Goal: Task Accomplishment & Management: Use online tool/utility

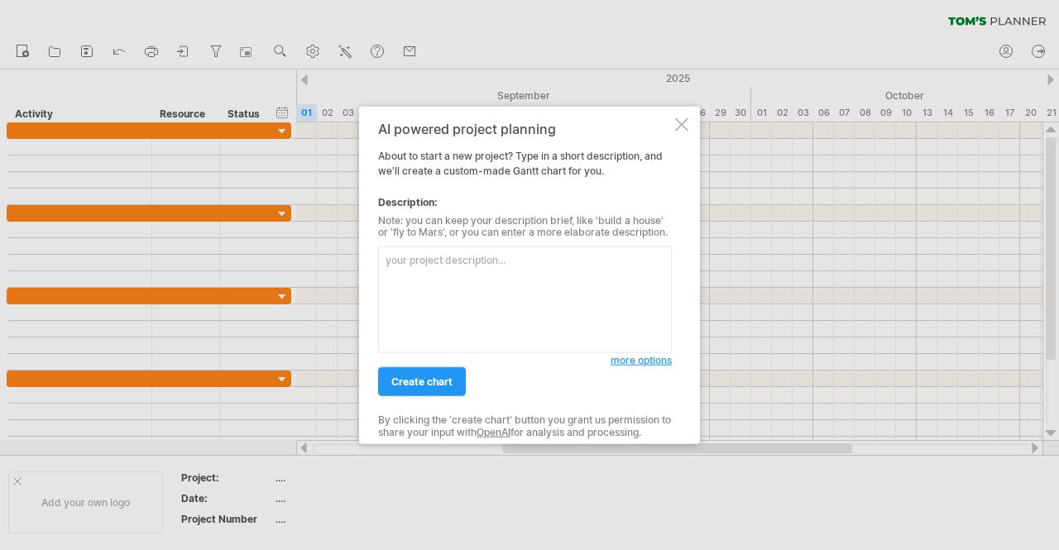
click at [679, 132] on div "AI powered project planning About to start a new project? Type in a short descr…" at bounding box center [529, 275] width 341 height 338
click at [679, 121] on div at bounding box center [681, 124] width 13 height 13
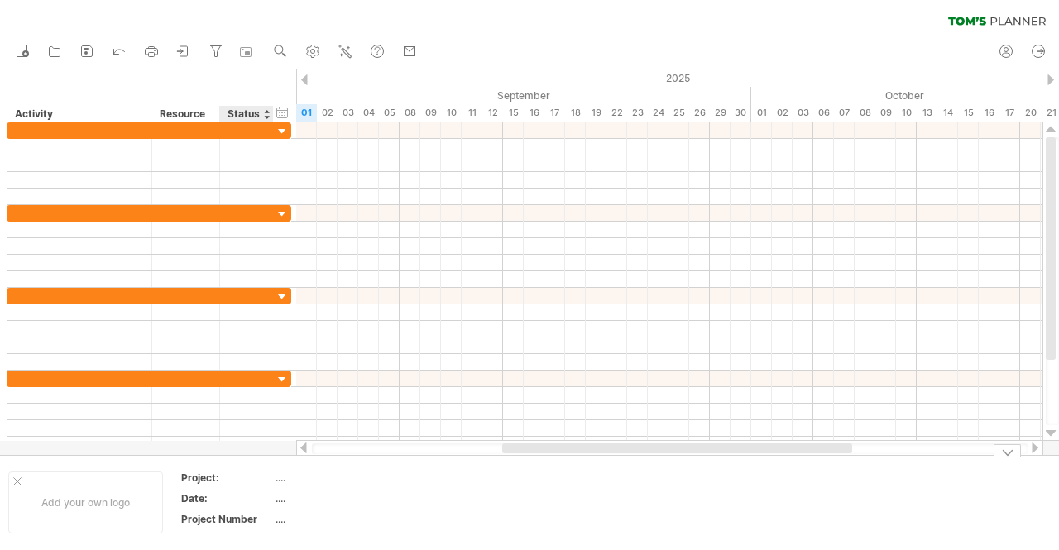
click at [290, 478] on div "...." at bounding box center [345, 478] width 139 height 14
click at [290, 478] on input "text" at bounding box center [342, 478] width 132 height 14
click at [281, 471] on div "...." at bounding box center [345, 478] width 139 height 14
click at [281, 471] on input "text" at bounding box center [342, 478] width 132 height 14
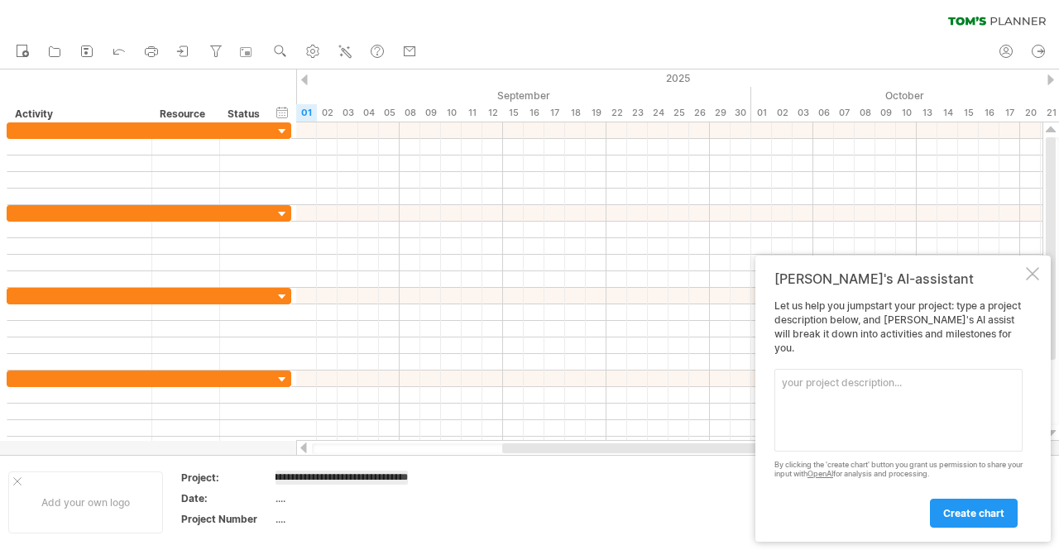
type input "**********"
click at [444, 519] on td at bounding box center [491, 503] width 131 height 64
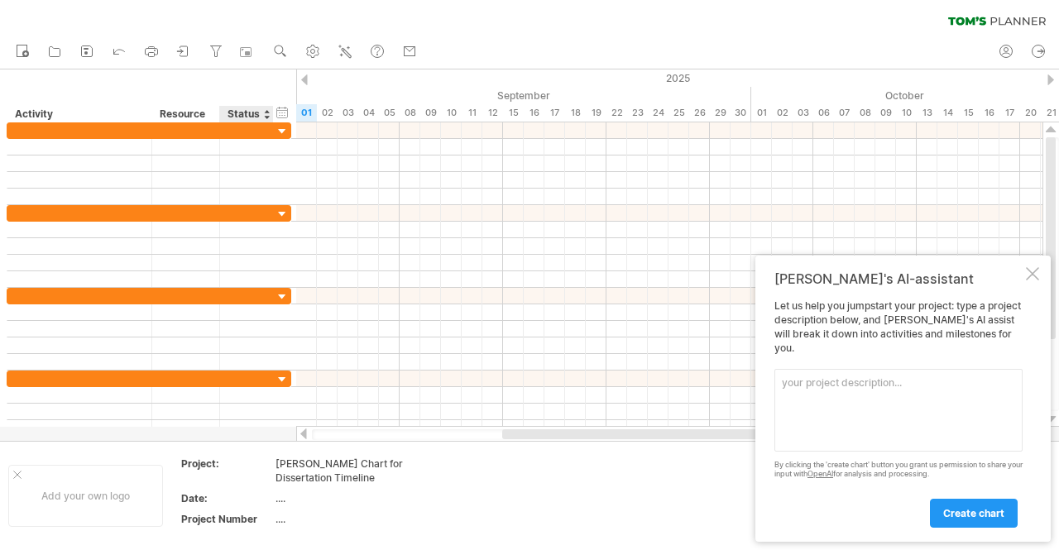
click at [315, 473] on div "[PERSON_NAME] Chart for Dissertation Timeline" at bounding box center [345, 471] width 139 height 28
click at [315, 473] on td "**********" at bounding box center [346, 473] width 141 height 33
click at [368, 502] on div "...." at bounding box center [345, 499] width 139 height 14
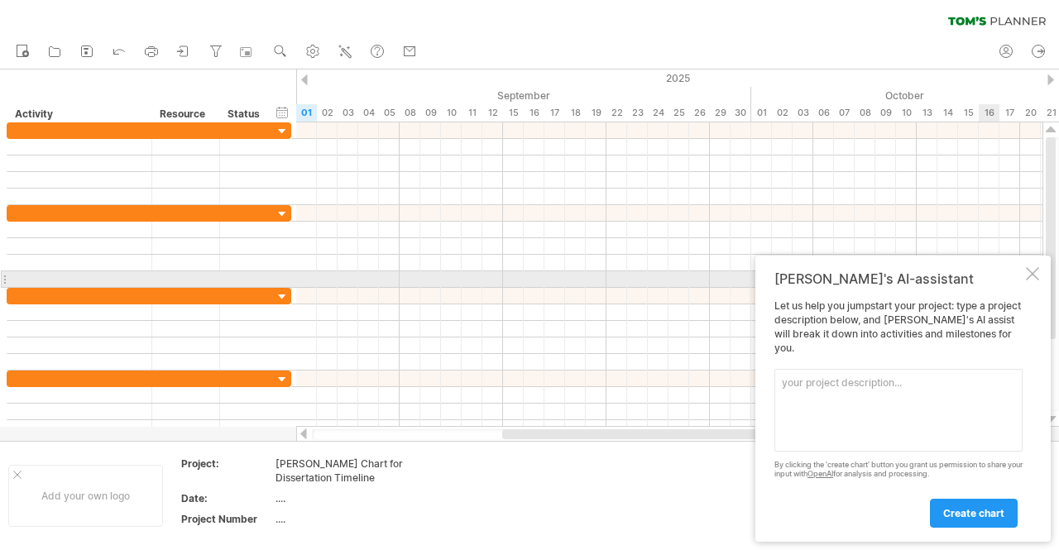
click at [1043, 286] on div "[PERSON_NAME]'s AI-assistant Let us help you jumpstart your project: type a pro…" at bounding box center [903, 399] width 295 height 286
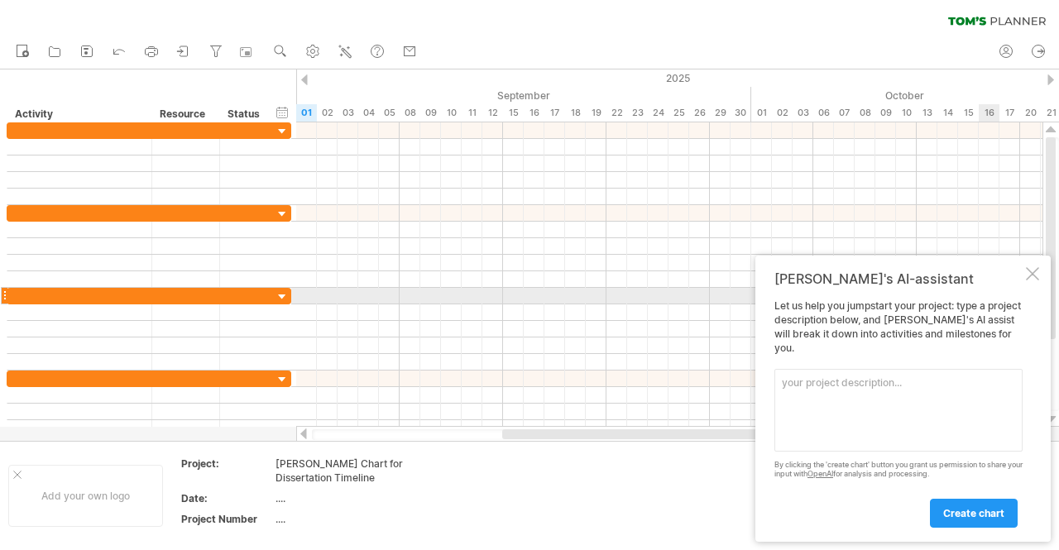
click at [1032, 281] on div at bounding box center [1032, 273] width 13 height 13
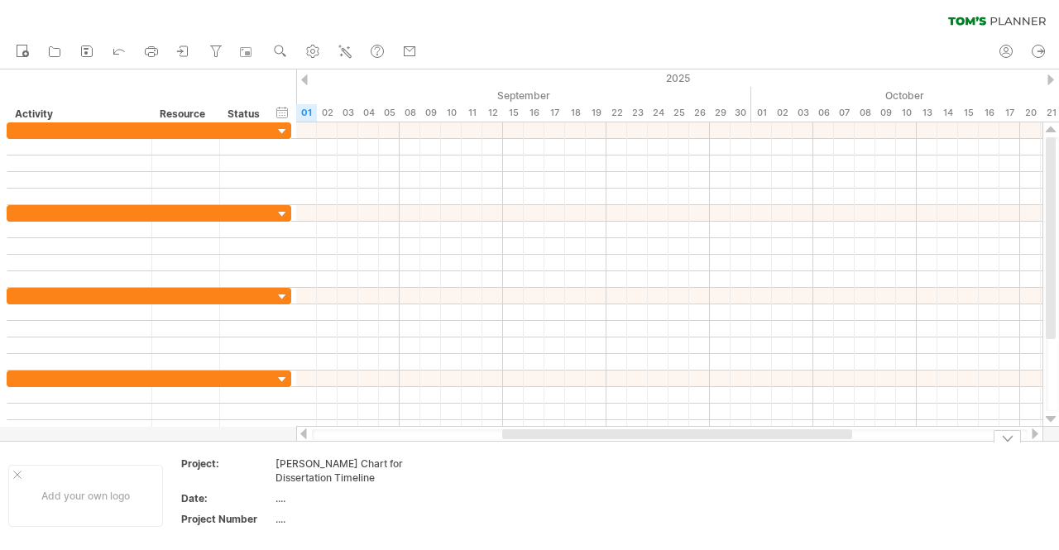
click at [286, 496] on div "...." at bounding box center [345, 499] width 139 height 14
click at [396, 497] on input "text" at bounding box center [342, 499] width 132 height 14
click at [398, 499] on input "text" at bounding box center [342, 499] width 132 height 14
click at [122, 503] on div "Add your own logo" at bounding box center [85, 496] width 155 height 62
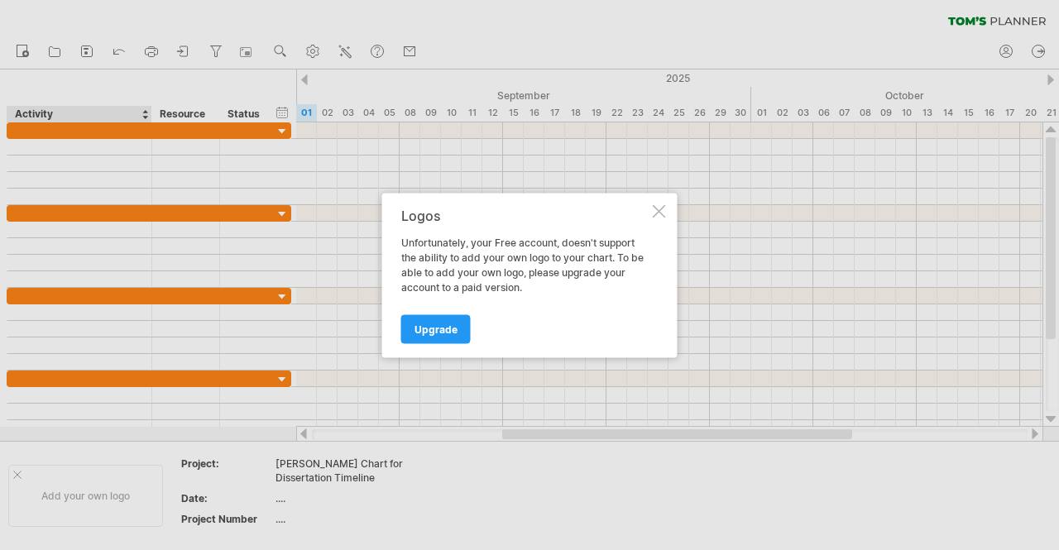
click at [604, 231] on div "Logos Unfortunately, your Free account, doesn't support the ability to add your…" at bounding box center [525, 275] width 248 height 135
click at [657, 218] on div "Logos Unfortunately, your Free account, doesn't support the ability to add your…" at bounding box center [529, 275] width 295 height 165
click at [655, 211] on div at bounding box center [659, 210] width 13 height 13
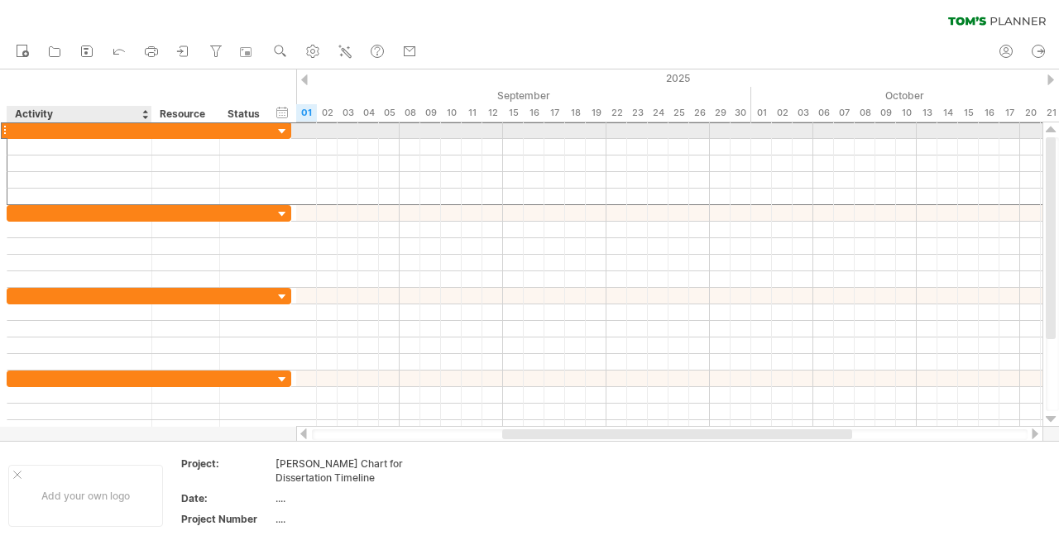
click at [117, 135] on div at bounding box center [79, 130] width 127 height 16
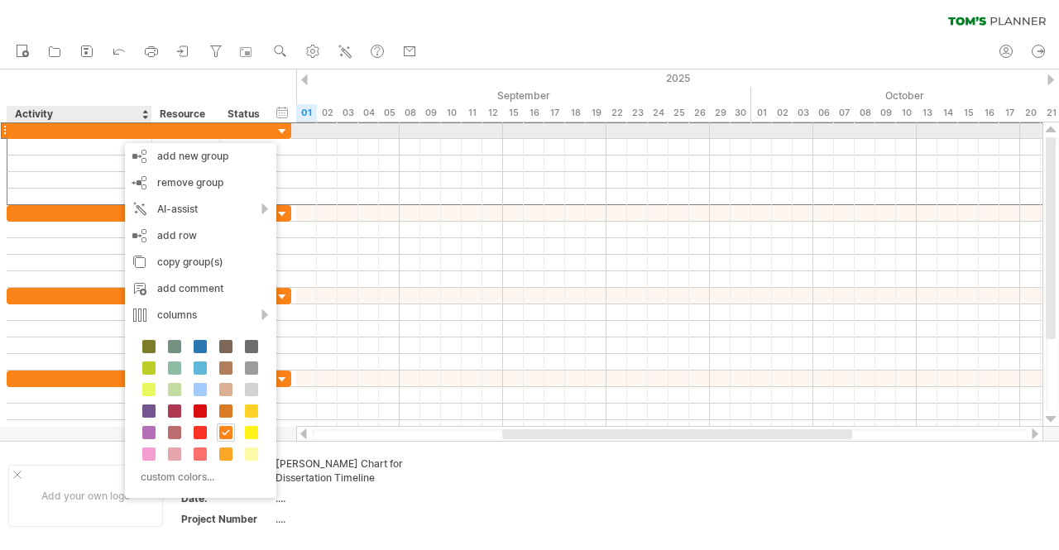
click at [98, 122] on div at bounding box center [79, 130] width 127 height 16
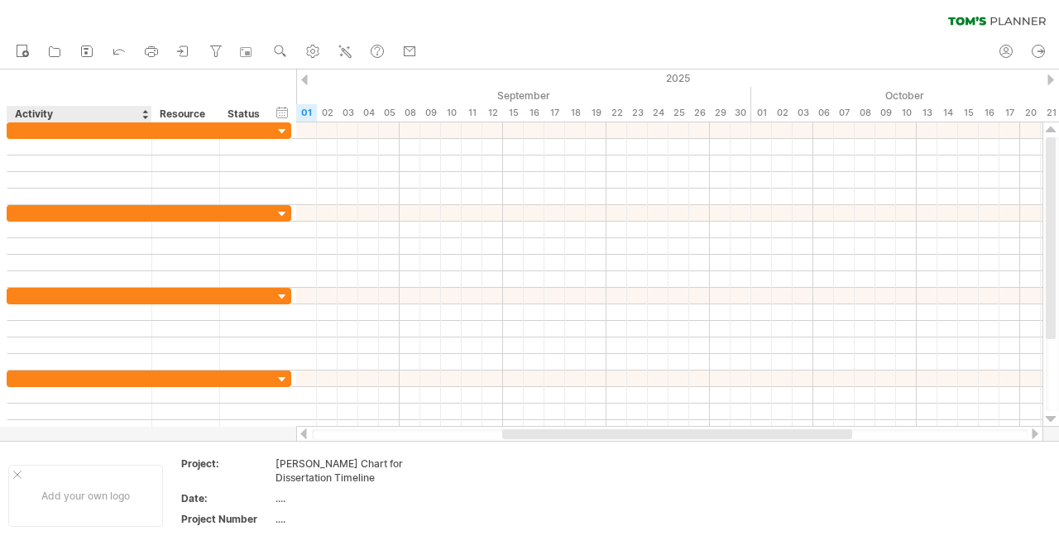
click at [61, 113] on div "Activity" at bounding box center [78, 114] width 127 height 17
click at [61, 113] on input "********" at bounding box center [78, 114] width 127 height 17
type input "****"
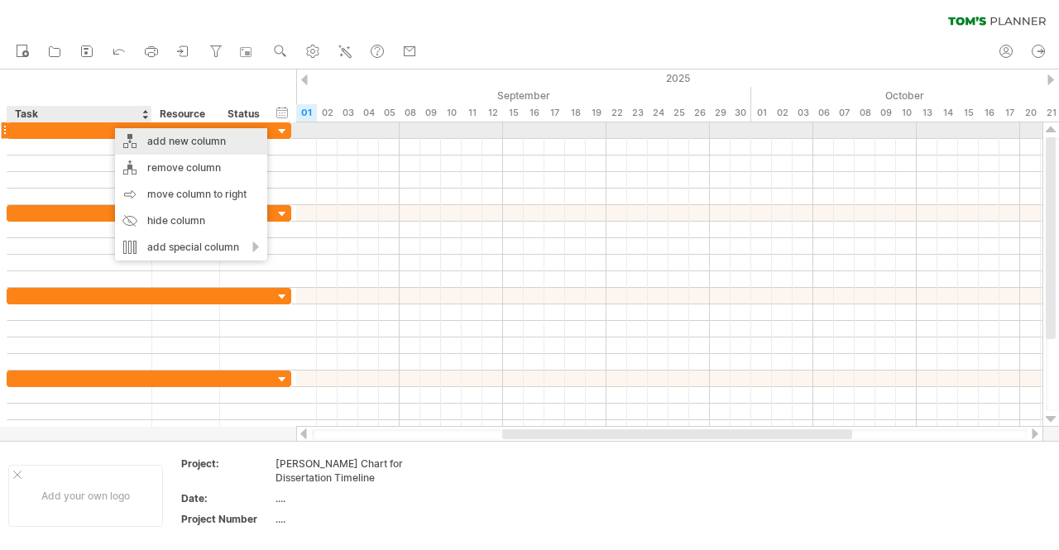
click at [162, 132] on div "add new column" at bounding box center [191, 141] width 152 height 26
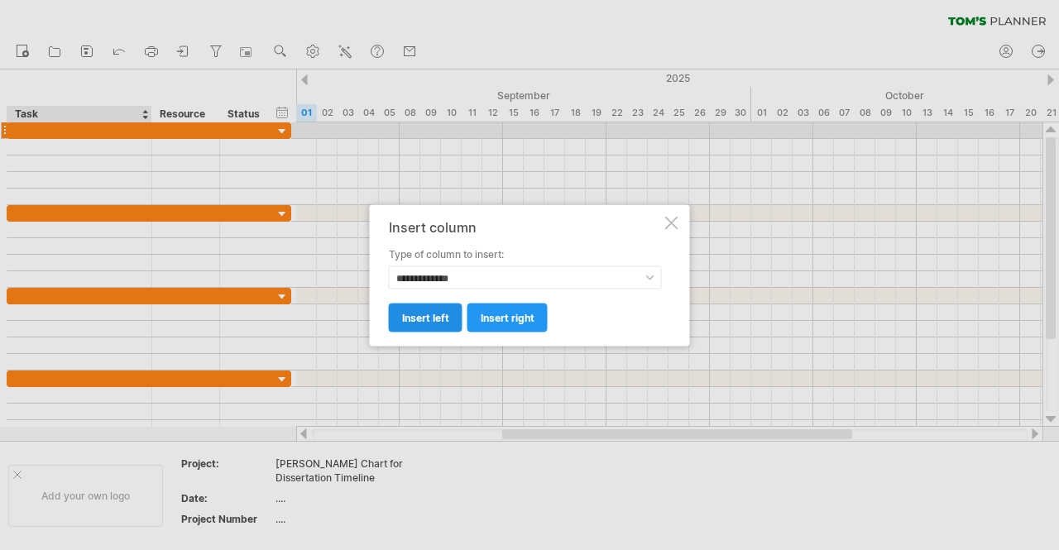
click at [444, 318] on span "insert left" at bounding box center [425, 317] width 47 height 12
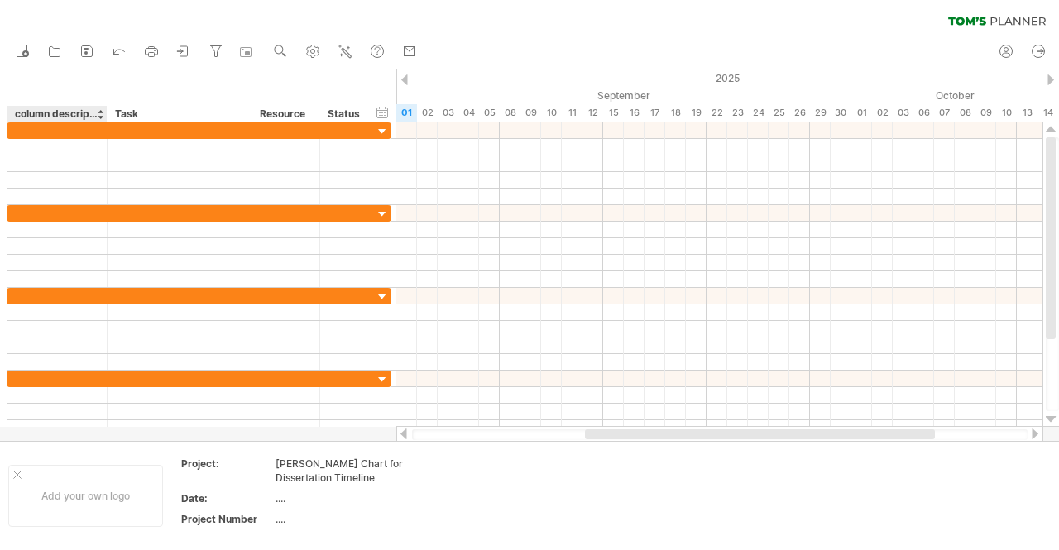
click at [60, 115] on div "column description" at bounding box center [56, 114] width 83 height 17
click at [60, 115] on input "**********" at bounding box center [56, 114] width 83 height 17
type input "*"
click at [61, 113] on div "No" at bounding box center [56, 114] width 83 height 17
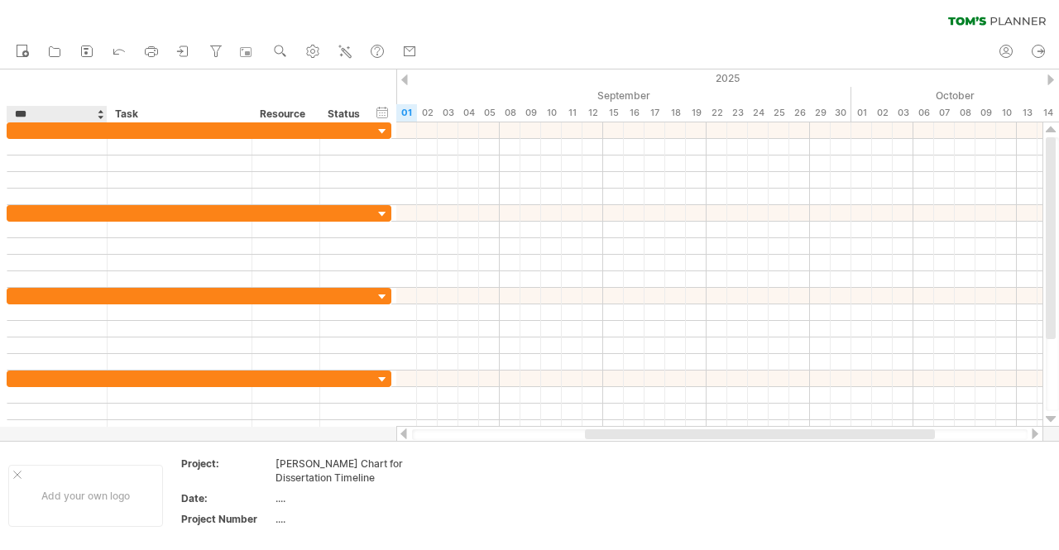
type input "***"
click at [289, 109] on div "Resource" at bounding box center [285, 114] width 50 height 17
click at [289, 109] on input "********" at bounding box center [285, 114] width 50 height 17
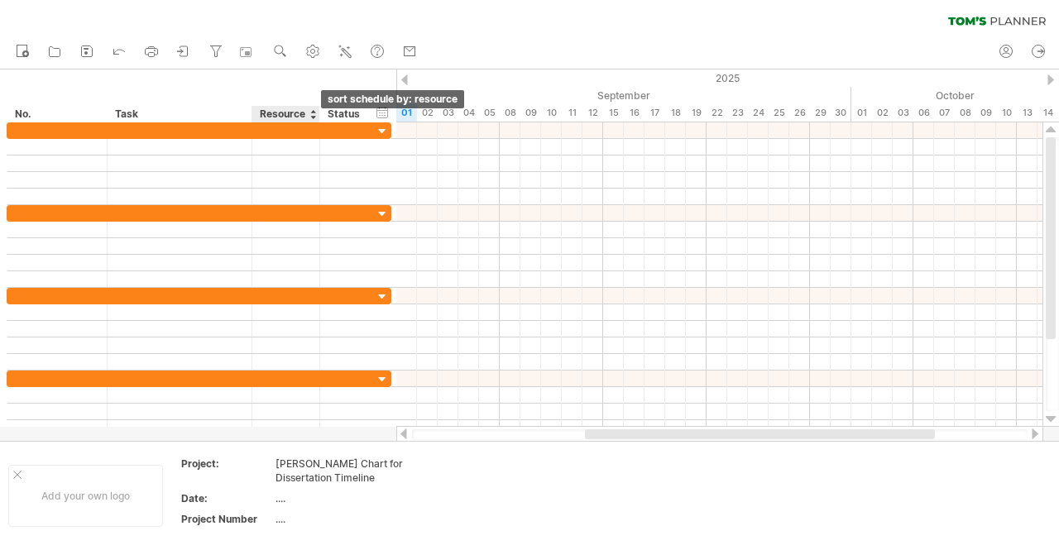
click at [312, 114] on div at bounding box center [313, 114] width 7 height 17
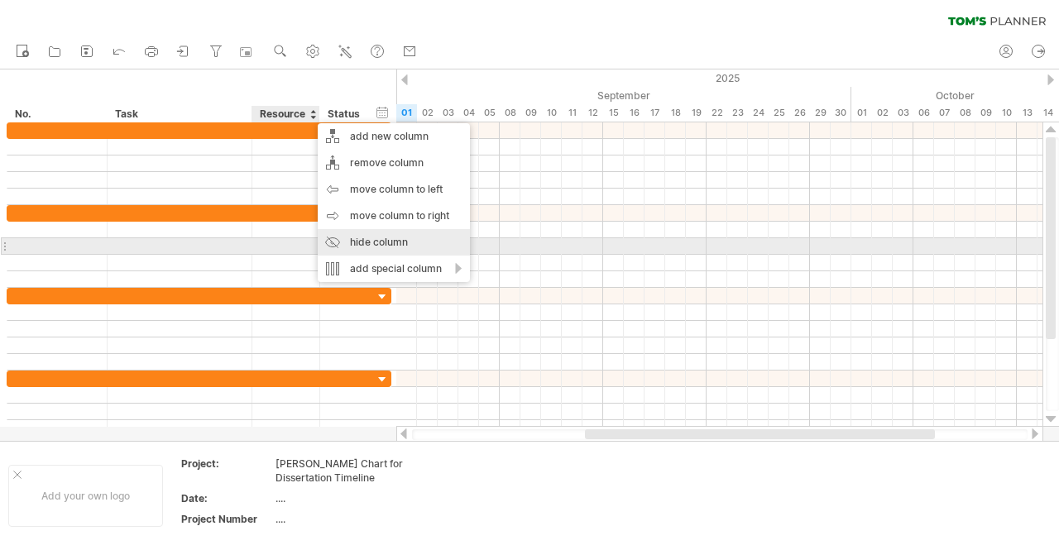
click at [404, 244] on div "hide column" at bounding box center [394, 242] width 152 height 26
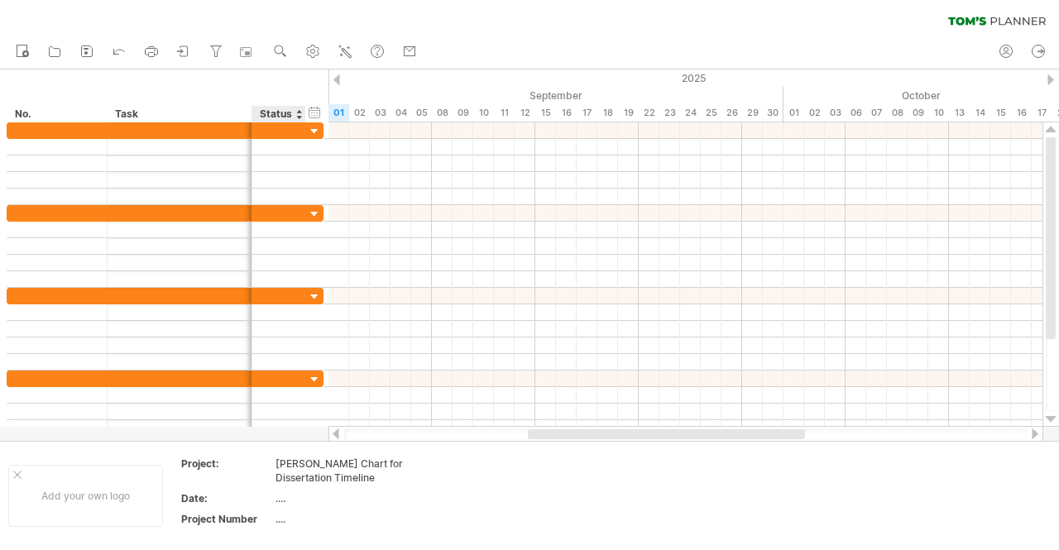
click at [277, 106] on div "Status" at bounding box center [278, 114] width 36 height 17
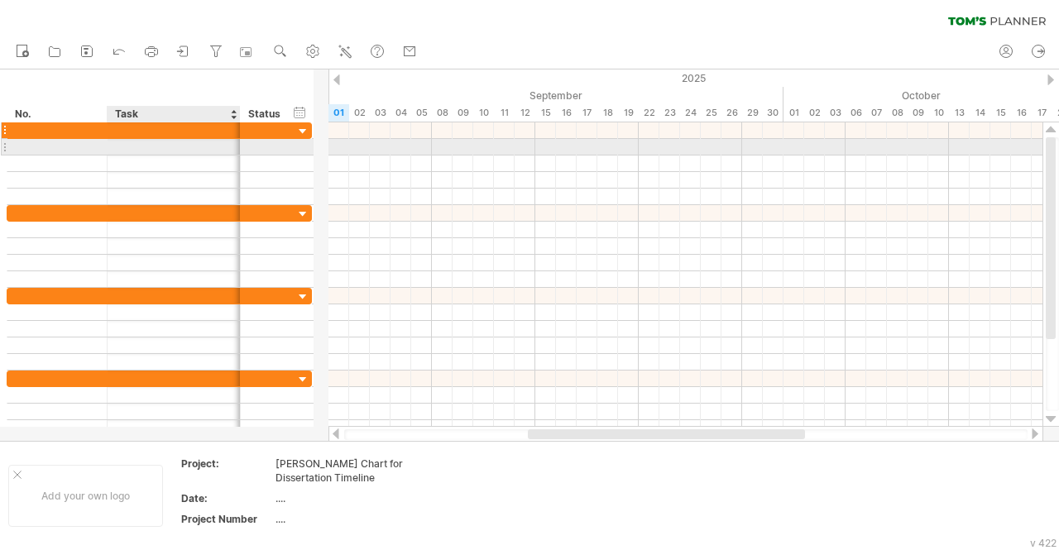
drag, startPoint x: 250, startPoint y: 144, endPoint x: 239, endPoint y: 125, distance: 21.9
click at [239, 125] on div at bounding box center [159, 163] width 305 height 83
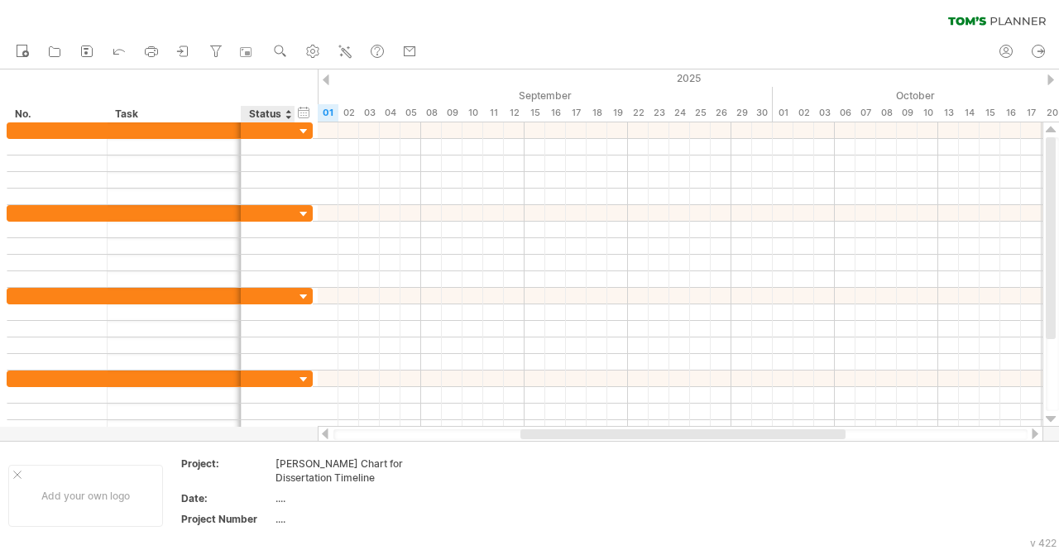
click at [269, 113] on div "Status" at bounding box center [267, 114] width 36 height 17
click at [305, 108] on div "hide start/end/duration show start/end/duration" at bounding box center [304, 111] width 16 height 17
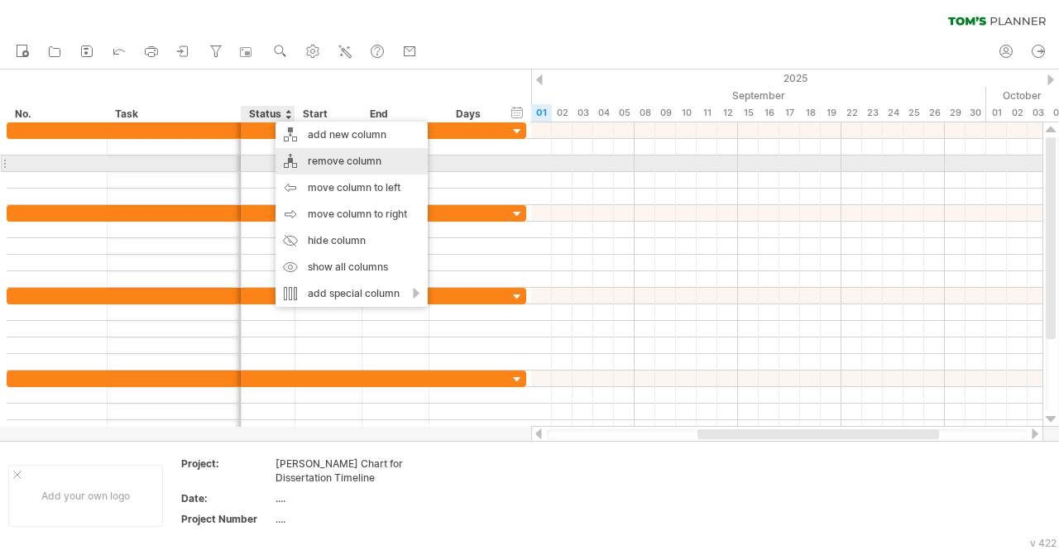
click at [337, 163] on div "remove column" at bounding box center [352, 161] width 152 height 26
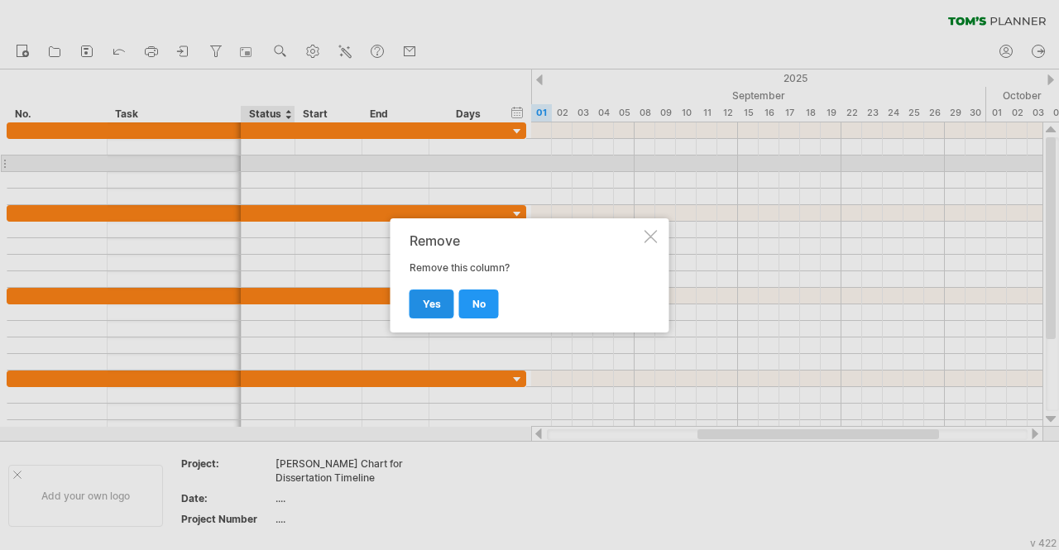
click at [444, 297] on link "yes" at bounding box center [432, 304] width 45 height 29
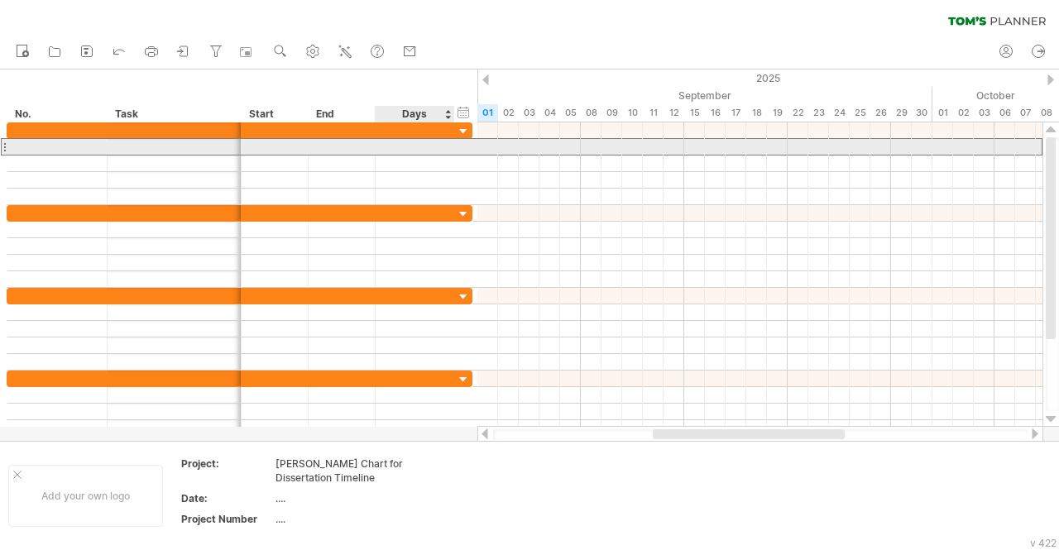
drag, startPoint x: 240, startPoint y: 146, endPoint x: 409, endPoint y: 149, distance: 168.9
click at [409, 149] on div at bounding box center [240, 146] width 466 height 17
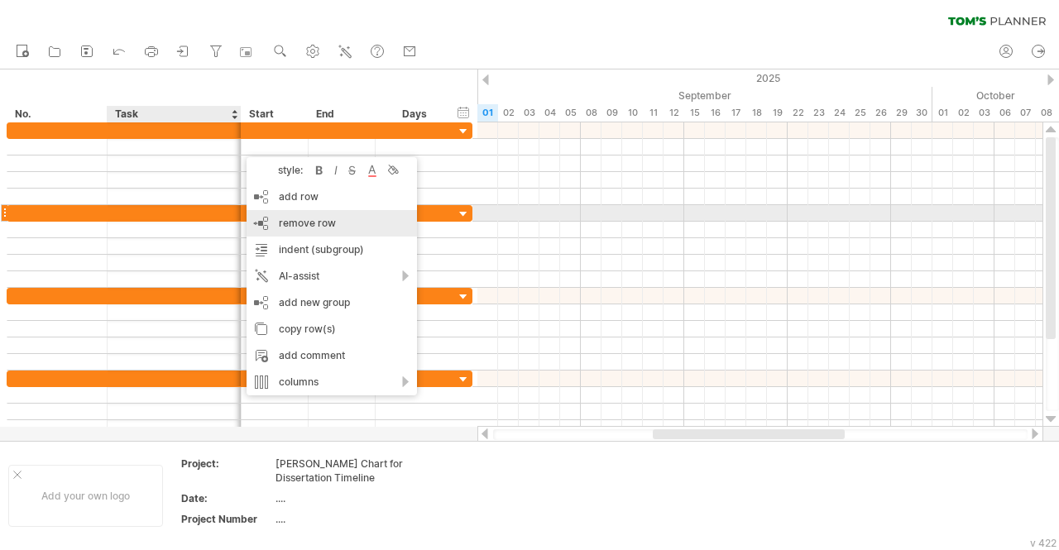
click at [338, 221] on div "remove row remove selected rows" at bounding box center [332, 223] width 170 height 26
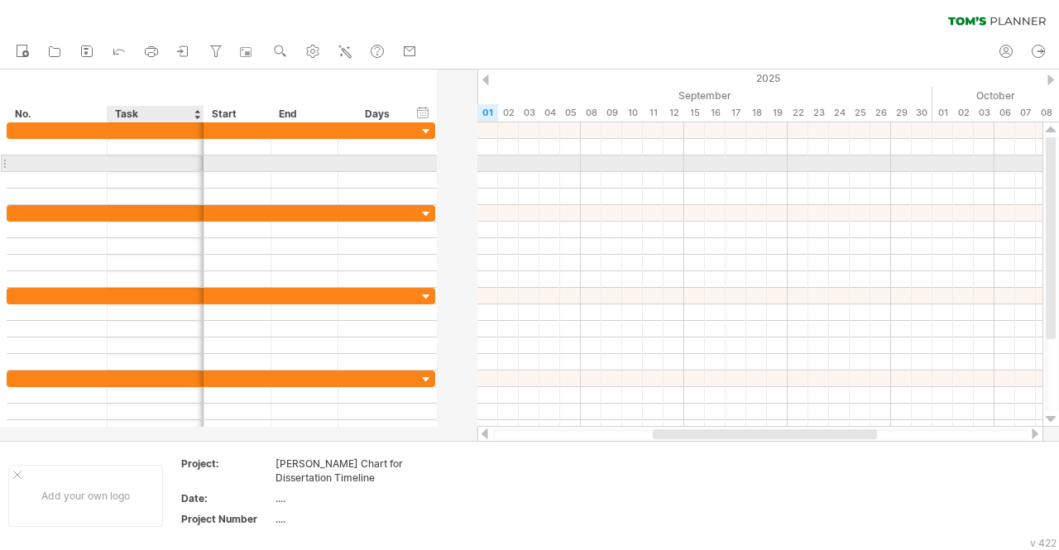
drag, startPoint x: 240, startPoint y: 160, endPoint x: 203, endPoint y: 92, distance: 77.4
click at [203, 92] on div "Trying to reach [DOMAIN_NAME] Connected again... 0% clear filter new" at bounding box center [529, 275] width 1059 height 550
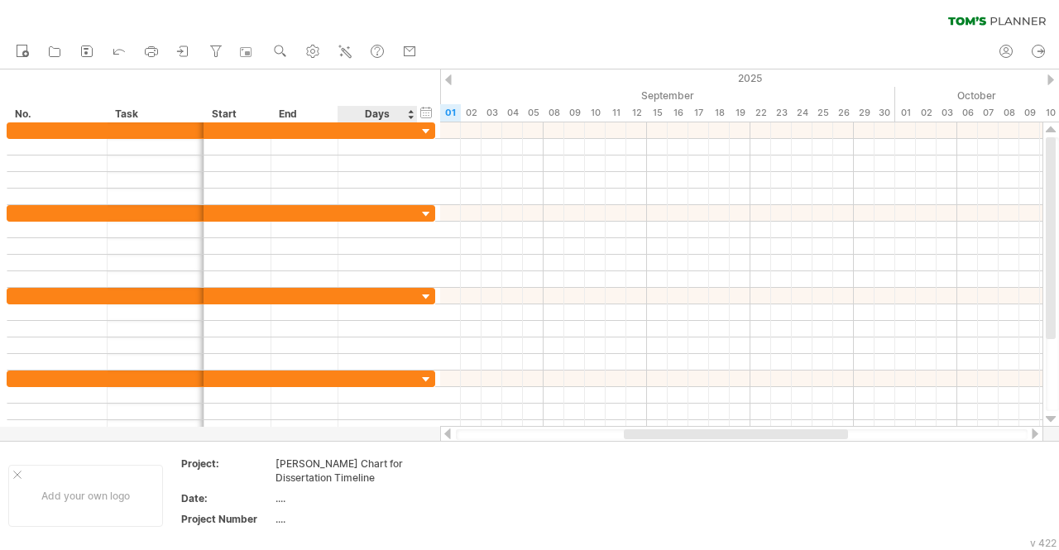
click at [382, 117] on div "Days" at bounding box center [377, 114] width 79 height 17
click at [382, 112] on div "Days" at bounding box center [377, 114] width 79 height 17
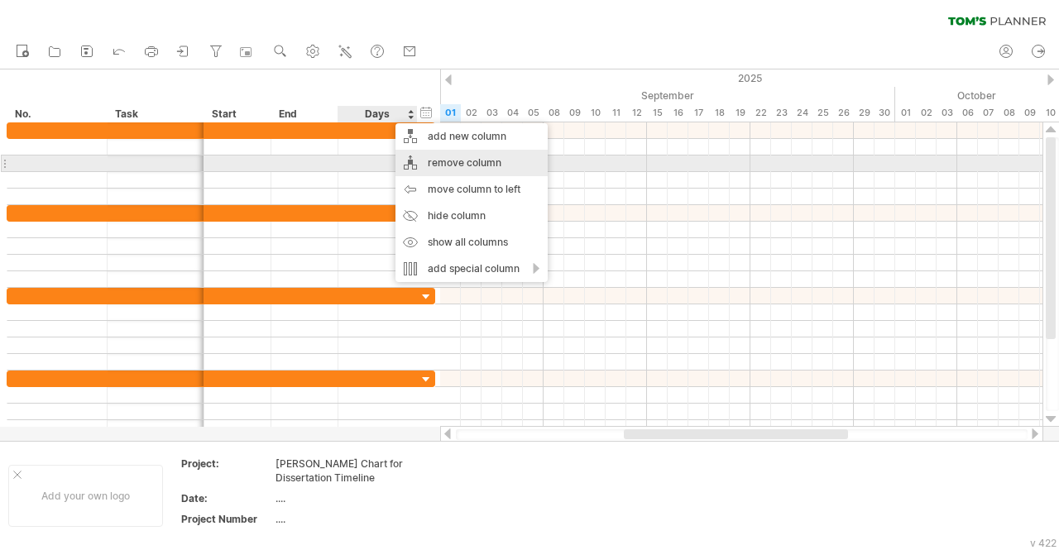
click at [483, 169] on div "remove column" at bounding box center [472, 163] width 152 height 26
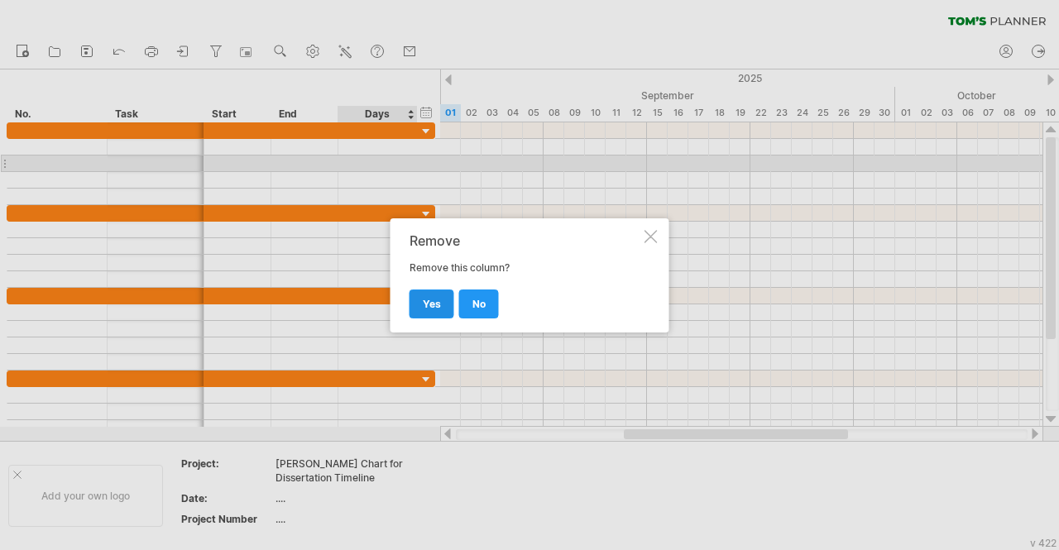
click at [435, 302] on span "yes" at bounding box center [432, 304] width 18 height 12
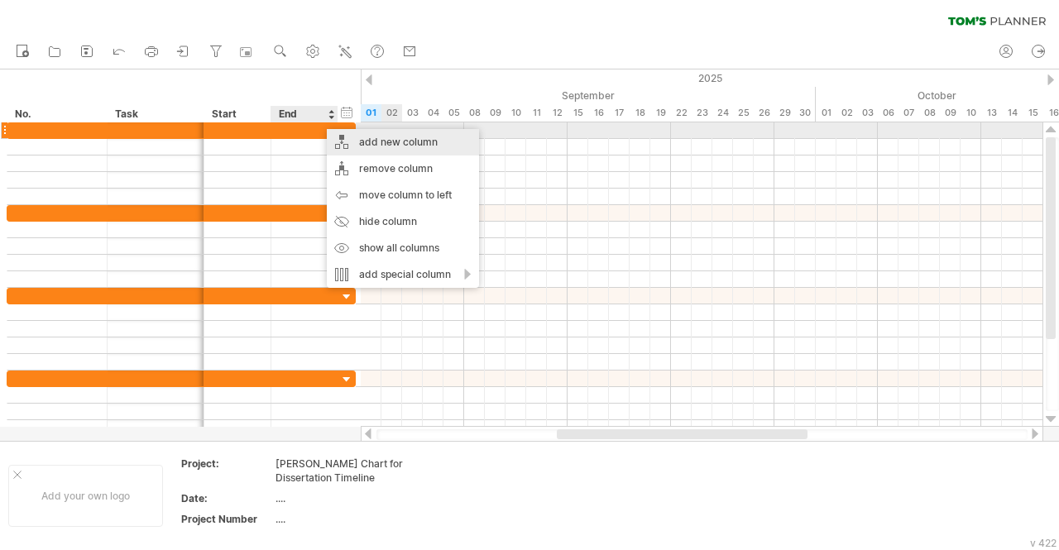
click at [398, 132] on div "add new column" at bounding box center [403, 142] width 152 height 26
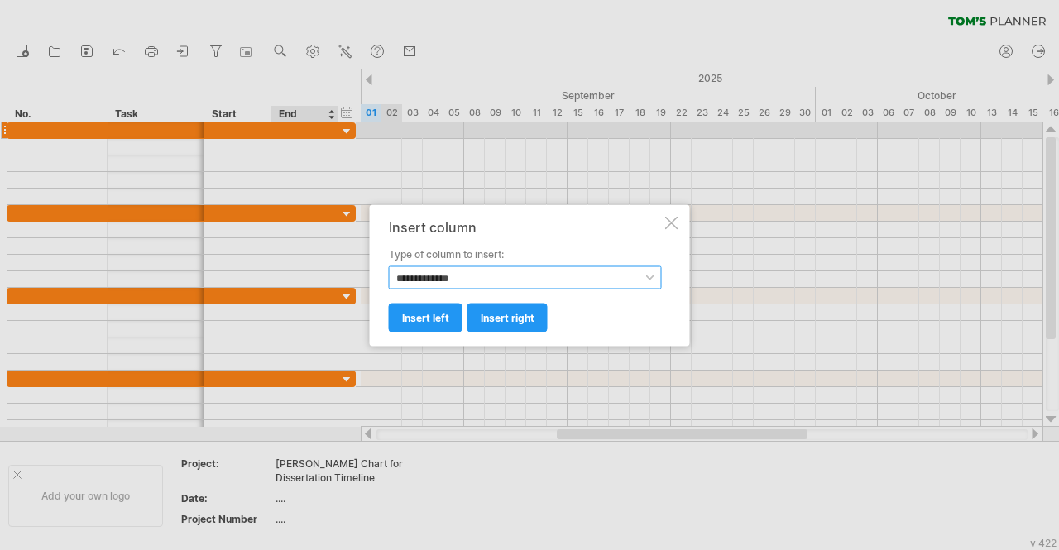
click at [460, 283] on select "**********" at bounding box center [525, 277] width 273 height 23
click at [449, 314] on link "insert left" at bounding box center [426, 317] width 74 height 29
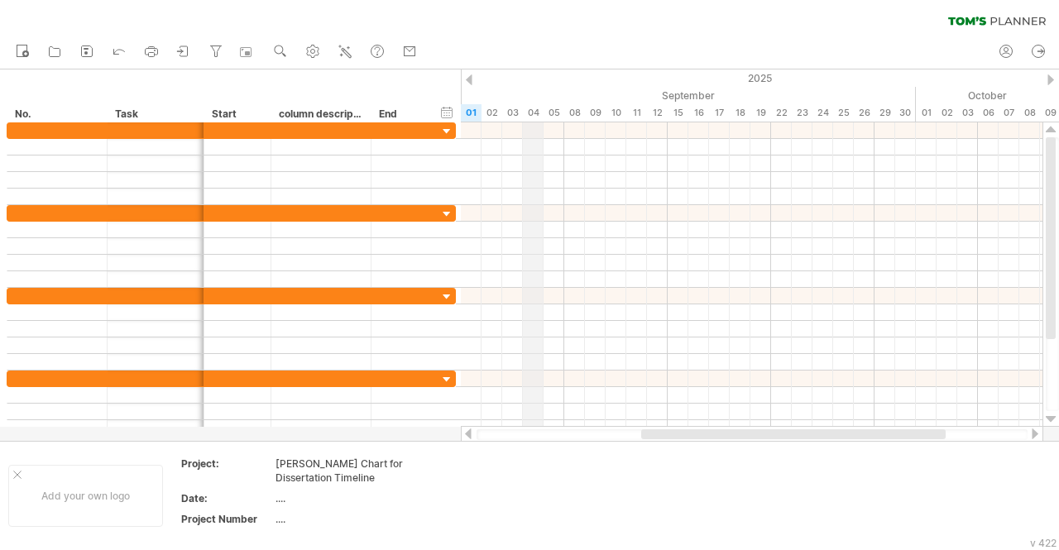
drag, startPoint x: 329, startPoint y: 113, endPoint x: 520, endPoint y: 92, distance: 192.3
click at [520, 92] on div "Trying to reach [DOMAIN_NAME] Connected again... 0% clear filter new" at bounding box center [529, 275] width 1059 height 550
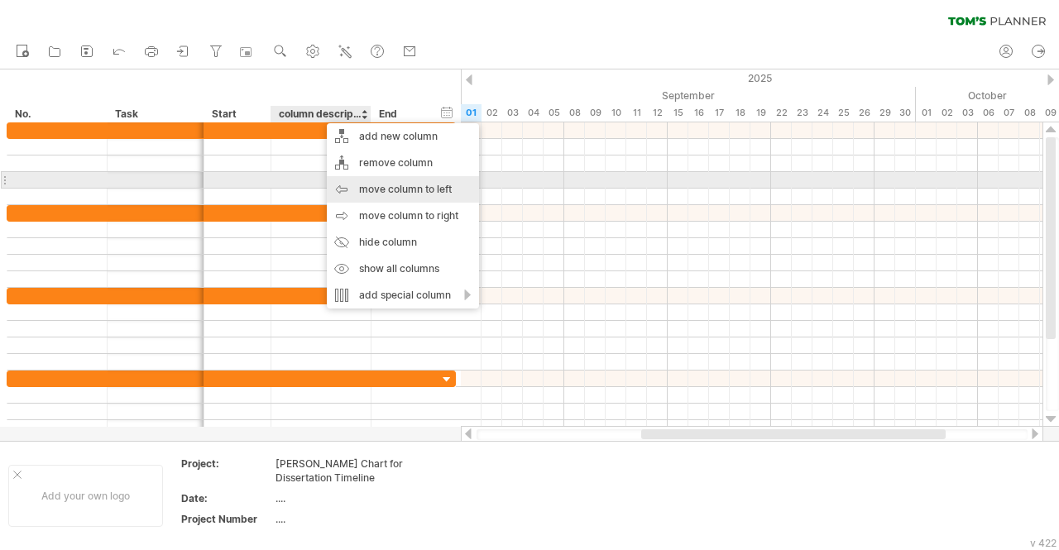
click at [399, 178] on div "move column to left" at bounding box center [403, 189] width 152 height 26
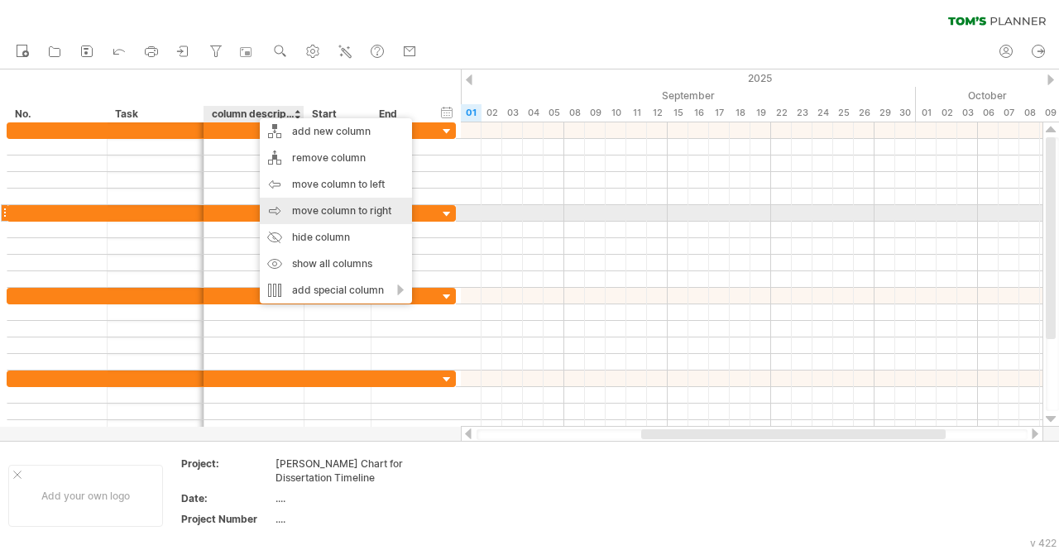
click at [367, 208] on div "move column to right" at bounding box center [336, 211] width 152 height 26
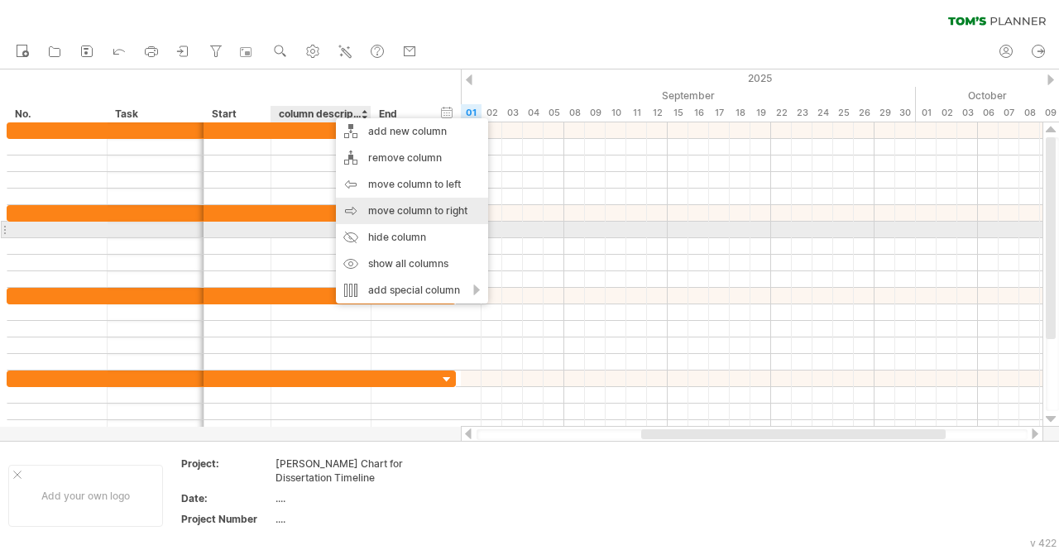
click at [414, 218] on div "move column to right" at bounding box center [412, 211] width 152 height 26
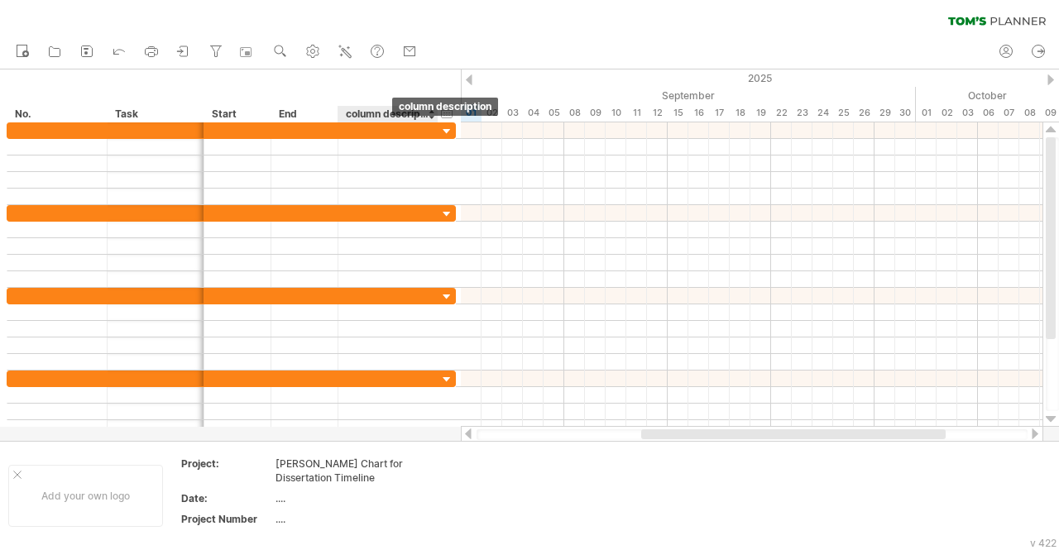
click at [390, 110] on div "column description" at bounding box center [387, 114] width 83 height 17
click at [0, 0] on input "**********" at bounding box center [0, 0] width 0 height 0
type input "*"
click at [399, 103] on div "hide start/end/duration show start/end/duration *** No. **** Task Start End" at bounding box center [230, 96] width 461 height 53
click at [374, 110] on div at bounding box center [387, 114] width 83 height 17
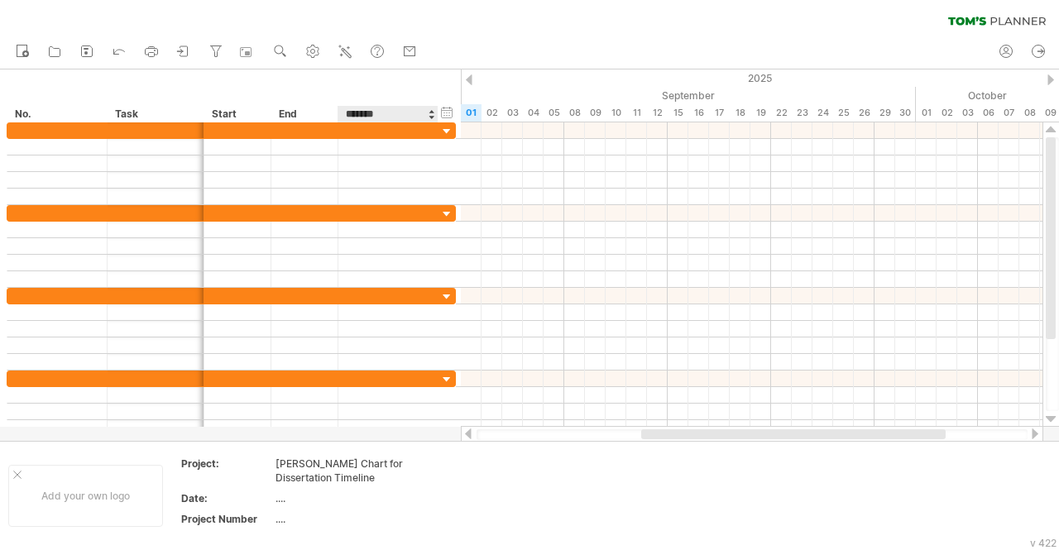
type input "********"
click at [412, 98] on div "hide start/end/duration show start/end/duration *** No. **** Task Start End ***…" at bounding box center [230, 96] width 461 height 53
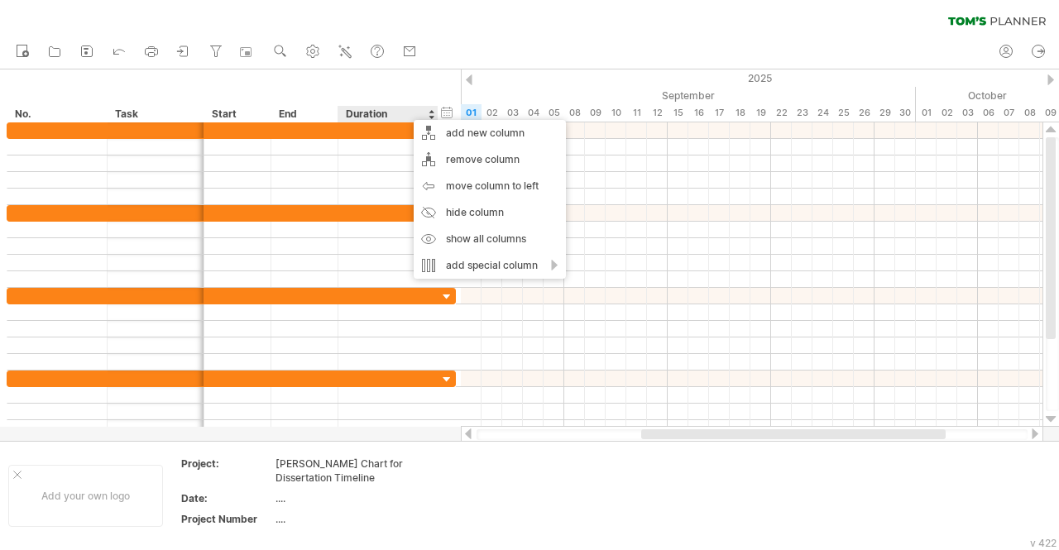
click at [281, 89] on div "hide start/end/duration show start/end/duration *** No. **** Task Start End ***…" at bounding box center [230, 96] width 461 height 53
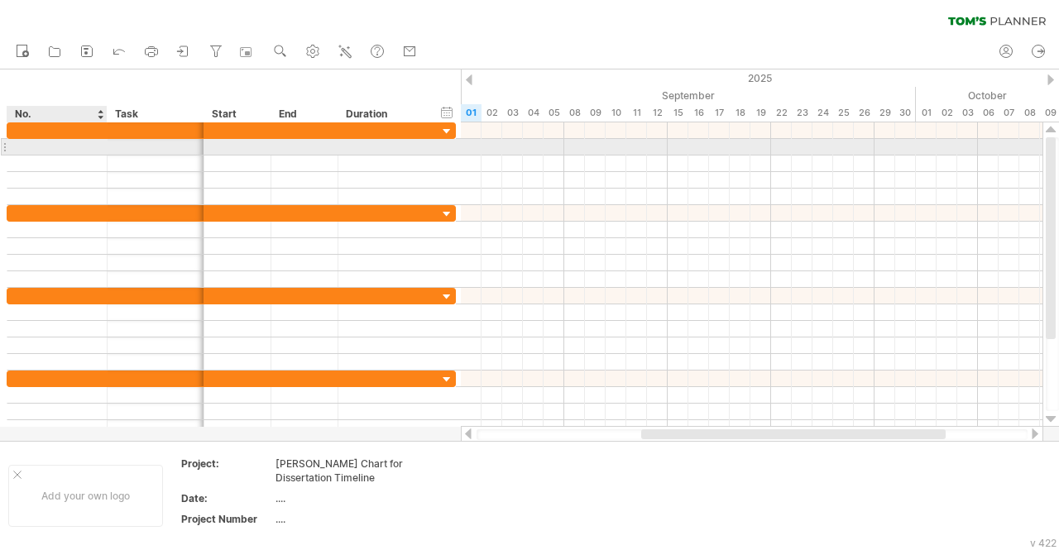
click at [30, 146] on div at bounding box center [57, 147] width 83 height 16
type input "*"
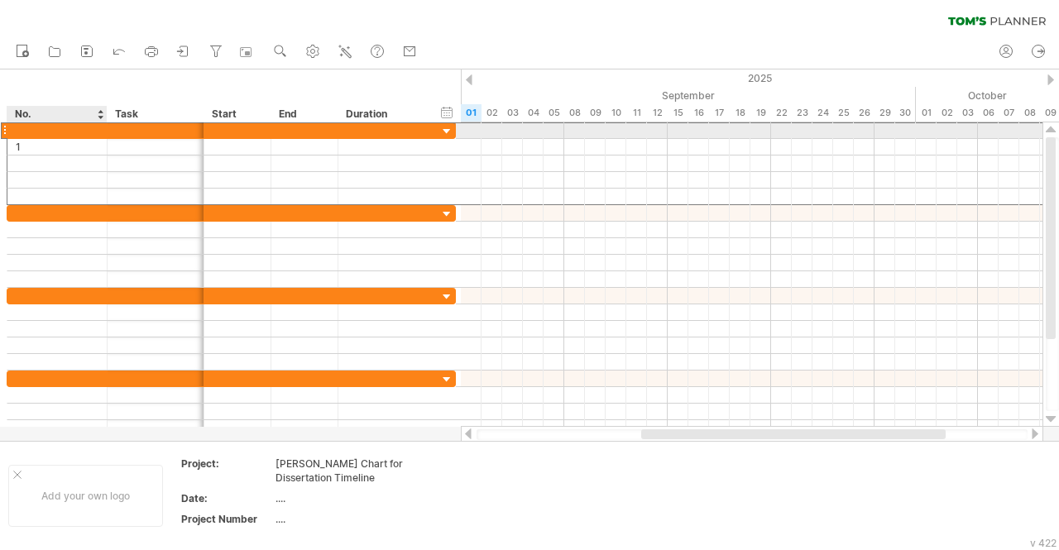
click at [41, 132] on div at bounding box center [57, 130] width 83 height 16
type input "**********"
click at [134, 135] on div at bounding box center [155, 130] width 79 height 16
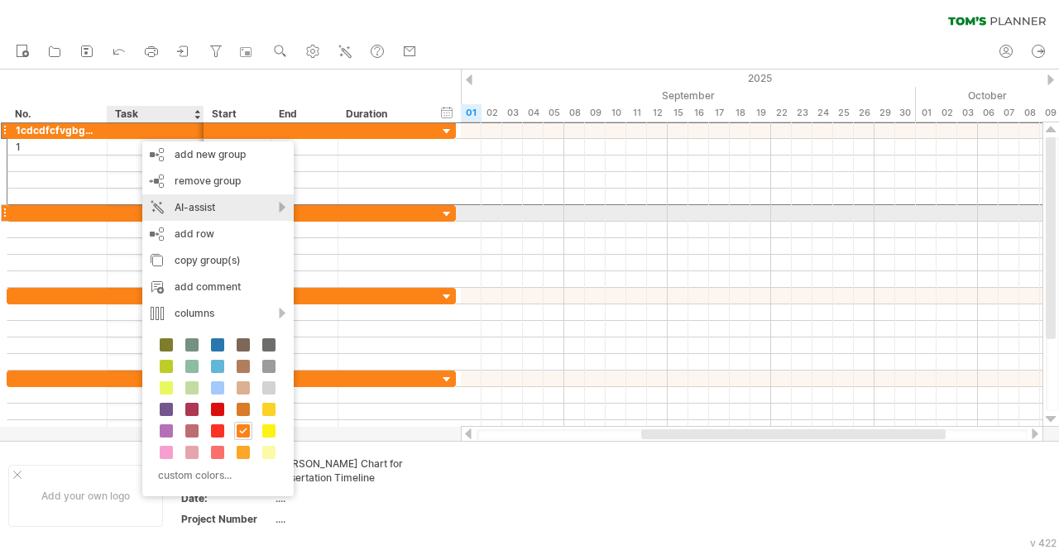
click at [209, 210] on div "AI-assist" at bounding box center [217, 207] width 151 height 26
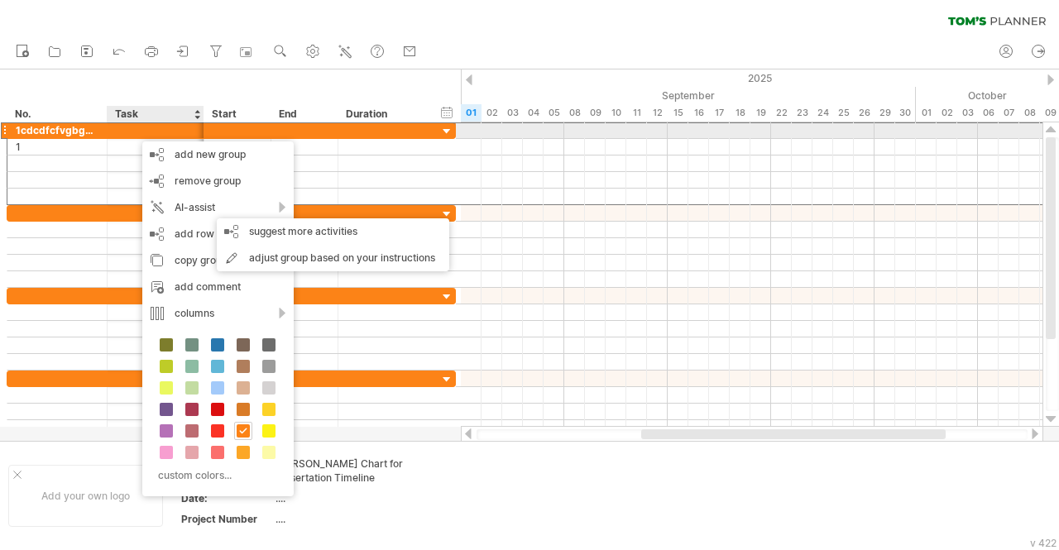
click at [84, 129] on div "1cdcdfcfvgbghbhbgbgvgv" at bounding box center [57, 130] width 83 height 16
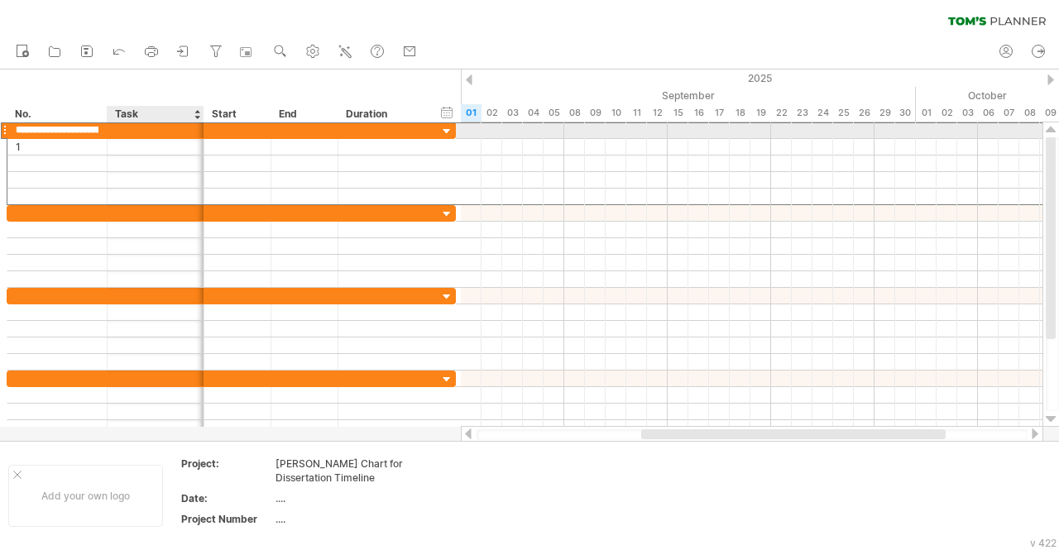
click at [84, 129] on input "**********" at bounding box center [57, 130] width 83 height 16
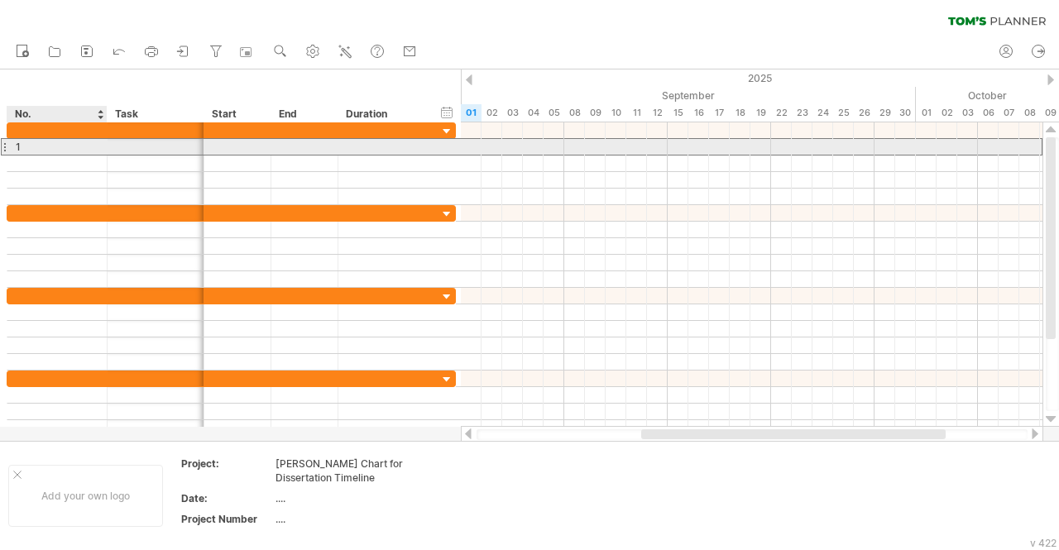
click at [40, 145] on div "1" at bounding box center [57, 147] width 83 height 16
type input "*"
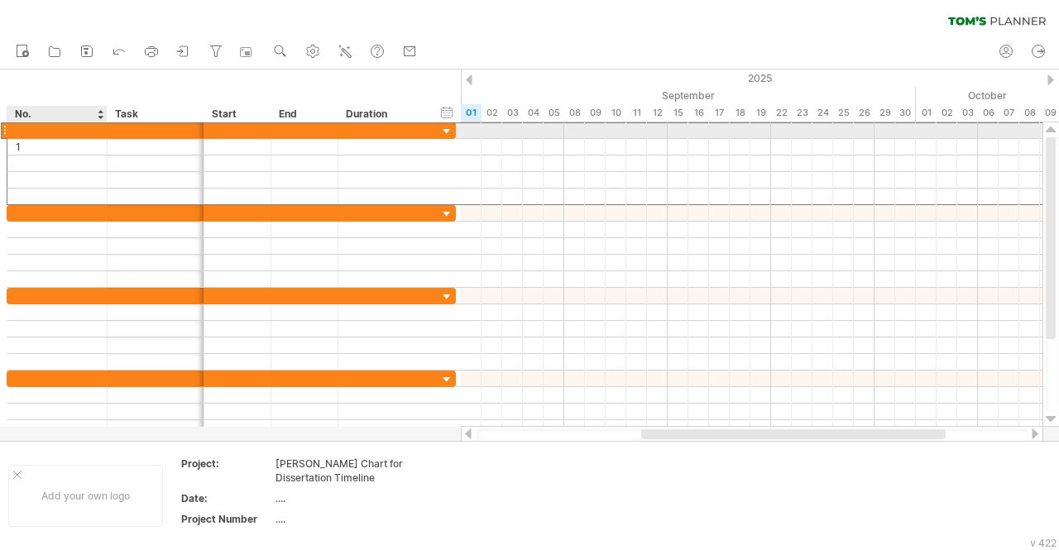
click at [35, 127] on div at bounding box center [57, 130] width 83 height 16
type input "*"
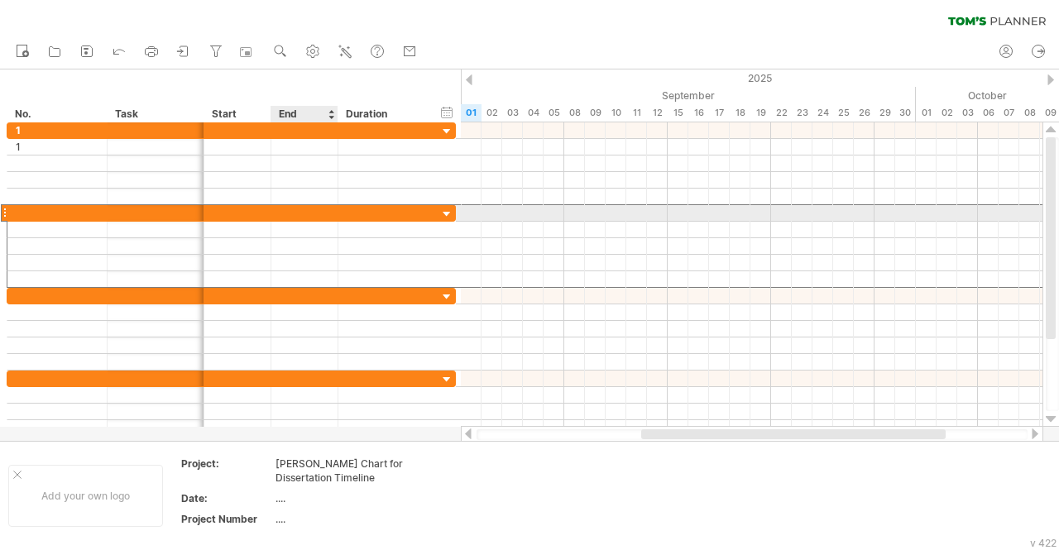
click at [312, 213] on div at bounding box center [304, 213] width 67 height 16
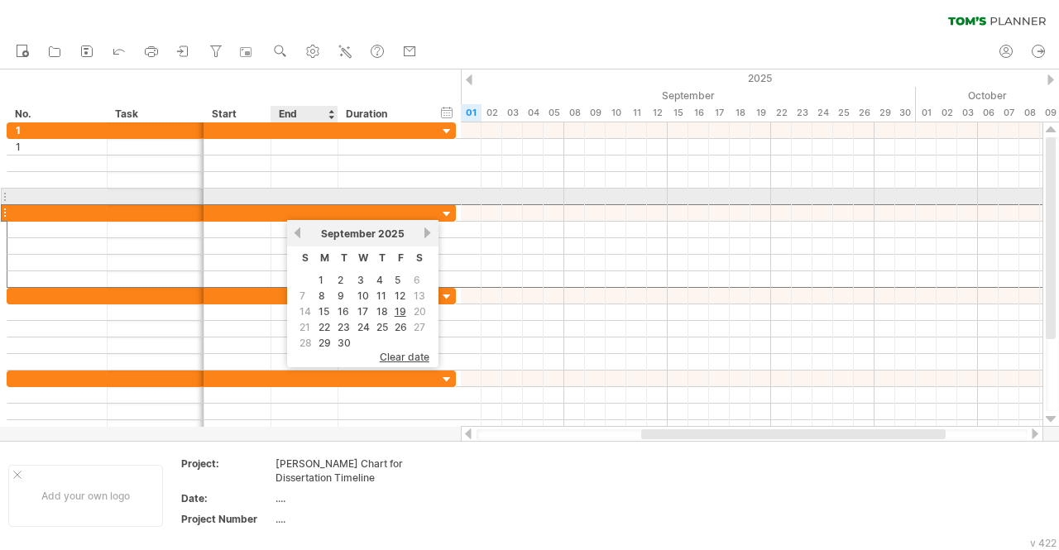
click at [297, 193] on div at bounding box center [304, 197] width 67 height 16
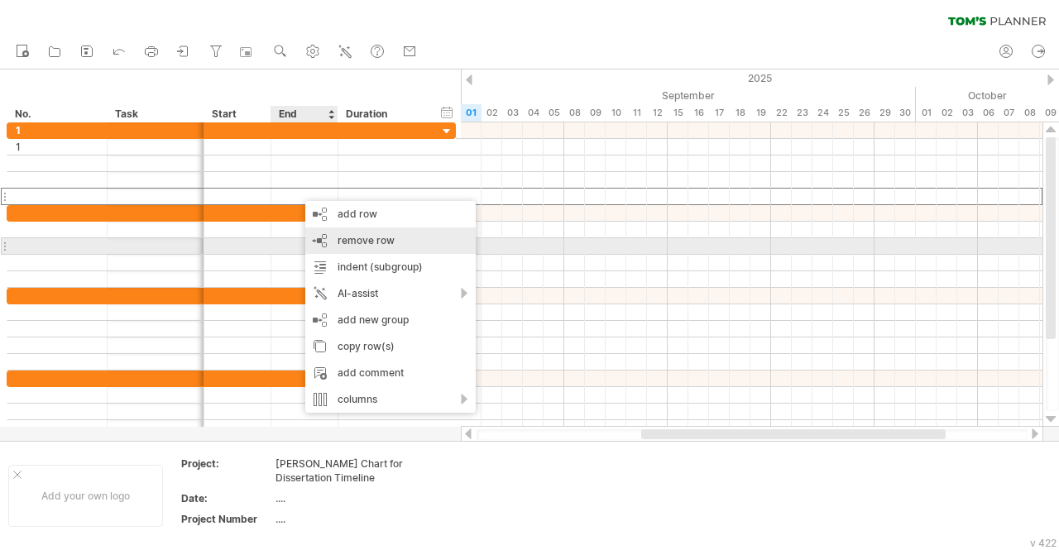
click at [353, 240] on span "remove row" at bounding box center [366, 240] width 57 height 12
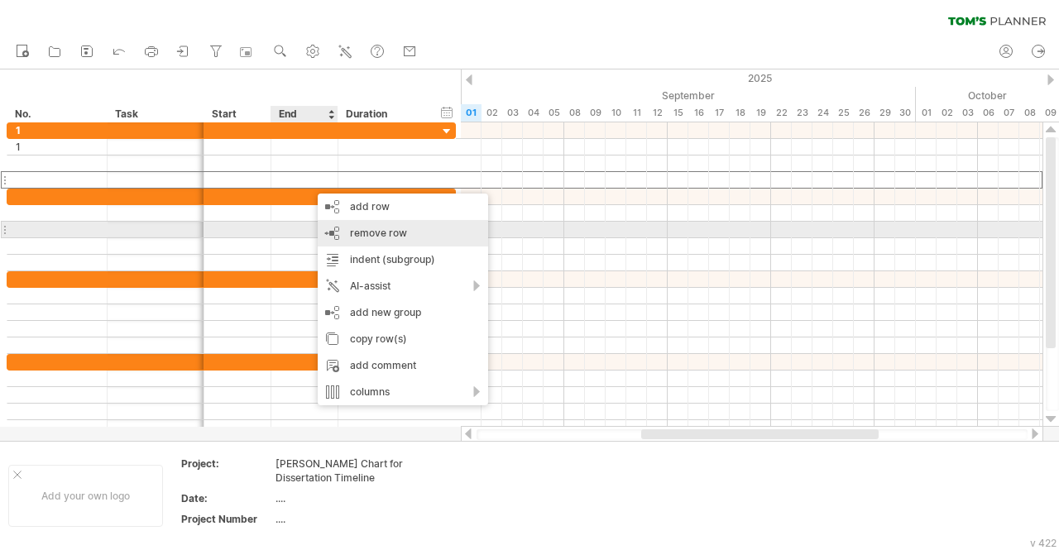
click at [353, 233] on span "remove row" at bounding box center [378, 233] width 57 height 12
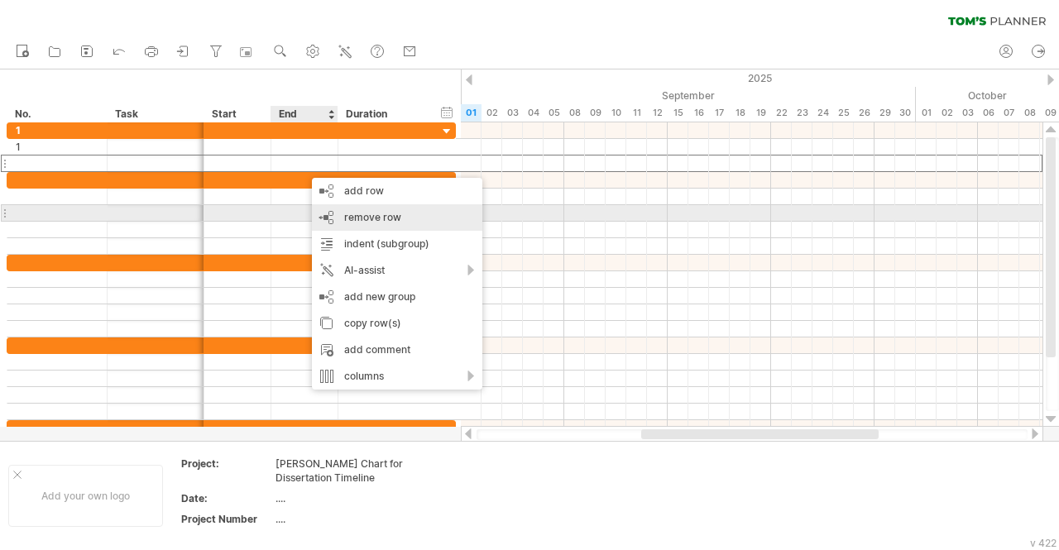
click at [355, 209] on div "remove row remove selected rows" at bounding box center [397, 217] width 170 height 26
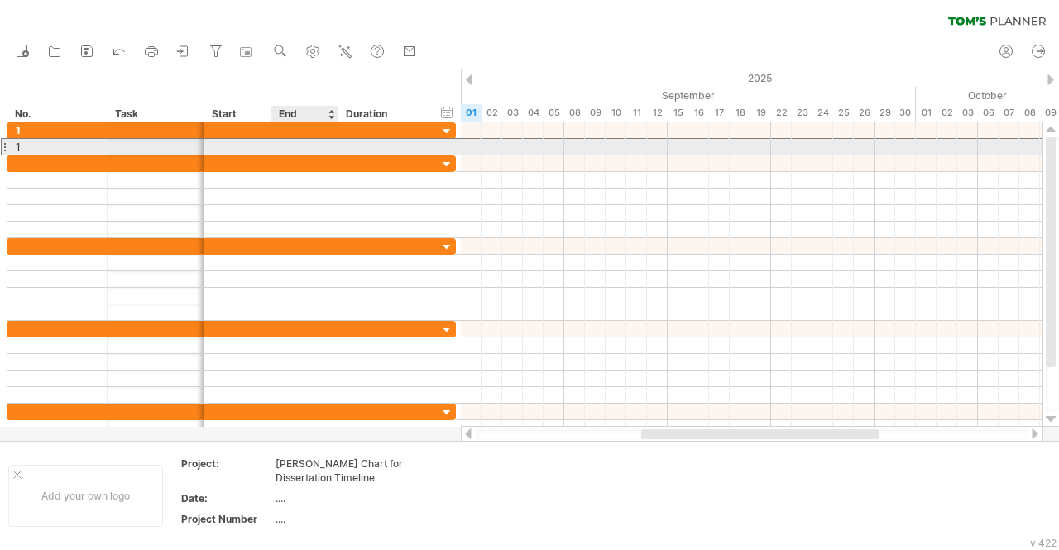
click at [306, 151] on div at bounding box center [304, 147] width 67 height 16
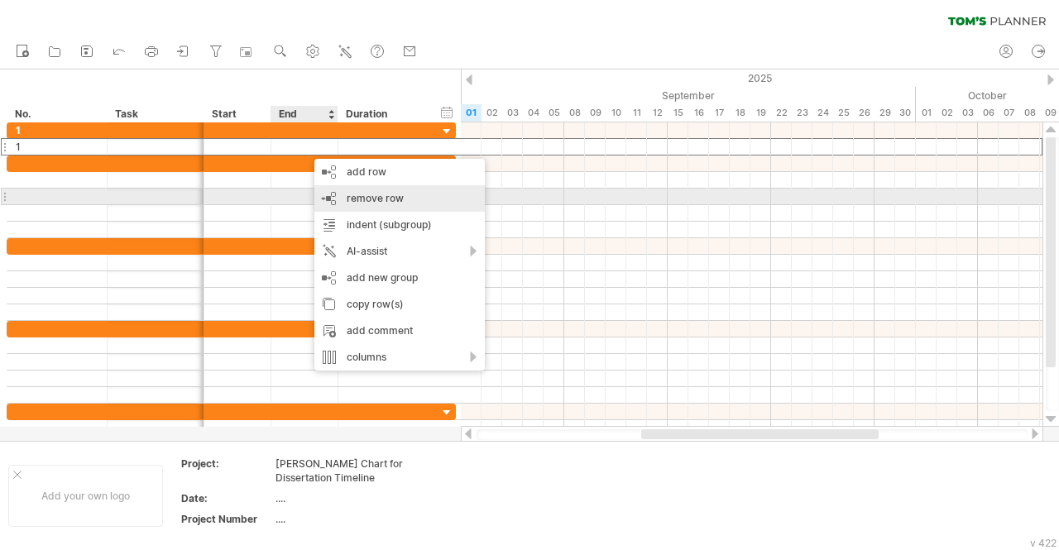
click at [373, 196] on span "remove row" at bounding box center [375, 198] width 57 height 12
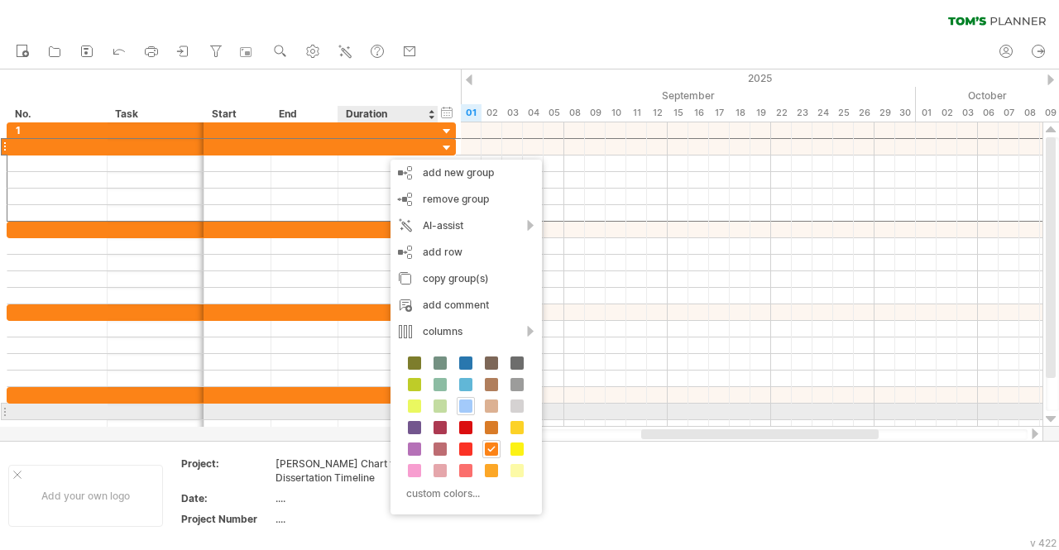
click at [463, 408] on span at bounding box center [465, 406] width 13 height 13
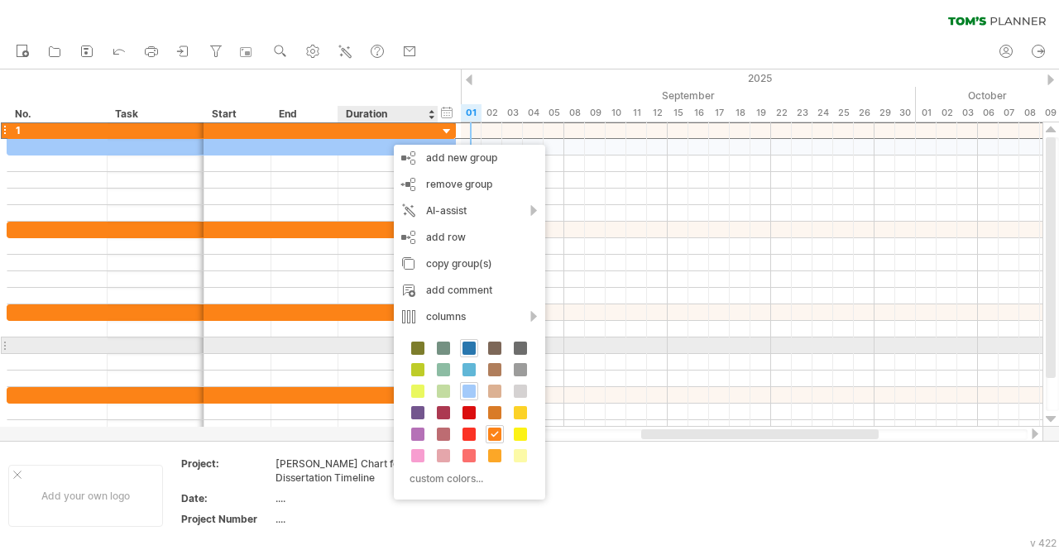
click at [469, 343] on span at bounding box center [469, 348] width 13 height 13
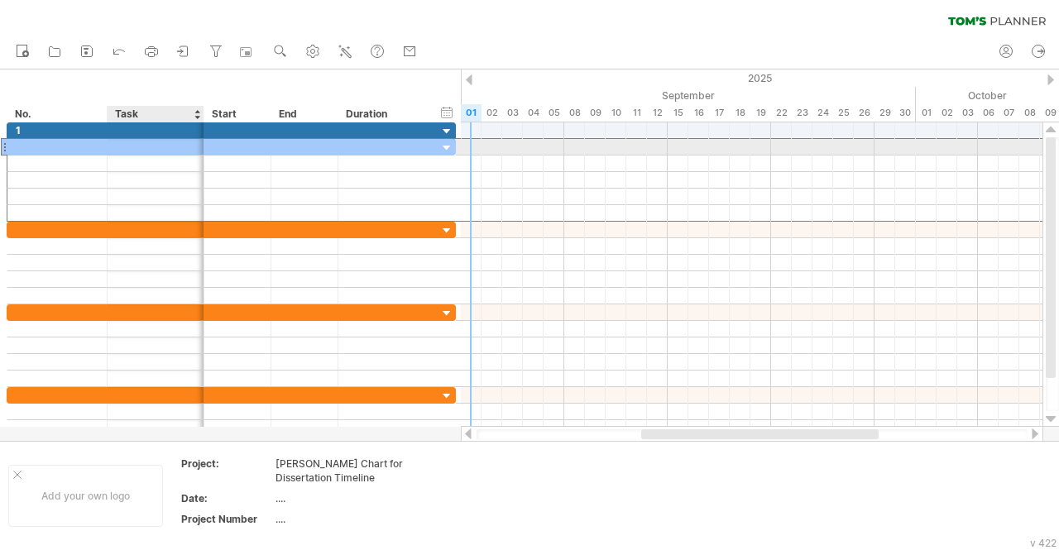
click at [118, 143] on div at bounding box center [155, 147] width 79 height 16
click at [111, 146] on div at bounding box center [156, 147] width 97 height 16
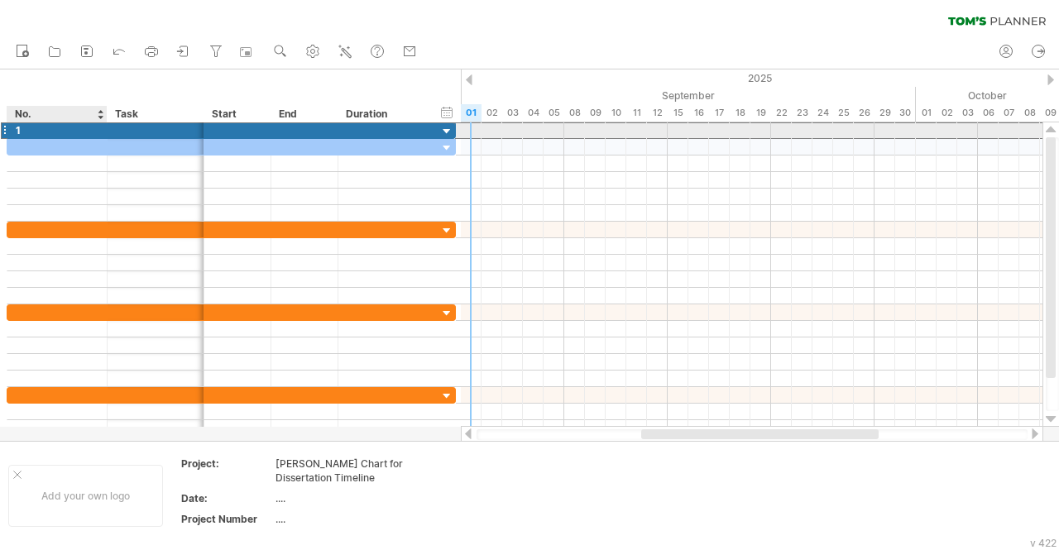
click at [65, 130] on div "1" at bounding box center [57, 130] width 83 height 16
click at [0, 0] on input "*" at bounding box center [0, 0] width 0 height 0
click at [141, 127] on div at bounding box center [155, 130] width 79 height 16
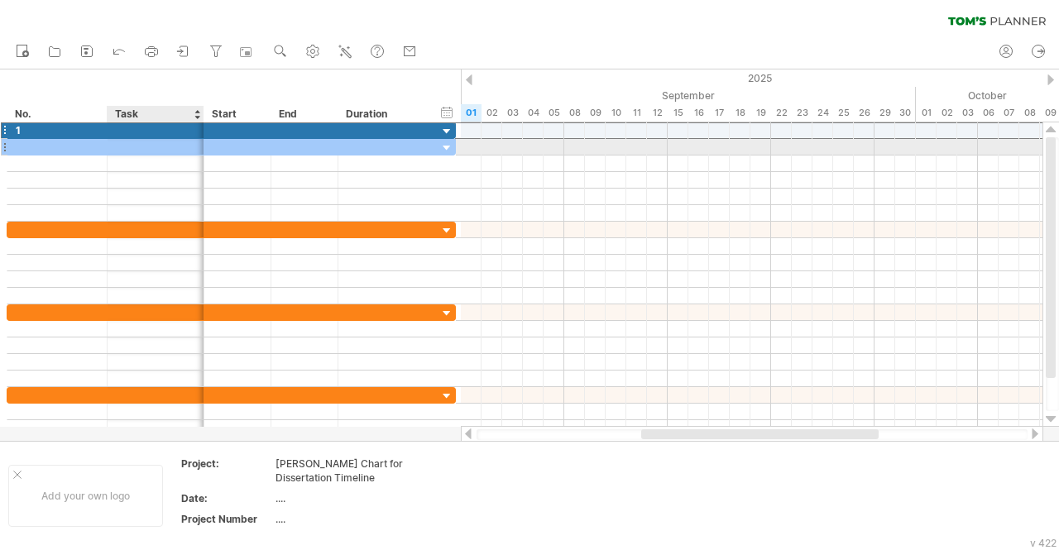
click at [127, 143] on div at bounding box center [155, 147] width 79 height 16
type input "*"
type input "**********"
type input "*"
click at [179, 148] on div "Report: Complete" at bounding box center [155, 147] width 79 height 16
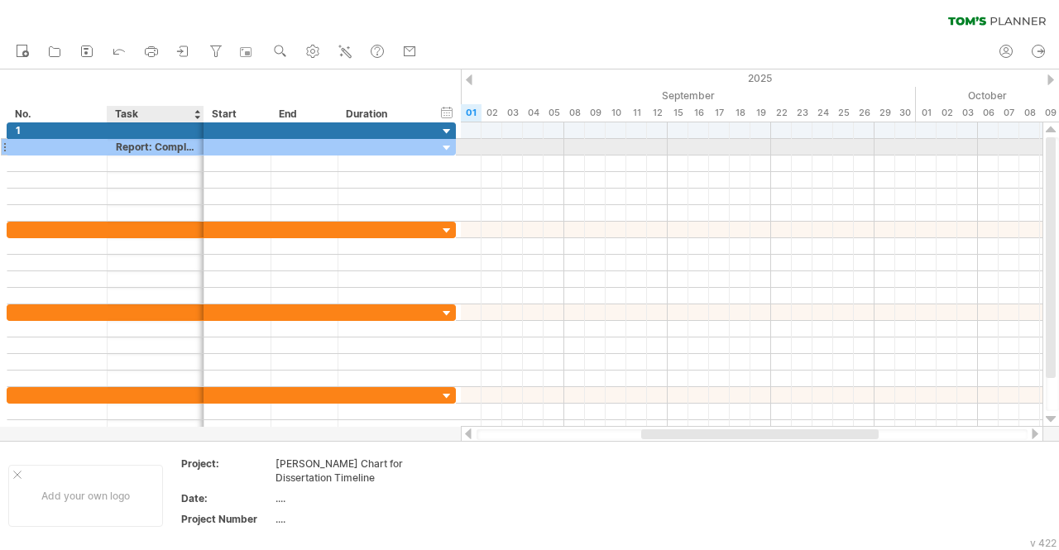
click at [182, 147] on div "Report: Complete" at bounding box center [155, 147] width 79 height 16
click at [182, 147] on input "**********" at bounding box center [155, 147] width 79 height 16
click at [182, 147] on div "Report: Com" at bounding box center [155, 147] width 79 height 16
click at [199, 146] on div at bounding box center [202, 147] width 8 height 17
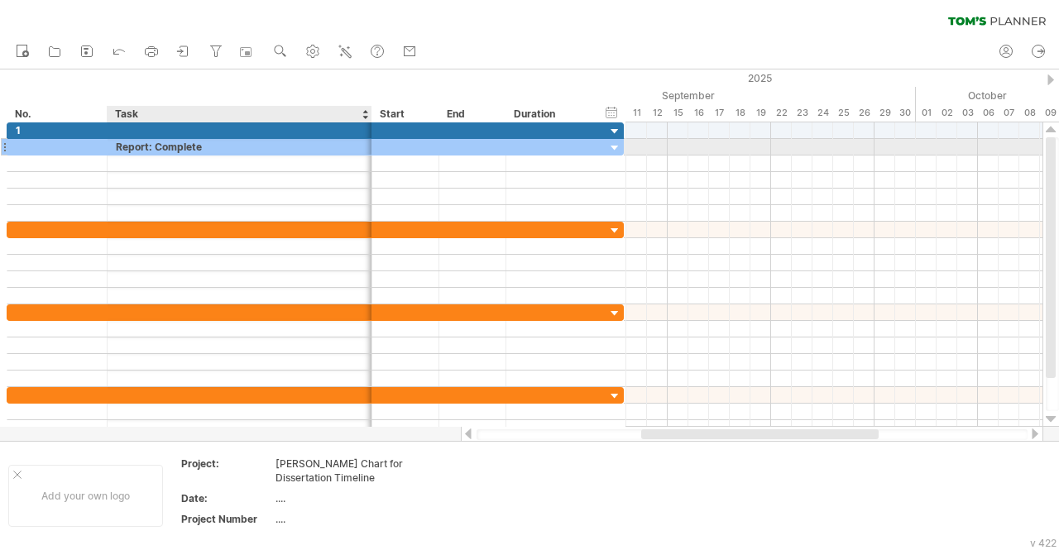
drag, startPoint x: 199, startPoint y: 146, endPoint x: 396, endPoint y: 143, distance: 196.2
click at [374, 143] on div at bounding box center [370, 147] width 8 height 17
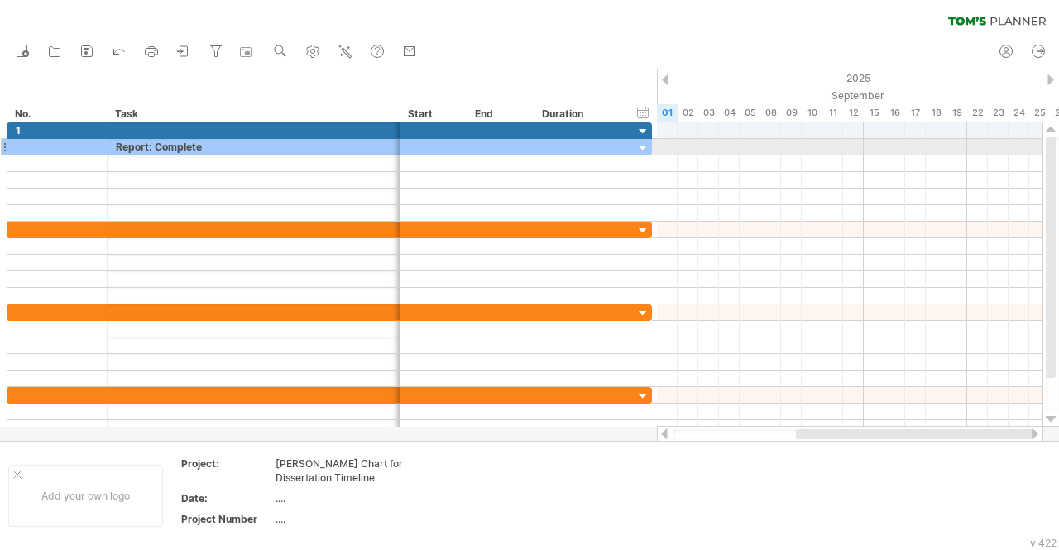
click at [224, 150] on div "Report: Complete" at bounding box center [254, 147] width 276 height 16
click at [213, 143] on div "Report: Complete Chaper 1 &2" at bounding box center [254, 147] width 276 height 16
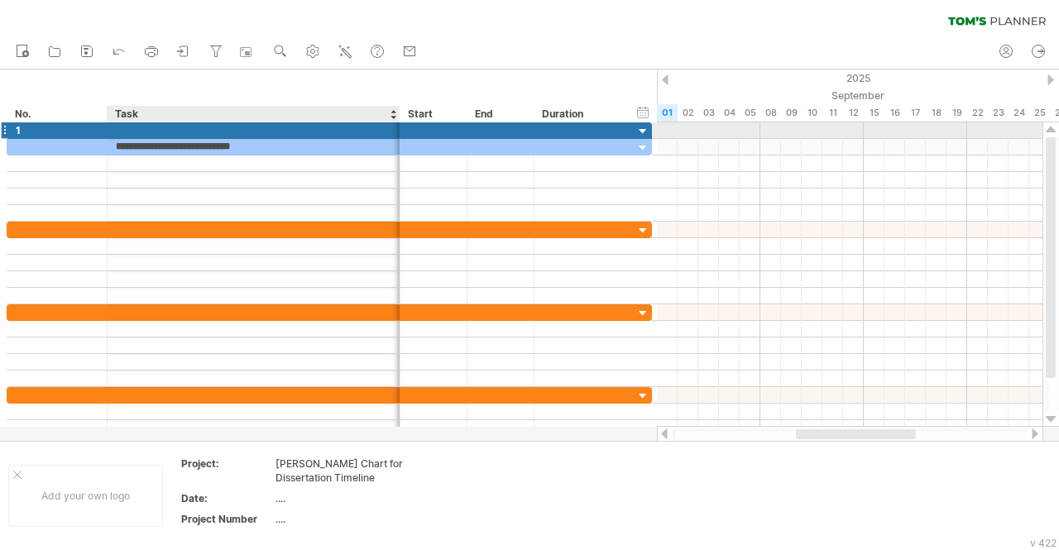
click at [197, 132] on div at bounding box center [254, 130] width 276 height 16
click at [255, 143] on div "Report: Complete Chaper 1 &2" at bounding box center [254, 147] width 276 height 16
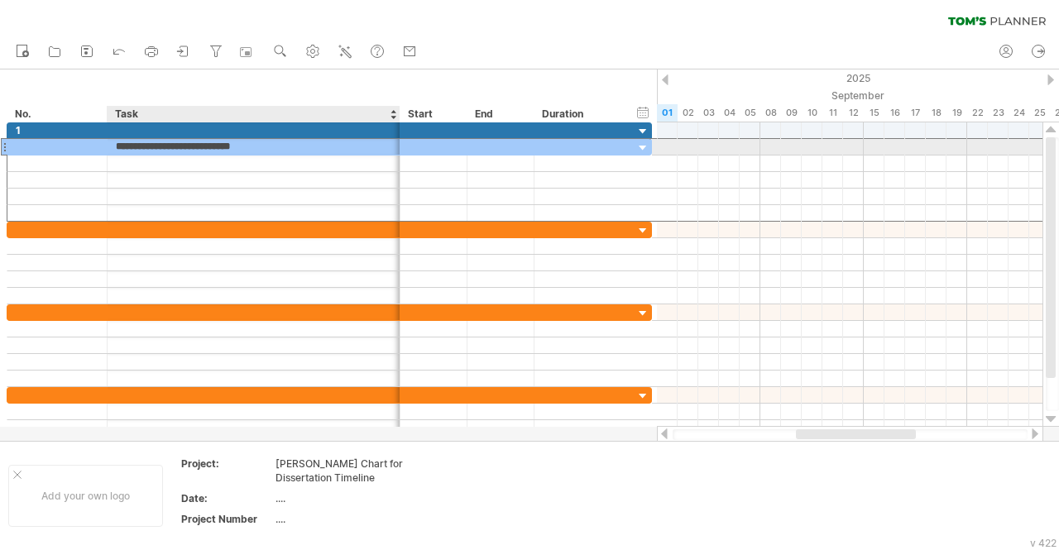
click at [255, 143] on input "**********" at bounding box center [254, 147] width 276 height 16
click at [236, 142] on input "**********" at bounding box center [254, 147] width 276 height 16
type input "*"
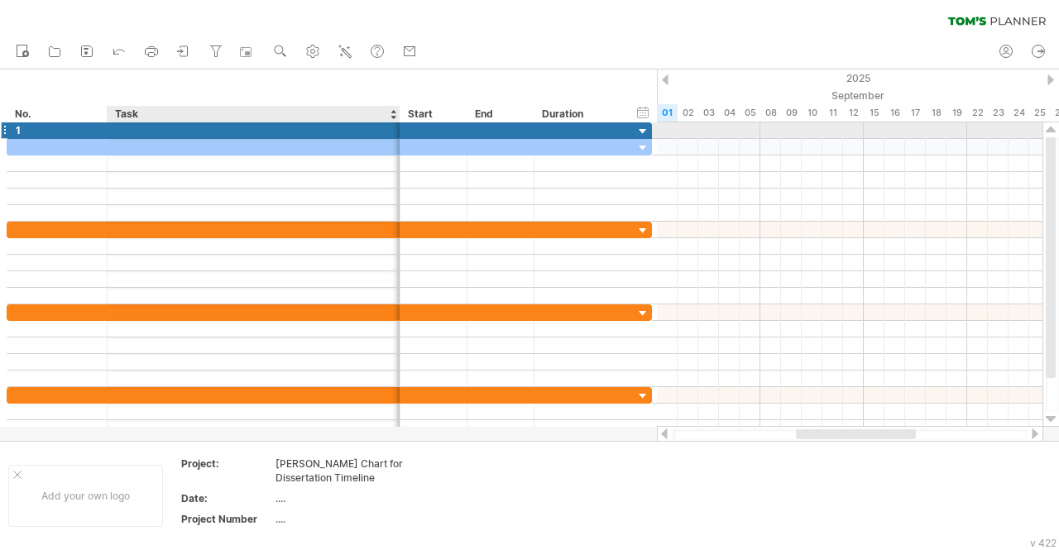
click at [185, 130] on div at bounding box center [254, 130] width 276 height 16
paste input "**********"
type input "**********"
click at [438, 132] on div at bounding box center [434, 130] width 67 height 16
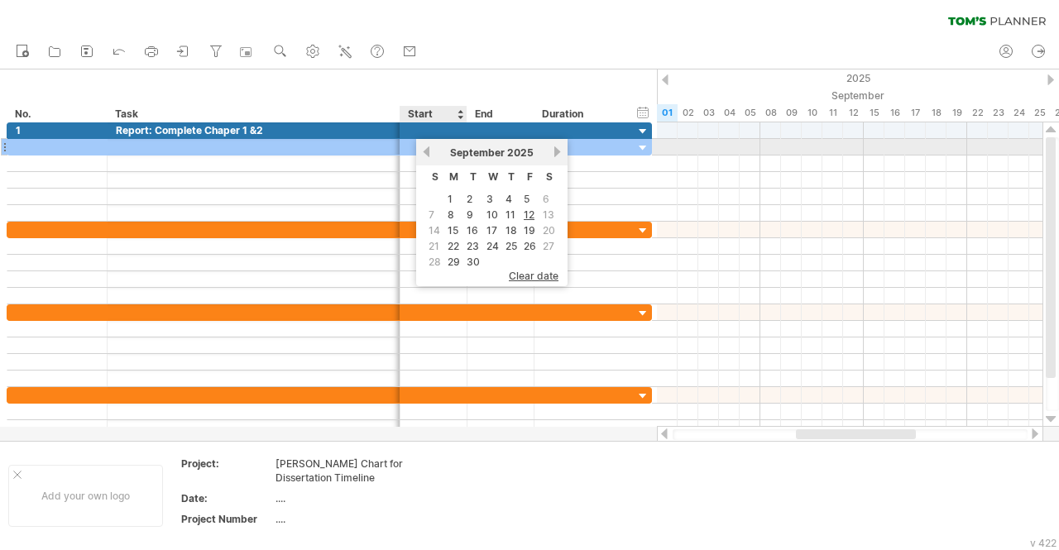
click at [427, 151] on link "previous" at bounding box center [426, 152] width 12 height 12
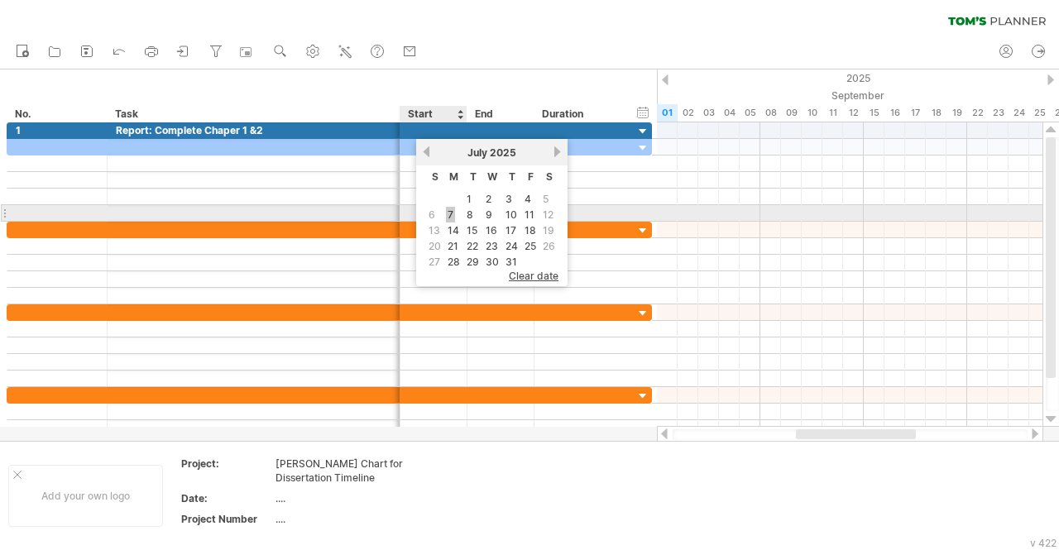
click at [452, 213] on link "7" at bounding box center [450, 215] width 9 height 16
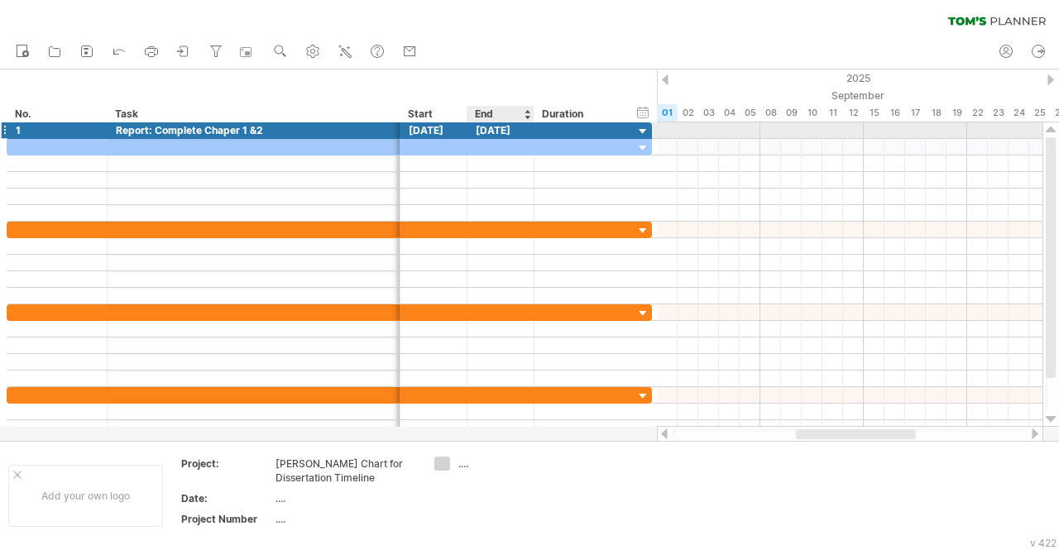
click at [515, 132] on div "[DATE]" at bounding box center [501, 130] width 67 height 16
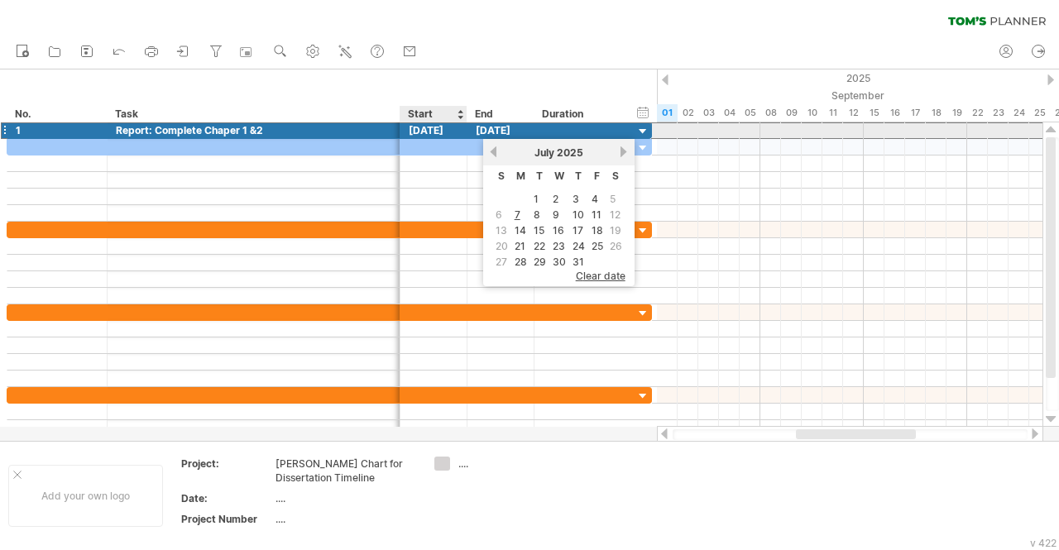
click at [442, 127] on div "[DATE]" at bounding box center [434, 130] width 67 height 16
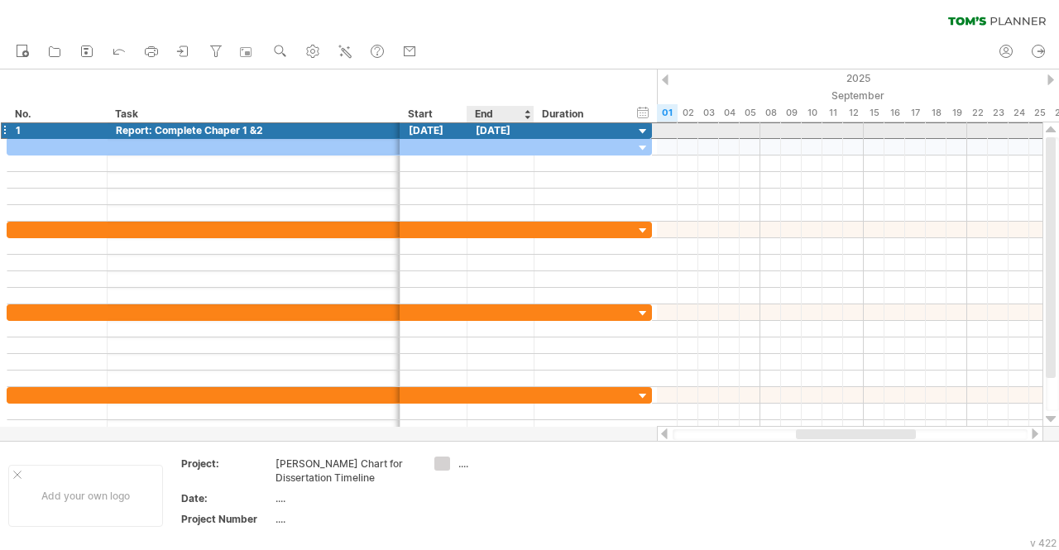
click at [493, 128] on div "[DATE]" at bounding box center [501, 130] width 67 height 16
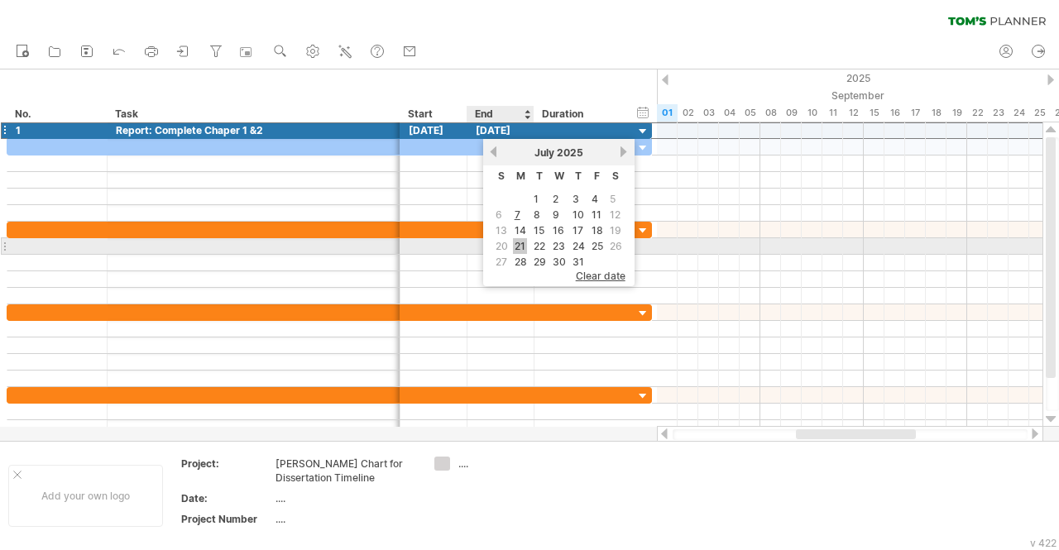
click at [518, 242] on link "21" at bounding box center [520, 246] width 14 height 16
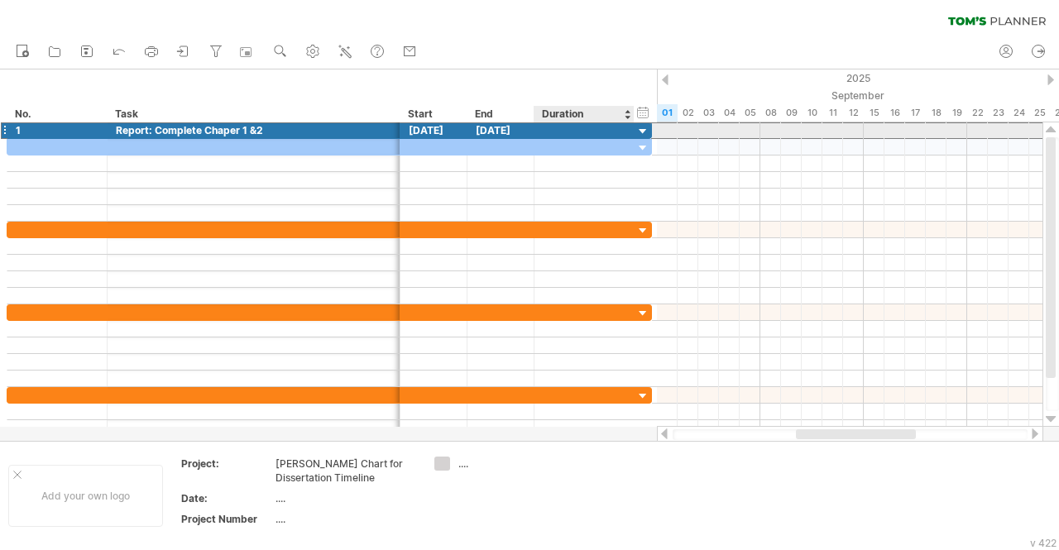
click at [567, 132] on div at bounding box center [584, 130] width 83 height 16
click at [516, 131] on div "[DATE]" at bounding box center [501, 130] width 67 height 16
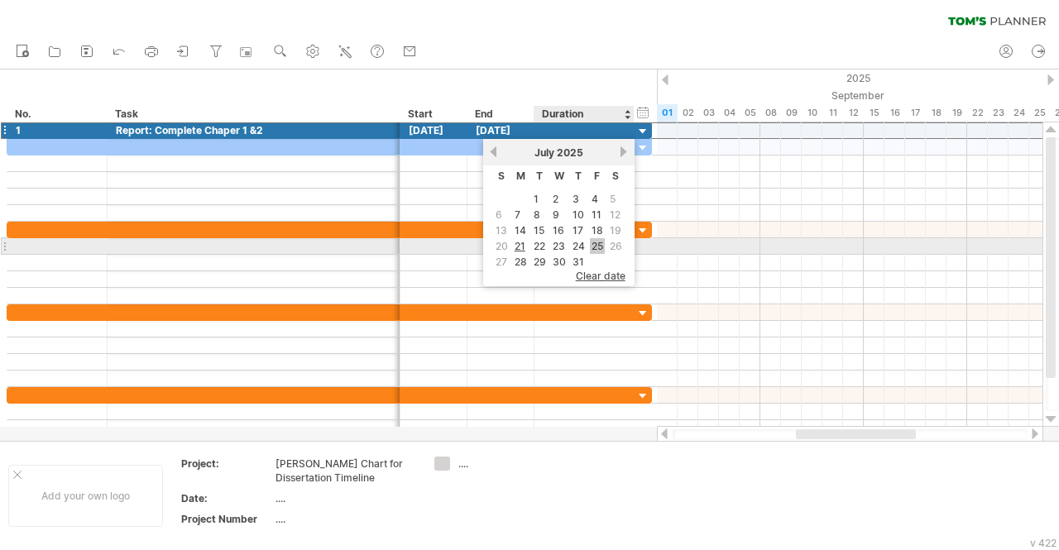
click at [593, 240] on link "25" at bounding box center [597, 246] width 15 height 16
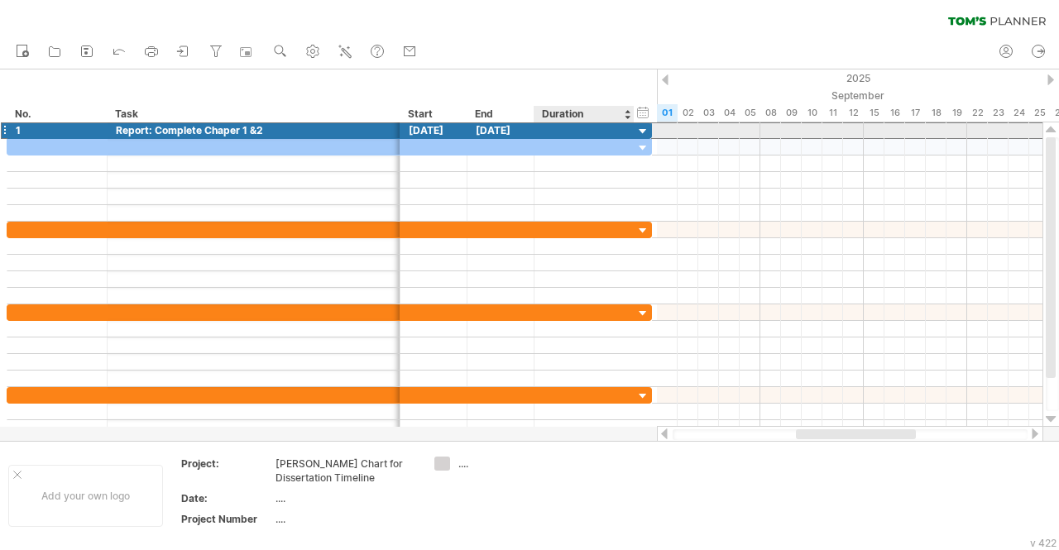
click at [583, 135] on div at bounding box center [584, 130] width 83 height 16
click at [571, 134] on div "18" at bounding box center [584, 130] width 83 height 16
click at [574, 132] on div "18.0.D" at bounding box center [584, 130] width 83 height 16
type input "******"
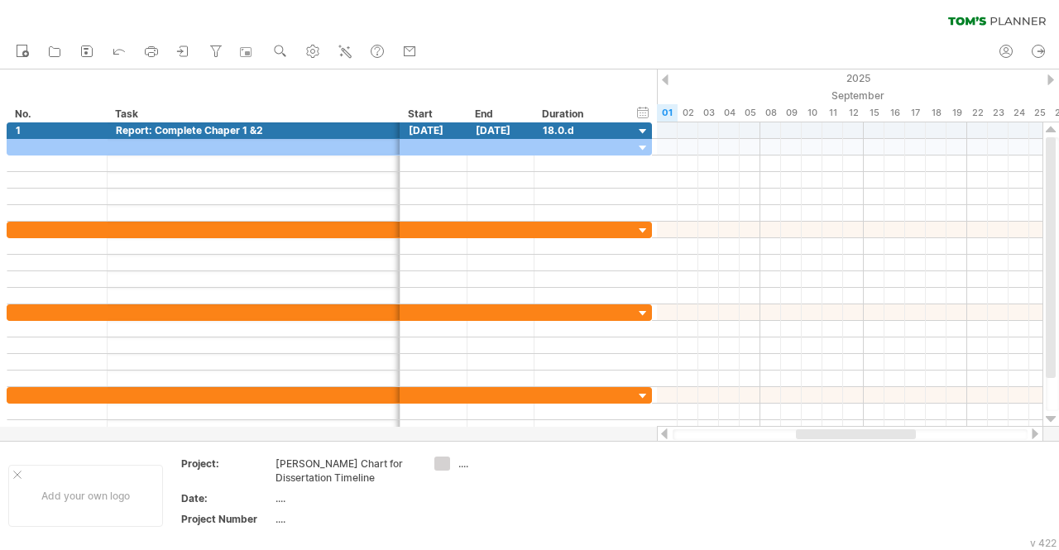
click at [662, 79] on div at bounding box center [665, 79] width 7 height 11
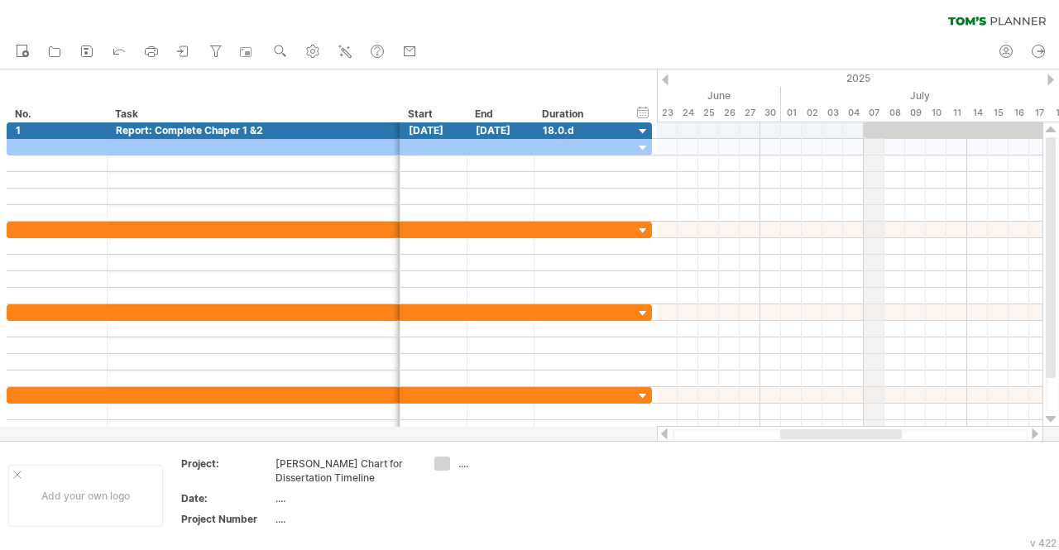
click at [875, 113] on div "07" at bounding box center [874, 112] width 21 height 17
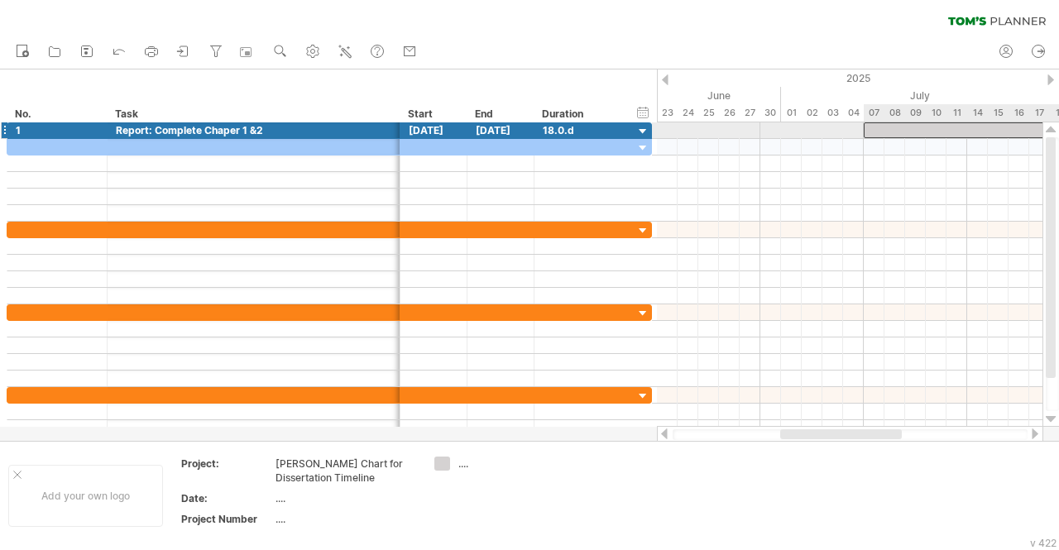
click at [876, 125] on div at bounding box center [1019, 130] width 310 height 16
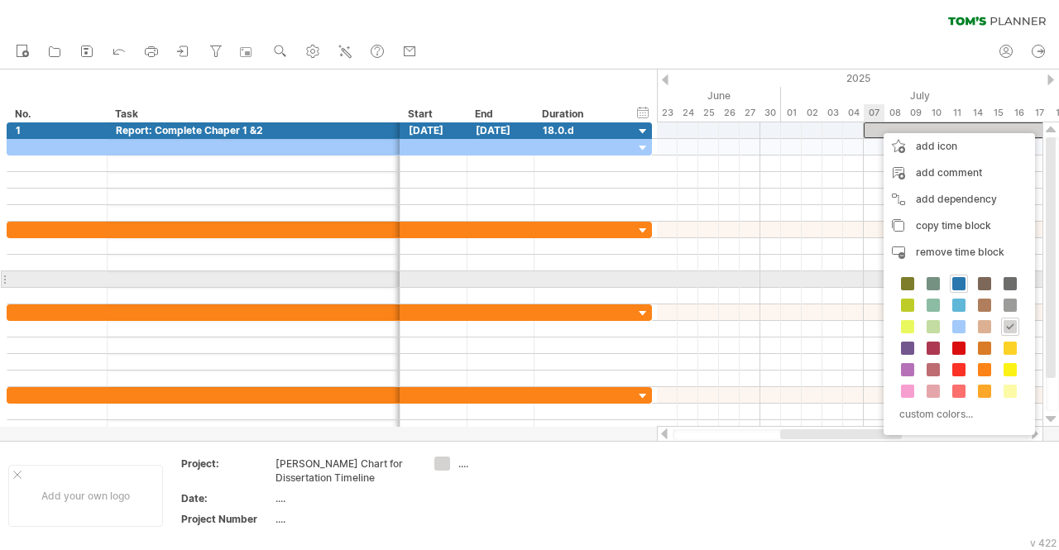
click at [956, 281] on span at bounding box center [959, 283] width 13 height 13
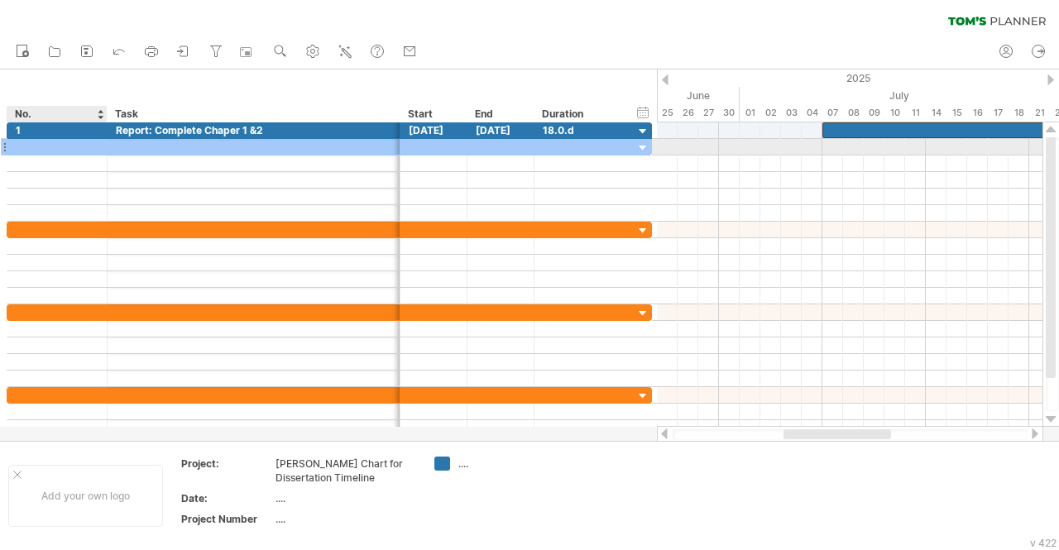
click at [45, 147] on div at bounding box center [57, 147] width 83 height 16
type input "*"
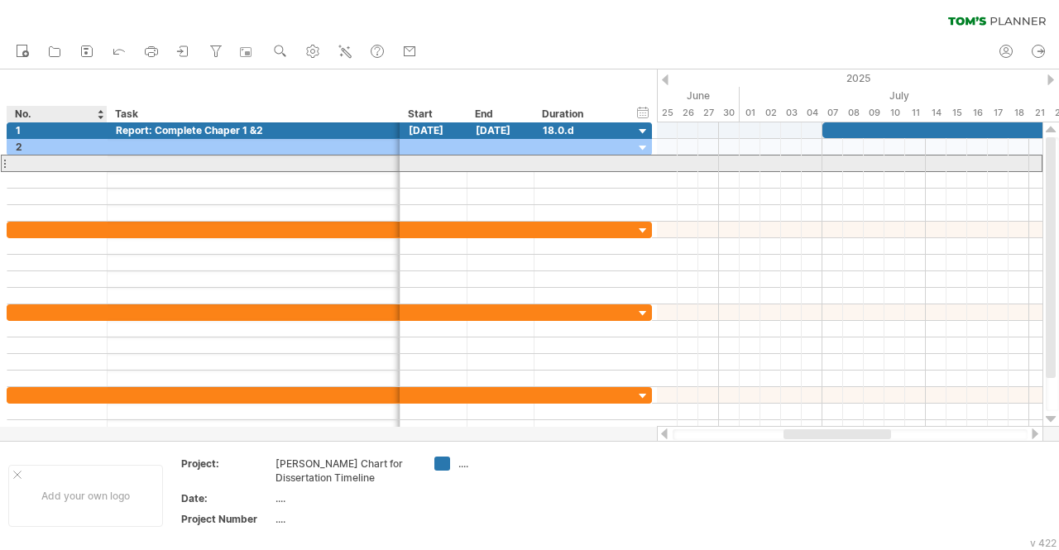
click at [41, 159] on div at bounding box center [57, 164] width 83 height 16
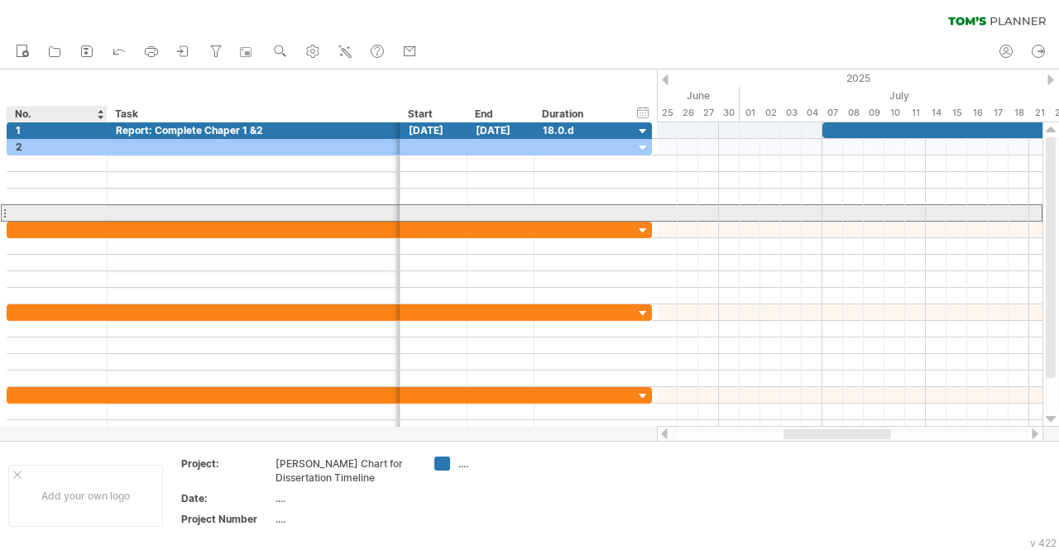
click at [32, 215] on div at bounding box center [57, 213] width 83 height 16
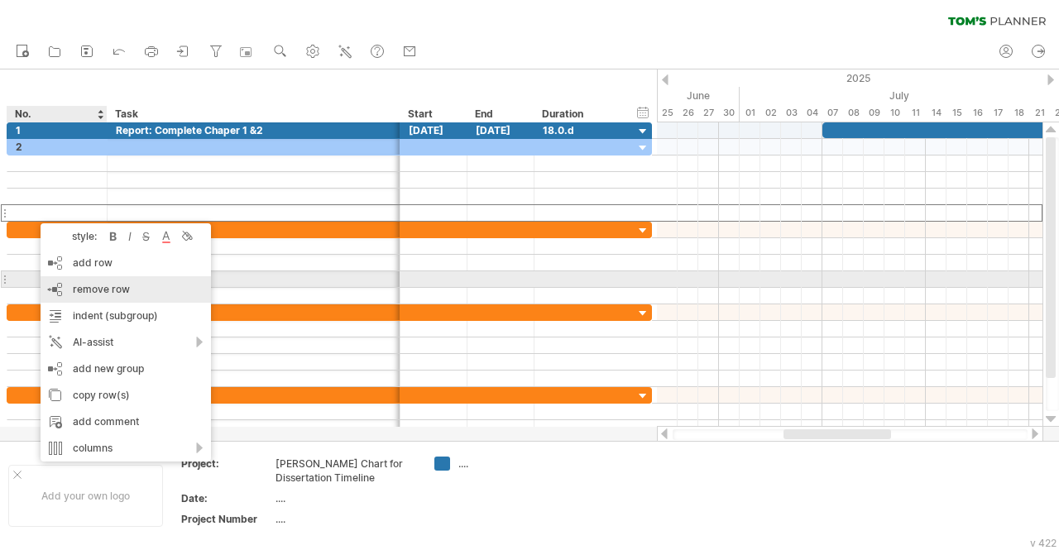
click at [113, 290] on span "remove row" at bounding box center [101, 289] width 57 height 12
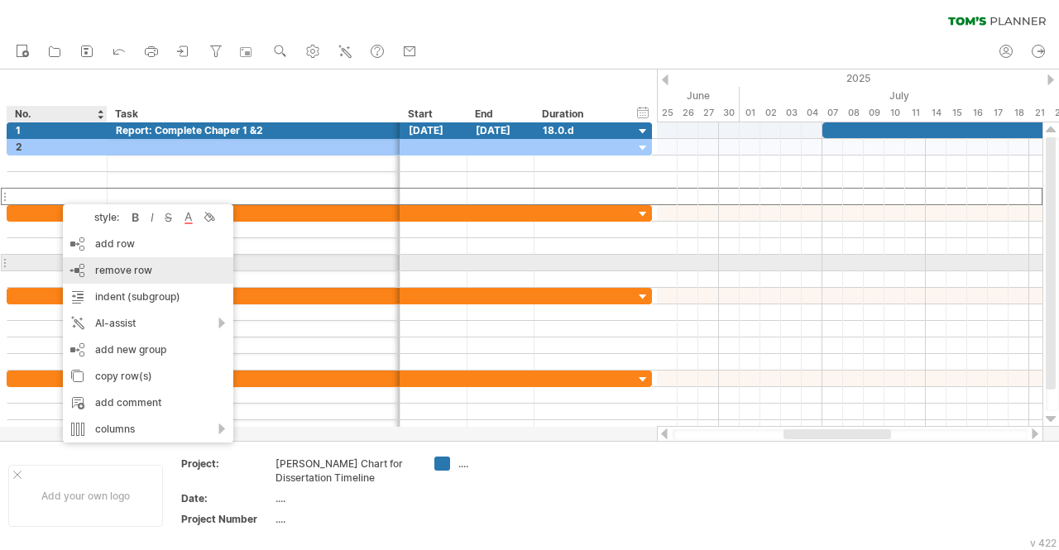
click at [118, 267] on span "remove row" at bounding box center [123, 270] width 57 height 12
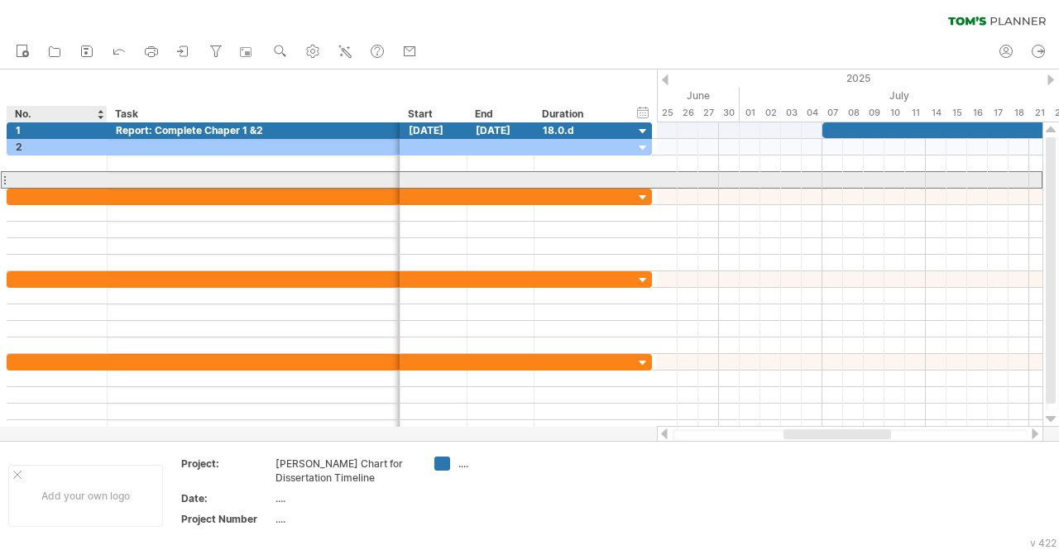
click at [41, 177] on div at bounding box center [57, 180] width 83 height 16
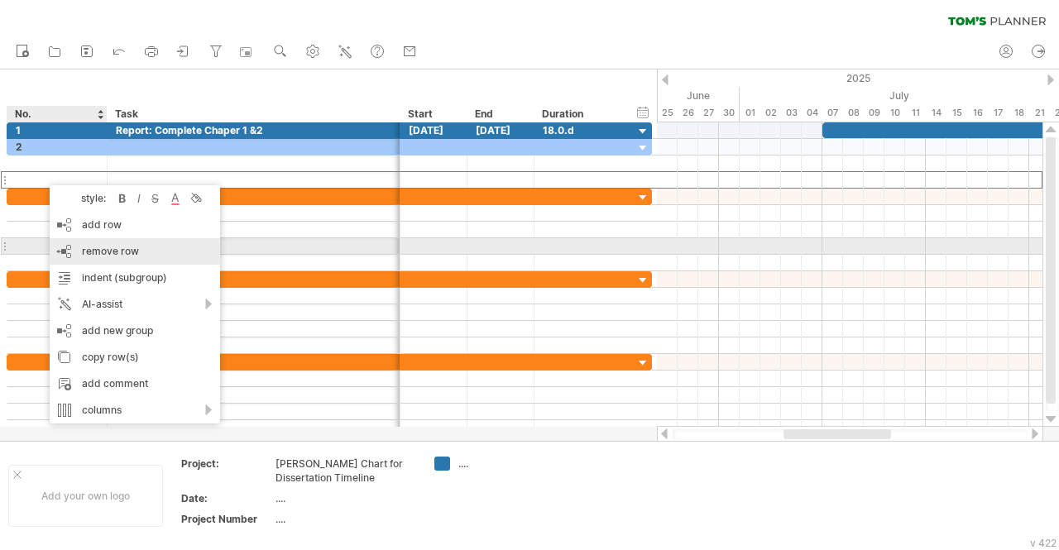
click at [102, 247] on span "remove row" at bounding box center [110, 251] width 57 height 12
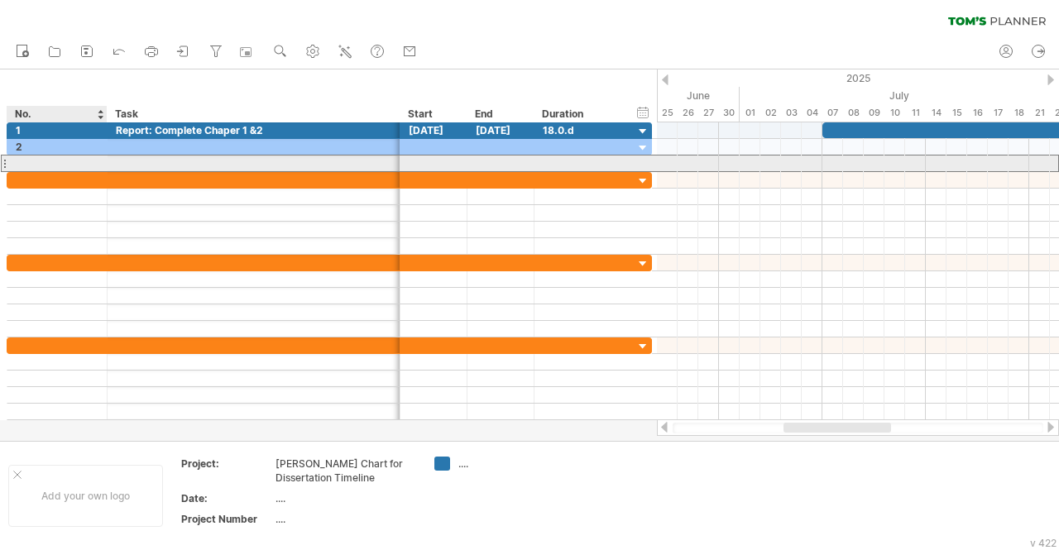
click at [70, 161] on div at bounding box center [57, 164] width 83 height 16
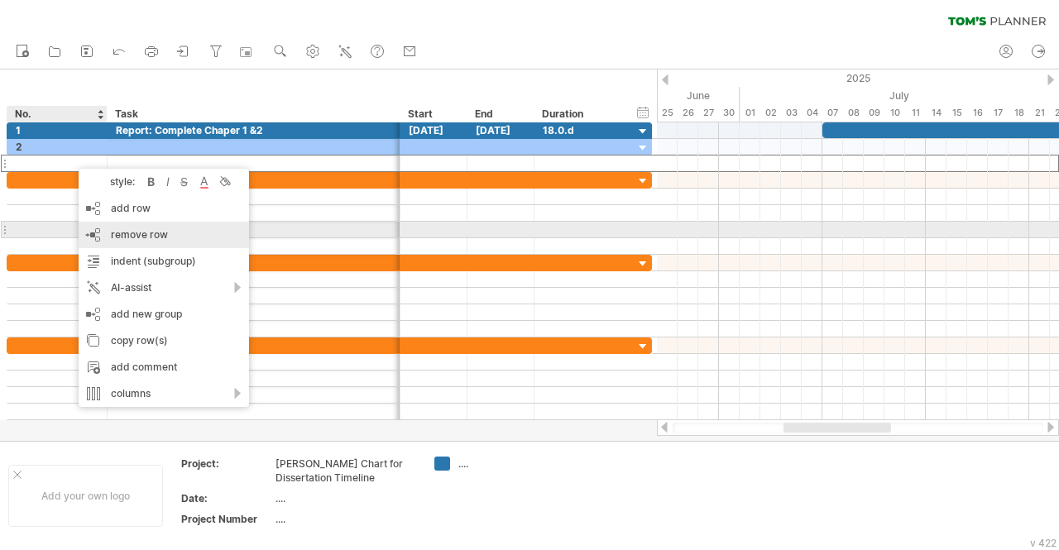
click at [141, 235] on span "remove row" at bounding box center [139, 234] width 57 height 12
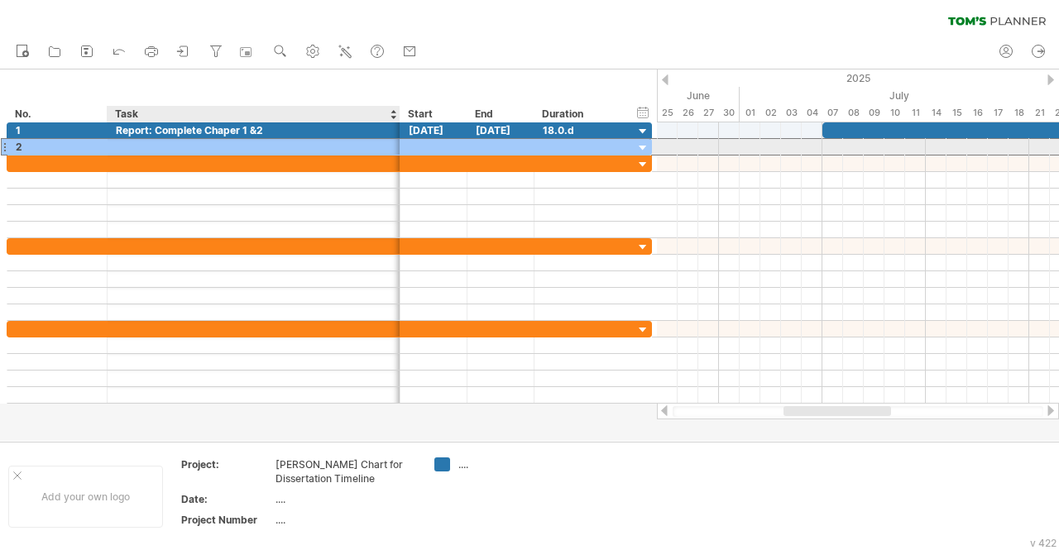
click at [165, 147] on div at bounding box center [254, 147] width 276 height 16
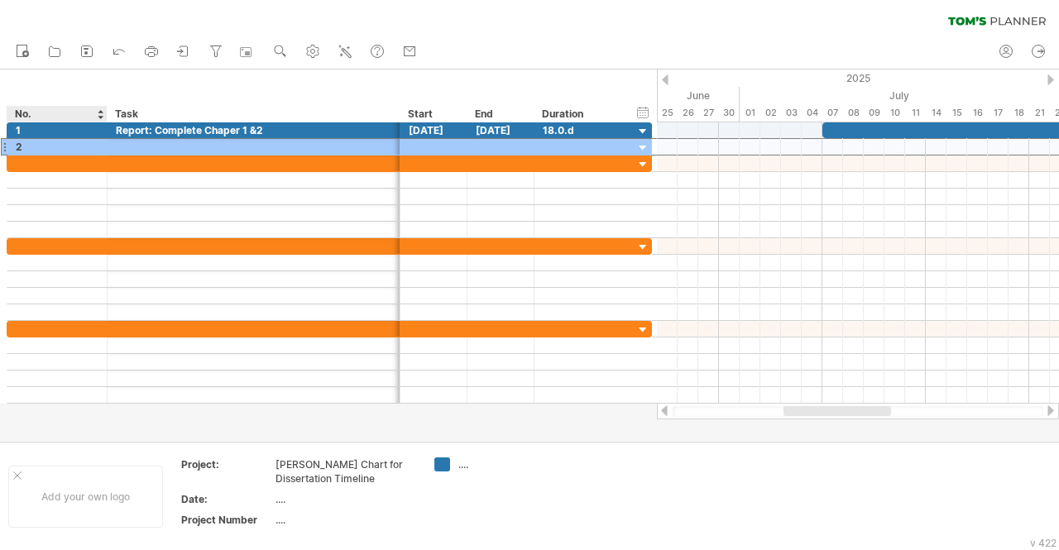
click at [87, 110] on div "No." at bounding box center [56, 114] width 83 height 17
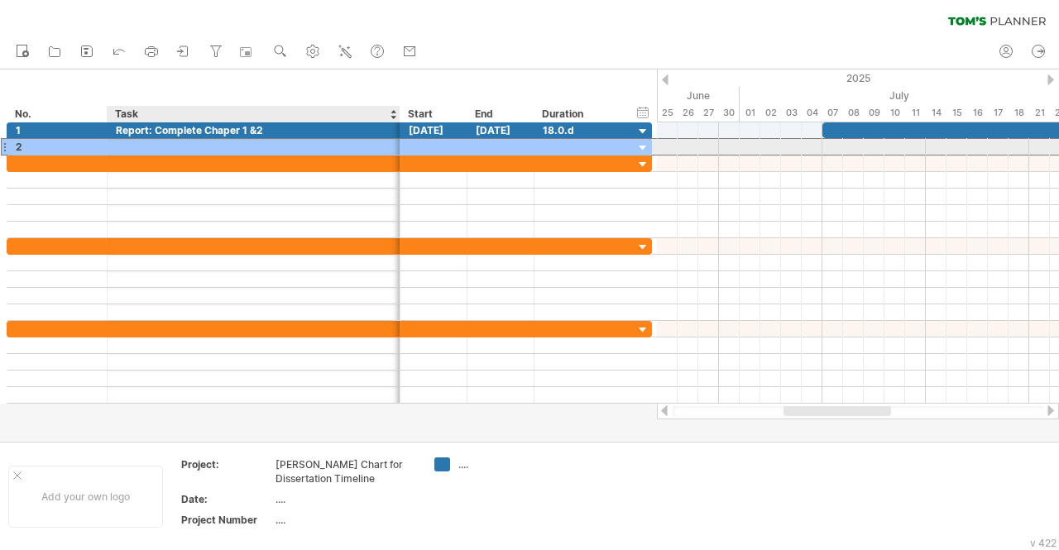
click at [204, 145] on div at bounding box center [254, 147] width 276 height 16
click at [131, 146] on div at bounding box center [254, 147] width 276 height 16
click at [156, 144] on div "Project: Implement preprocessing techniques" at bounding box center [254, 147] width 276 height 16
click at [210, 148] on input "**********" at bounding box center [254, 147] width 276 height 16
type input "**********"
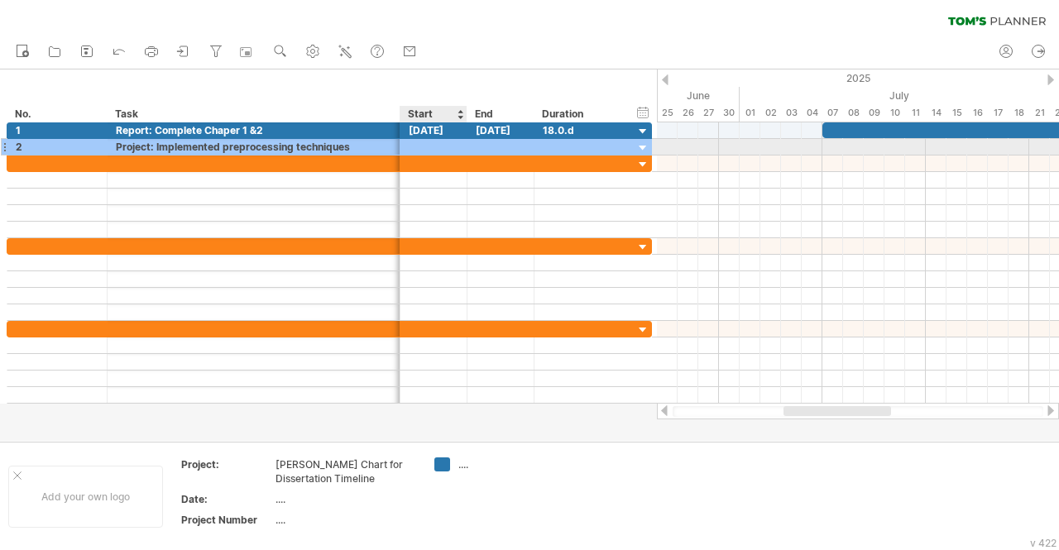
click at [435, 151] on div at bounding box center [434, 147] width 67 height 16
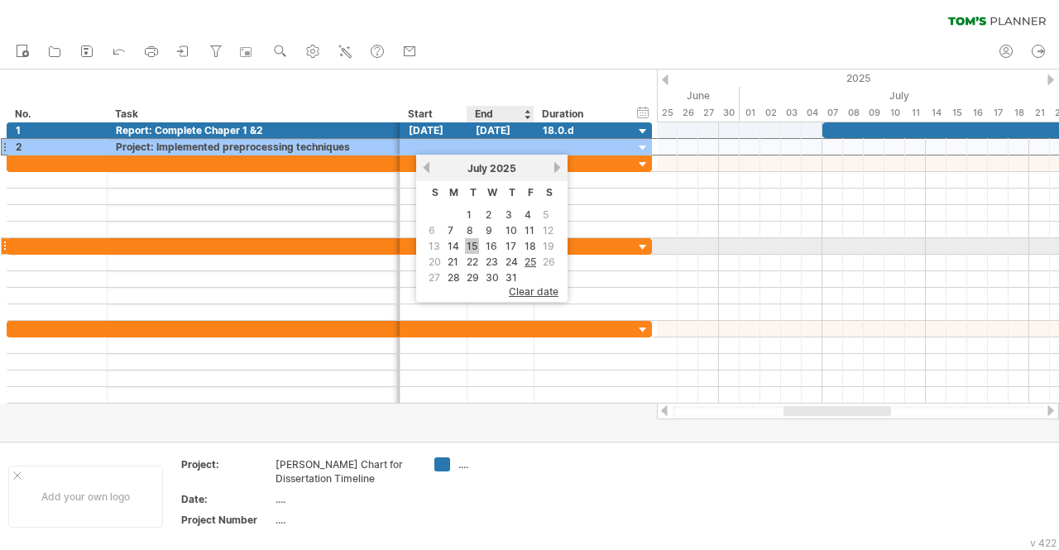
click at [474, 242] on link "15" at bounding box center [472, 246] width 14 height 16
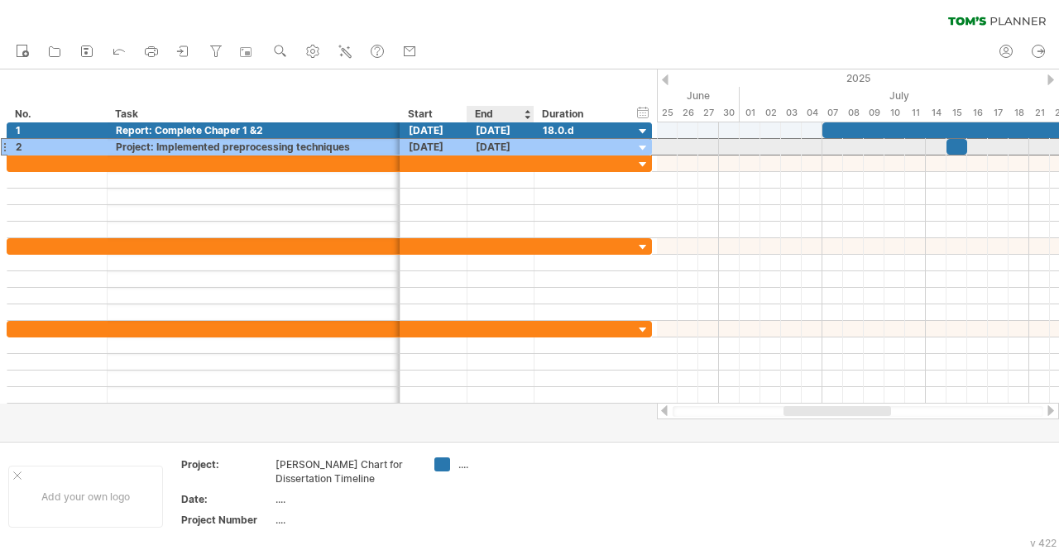
click at [515, 146] on div "[DATE]" at bounding box center [501, 147] width 67 height 16
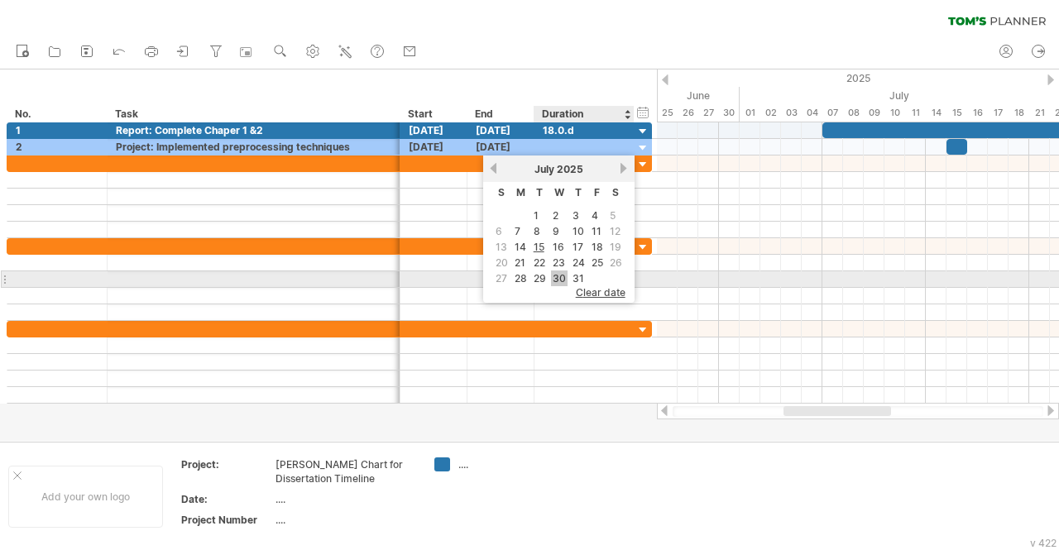
click at [559, 274] on link "30" at bounding box center [559, 279] width 17 height 16
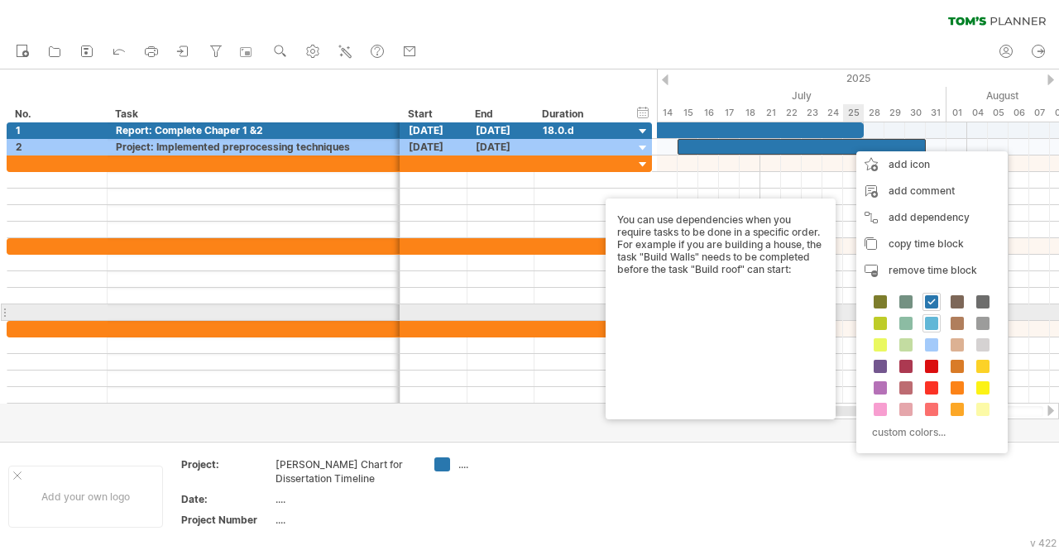
click at [932, 320] on span at bounding box center [931, 323] width 13 height 13
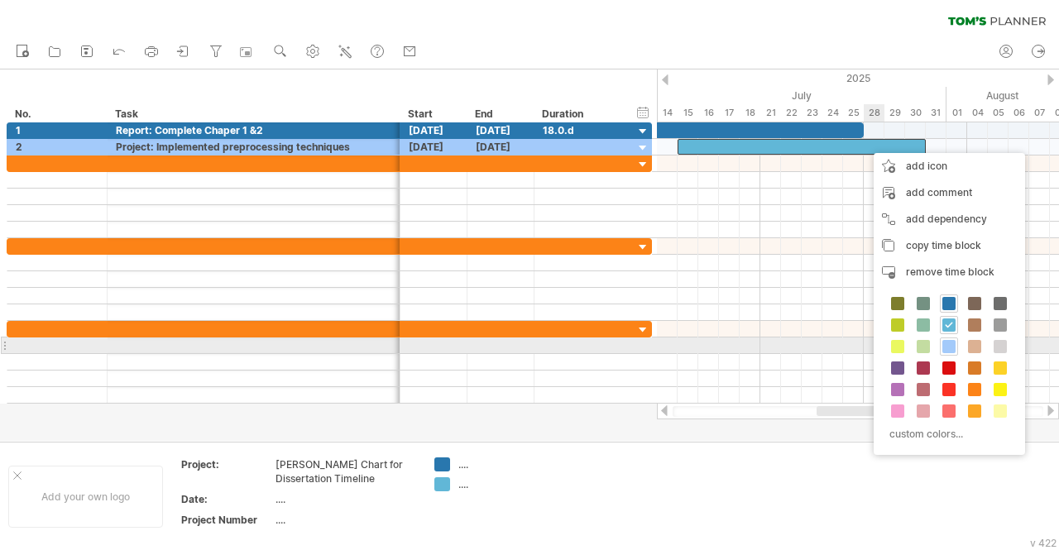
click at [948, 346] on span at bounding box center [949, 346] width 13 height 13
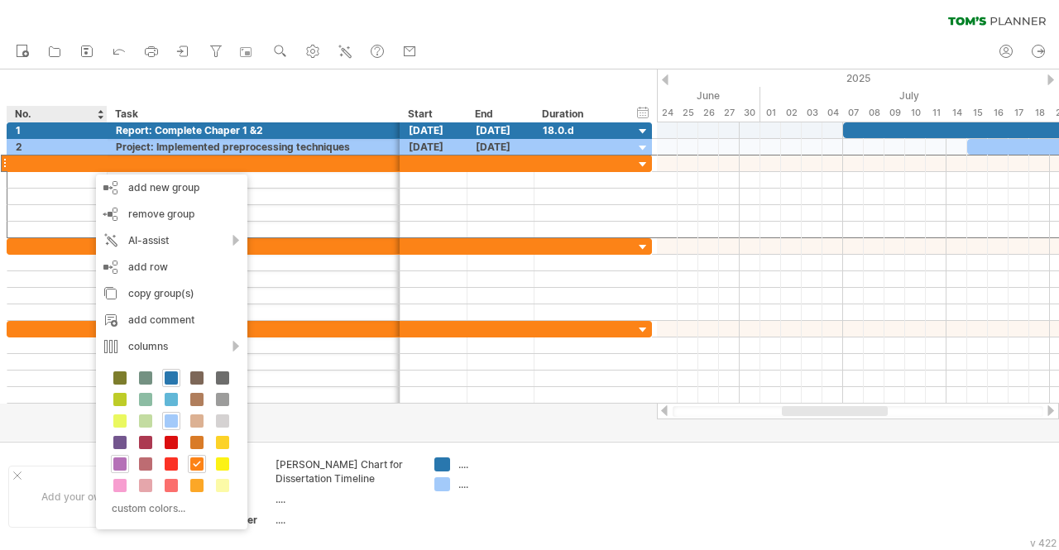
click at [118, 458] on span at bounding box center [119, 464] width 13 height 13
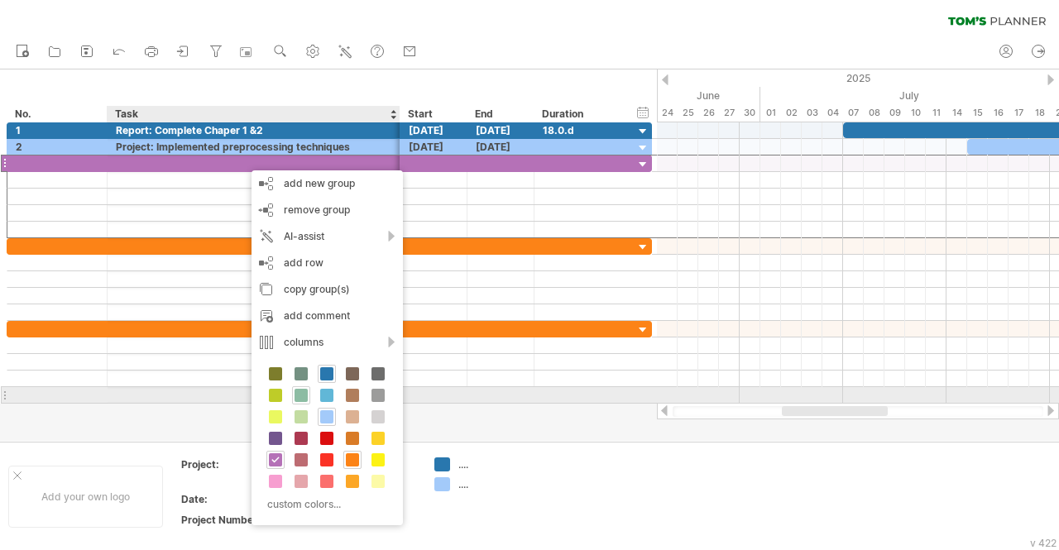
click at [298, 391] on span at bounding box center [301, 395] width 13 height 13
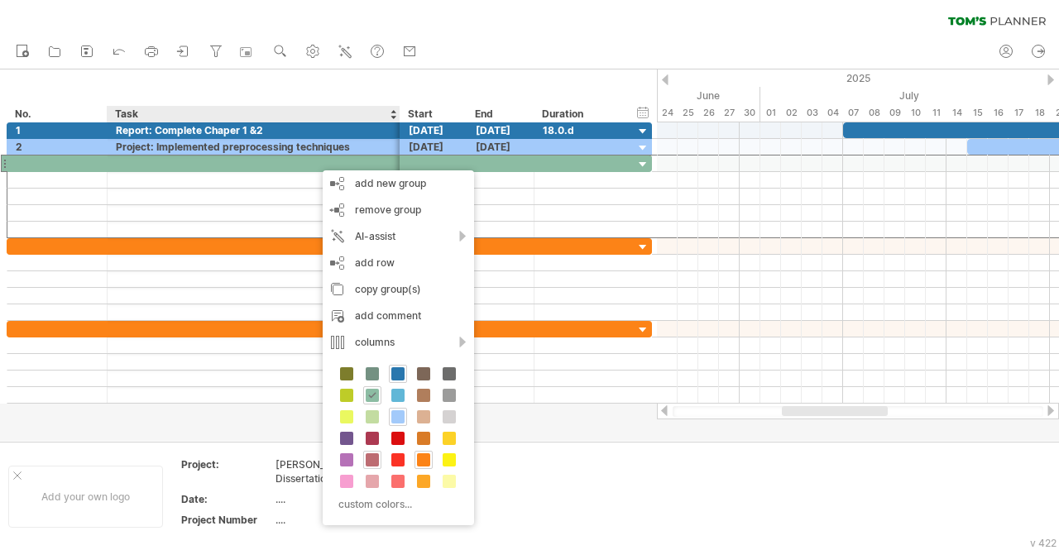
click at [371, 458] on span at bounding box center [372, 459] width 13 height 13
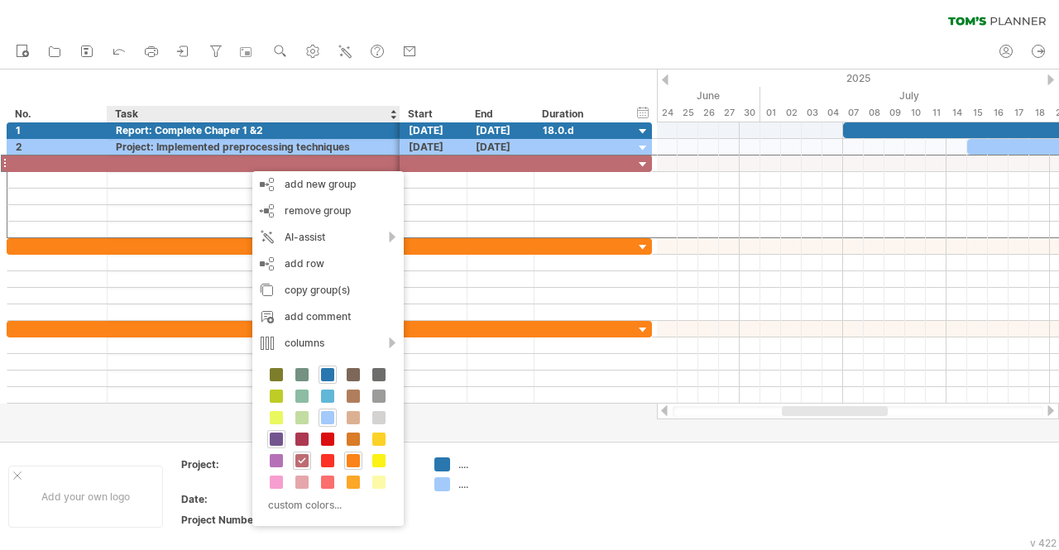
click at [275, 438] on span at bounding box center [276, 439] width 13 height 13
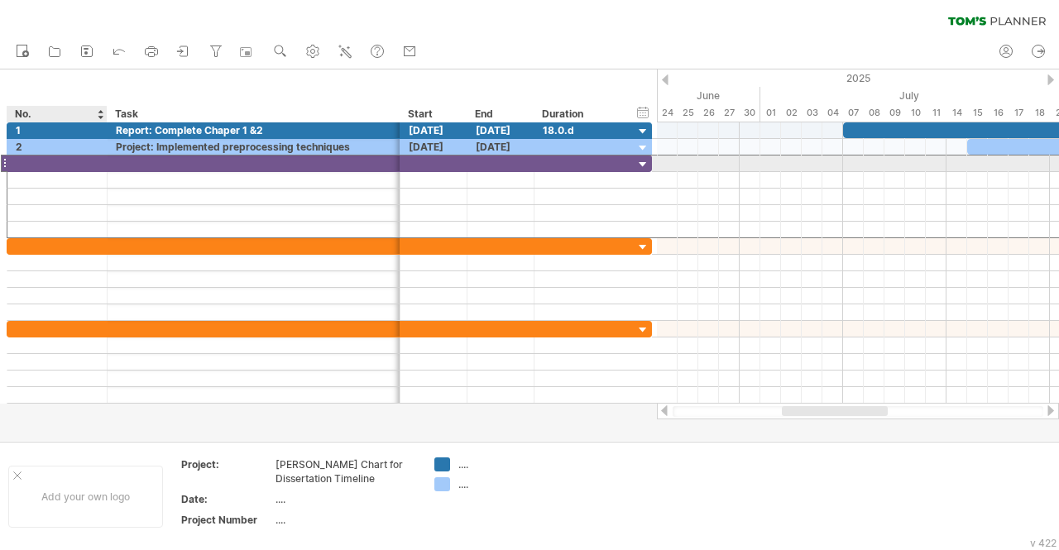
click at [83, 166] on div at bounding box center [57, 164] width 83 height 16
click at [0, 0] on input "text" at bounding box center [0, 0] width 0 height 0
type input "*"
click at [164, 161] on div at bounding box center [254, 164] width 276 height 16
click at [164, 161] on input "text" at bounding box center [254, 164] width 276 height 16
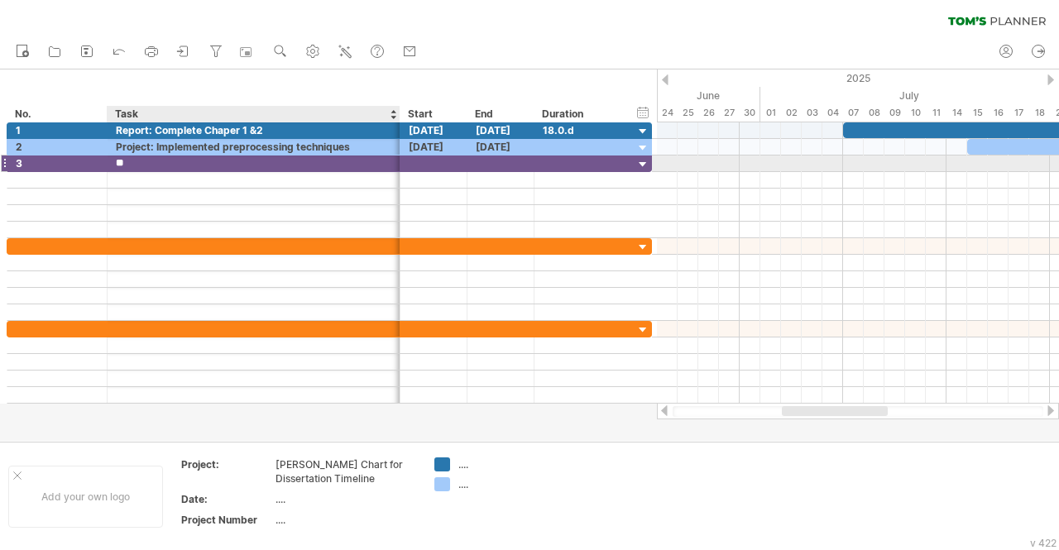
type input "*"
type input "**********"
click at [329, 160] on div "Project: Implement preprocessing techniques" at bounding box center [254, 164] width 276 height 16
click at [329, 160] on input "**********" at bounding box center [254, 164] width 276 height 16
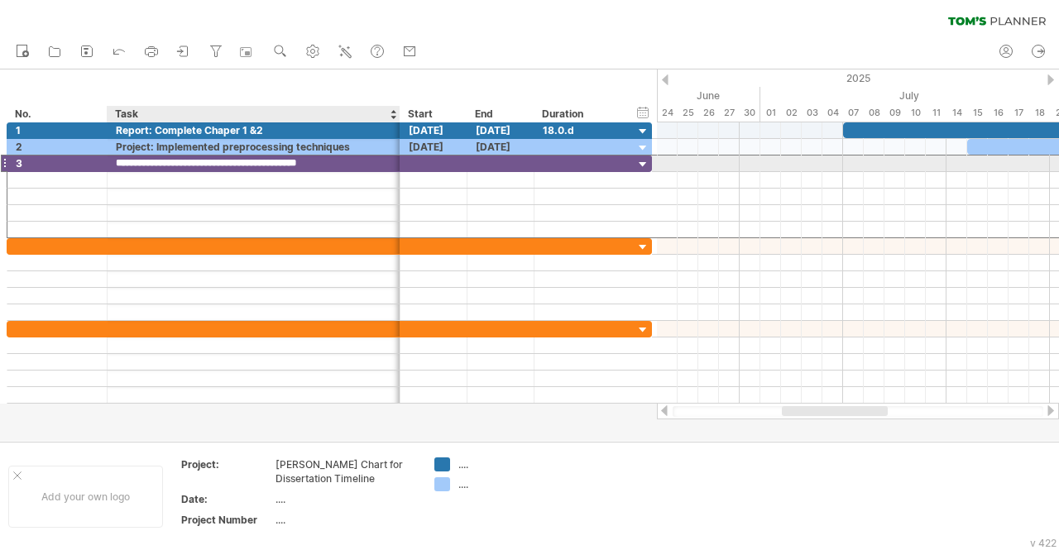
click at [357, 164] on input "**********" at bounding box center [254, 164] width 276 height 16
drag, startPoint x: 357, startPoint y: 164, endPoint x: 159, endPoint y: 157, distance: 198.7
click at [159, 157] on input "**********" at bounding box center [254, 164] width 276 height 16
click at [311, 160] on div "Project: Commence with" at bounding box center [254, 164] width 276 height 16
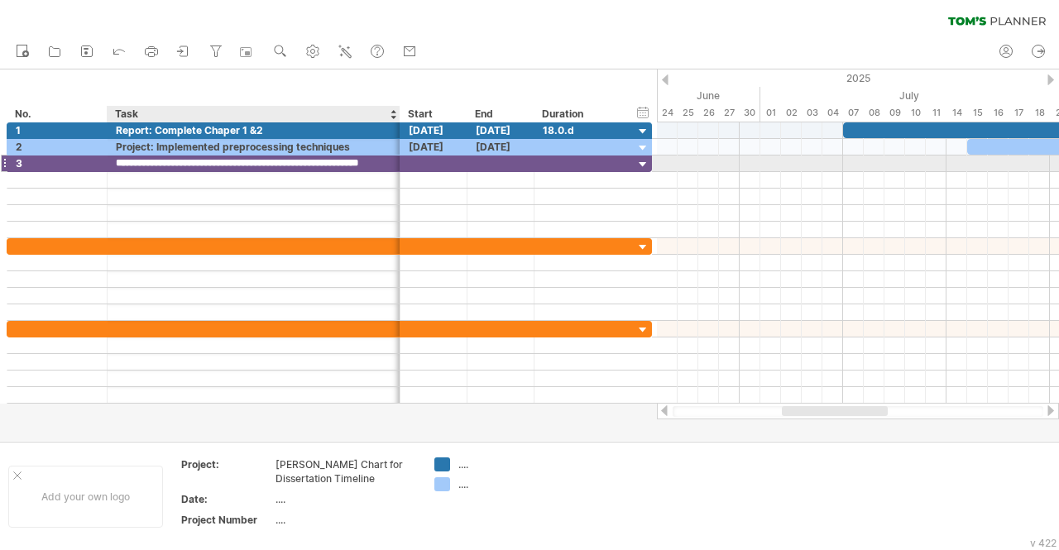
scroll to position [0, 14]
type input "**********"
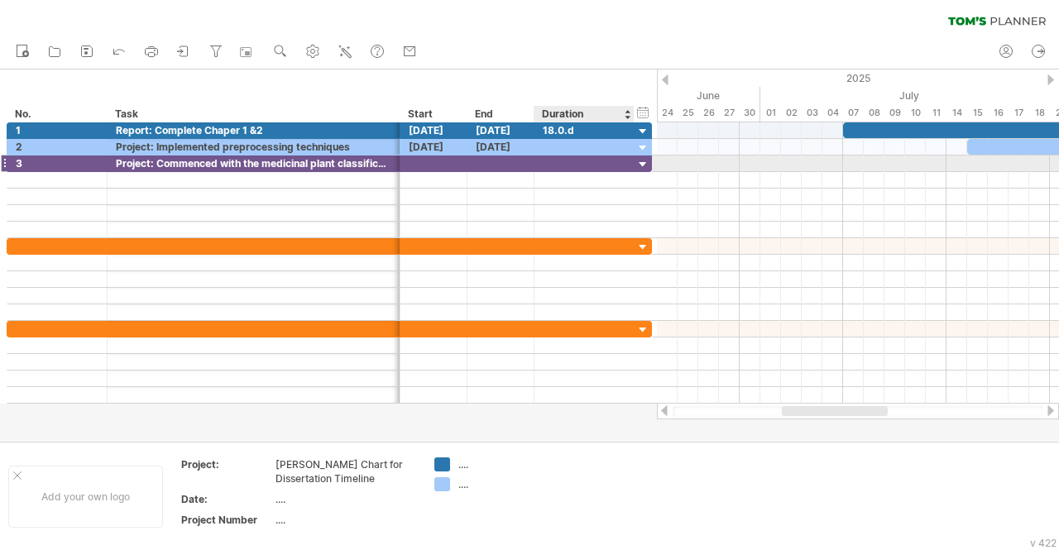
click at [536, 167] on div at bounding box center [585, 164] width 100 height 16
click at [646, 162] on div at bounding box center [644, 165] width 16 height 16
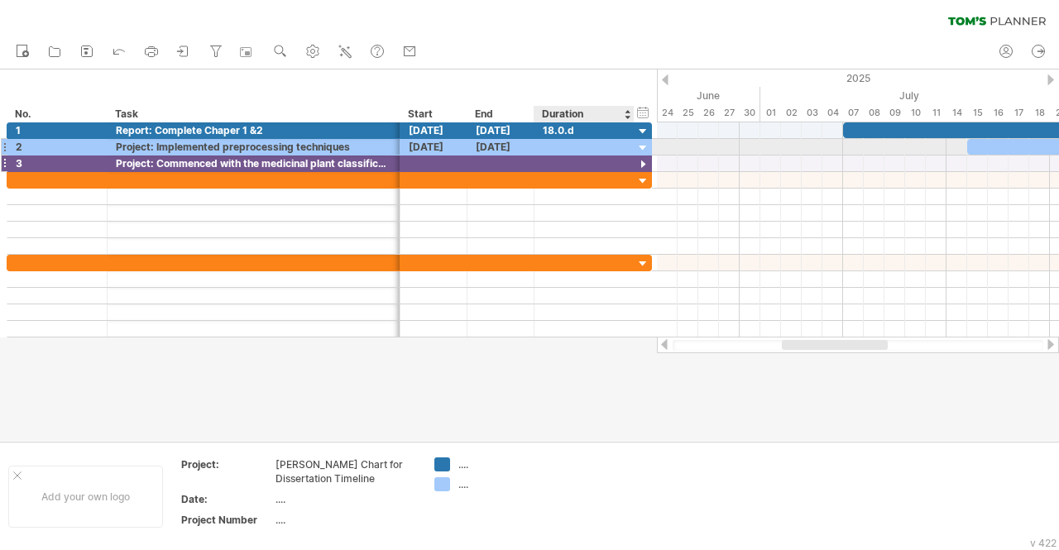
click at [644, 157] on div at bounding box center [644, 165] width 16 height 16
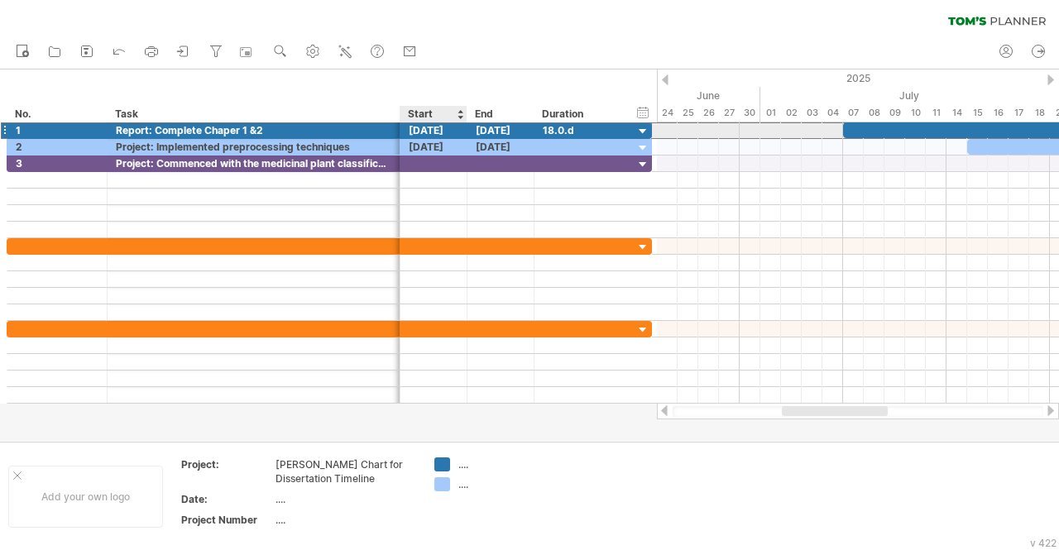
click at [454, 129] on div "[DATE]" at bounding box center [434, 130] width 67 height 16
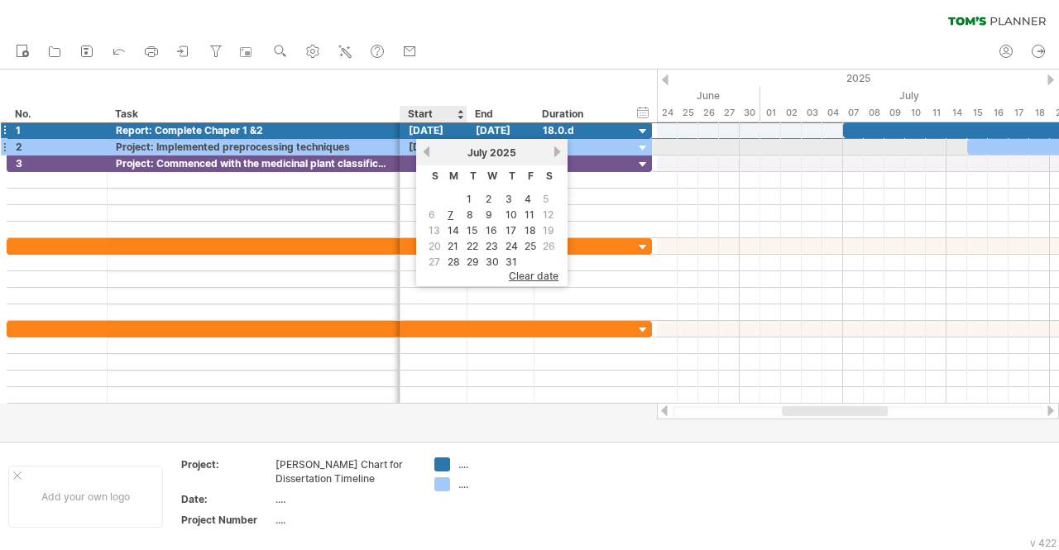
click at [430, 150] on link "previous" at bounding box center [426, 152] width 12 height 12
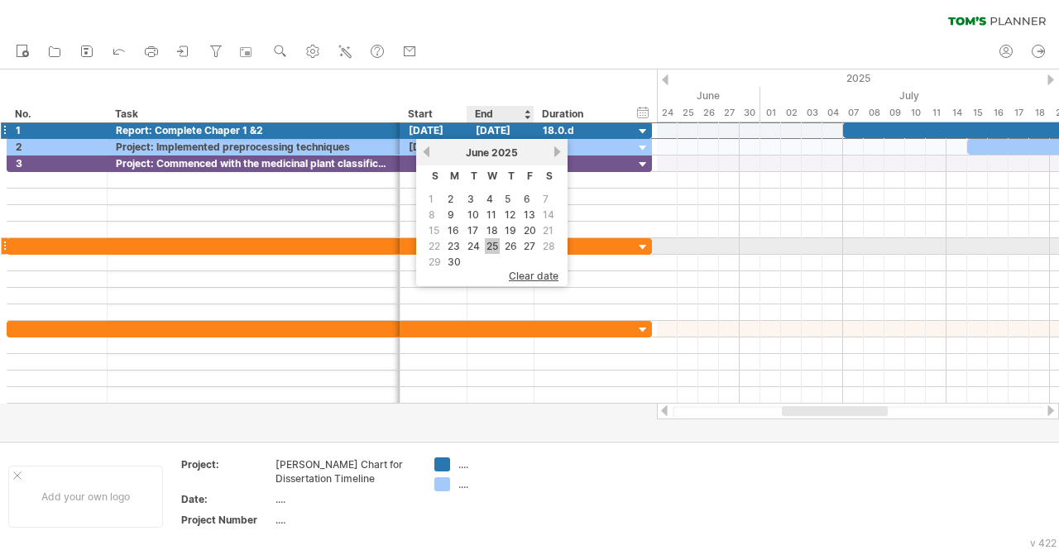
click at [492, 242] on link "25" at bounding box center [492, 246] width 15 height 16
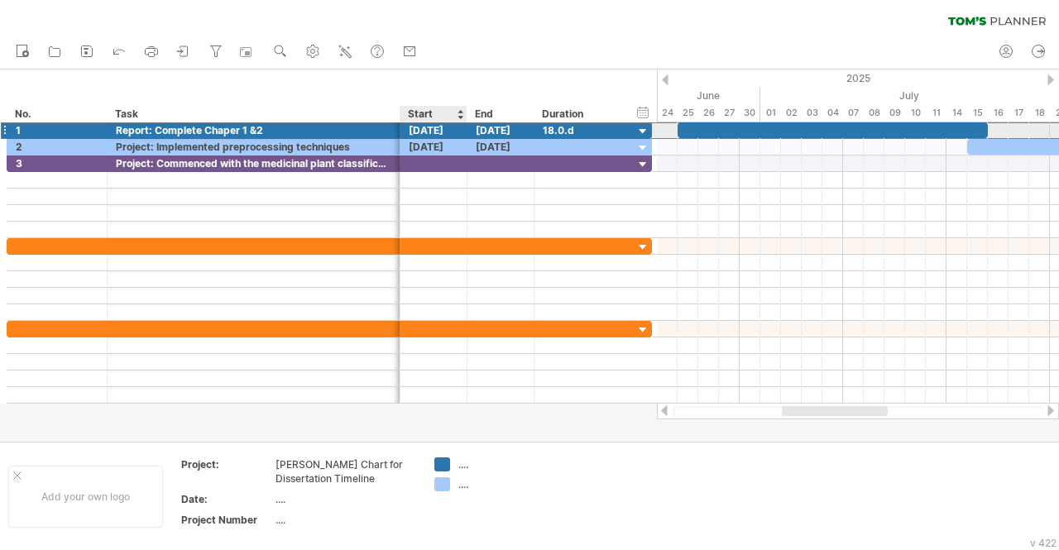
click at [430, 131] on div "[DATE]" at bounding box center [434, 130] width 67 height 16
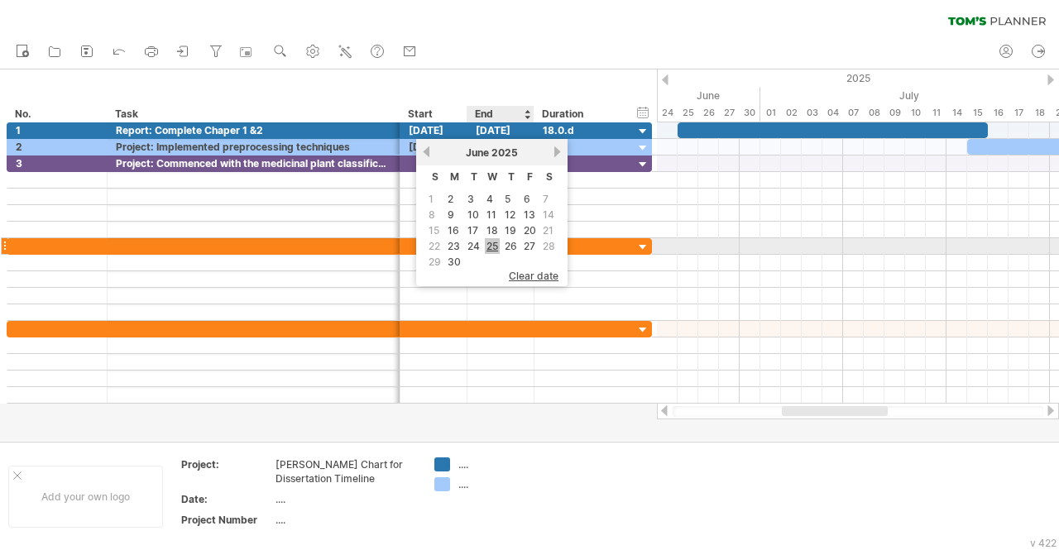
click at [489, 244] on link "25" at bounding box center [492, 246] width 15 height 16
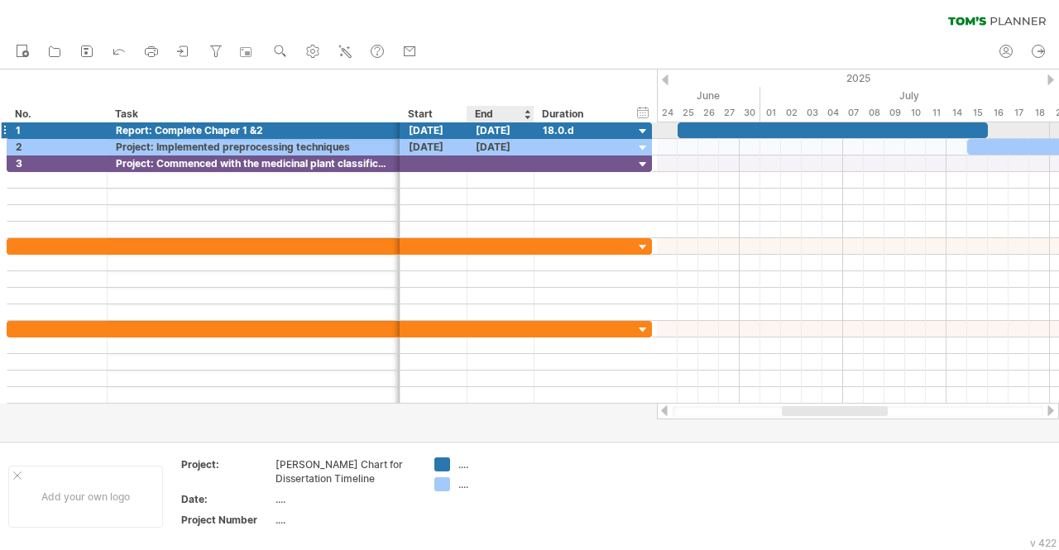
click at [526, 135] on div "[DATE]" at bounding box center [501, 130] width 67 height 16
click at [485, 71] on div "hide start/end/duration show start/end/duration *** No. **** Task Start End ***…" at bounding box center [328, 96] width 657 height 53
click at [423, 161] on div at bounding box center [434, 164] width 67 height 16
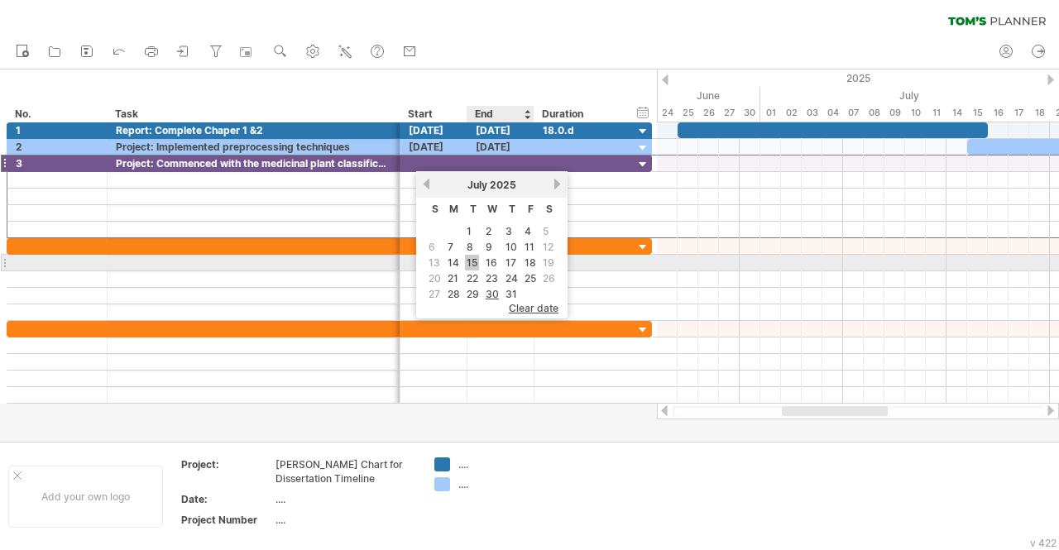
click at [470, 256] on link "15" at bounding box center [472, 263] width 14 height 16
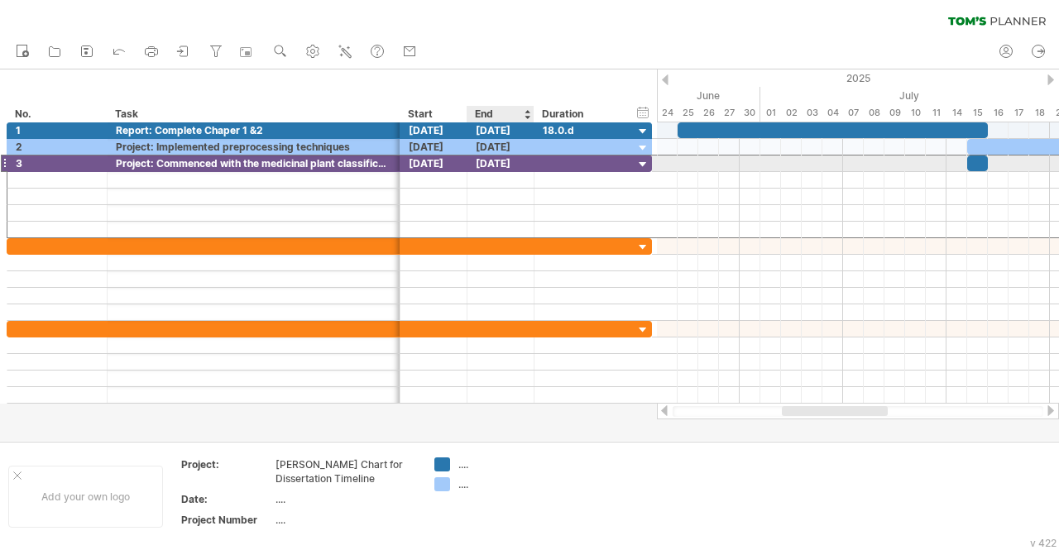
click at [493, 163] on div "[DATE]" at bounding box center [501, 164] width 67 height 16
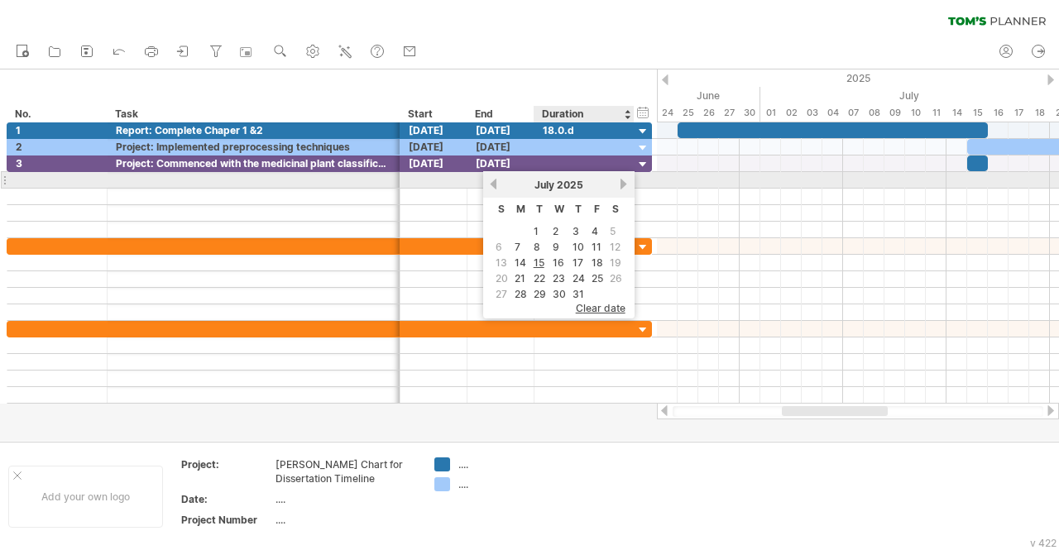
click at [626, 188] on link "next" at bounding box center [624, 184] width 12 height 12
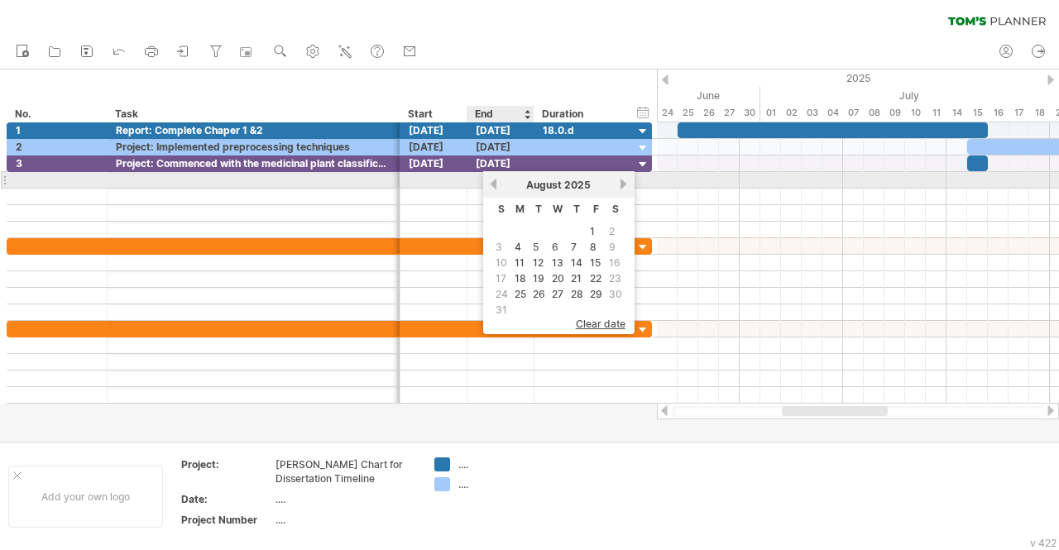
click at [492, 180] on link "previous" at bounding box center [493, 184] width 12 height 12
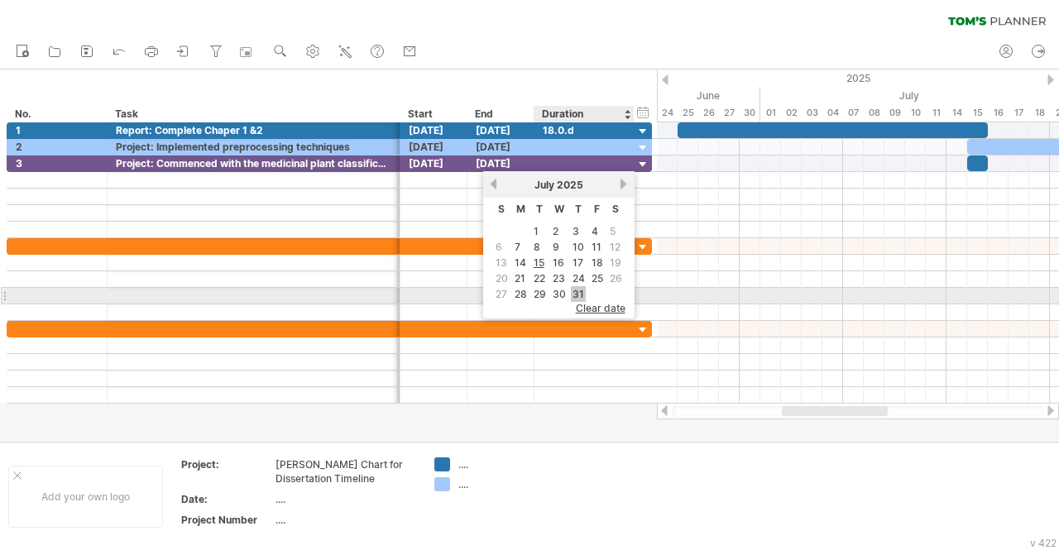
click at [578, 293] on link "31" at bounding box center [578, 294] width 15 height 16
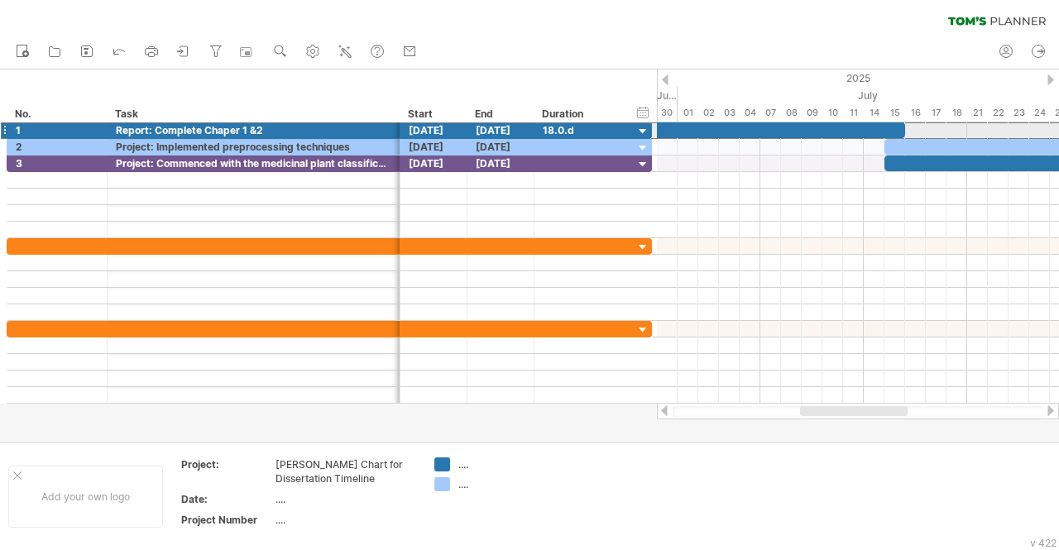
click at [452, 135] on div "[DATE]" at bounding box center [434, 130] width 67 height 16
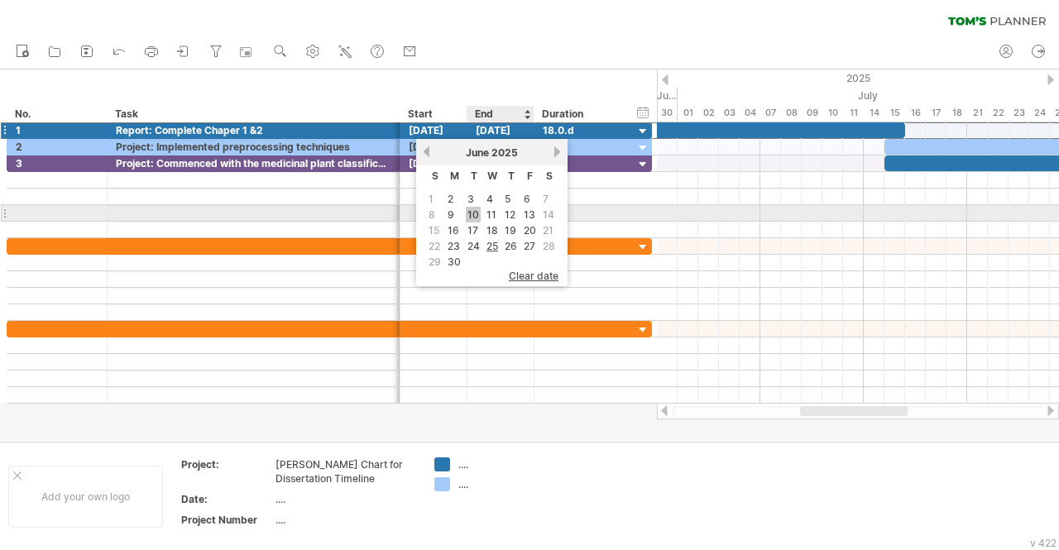
click at [468, 209] on link "10" at bounding box center [473, 215] width 15 height 16
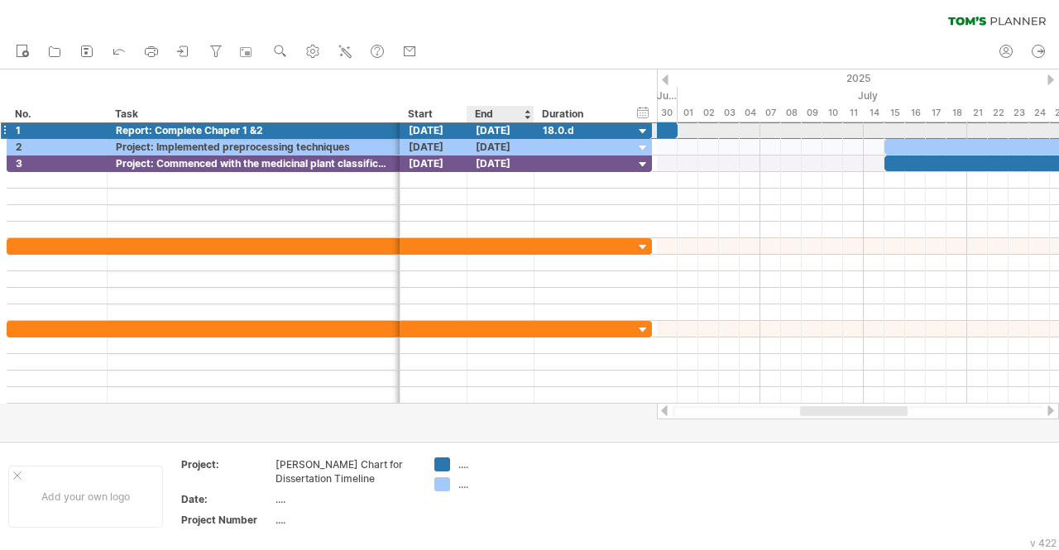
click at [494, 132] on div "[DATE]" at bounding box center [501, 130] width 67 height 16
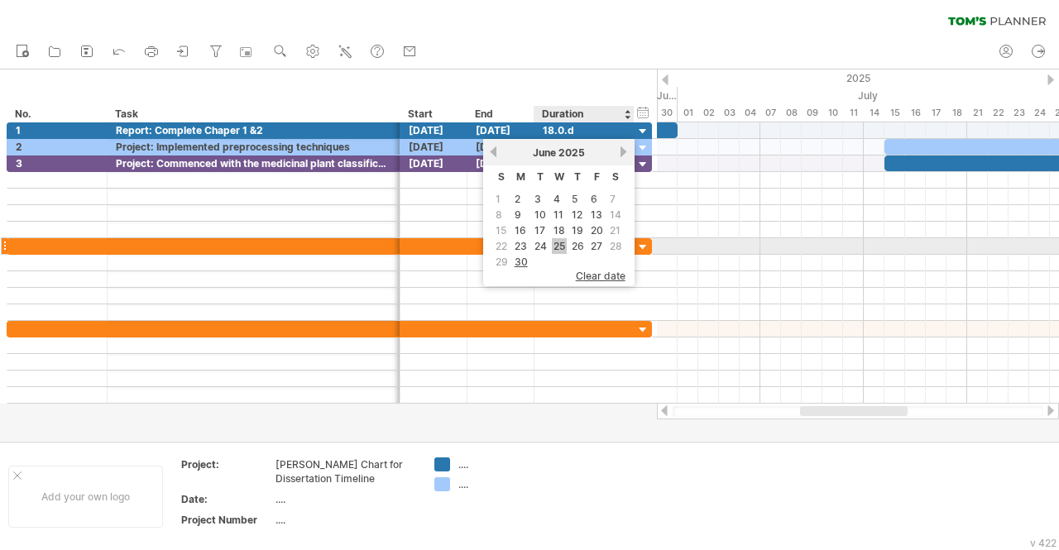
click at [559, 244] on link "25" at bounding box center [559, 246] width 15 height 16
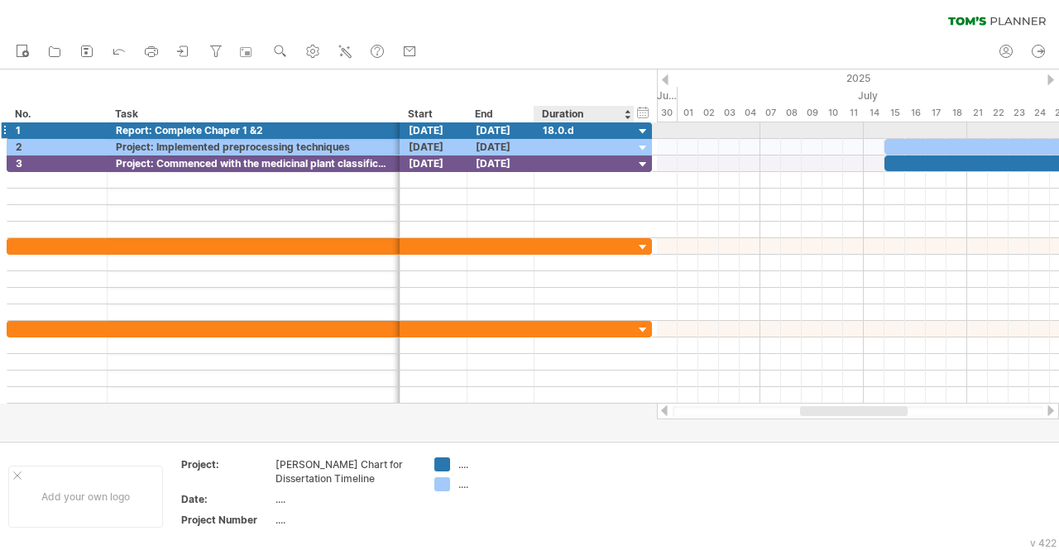
click at [581, 131] on div "18.0.d" at bounding box center [584, 130] width 83 height 16
click at [548, 130] on input "******" at bounding box center [584, 130] width 83 height 16
type input "******"
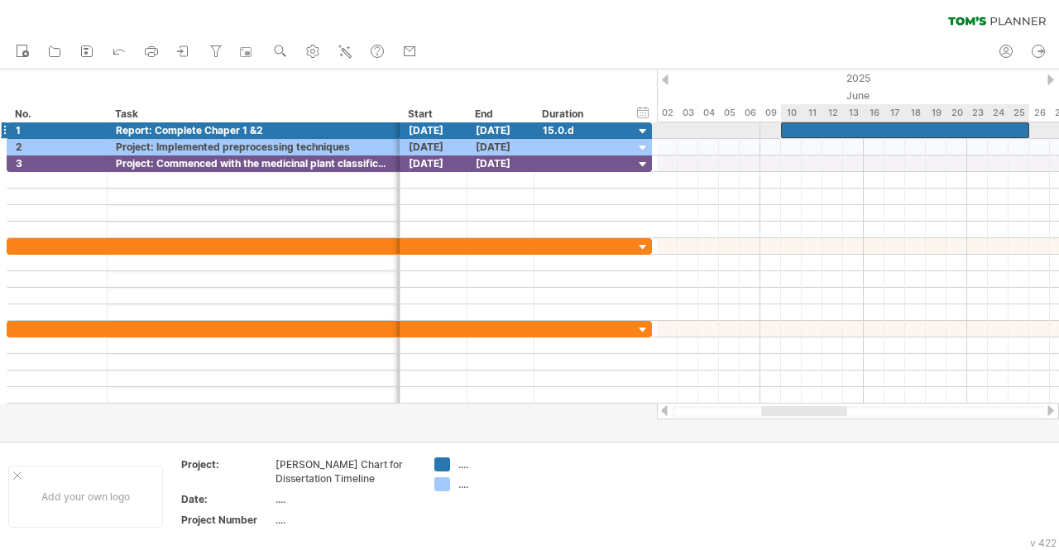
click at [895, 136] on div at bounding box center [905, 130] width 248 height 16
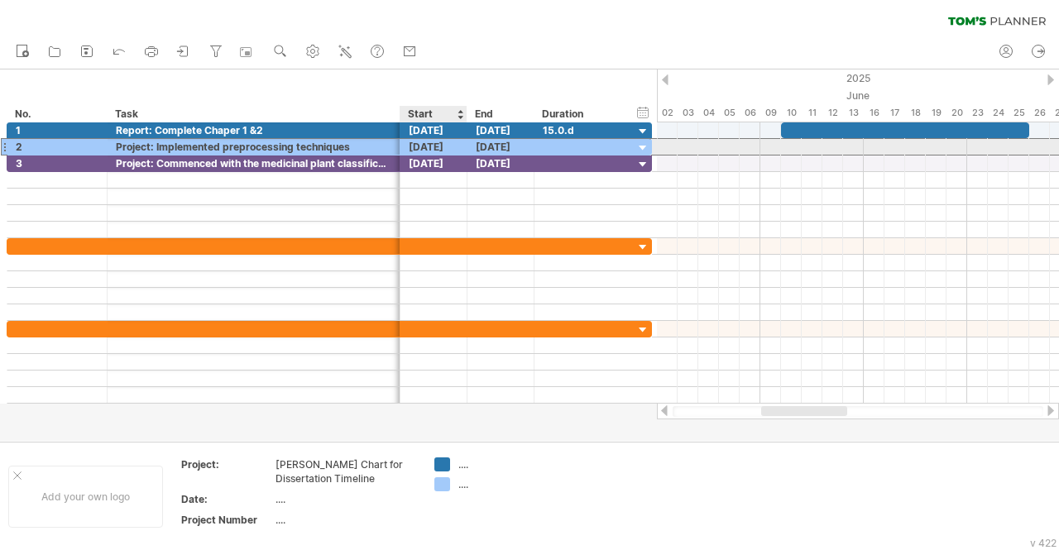
click at [422, 149] on div "[DATE]" at bounding box center [434, 147] width 67 height 16
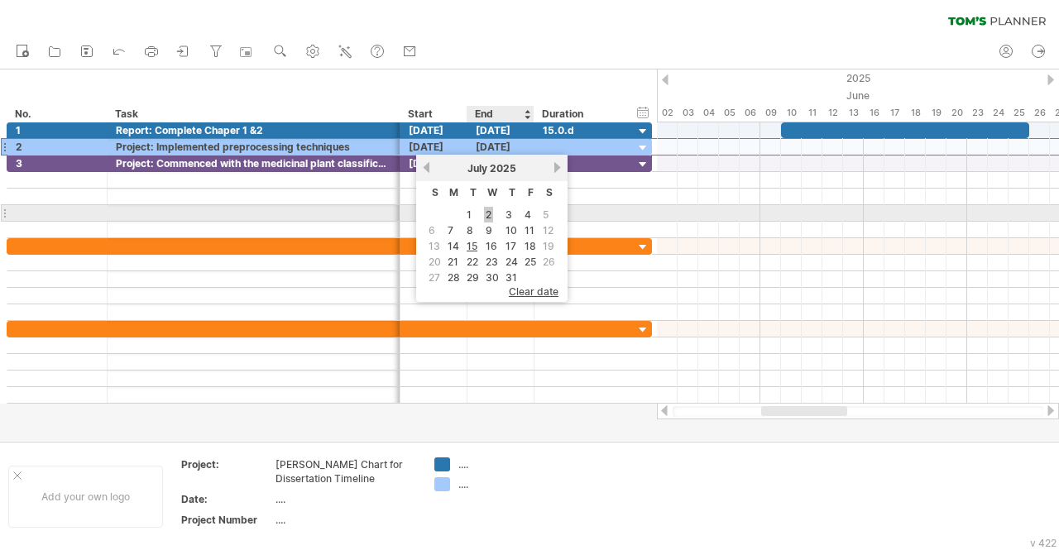
click at [489, 214] on link "2" at bounding box center [488, 215] width 9 height 16
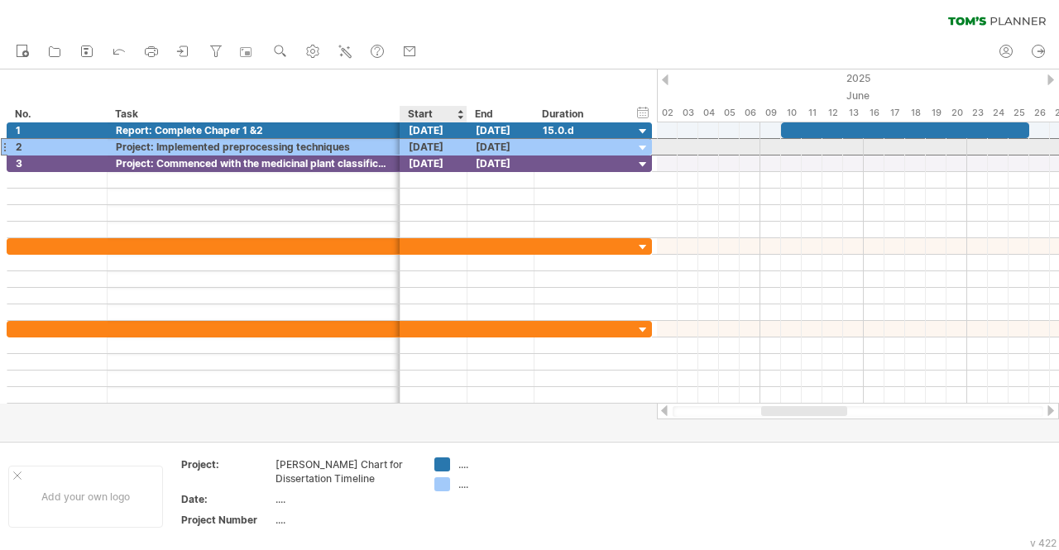
click at [430, 148] on div "[DATE]" at bounding box center [434, 147] width 67 height 16
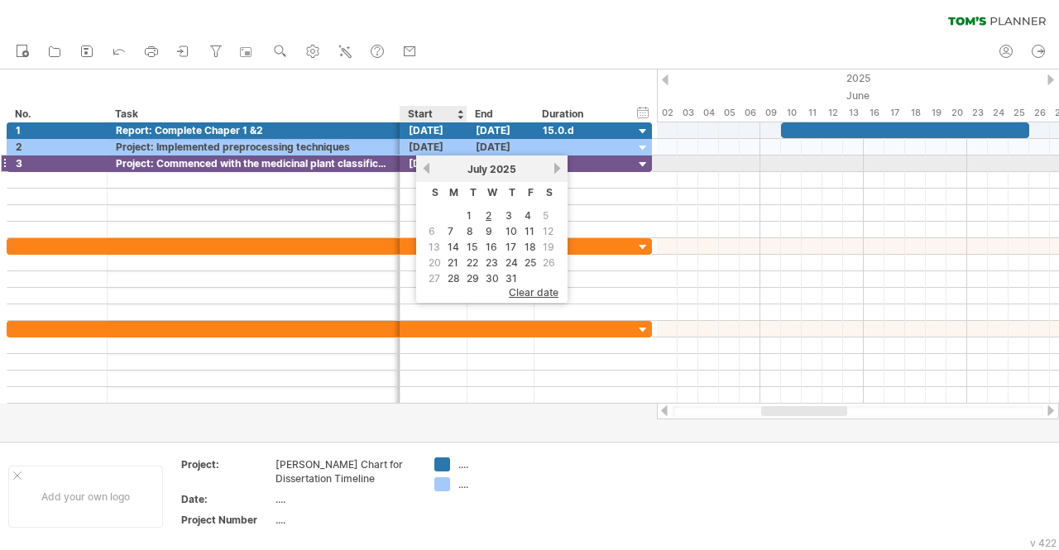
click at [427, 165] on link "previous" at bounding box center [426, 168] width 12 height 12
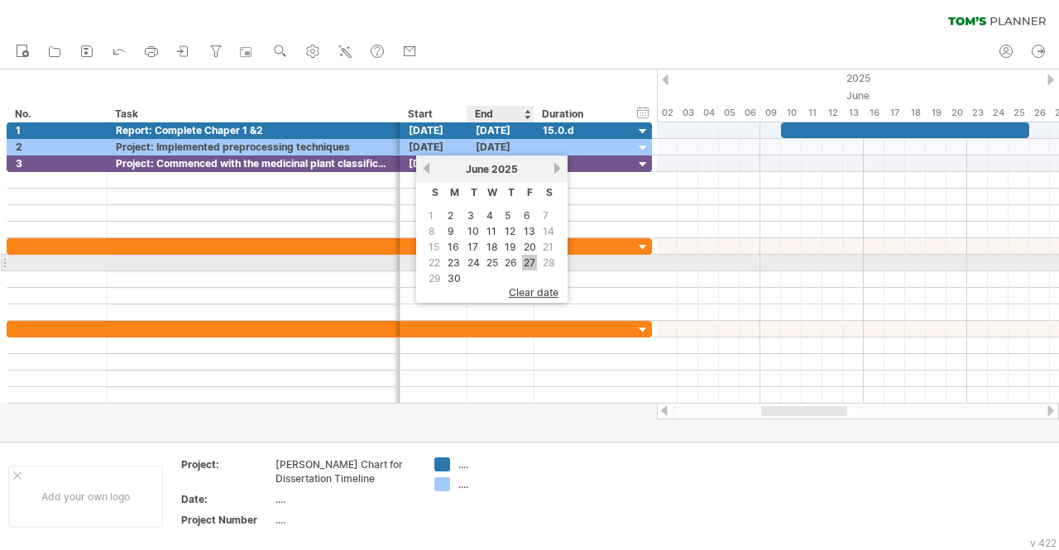
click at [528, 259] on link "27" at bounding box center [529, 263] width 15 height 16
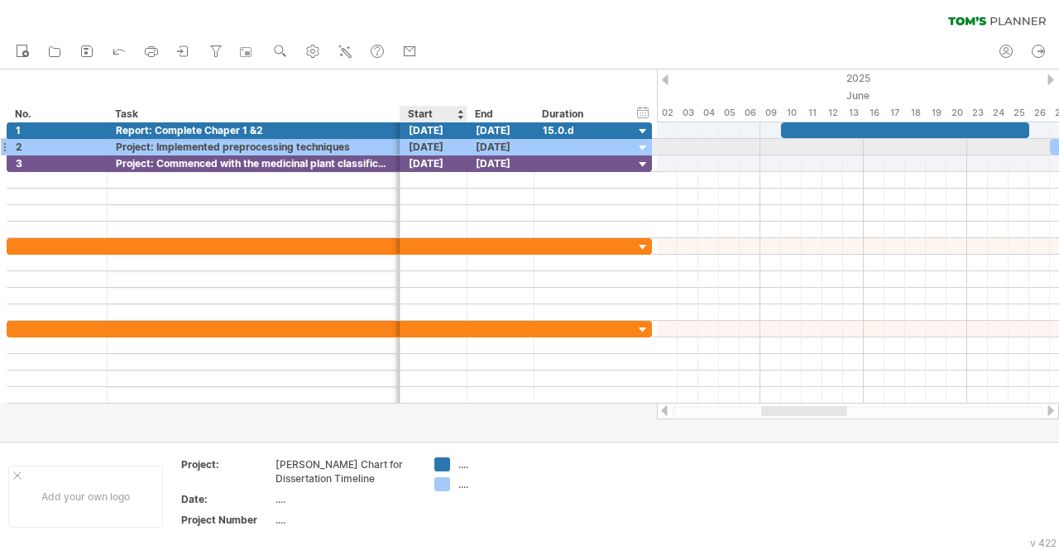
click at [424, 148] on div "[DATE]" at bounding box center [434, 147] width 67 height 16
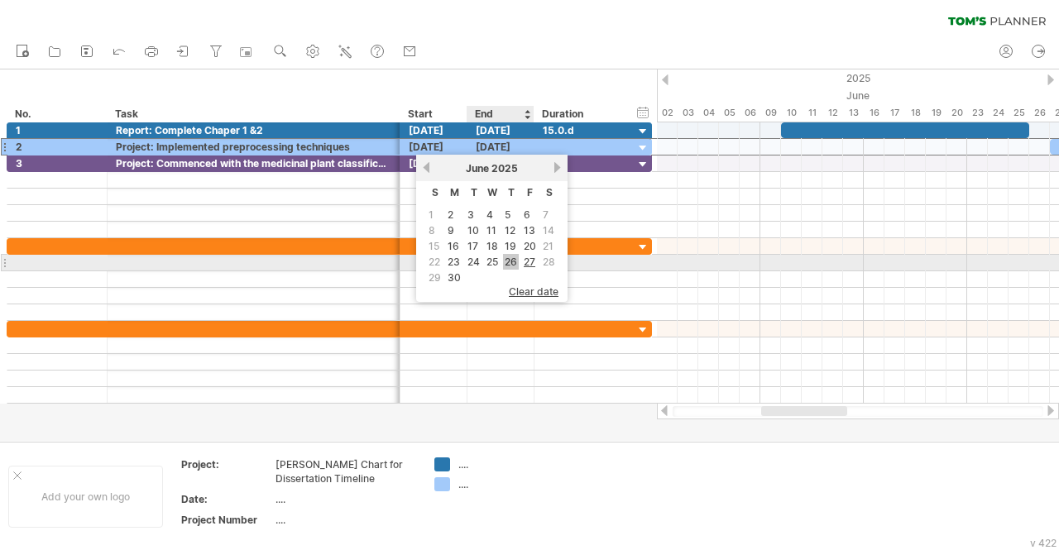
click at [512, 258] on link "26" at bounding box center [511, 262] width 16 height 16
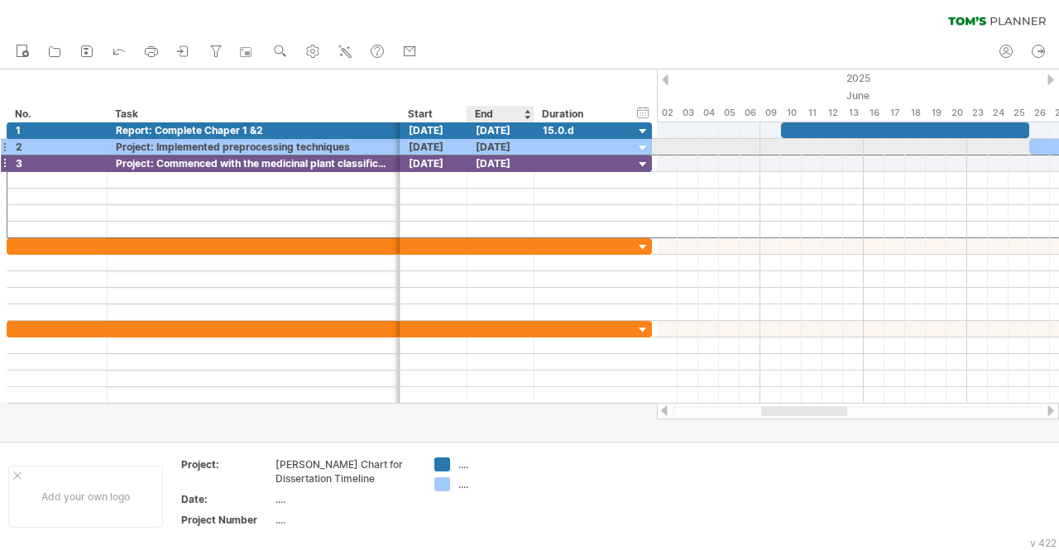
click at [505, 156] on div "[DATE]" at bounding box center [501, 164] width 67 height 16
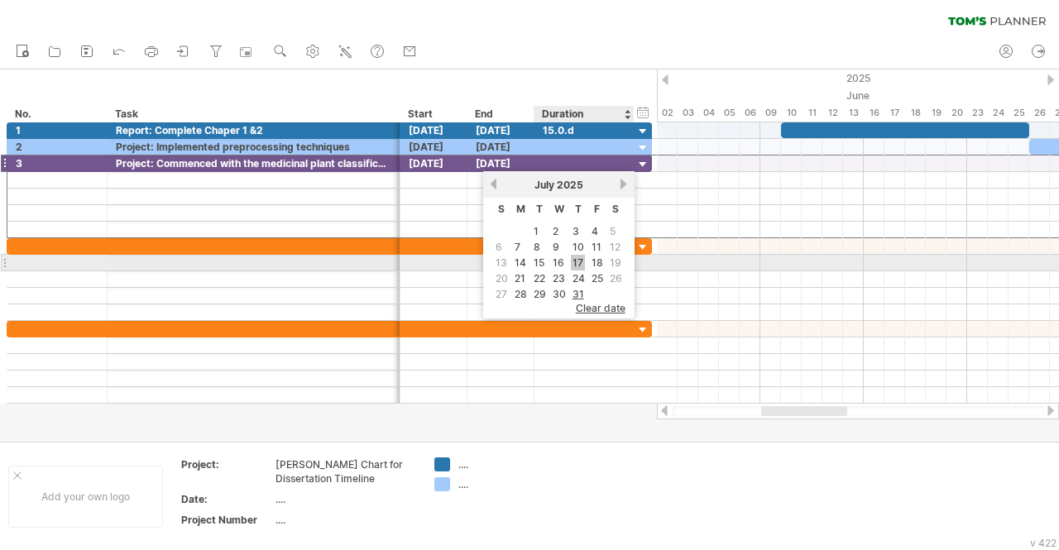
click at [577, 259] on link "17" at bounding box center [578, 263] width 14 height 16
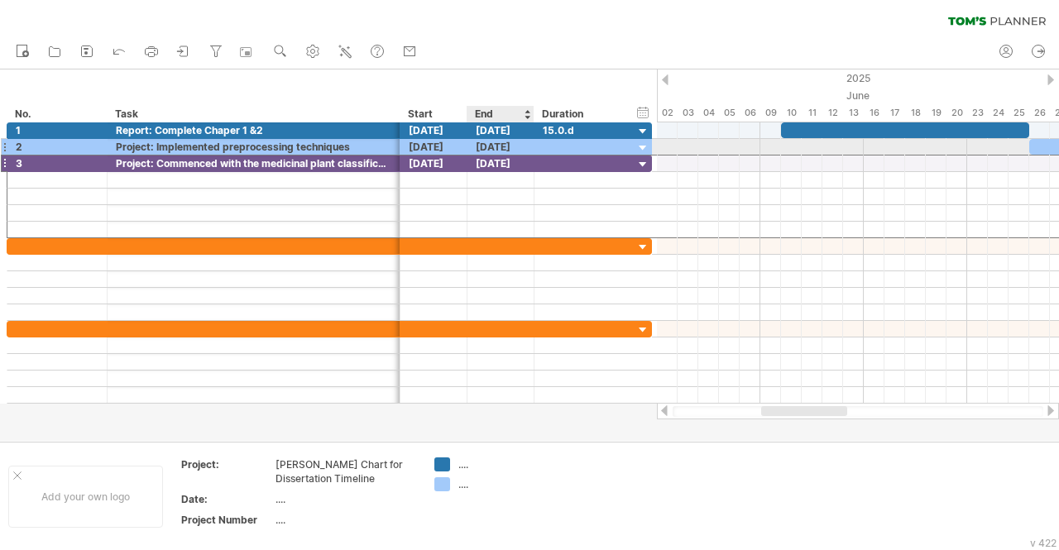
click at [493, 149] on div "[DATE]" at bounding box center [501, 147] width 67 height 16
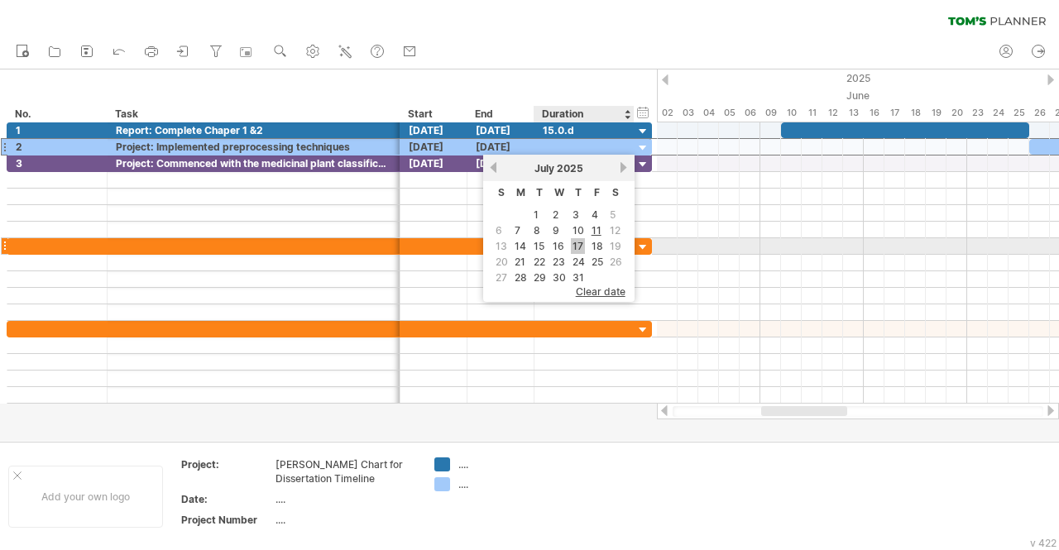
click at [578, 241] on link "17" at bounding box center [578, 246] width 14 height 16
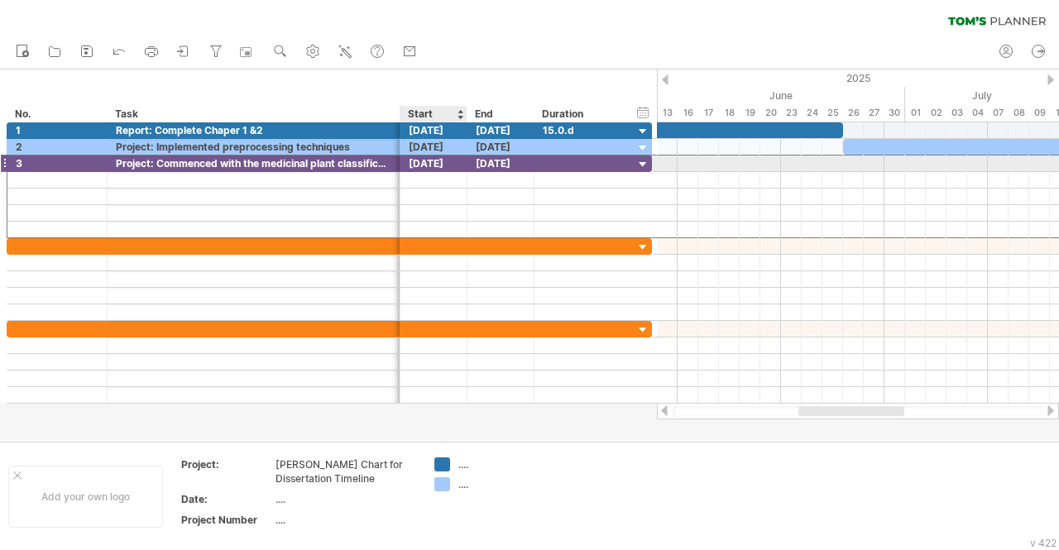
click at [419, 163] on div "[DATE]" at bounding box center [434, 164] width 67 height 16
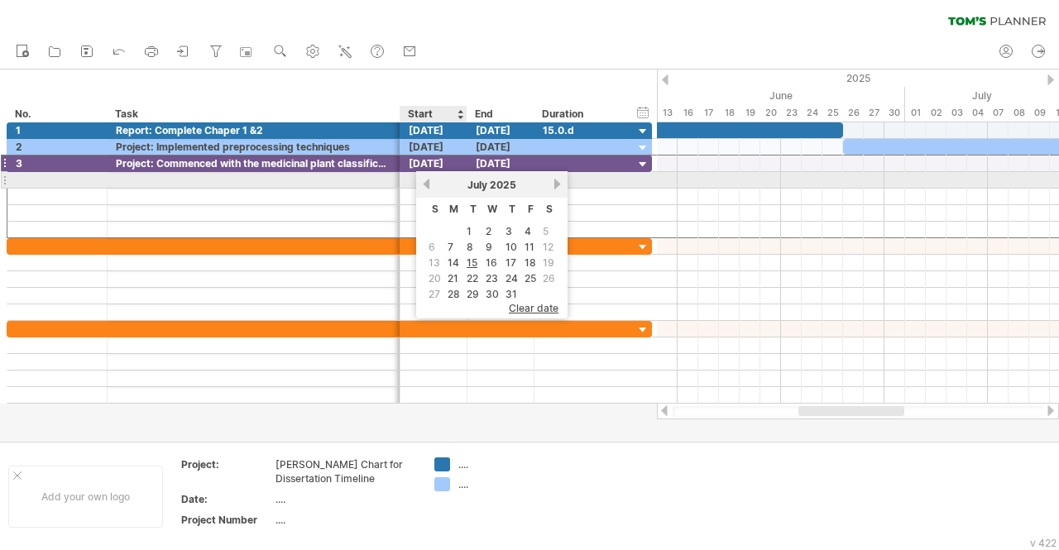
click at [422, 178] on link "previous" at bounding box center [426, 184] width 12 height 12
click at [556, 185] on link "next" at bounding box center [557, 184] width 12 height 12
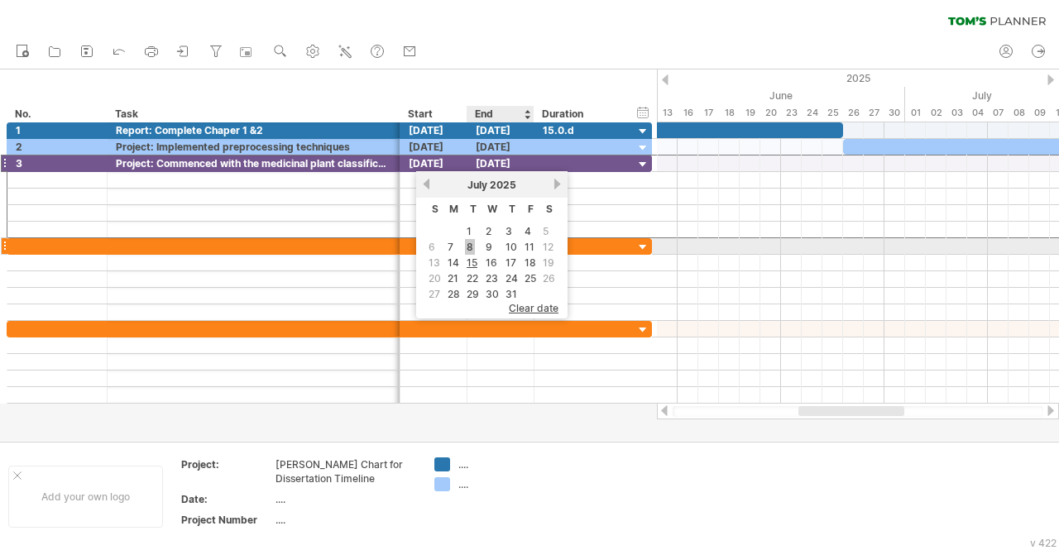
click at [470, 245] on link "8" at bounding box center [470, 247] width 10 height 16
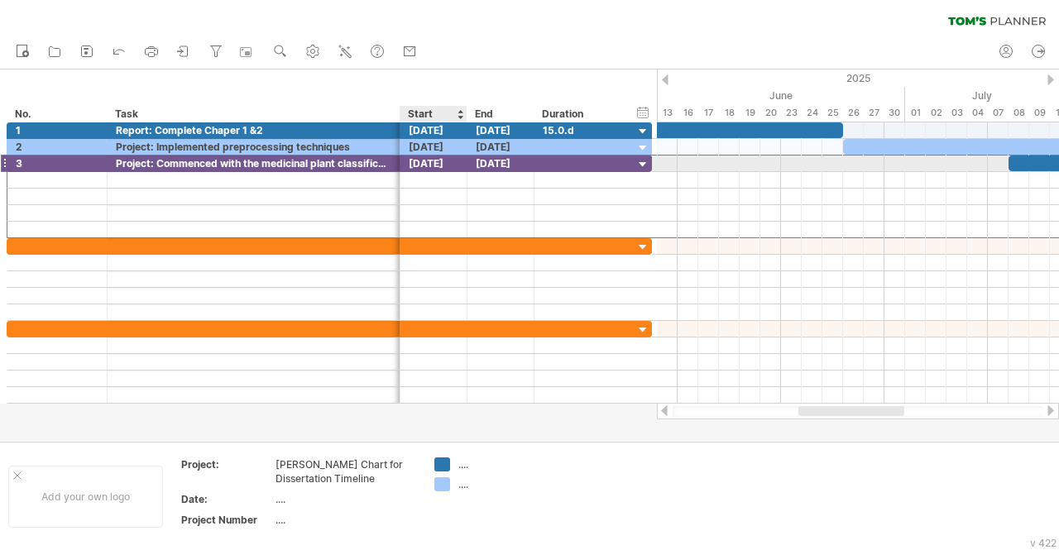
click at [424, 166] on div "[DATE]" at bounding box center [434, 164] width 67 height 16
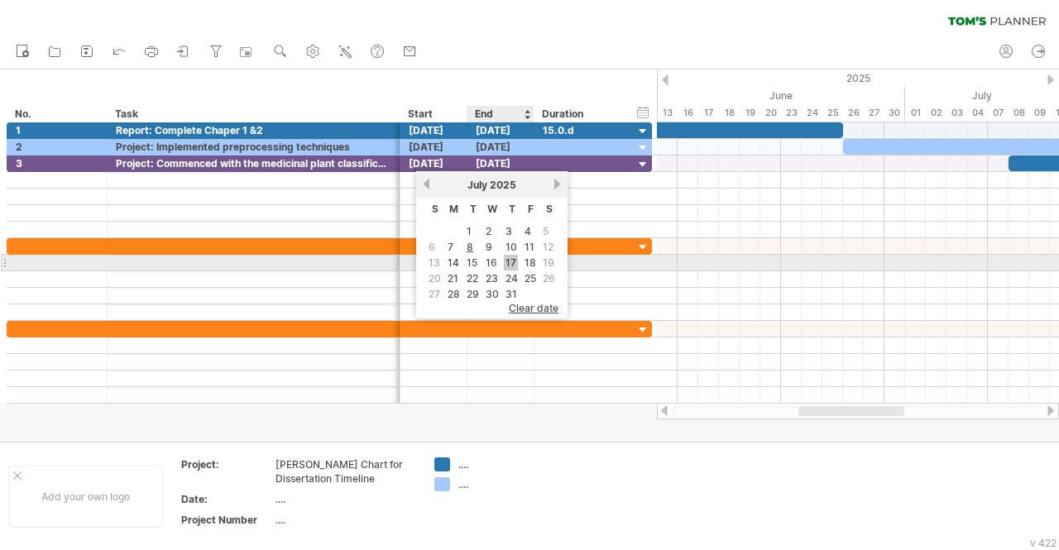
click at [511, 264] on link "17" at bounding box center [511, 263] width 14 height 16
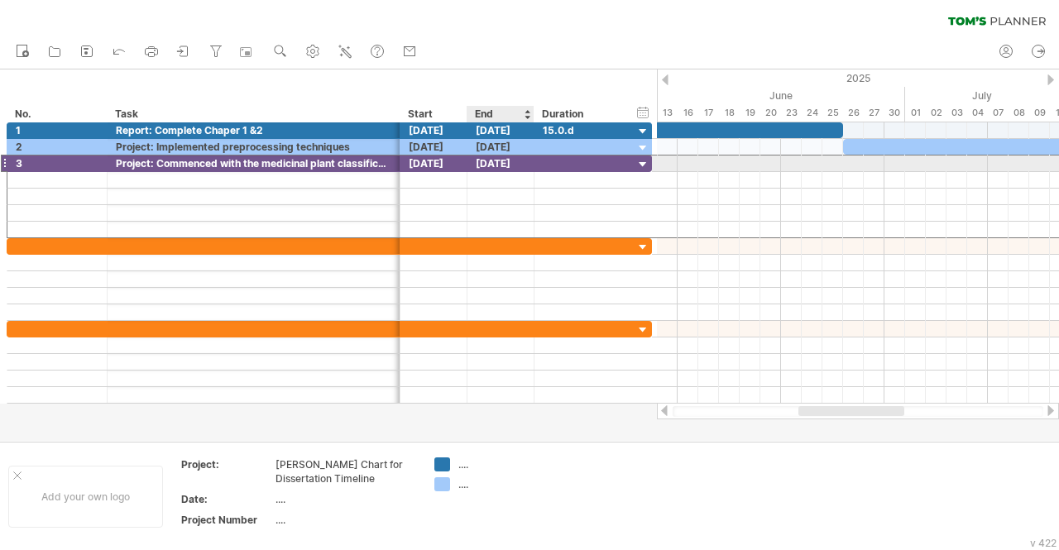
click at [485, 164] on div "[DATE]" at bounding box center [501, 164] width 67 height 16
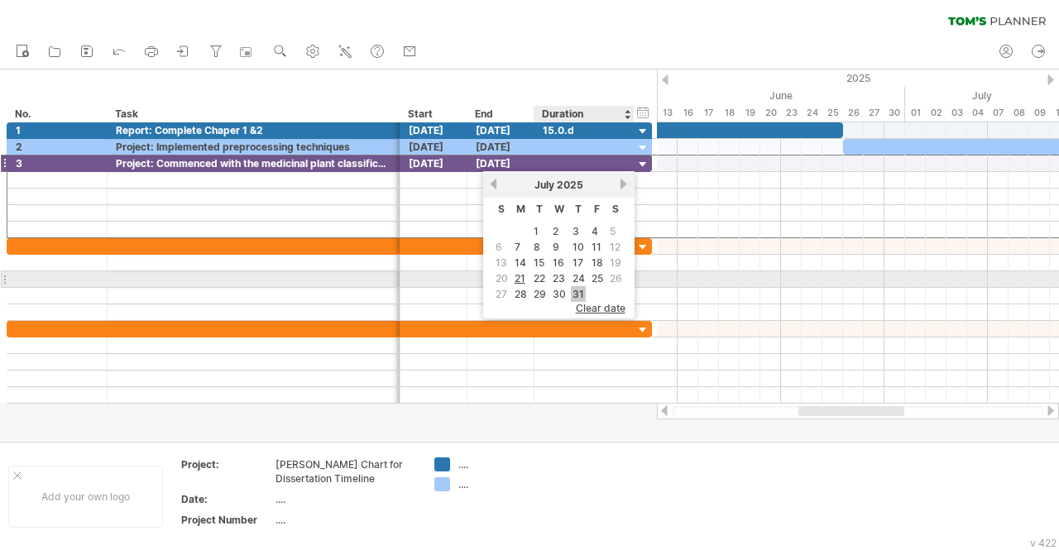
click at [578, 286] on link "31" at bounding box center [578, 294] width 15 height 16
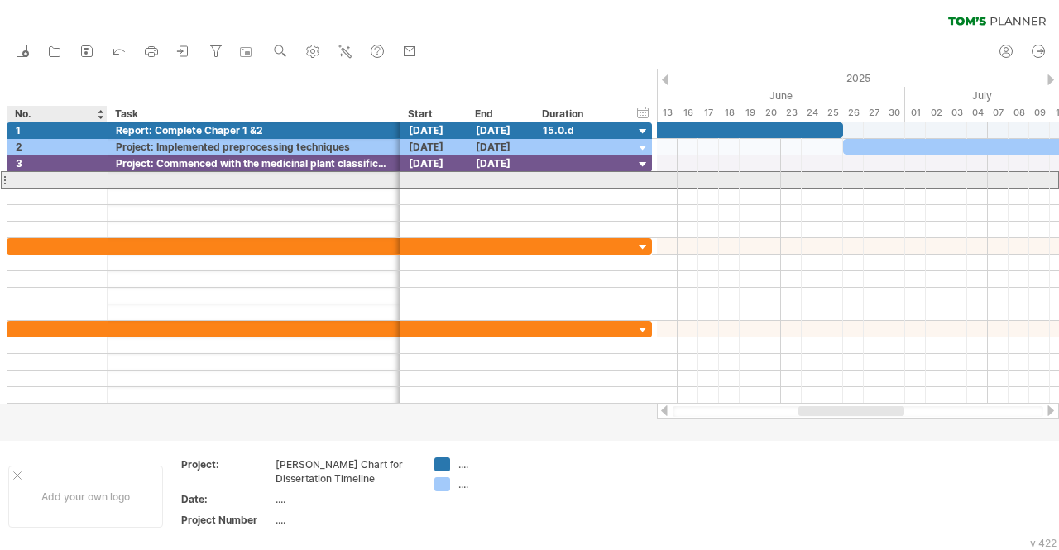
click at [61, 173] on div at bounding box center [57, 180] width 83 height 16
type input "*"
click at [166, 176] on div at bounding box center [254, 180] width 276 height 16
click at [71, 177] on div "4" at bounding box center [57, 180] width 83 height 16
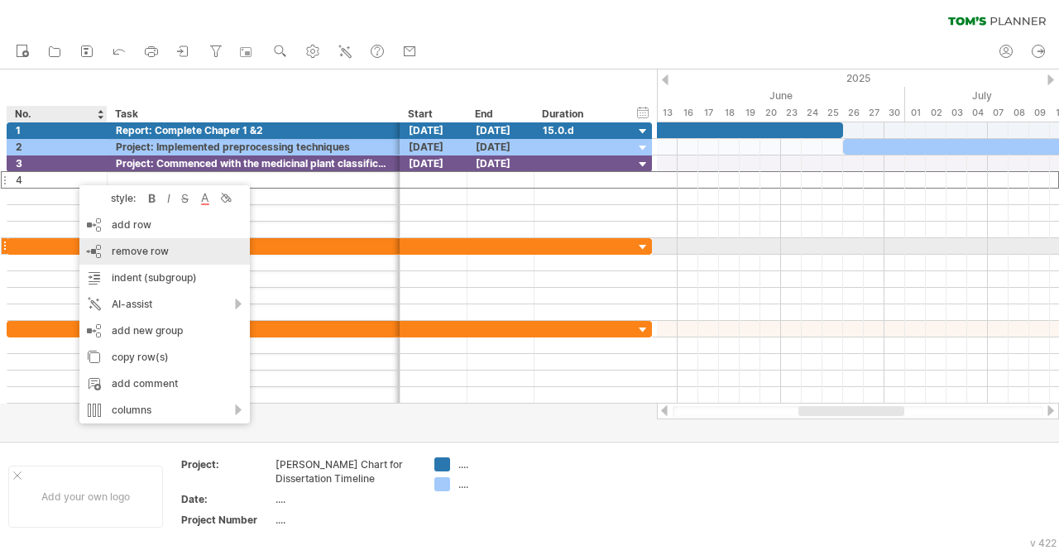
click at [144, 248] on span "remove row" at bounding box center [140, 251] width 57 height 12
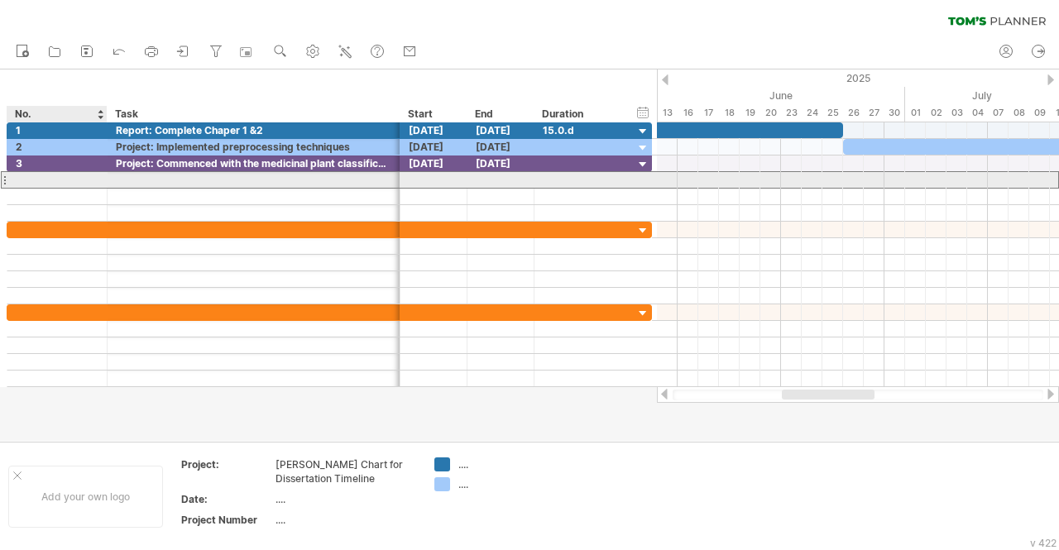
click at [91, 175] on div at bounding box center [57, 180] width 83 height 16
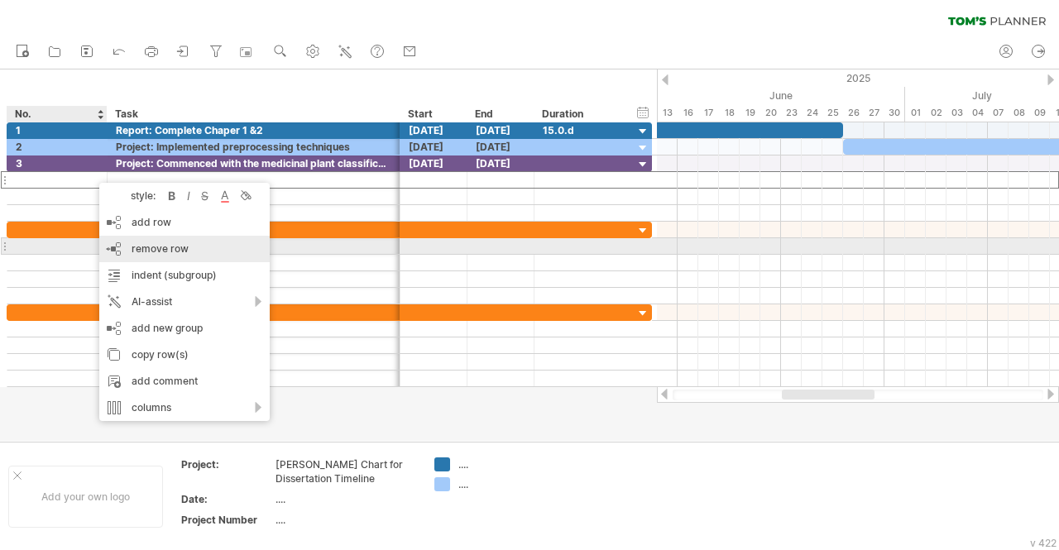
click at [164, 249] on span "remove row" at bounding box center [160, 248] width 57 height 12
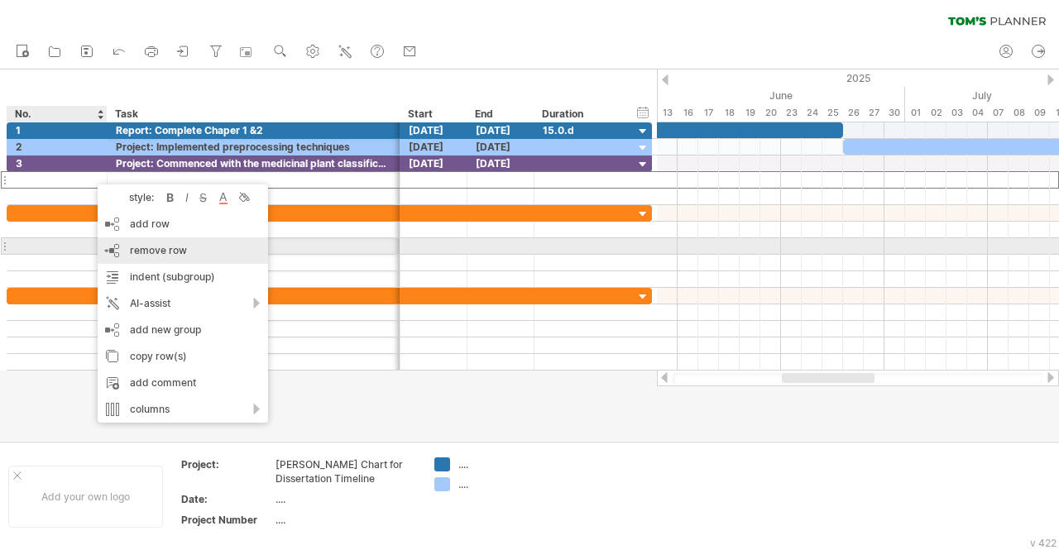
click at [147, 239] on div "remove row remove selected rows" at bounding box center [183, 251] width 170 height 26
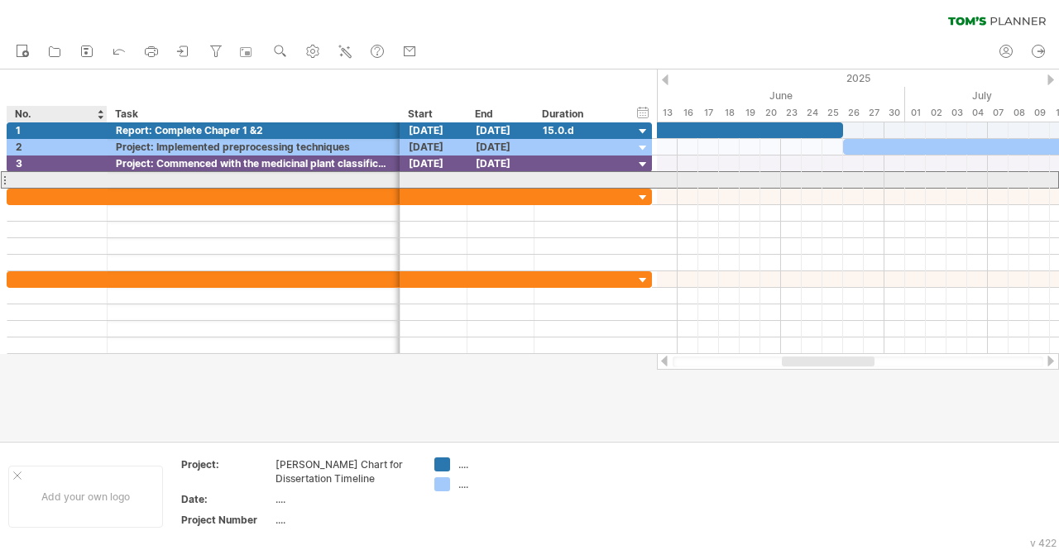
click at [87, 175] on div at bounding box center [57, 180] width 83 height 16
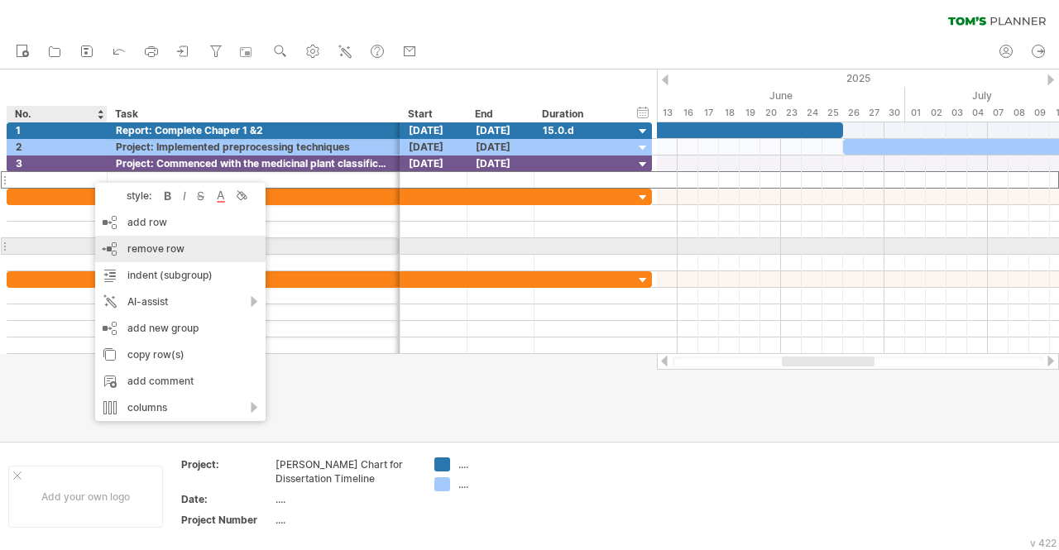
click at [151, 246] on span "remove row" at bounding box center [155, 248] width 57 height 12
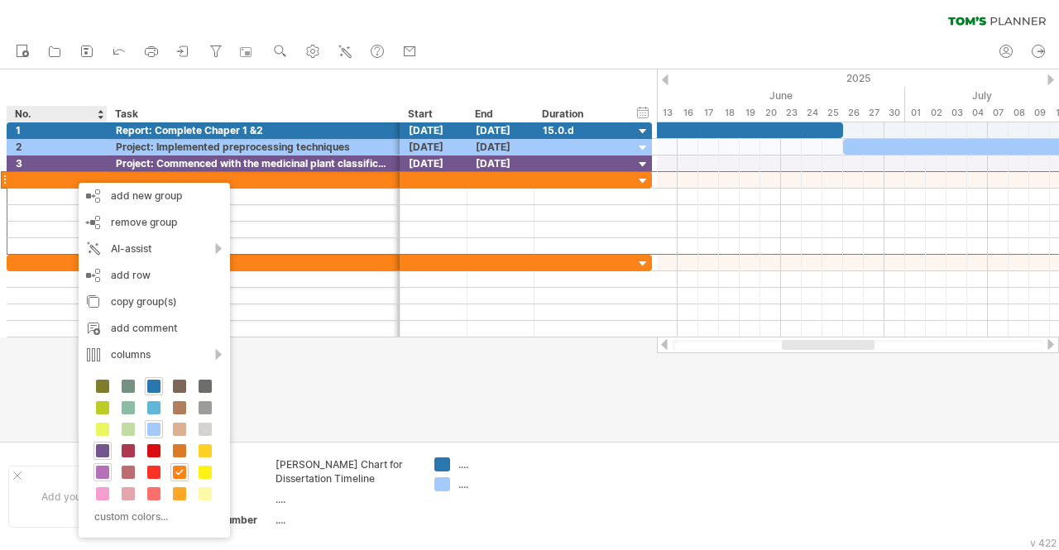
click at [100, 466] on span at bounding box center [102, 472] width 13 height 13
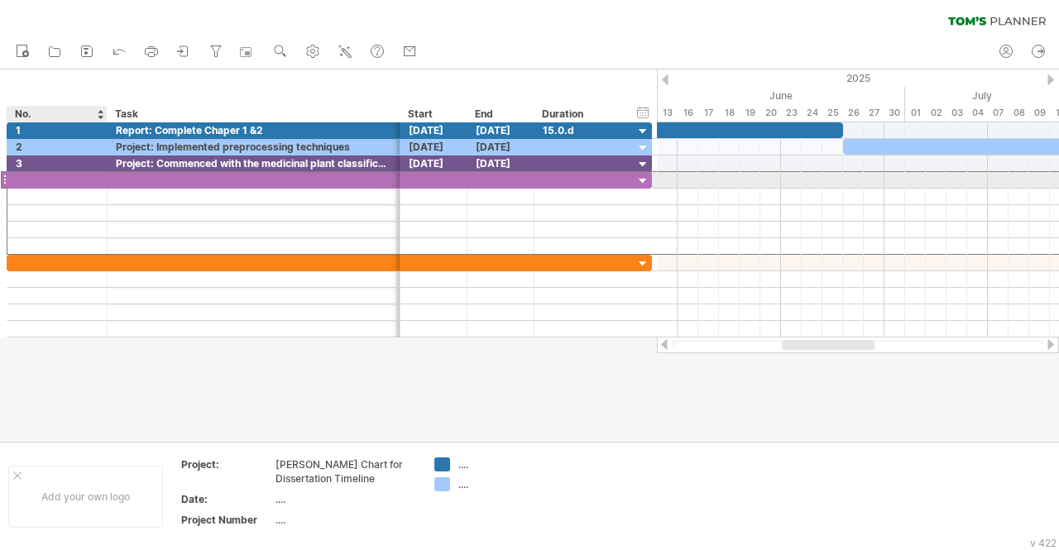
click at [23, 182] on div at bounding box center [57, 180] width 83 height 16
type input "*"
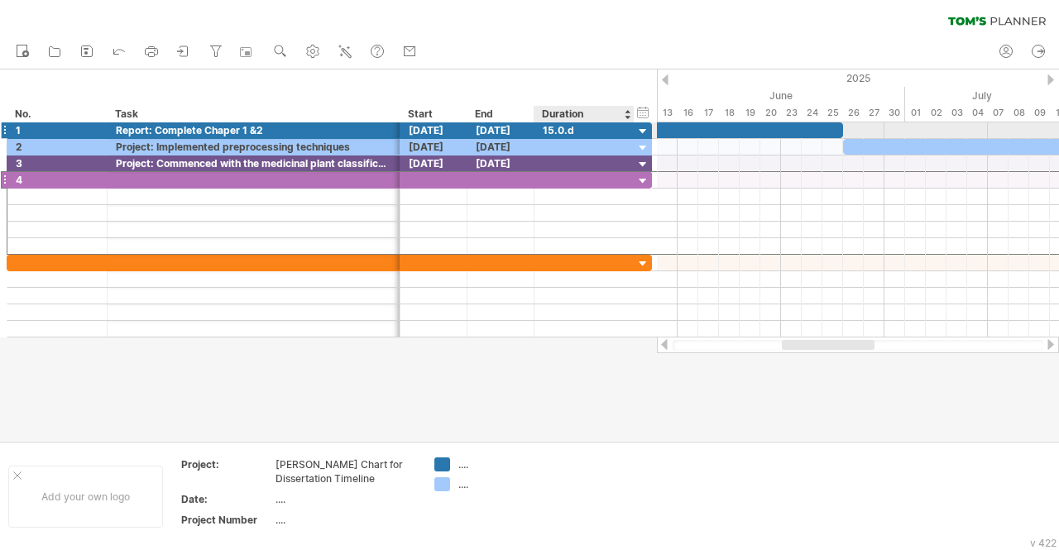
click at [567, 132] on div "15.0.d" at bounding box center [584, 130] width 83 height 16
click at [567, 132] on input "******" at bounding box center [584, 130] width 83 height 16
click at [576, 130] on input "******" at bounding box center [584, 130] width 83 height 16
click at [568, 143] on div at bounding box center [584, 147] width 83 height 16
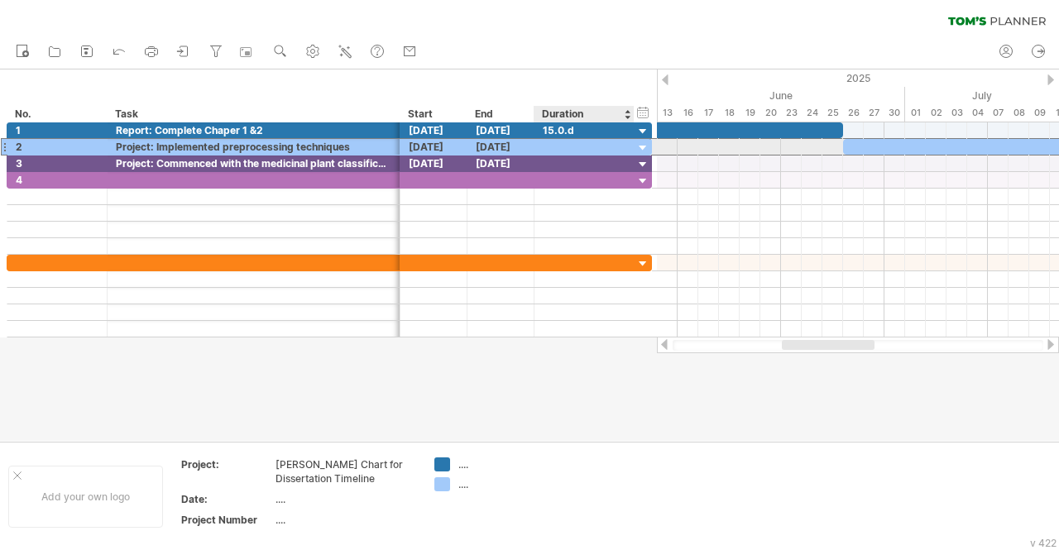
click at [568, 143] on input "text" at bounding box center [584, 147] width 83 height 16
paste input "******"
click at [551, 145] on input "******" at bounding box center [584, 147] width 83 height 16
type input "******"
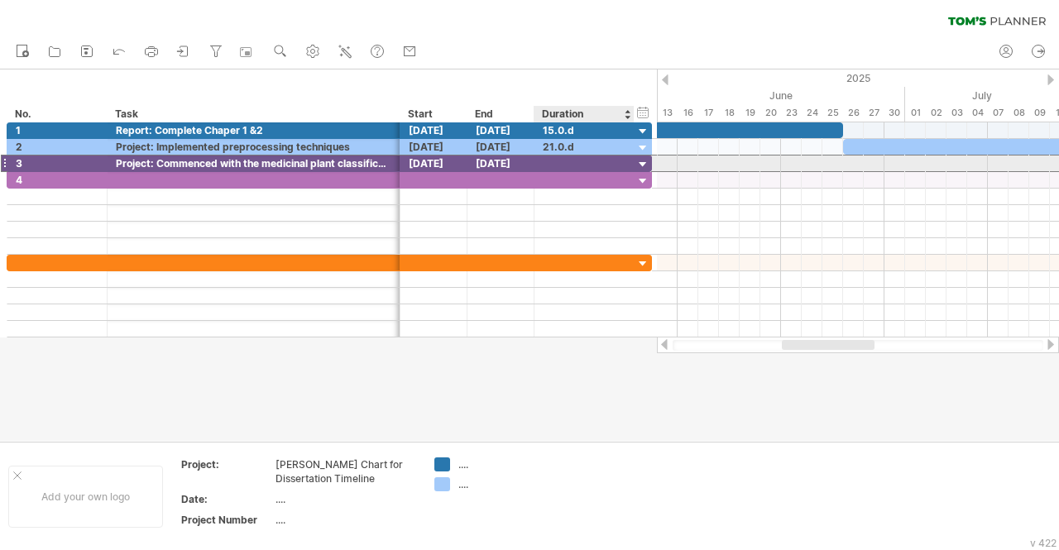
click at [558, 168] on div at bounding box center [584, 164] width 83 height 16
click at [611, 473] on td at bounding box center [622, 497] width 131 height 78
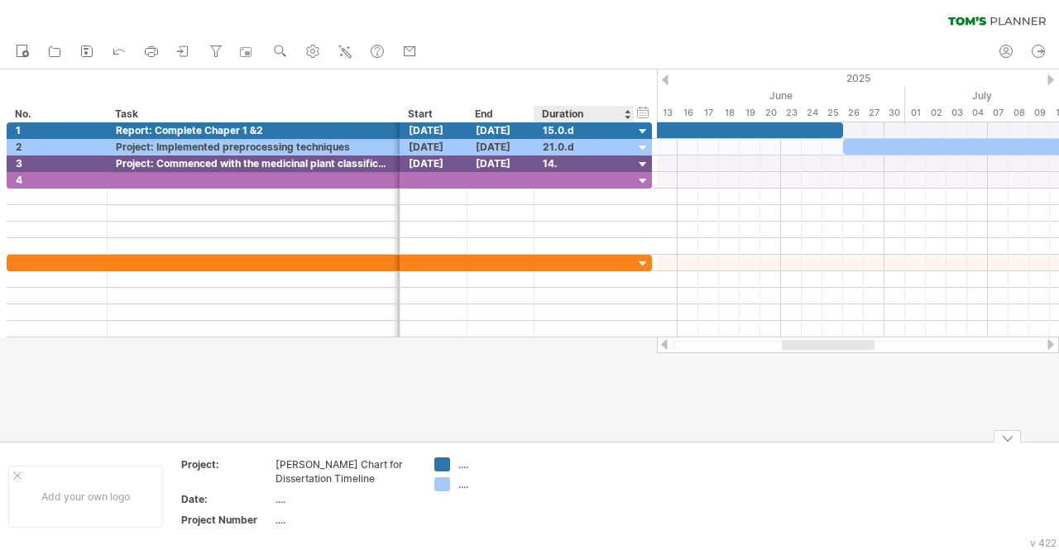
click at [574, 475] on td at bounding box center [622, 497] width 131 height 78
click at [559, 167] on div "14." at bounding box center [584, 164] width 83 height 16
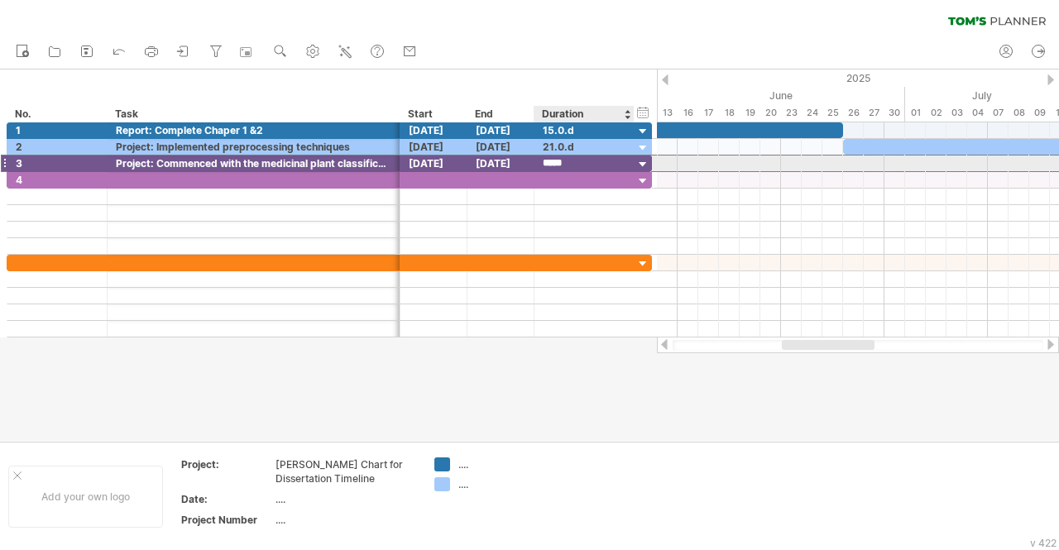
type input "******"
click at [805, 305] on div at bounding box center [858, 313] width 402 height 17
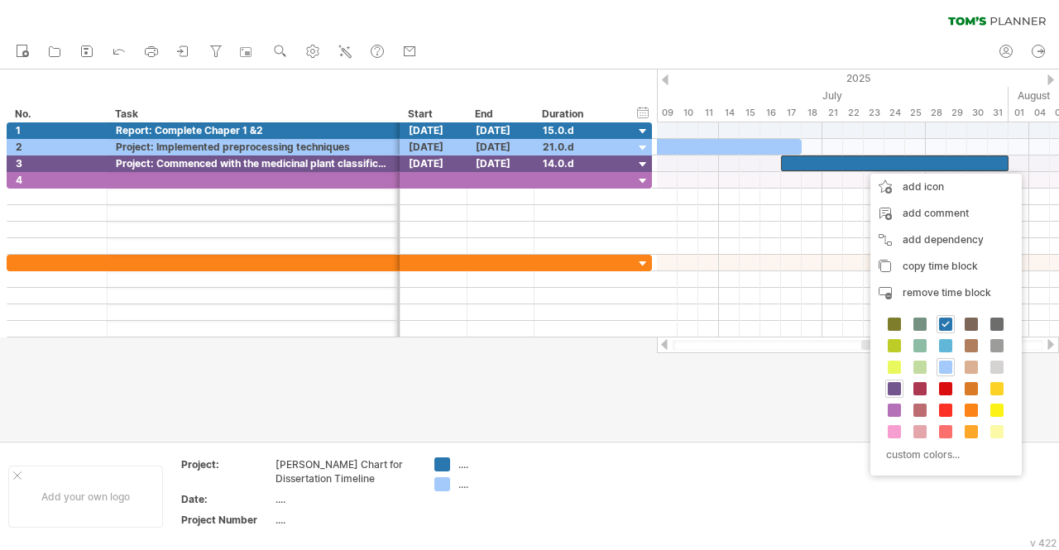
click at [892, 385] on span at bounding box center [894, 388] width 13 height 13
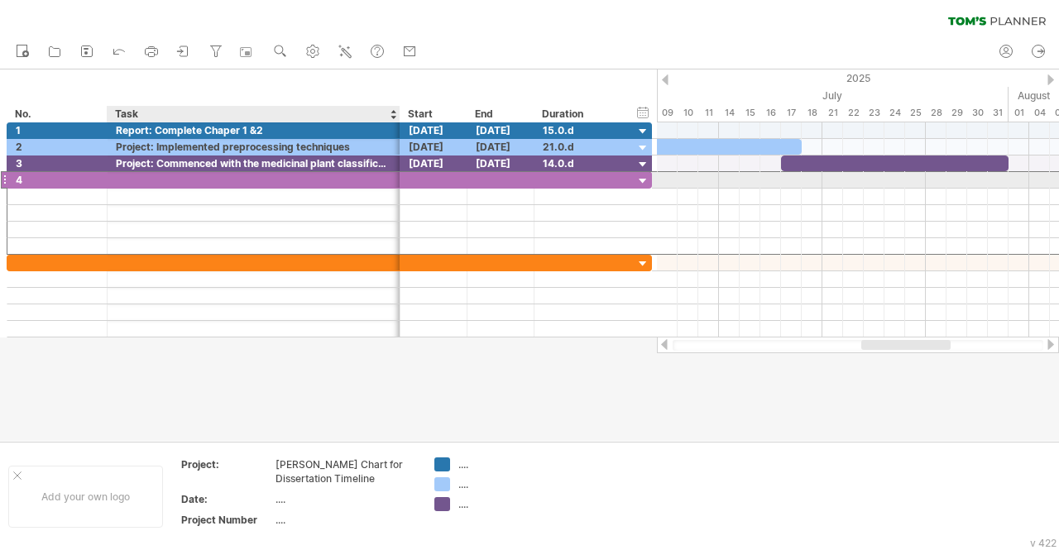
click at [121, 172] on div at bounding box center [254, 180] width 276 height 16
click at [116, 175] on input "**********" at bounding box center [254, 180] width 276 height 16
type input "**********"
click at [409, 178] on div at bounding box center [434, 180] width 67 height 16
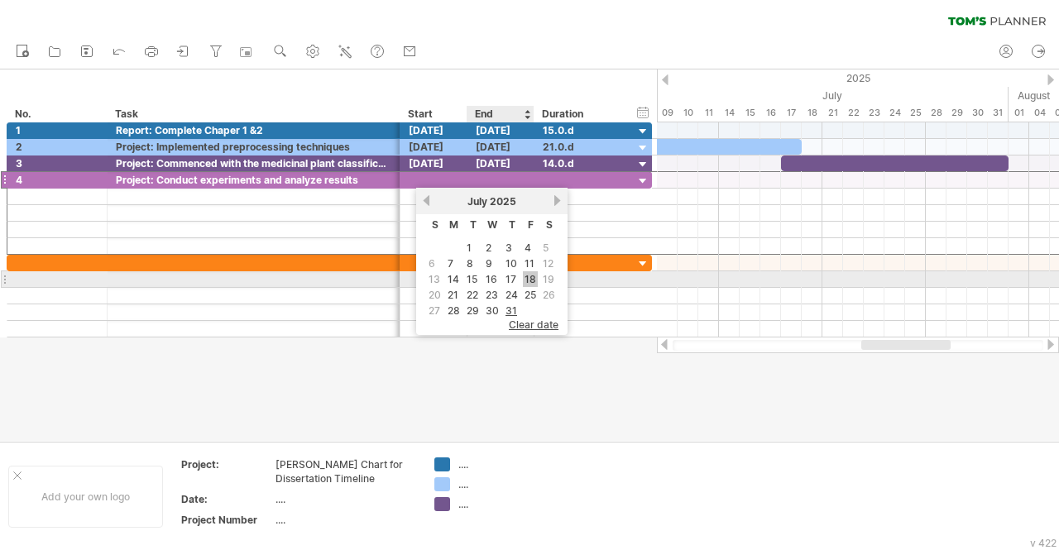
click at [524, 279] on link "18" at bounding box center [530, 279] width 15 height 16
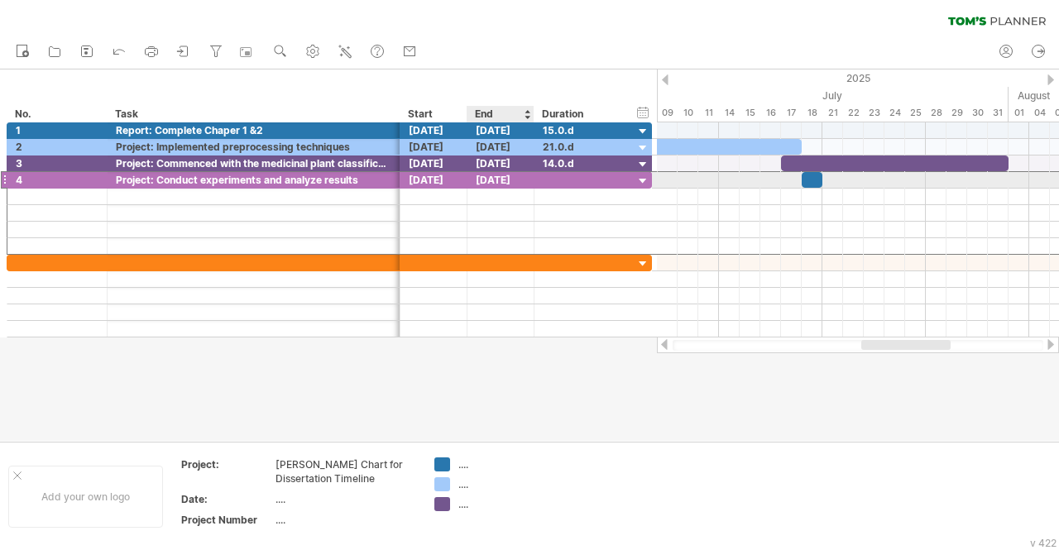
click at [504, 180] on div "[DATE]" at bounding box center [501, 180] width 67 height 16
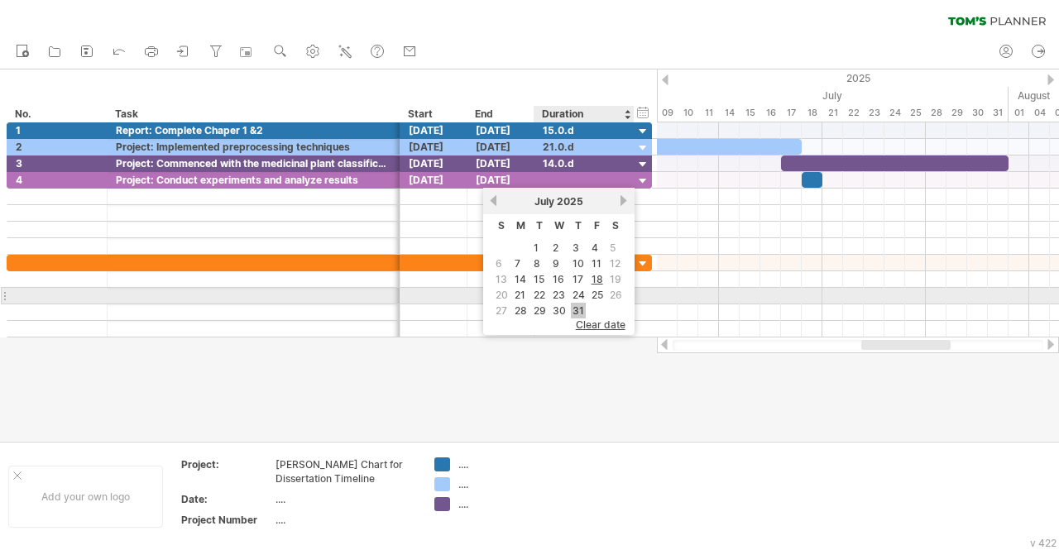
click at [578, 305] on link "31" at bounding box center [578, 311] width 15 height 16
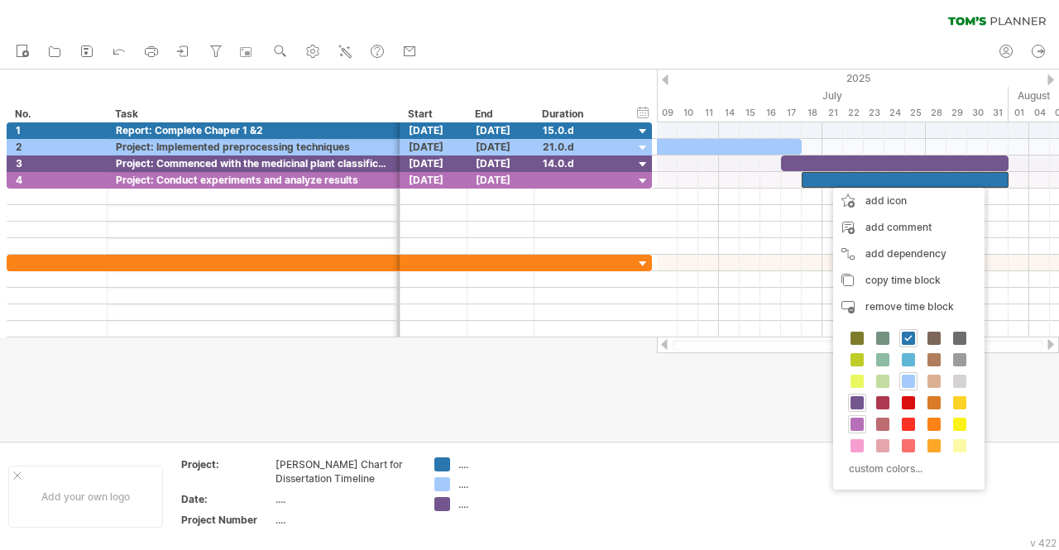
click at [854, 423] on span at bounding box center [857, 424] width 13 height 13
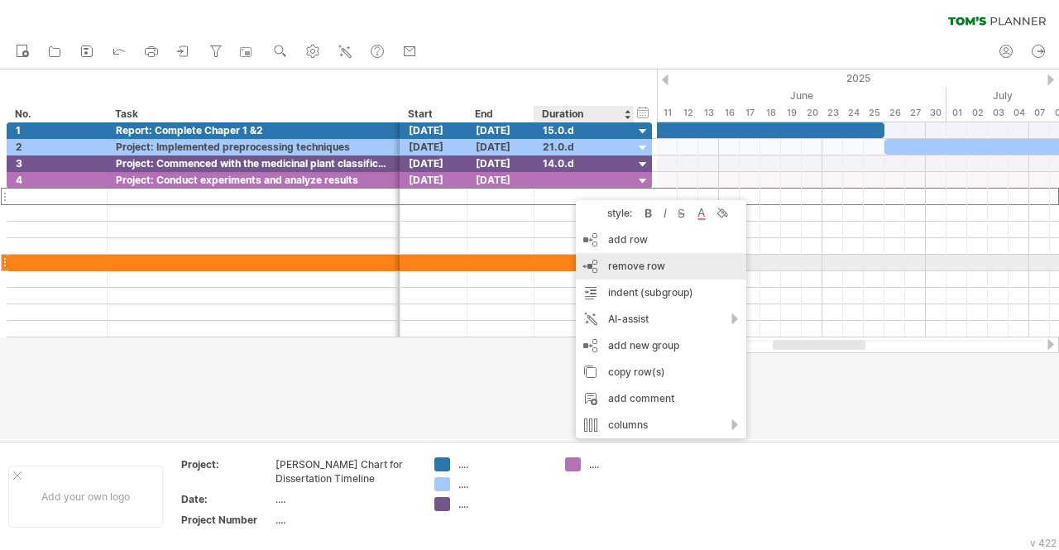
click at [621, 266] on span "remove row" at bounding box center [636, 266] width 57 height 12
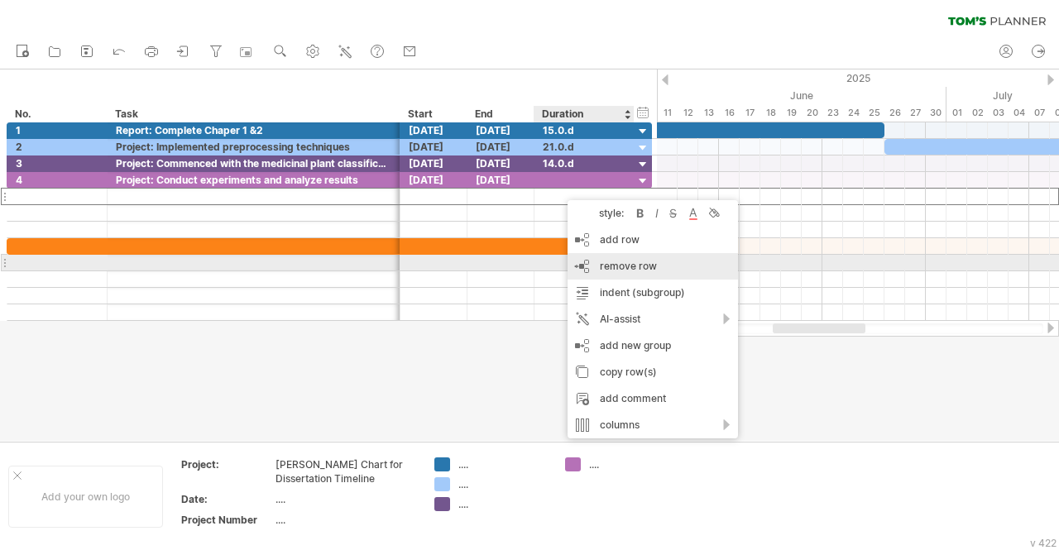
click at [602, 267] on span "remove row" at bounding box center [628, 266] width 57 height 12
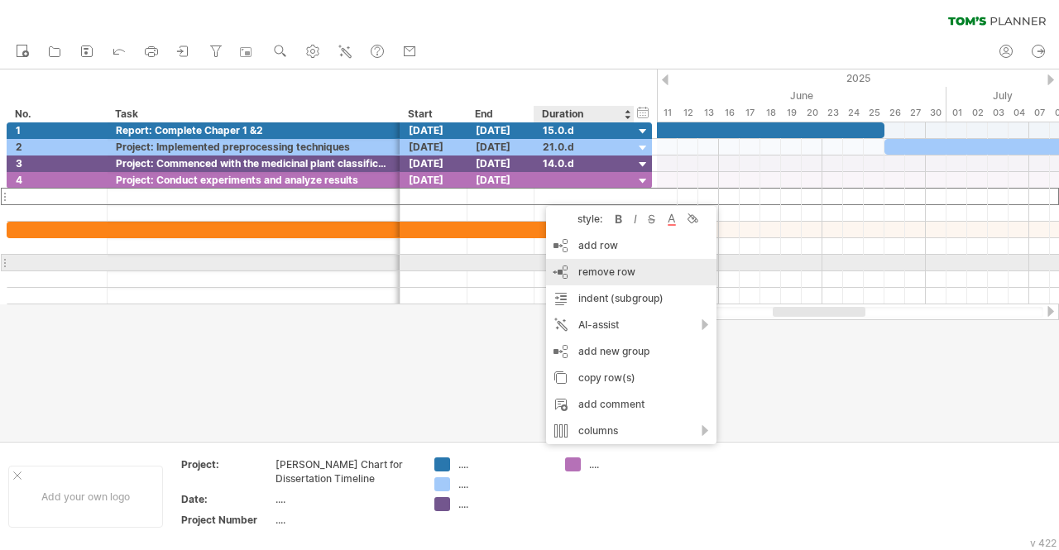
click at [588, 271] on span "remove row" at bounding box center [606, 272] width 57 height 12
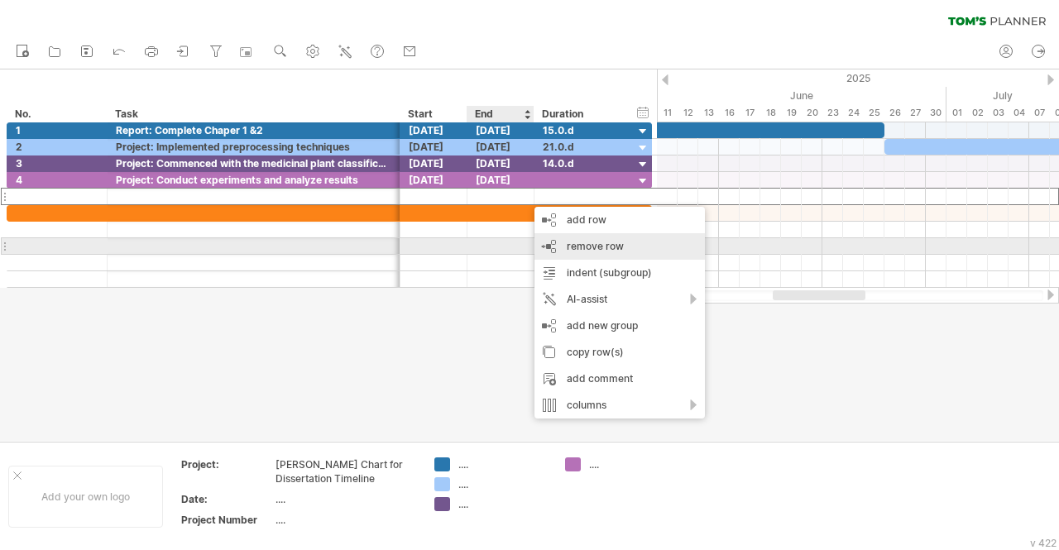
click at [574, 250] on span "remove row" at bounding box center [595, 246] width 57 height 12
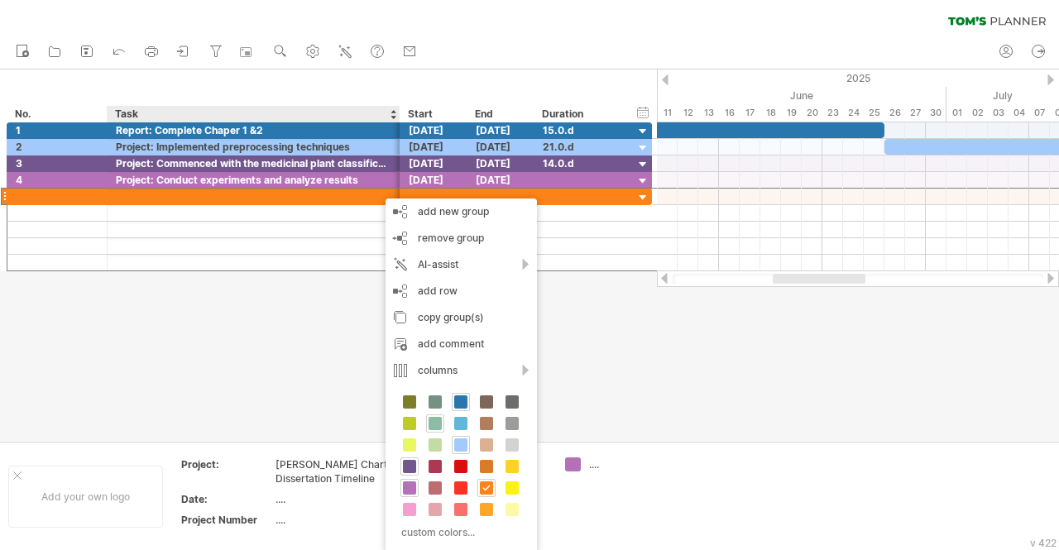
click at [434, 420] on span at bounding box center [435, 423] width 13 height 13
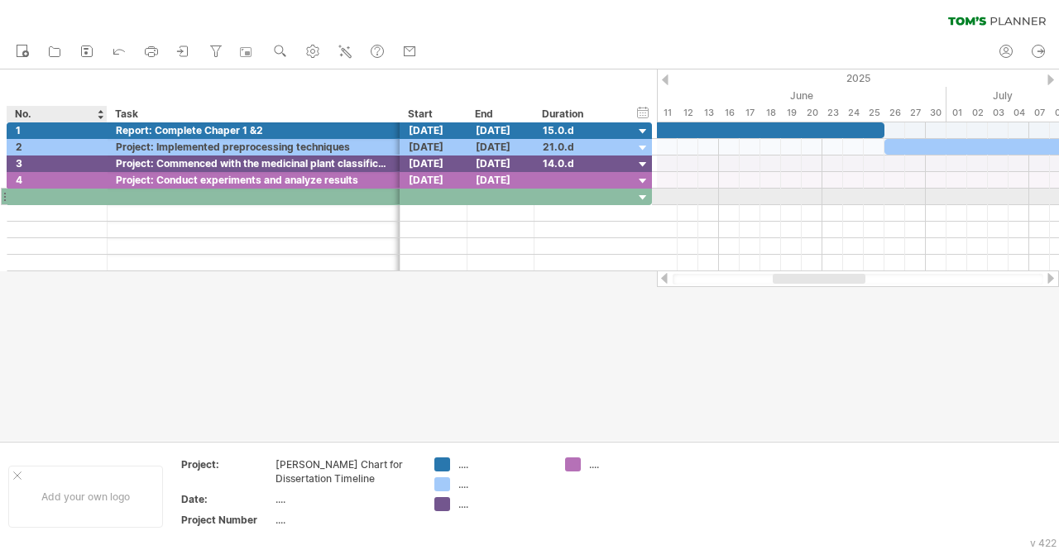
click at [26, 195] on div at bounding box center [57, 197] width 83 height 16
type input "*"
click at [134, 201] on div at bounding box center [254, 197] width 276 height 16
type input "**********"
click at [434, 189] on div at bounding box center [434, 197] width 67 height 16
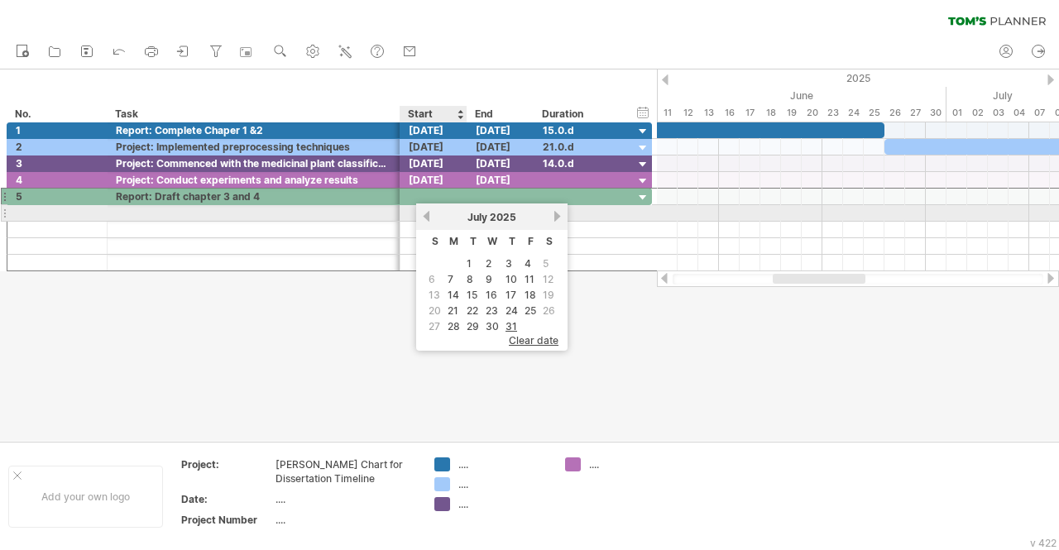
click at [426, 211] on link "previous" at bounding box center [426, 216] width 12 height 12
click at [556, 216] on link "next" at bounding box center [557, 216] width 12 height 12
click at [556, 212] on link "next" at bounding box center [557, 216] width 12 height 12
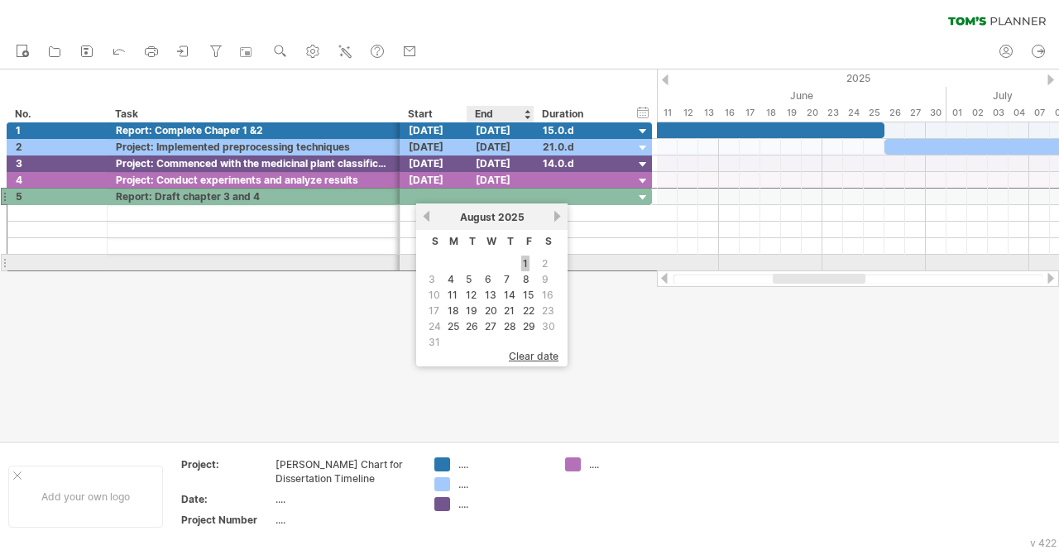
click at [526, 262] on link "1" at bounding box center [525, 264] width 8 height 16
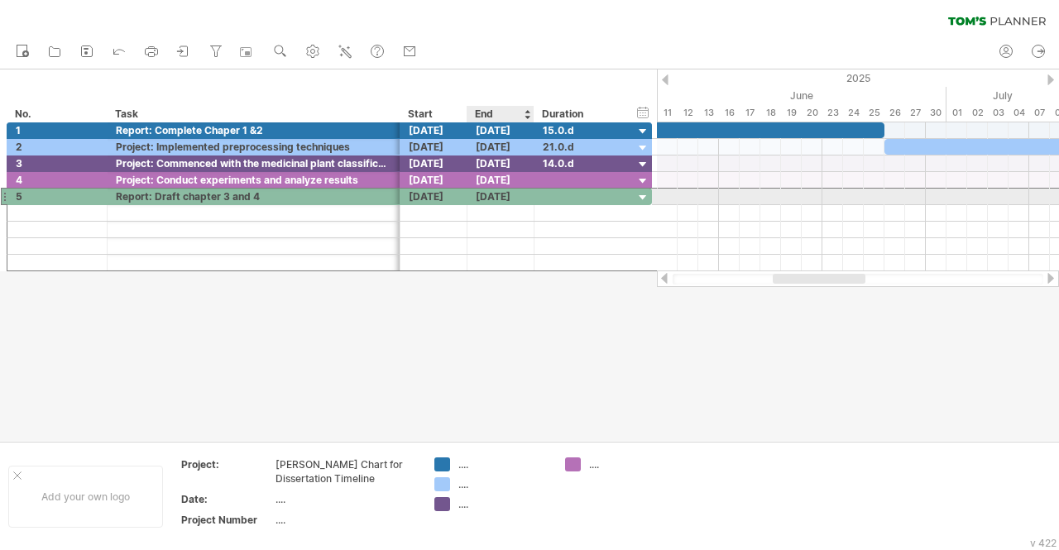
click at [511, 196] on div "[DATE]" at bounding box center [501, 197] width 67 height 16
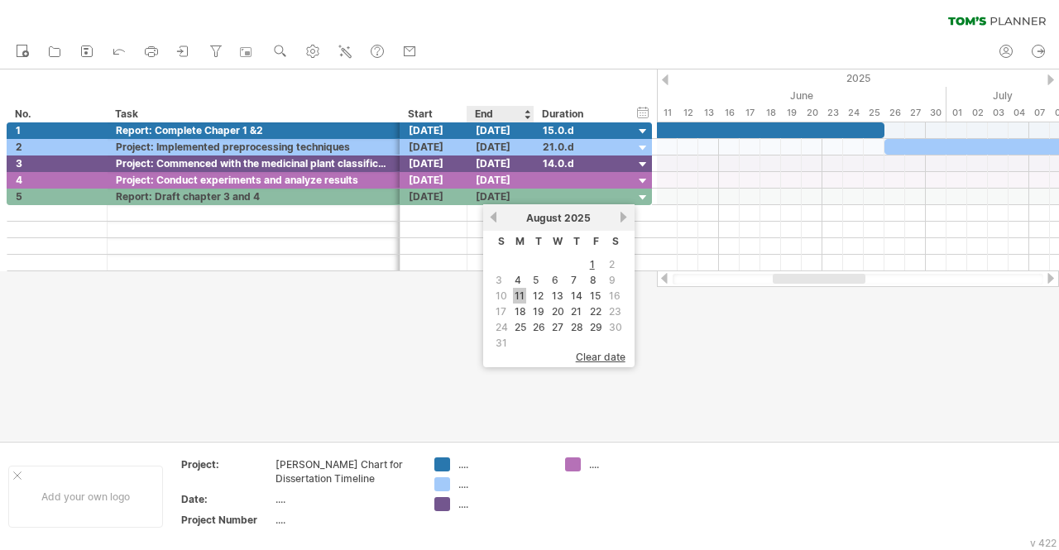
click at [521, 295] on link "11" at bounding box center [519, 296] width 13 height 16
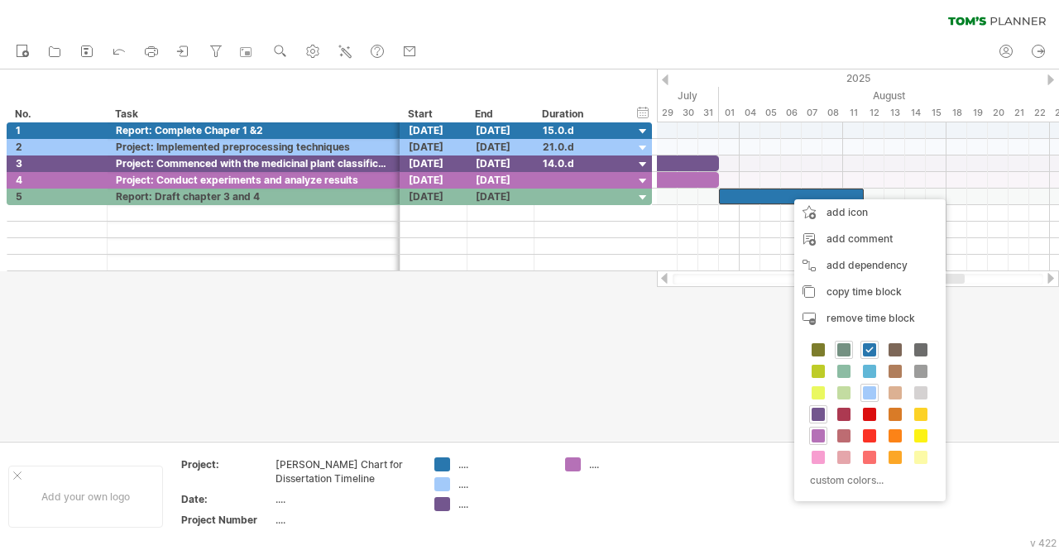
click at [842, 352] on span at bounding box center [843, 349] width 13 height 13
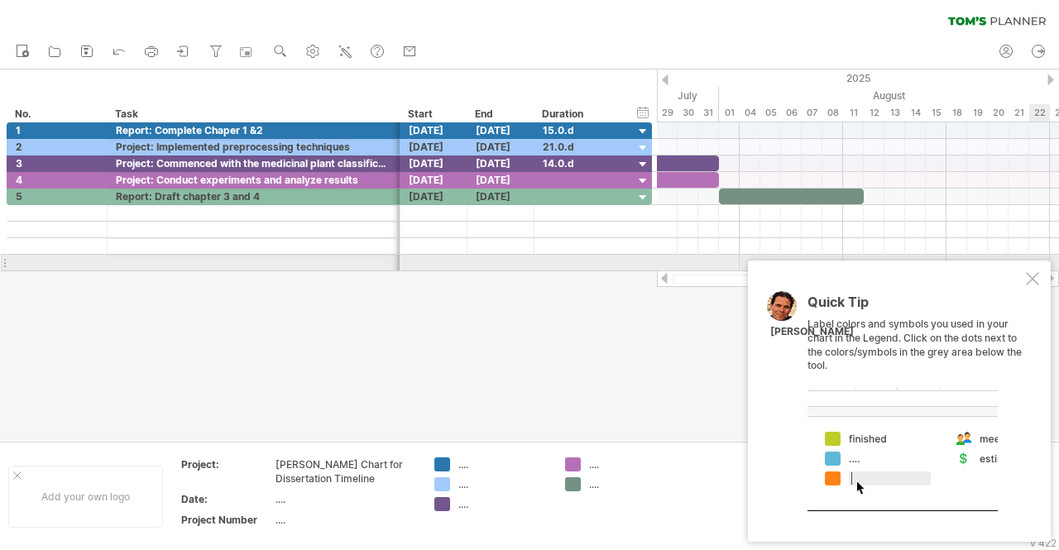
click at [1034, 269] on div "Quick Tip Label colors and symbols you used in your chart in the Legend. Click …" at bounding box center [899, 401] width 303 height 281
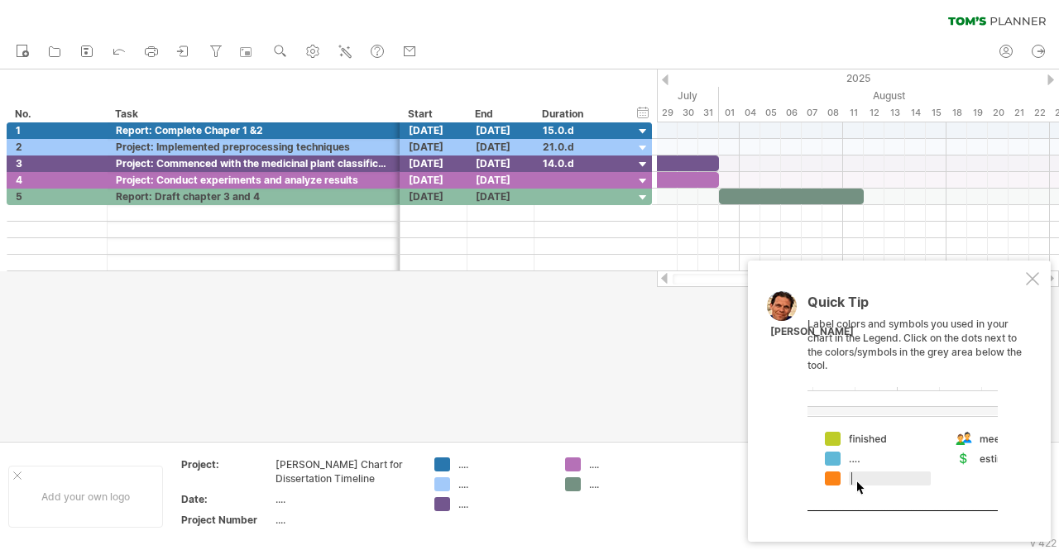
click at [1035, 281] on div at bounding box center [1032, 278] width 13 height 13
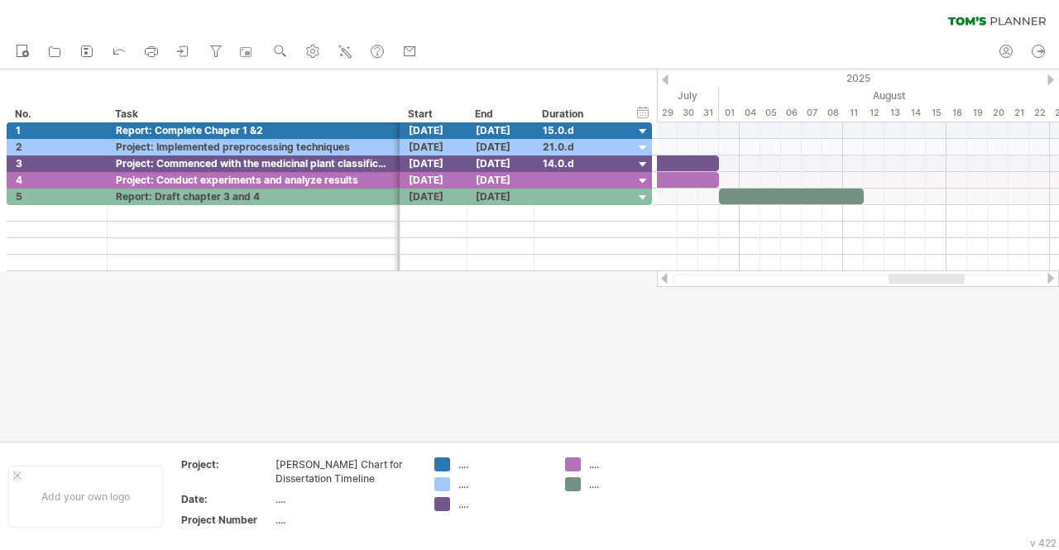
click at [601, 404] on div at bounding box center [529, 256] width 1059 height 372
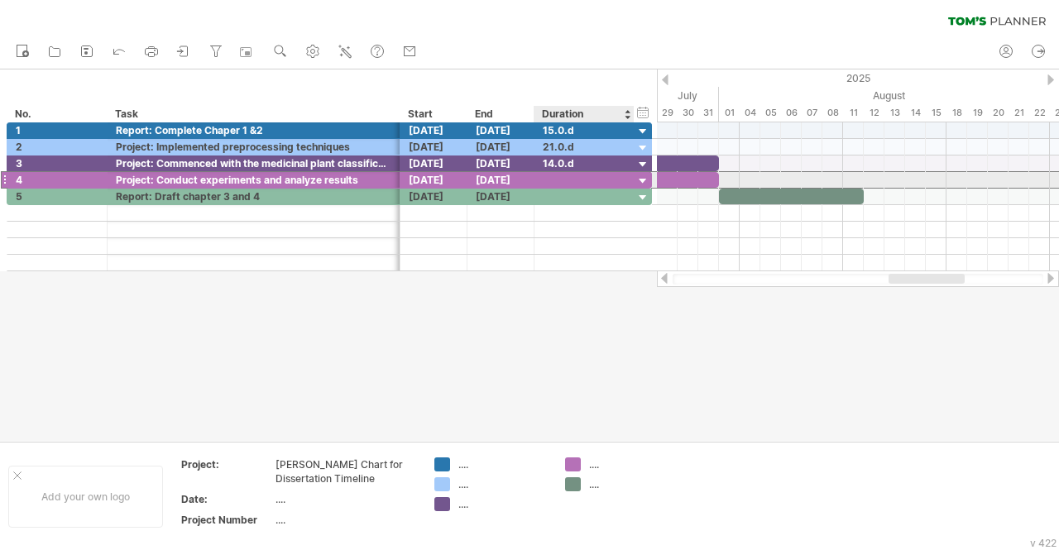
click at [551, 181] on div at bounding box center [584, 180] width 83 height 16
type input "******"
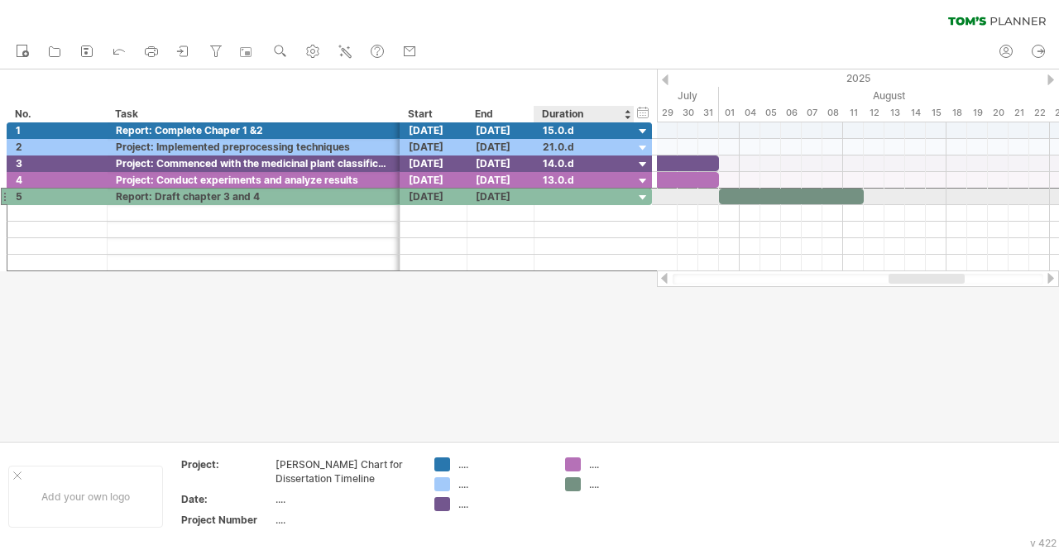
click at [554, 194] on div at bounding box center [584, 197] width 83 height 16
type input "******"
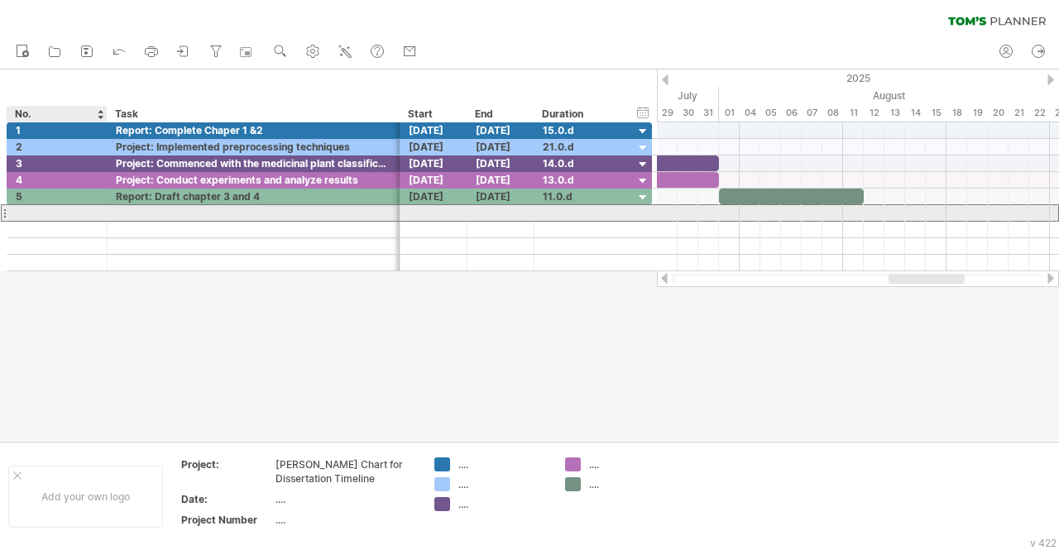
click at [22, 218] on div at bounding box center [57, 213] width 83 height 16
type input "*"
click at [166, 214] on div at bounding box center [254, 213] width 276 height 16
type input "**********"
click at [205, 210] on div "Report: Complete" at bounding box center [254, 213] width 276 height 16
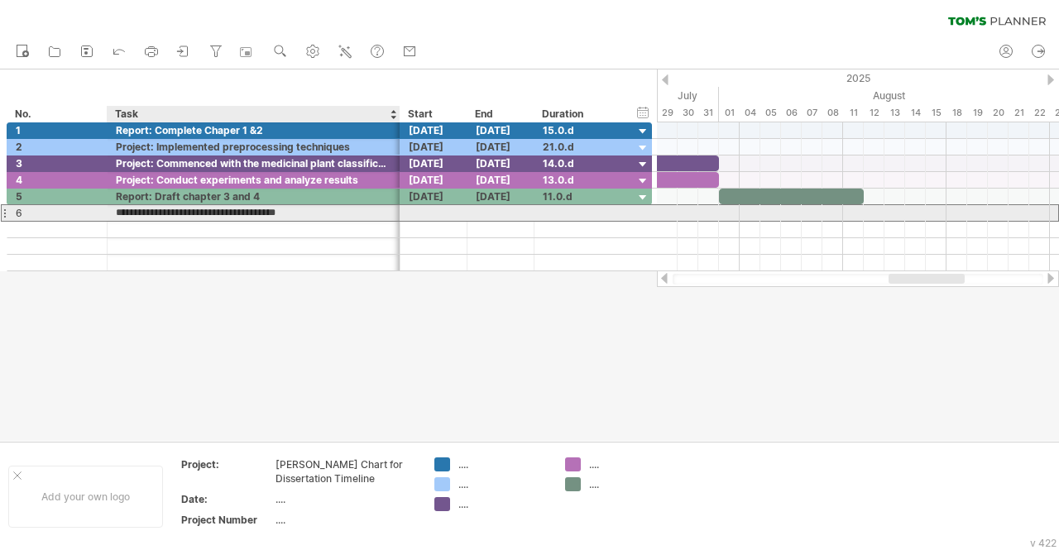
type input "**********"
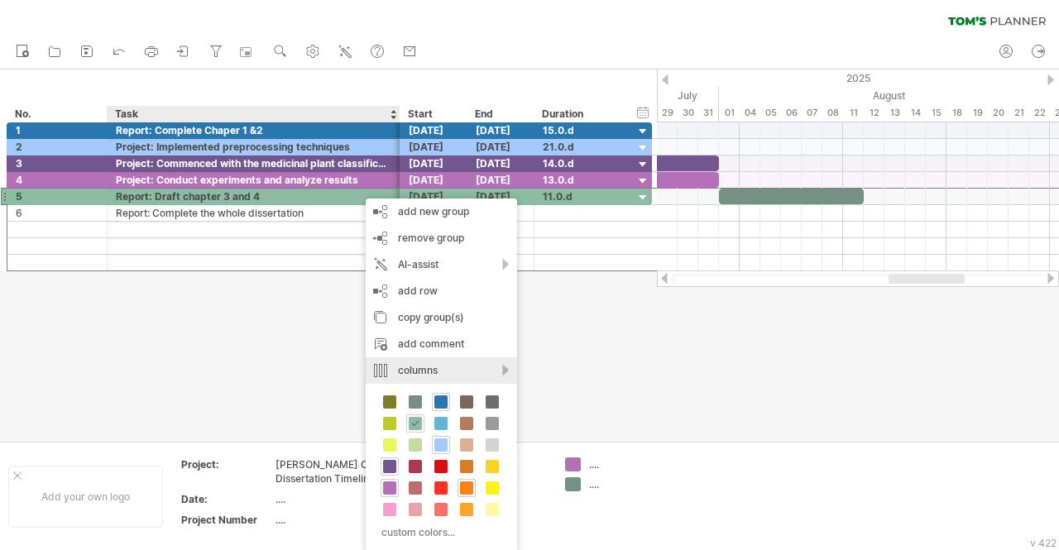
click at [506, 372] on div "columns" at bounding box center [441, 370] width 151 height 26
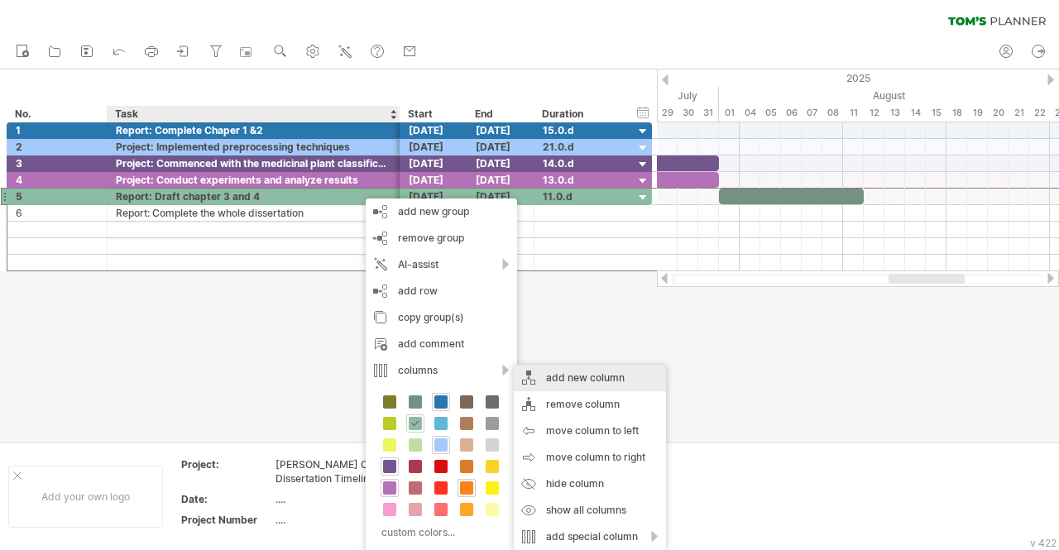
click at [556, 377] on div "add new column" at bounding box center [590, 378] width 152 height 26
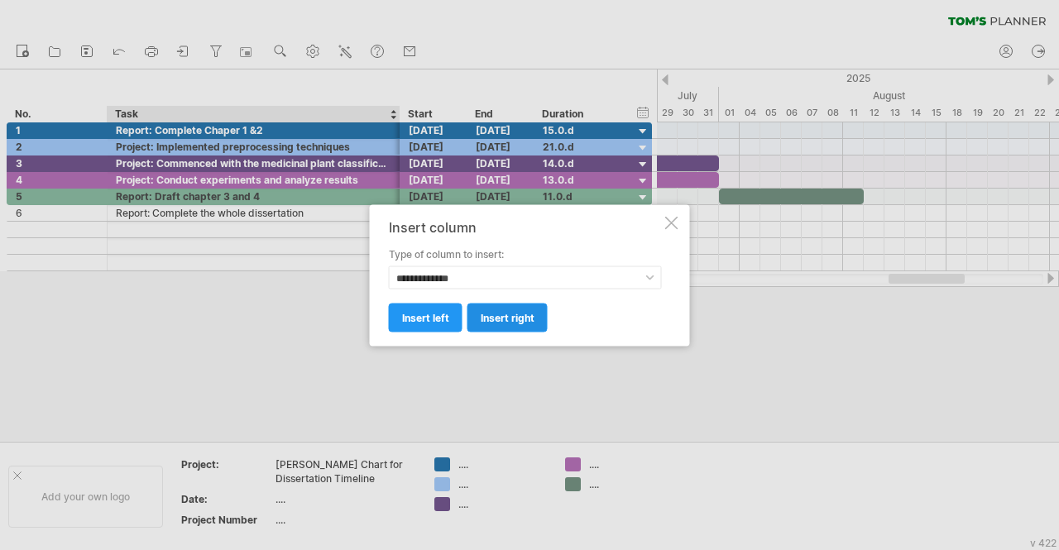
click at [511, 325] on link "insert right" at bounding box center [508, 317] width 80 height 29
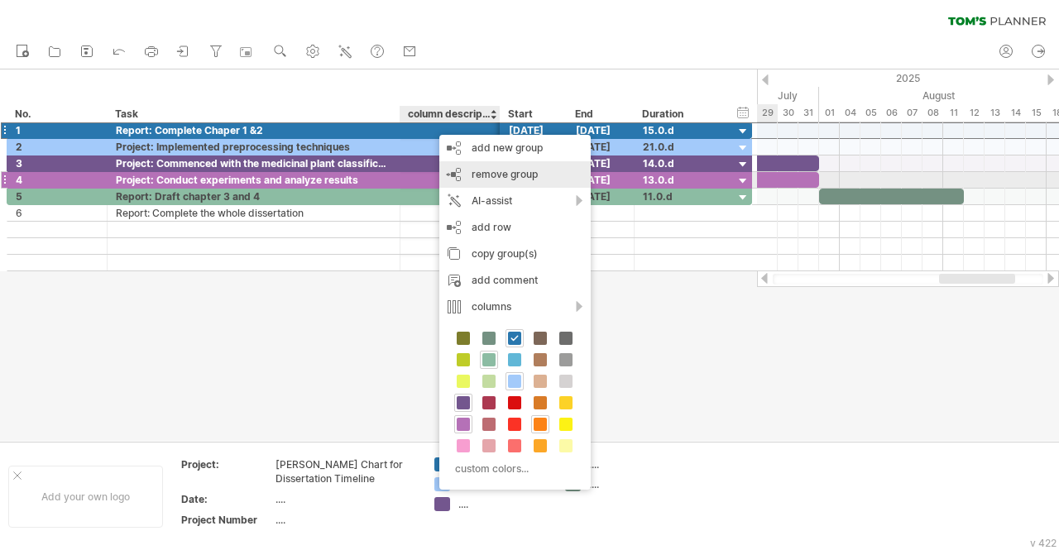
click at [500, 175] on span "remove group" at bounding box center [505, 174] width 66 height 12
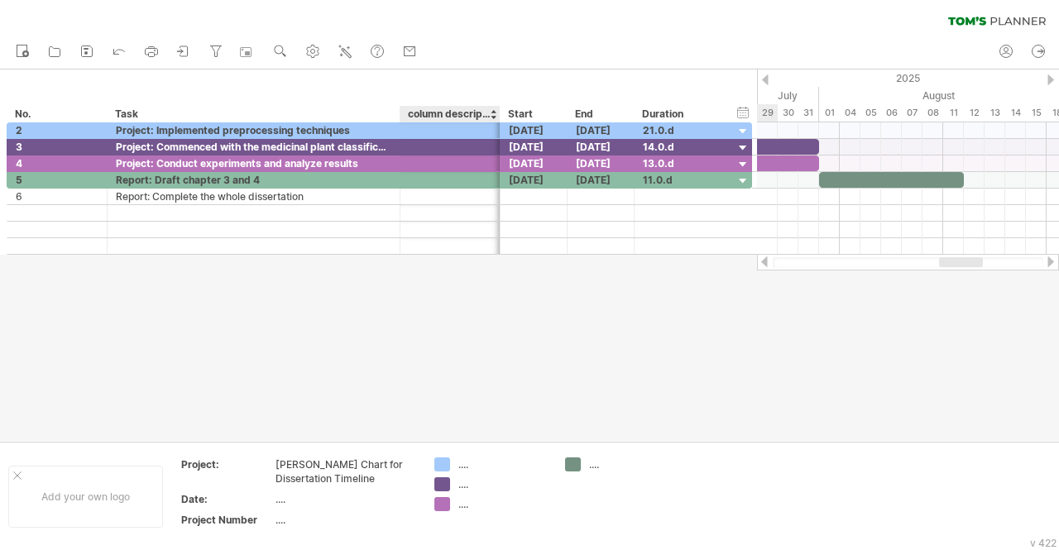
click at [463, 113] on div "column description" at bounding box center [449, 114] width 83 height 17
click at [442, 112] on div "column description" at bounding box center [449, 114] width 83 height 17
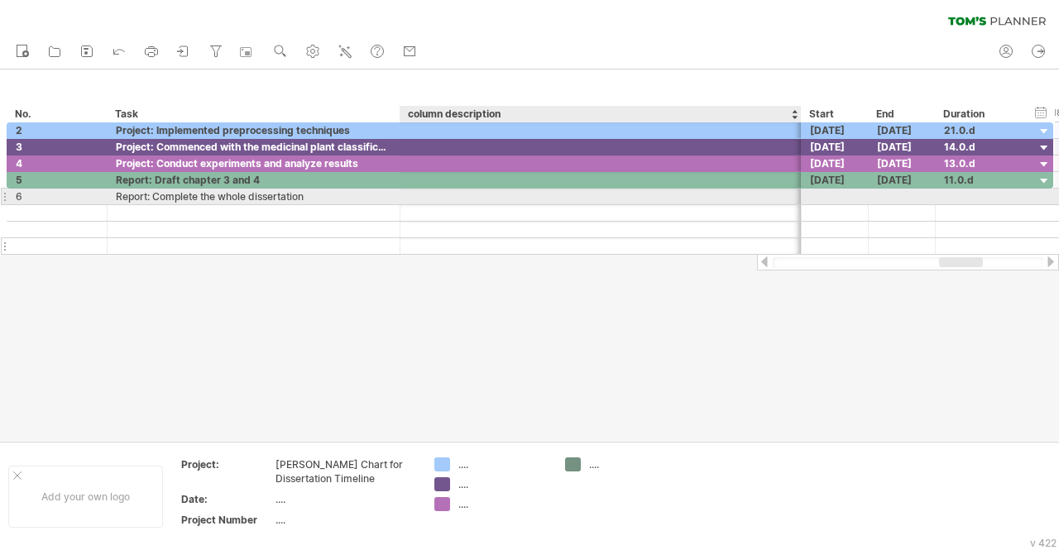
drag, startPoint x: 498, startPoint y: 198, endPoint x: 799, endPoint y: 239, distance: 304.1
click at [799, 239] on div "**********" at bounding box center [530, 213] width 1047 height 83
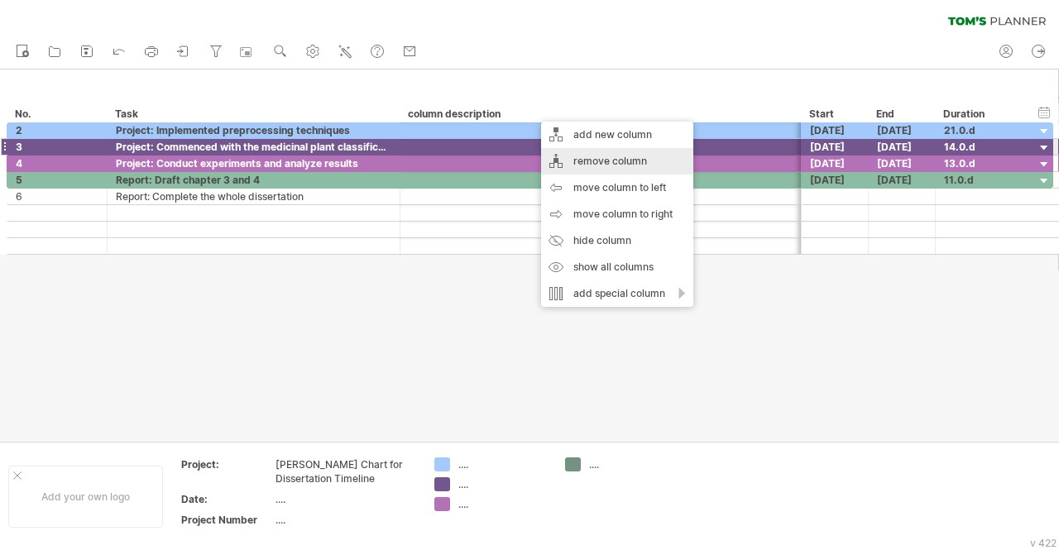
click at [590, 153] on div "remove column" at bounding box center [617, 161] width 152 height 26
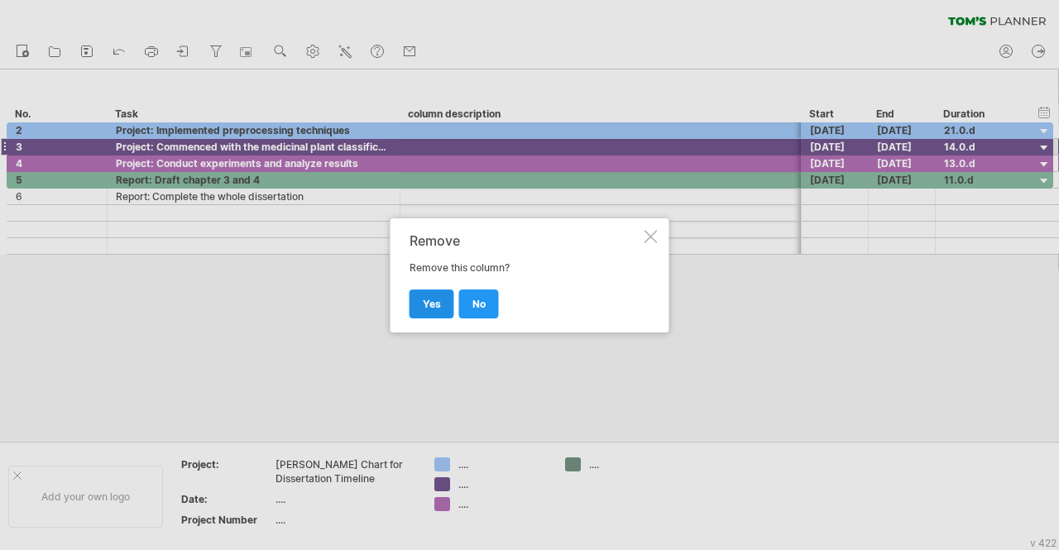
click at [436, 302] on span "yes" at bounding box center [432, 304] width 18 height 12
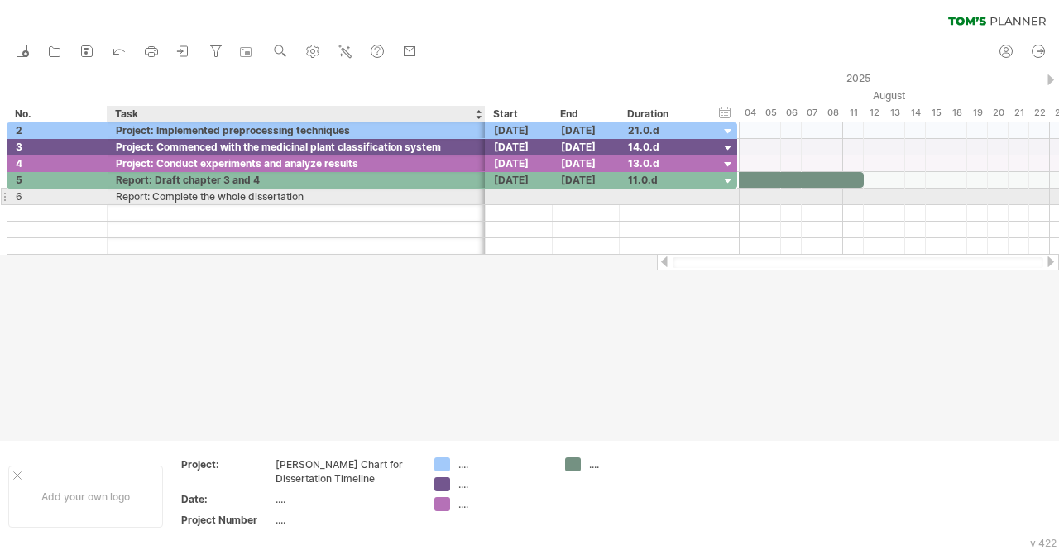
drag, startPoint x: 397, startPoint y: 196, endPoint x: 482, endPoint y: 188, distance: 85.6
click at [482, 189] on div at bounding box center [483, 197] width 8 height 17
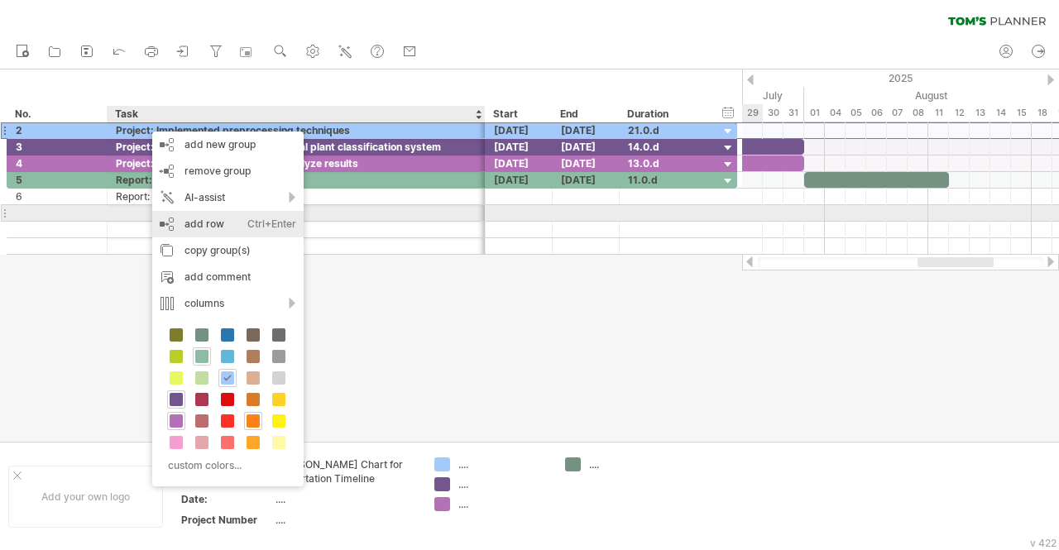
click at [211, 219] on div "add row Ctrl+Enter Cmd+Enter" at bounding box center [227, 224] width 151 height 26
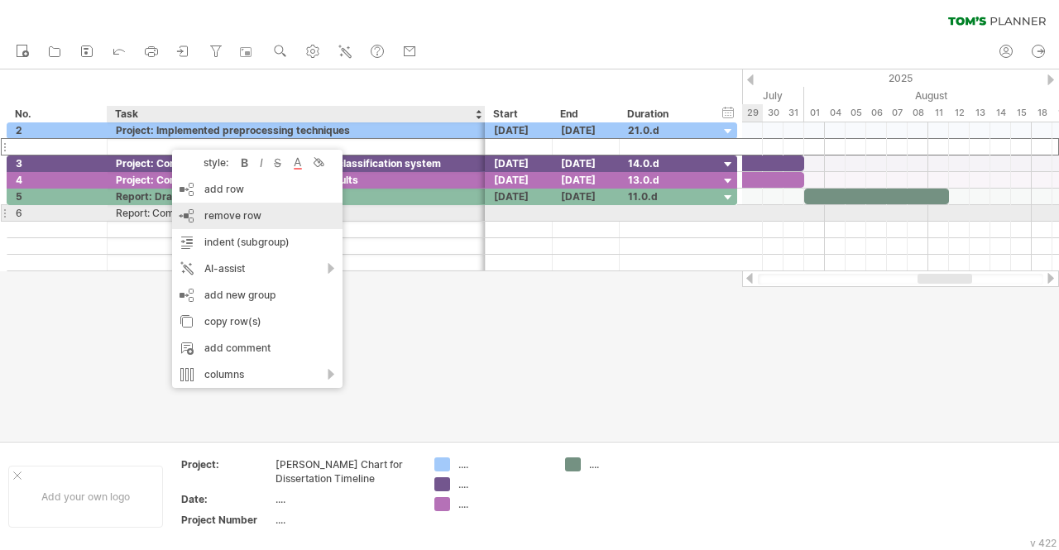
click at [232, 218] on span "remove row" at bounding box center [232, 215] width 57 height 12
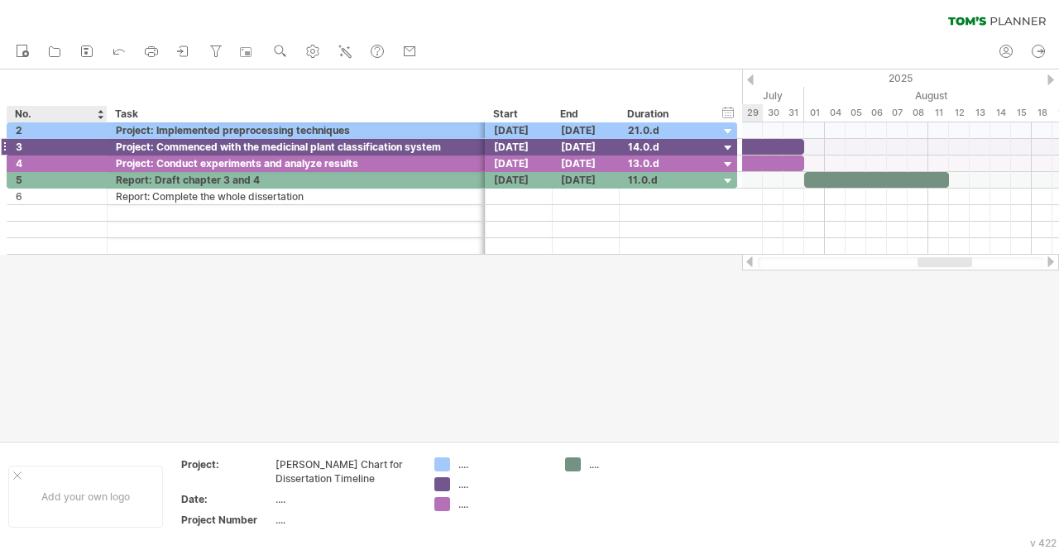
drag, startPoint x: 74, startPoint y: 118, endPoint x: 76, endPoint y: 151, distance: 32.3
click at [76, 151] on div "Trying to reach [DOMAIN_NAME] Connected again... 0% clear filter new *" at bounding box center [529, 275] width 1059 height 550
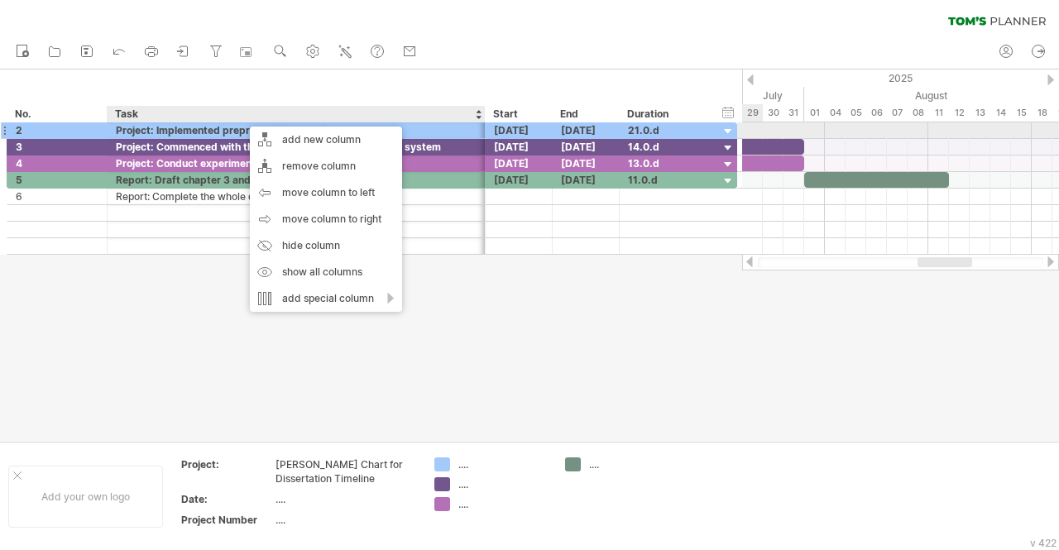
click at [104, 137] on div at bounding box center [105, 130] width 8 height 17
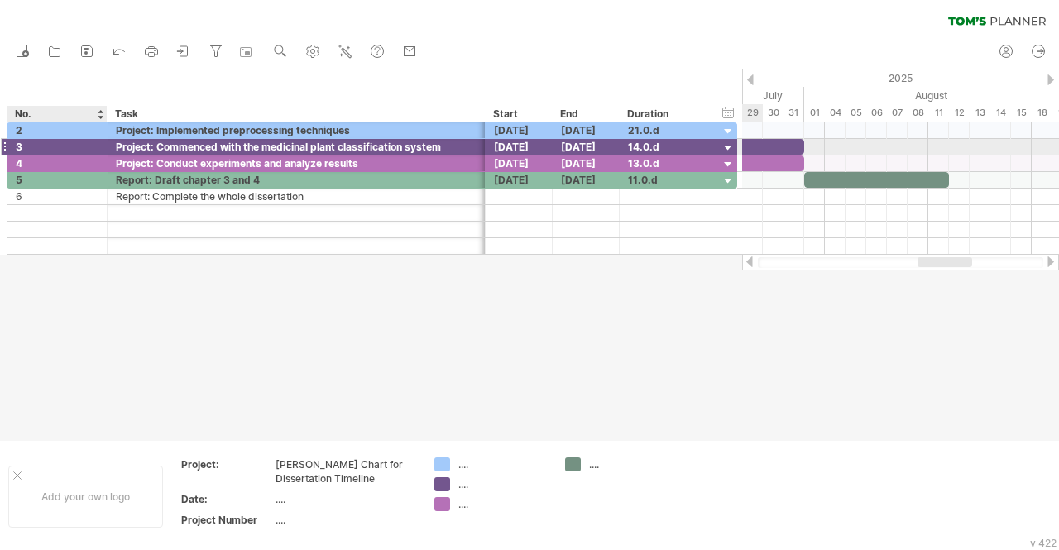
click at [98, 141] on div "3" at bounding box center [57, 147] width 83 height 16
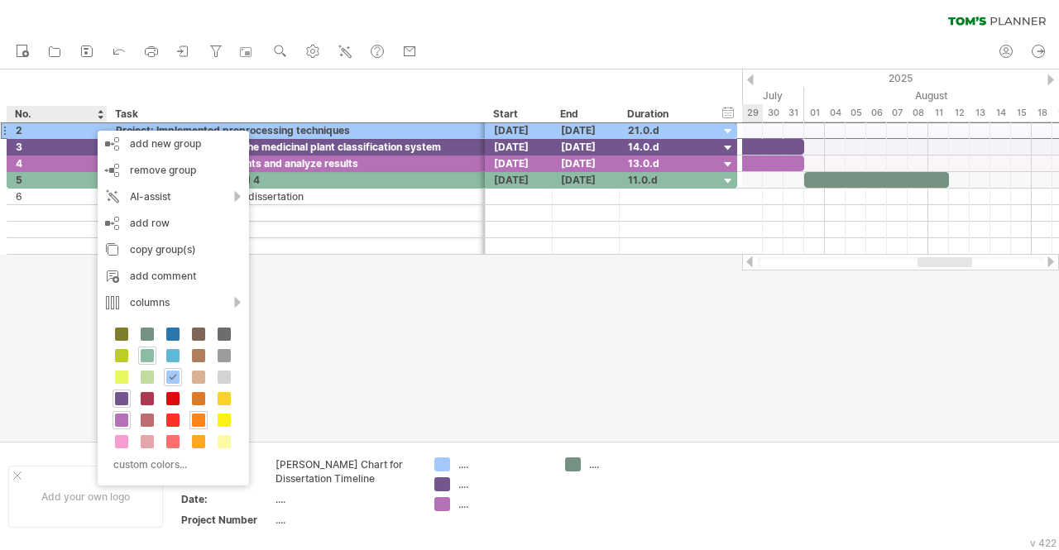
click at [393, 120] on div "Task" at bounding box center [295, 114] width 361 height 17
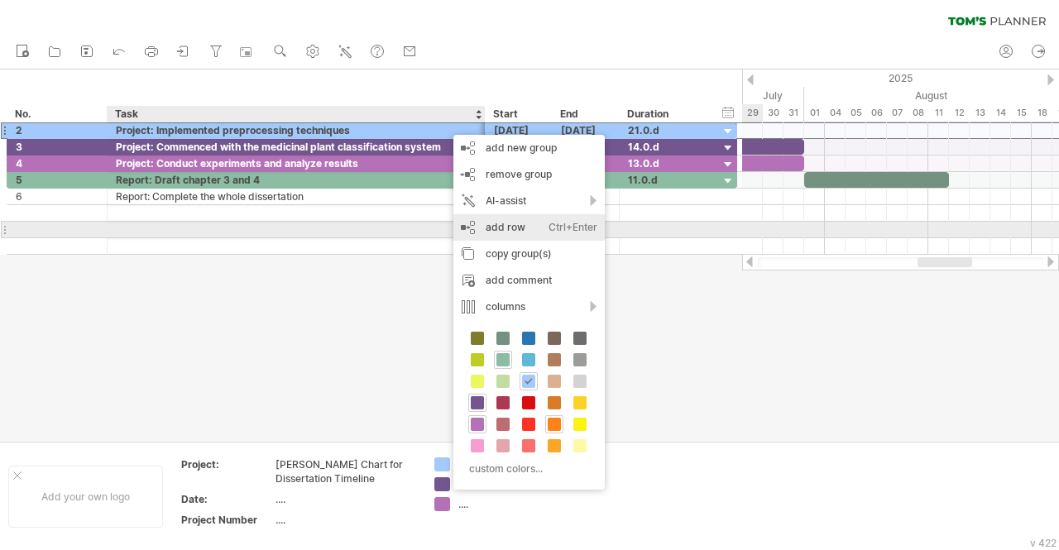
click at [521, 235] on div "add row Ctrl+Enter Cmd+Enter" at bounding box center [528, 227] width 151 height 26
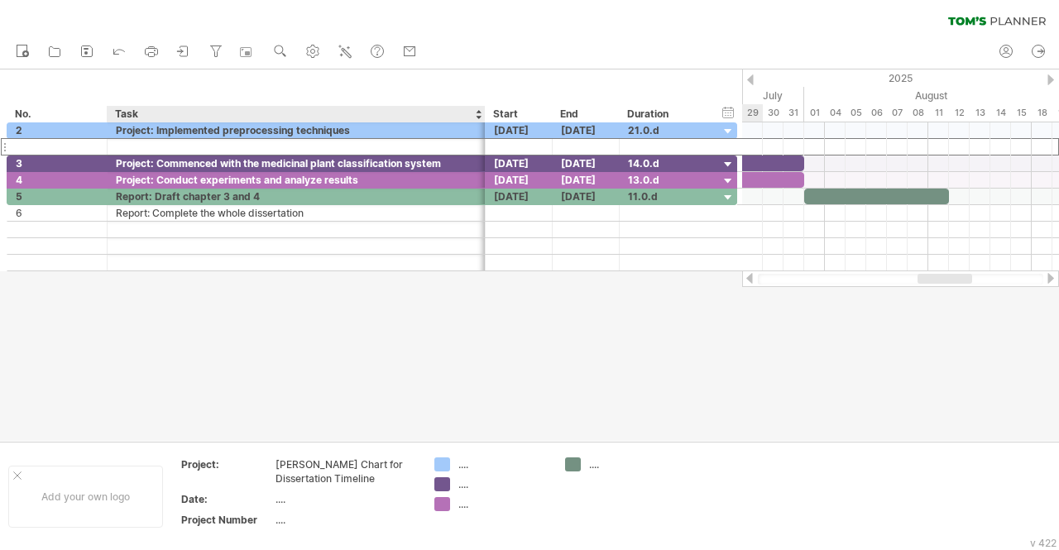
drag, startPoint x: 405, startPoint y: 146, endPoint x: 377, endPoint y: 89, distance: 64.0
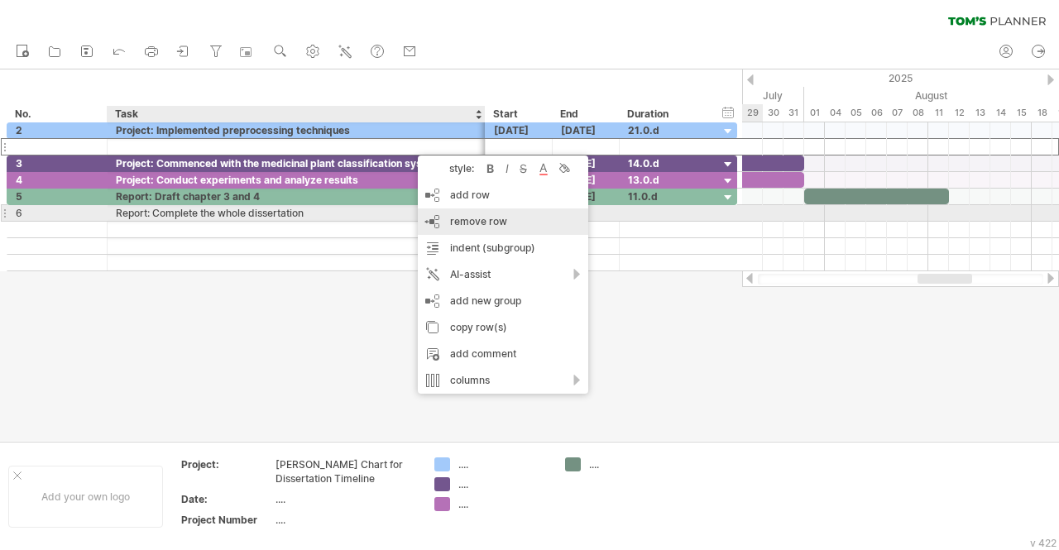
click at [516, 218] on div "remove row remove selected rows" at bounding box center [503, 222] width 170 height 26
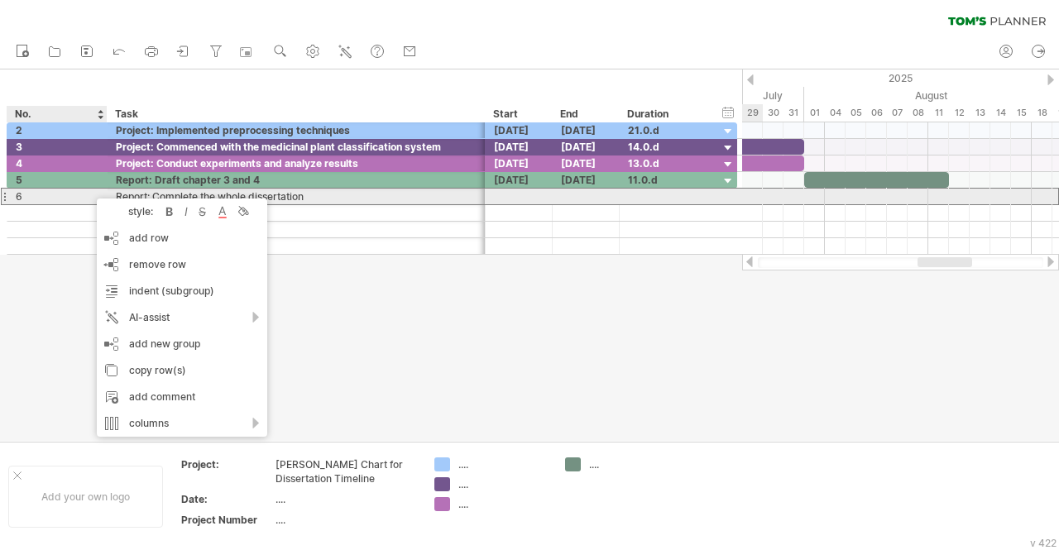
click at [94, 203] on div "6" at bounding box center [57, 197] width 83 height 16
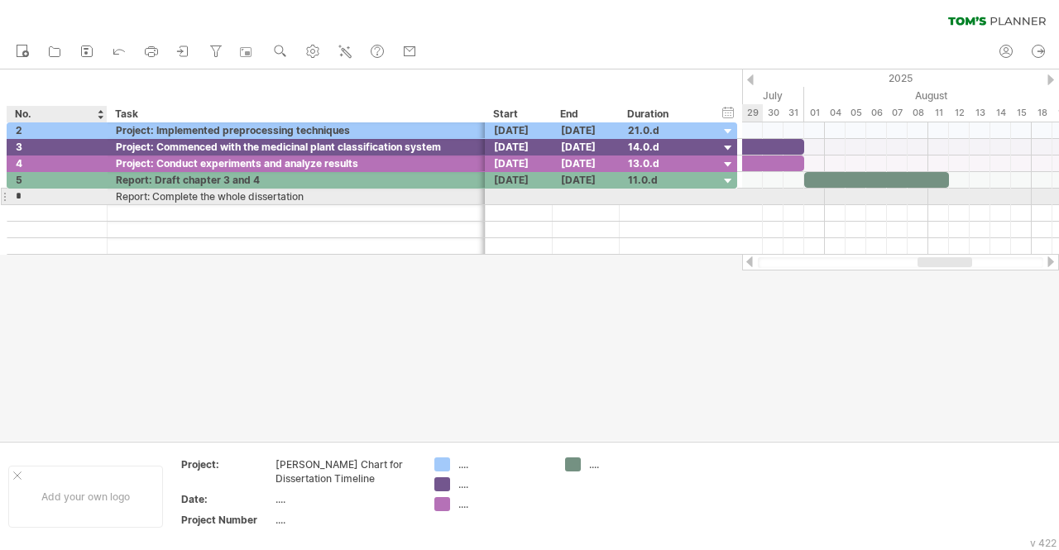
click at [91, 200] on input "*" at bounding box center [57, 197] width 83 height 16
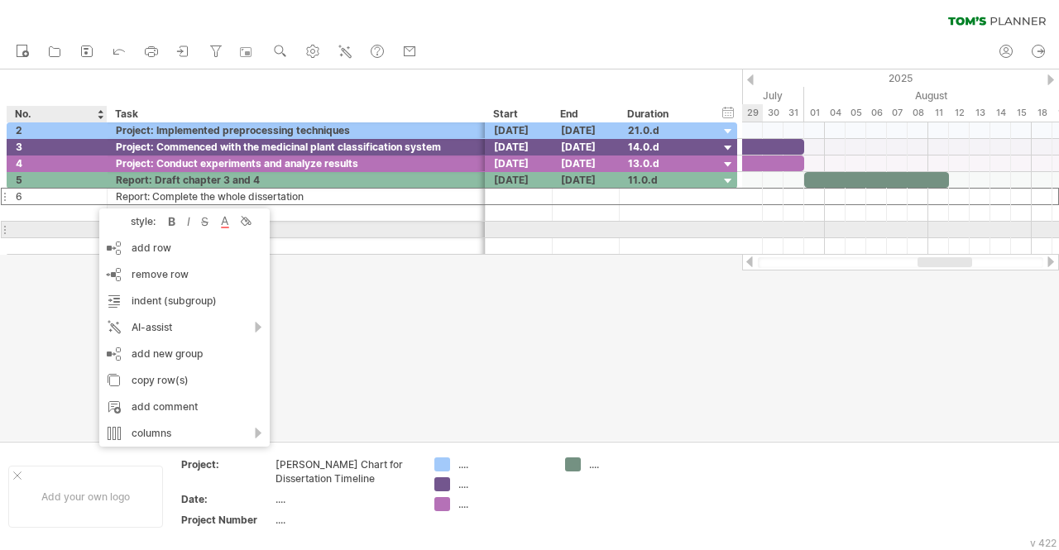
click at [137, 226] on div "style:" at bounding box center [135, 221] width 58 height 12
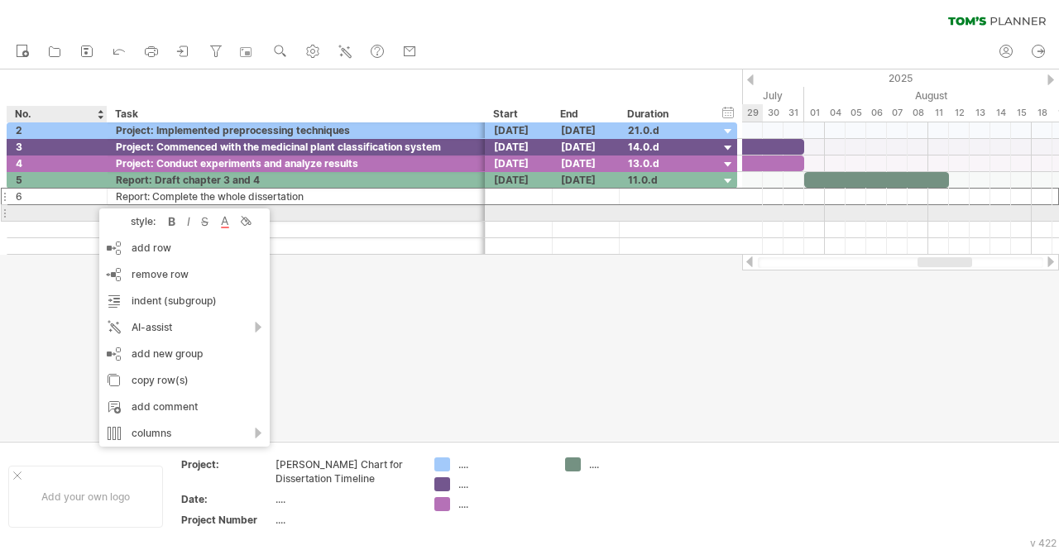
click at [139, 221] on div "style:" at bounding box center [135, 221] width 58 height 12
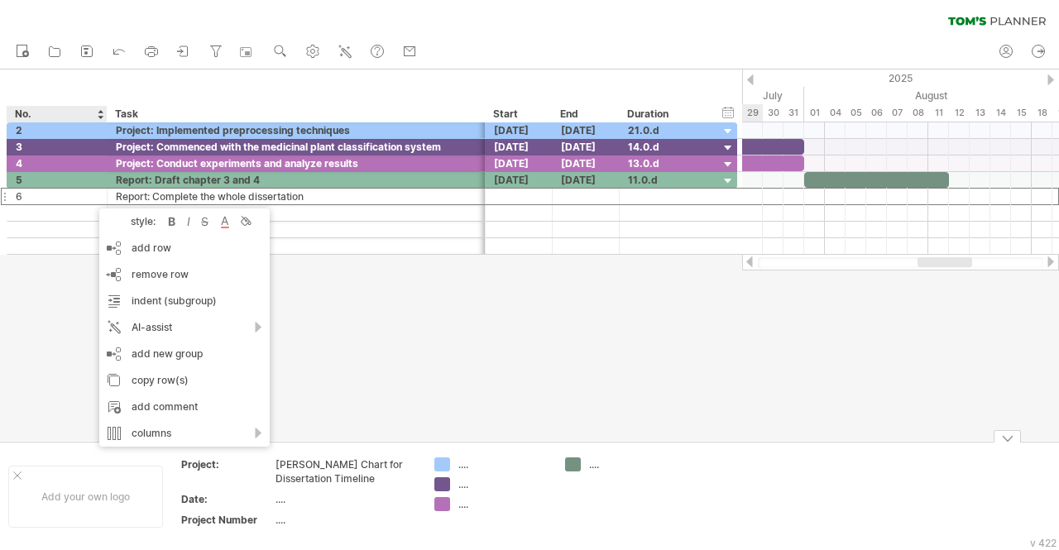
click at [571, 469] on div "Trying to reach [DOMAIN_NAME] Connected again... 0% clear filter new *" at bounding box center [529, 275] width 1059 height 550
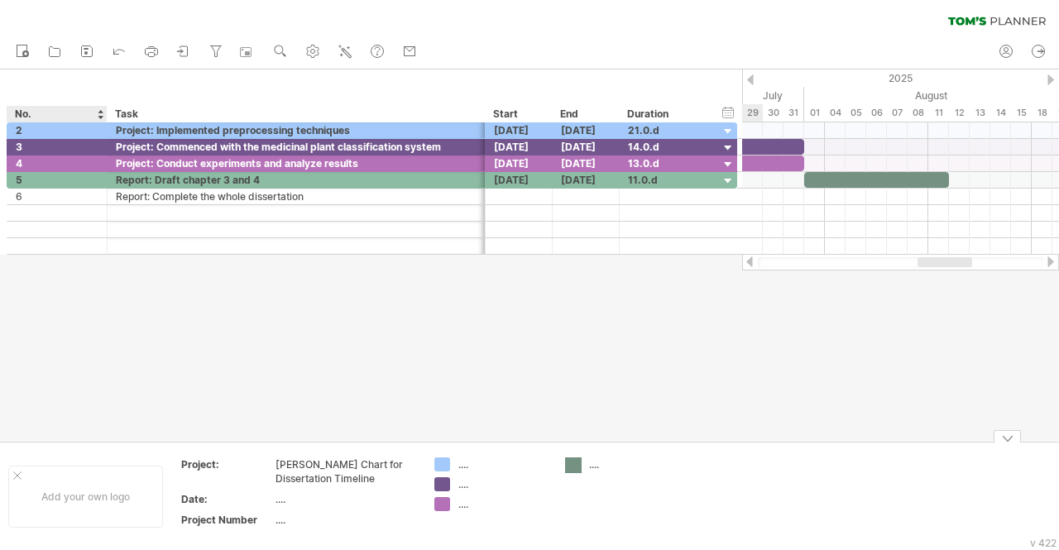
click at [571, 469] on div "Trying to reach [DOMAIN_NAME] Connected again... 0% clear filter new *" at bounding box center [529, 275] width 1059 height 550
click at [571, 469] on div at bounding box center [573, 466] width 17 height 16
click at [571, 469] on div "Trying to reach [DOMAIN_NAME] Connected again... 0% clear filter new *" at bounding box center [529, 275] width 1059 height 550
click at [442, 512] on td ".... .... ...." at bounding box center [491, 497] width 131 height 78
click at [17, 469] on div "Add your own logo" at bounding box center [85, 497] width 155 height 62
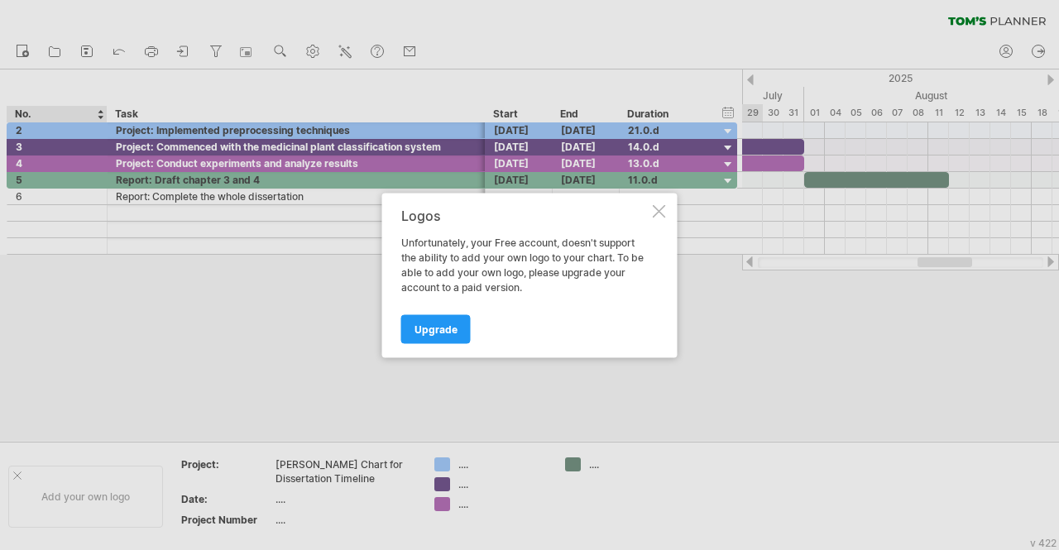
click at [650, 214] on div "Logos Unfortunately, your Free account, doesn't support the ability to add your…" at bounding box center [529, 275] width 295 height 165
click at [660, 209] on div at bounding box center [659, 210] width 13 height 13
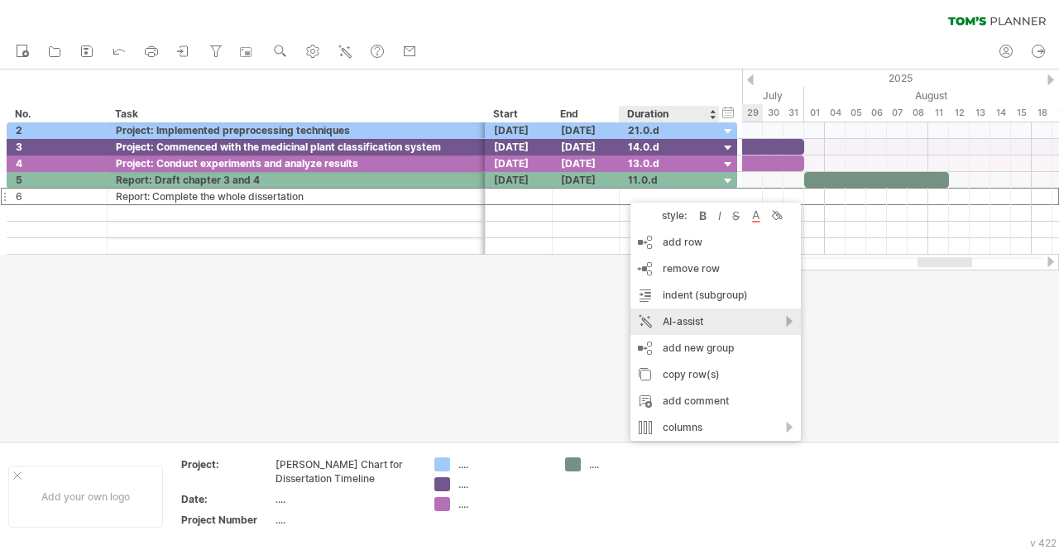
click at [718, 318] on div "AI-assist" at bounding box center [716, 322] width 170 height 26
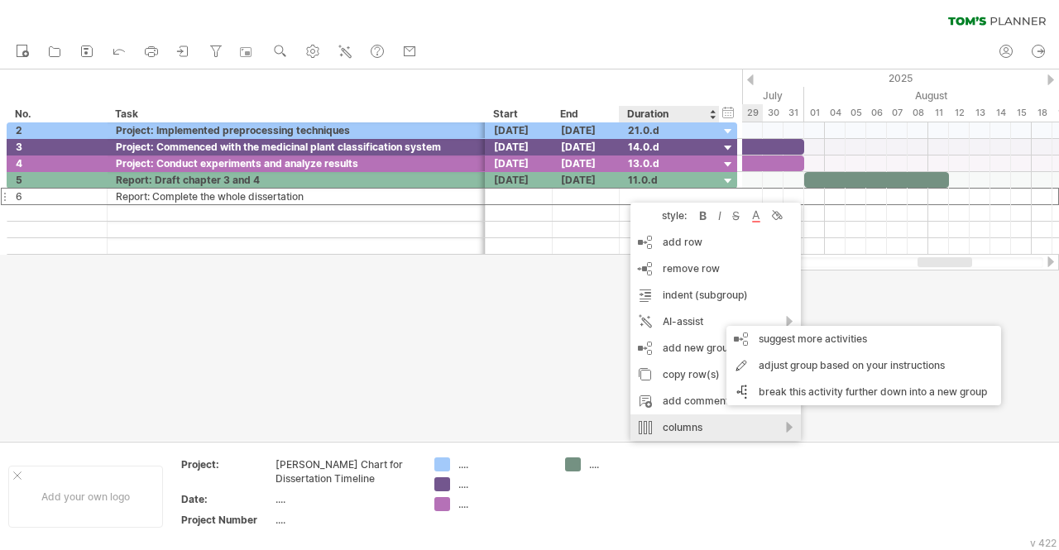
click at [711, 434] on div "columns" at bounding box center [716, 428] width 170 height 26
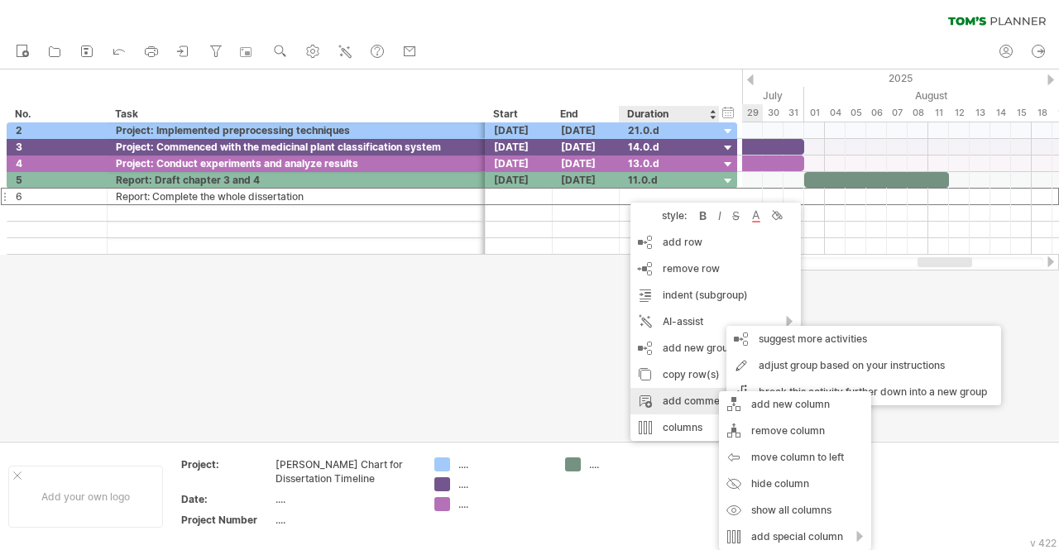
click at [671, 411] on div "add comment" at bounding box center [716, 401] width 170 height 26
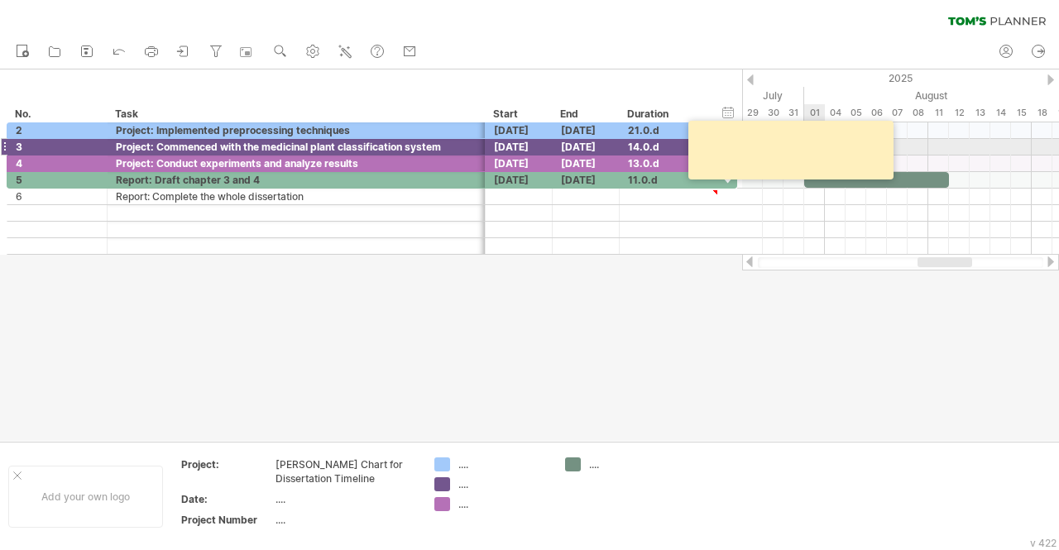
click at [828, 144] on textarea at bounding box center [793, 150] width 199 height 47
drag, startPoint x: 855, startPoint y: 142, endPoint x: 758, endPoint y: 265, distance: 156.8
click at [758, 265] on div "Trying to reach [DOMAIN_NAME] Connected again... 0% clear filter new *" at bounding box center [529, 275] width 1059 height 550
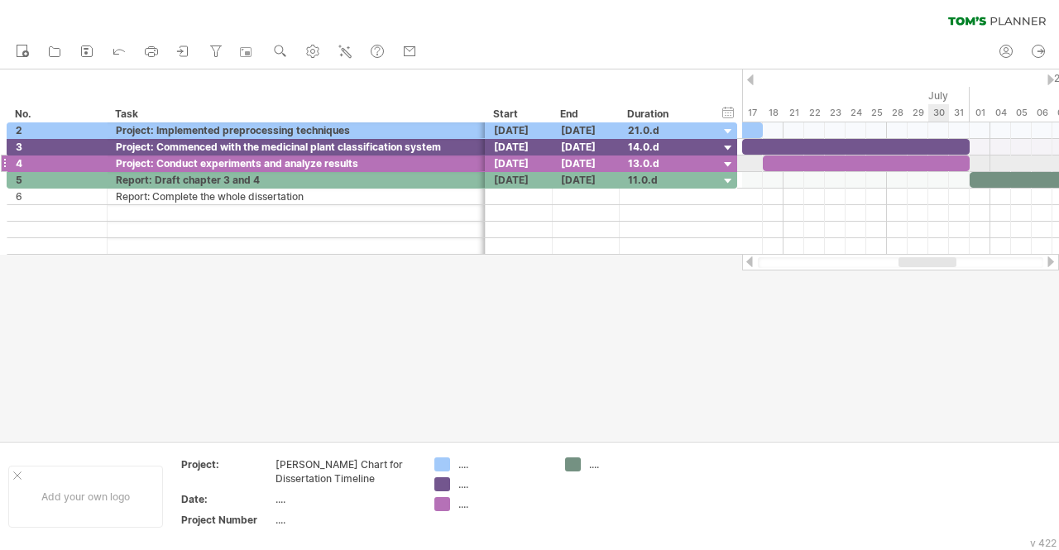
drag, startPoint x: 786, startPoint y: 117, endPoint x: 939, endPoint y: 170, distance: 162.3
click at [939, 170] on div "Trying to reach [DOMAIN_NAME] Connected again... 0% clear filter new *" at bounding box center [529, 275] width 1059 height 550
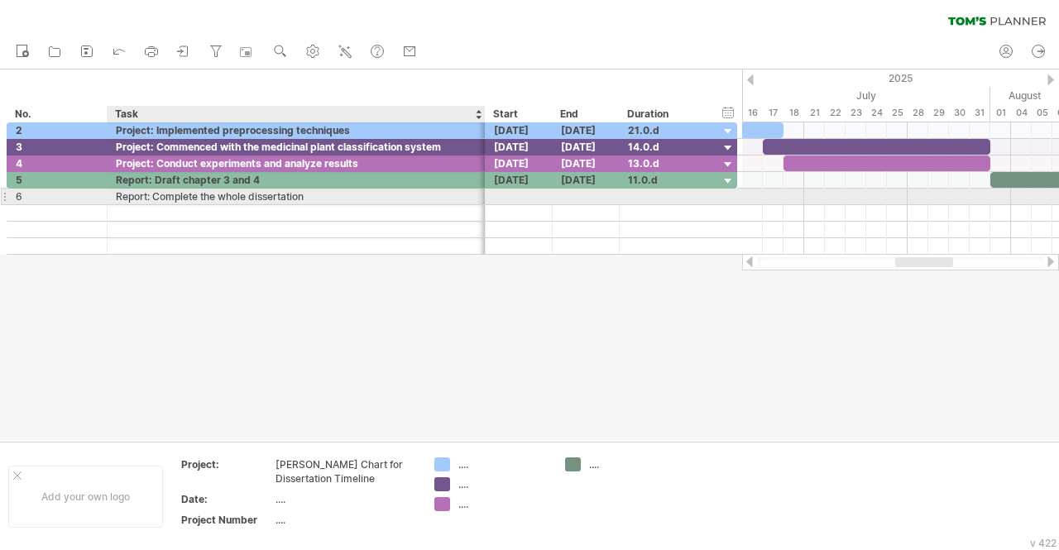
click at [212, 199] on div "Report: Complete the whole dissertation" at bounding box center [296, 197] width 361 height 16
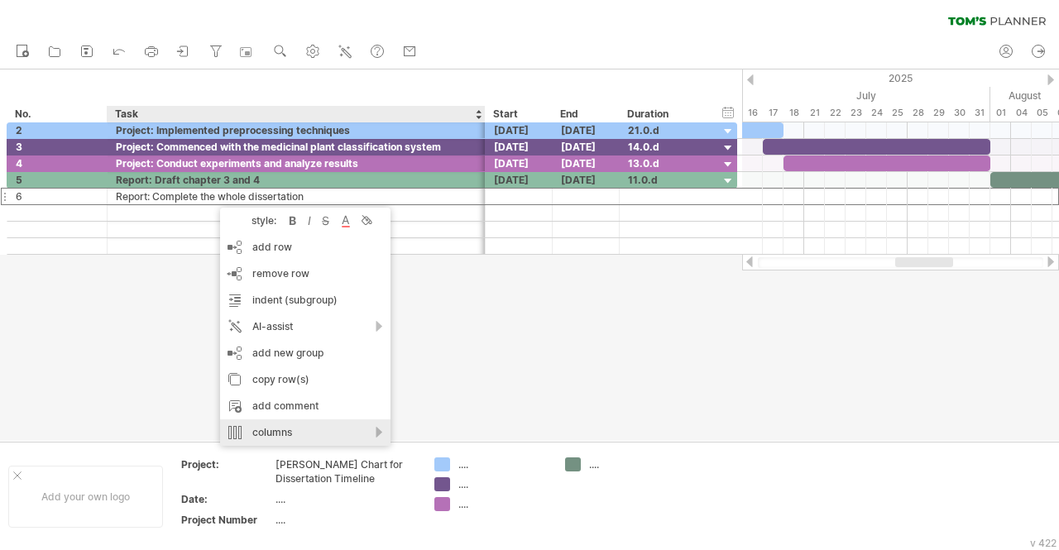
click at [310, 425] on div "columns" at bounding box center [305, 433] width 170 height 26
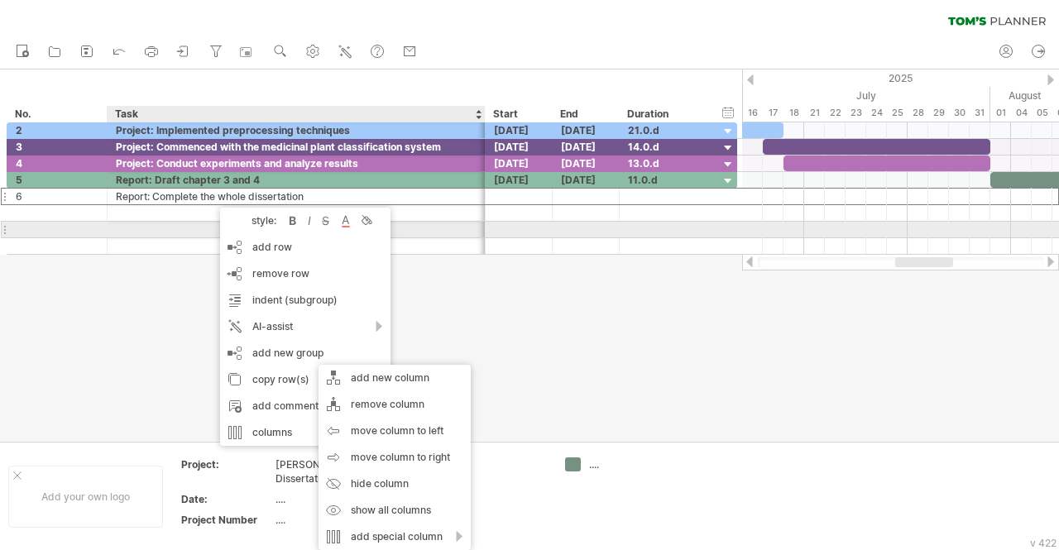
click at [266, 222] on div "style:" at bounding box center [256, 220] width 58 height 12
click at [347, 226] on div at bounding box center [346, 221] width 17 height 17
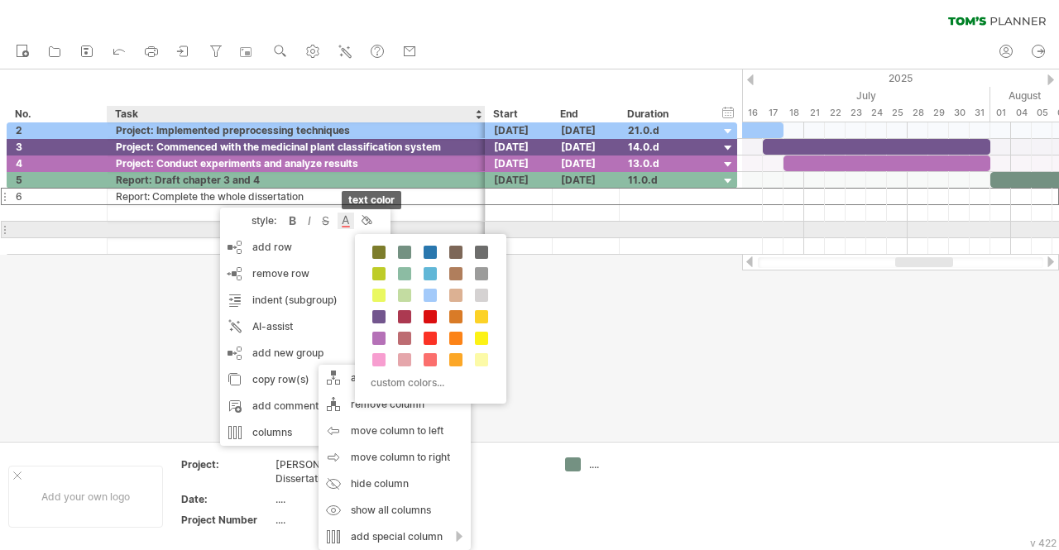
click at [346, 225] on div at bounding box center [346, 221] width 17 height 17
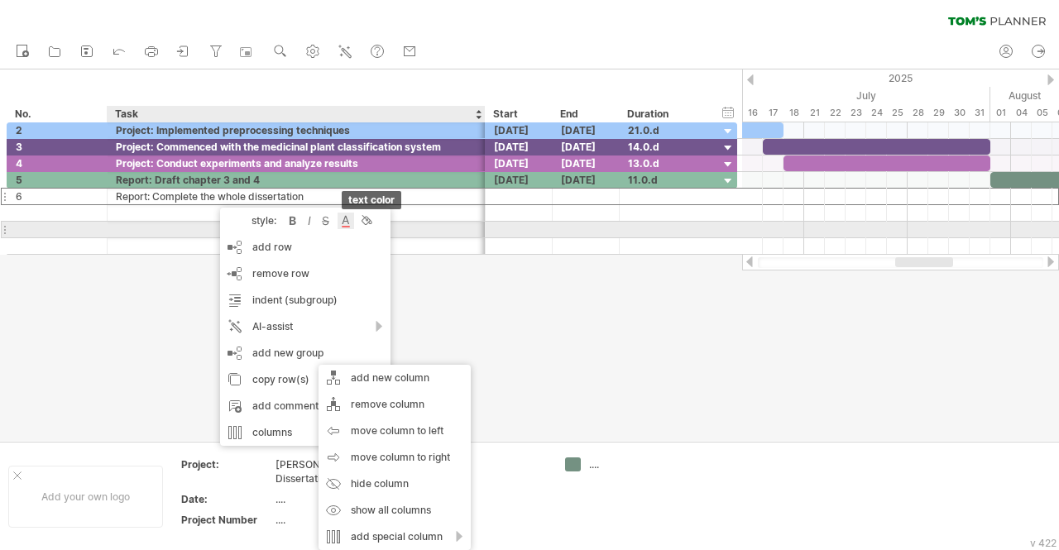
click at [346, 225] on div at bounding box center [346, 221] width 17 height 17
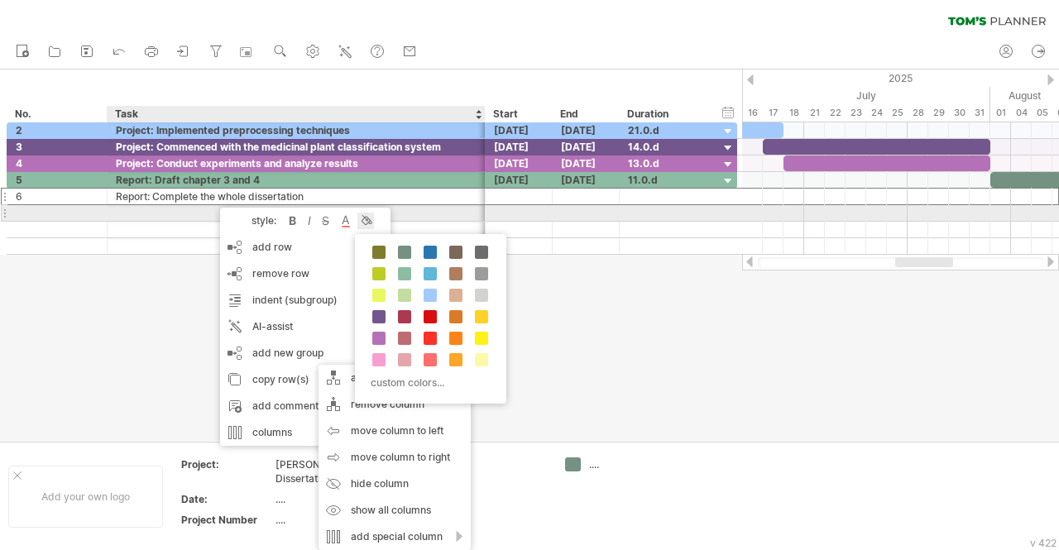
click at [372, 221] on div at bounding box center [365, 221] width 17 height 17
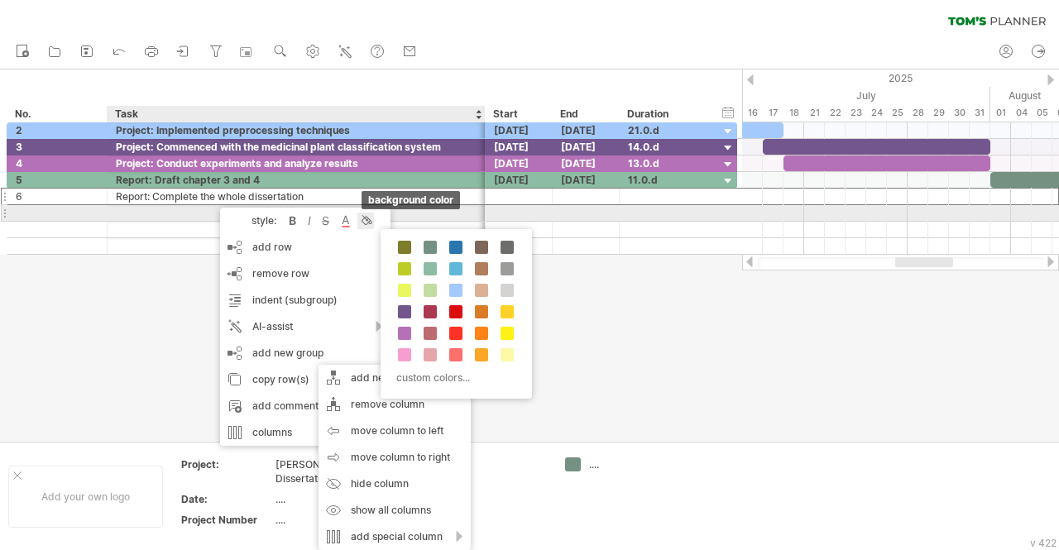
click at [372, 221] on div at bounding box center [365, 221] width 17 height 17
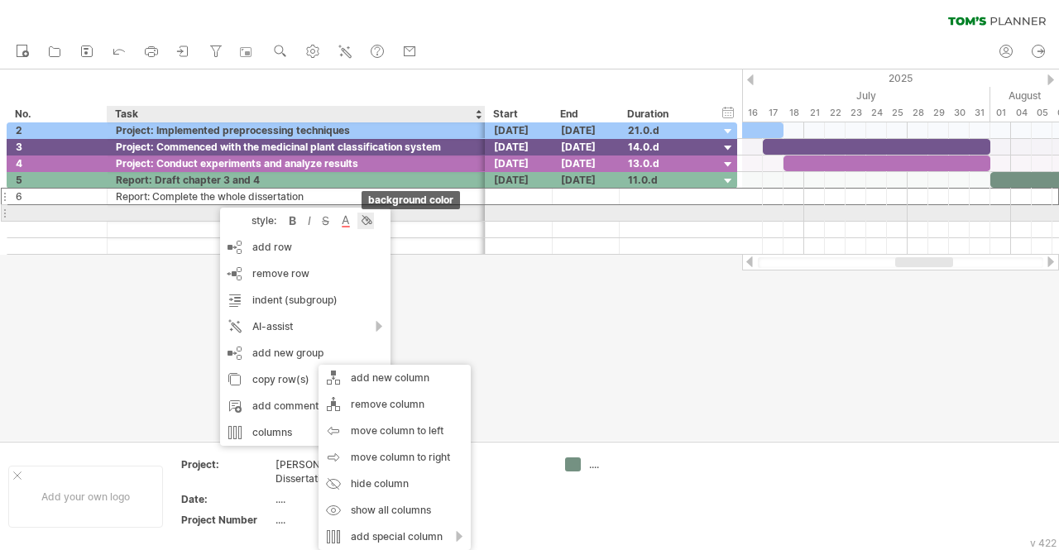
click at [372, 221] on div at bounding box center [365, 221] width 17 height 17
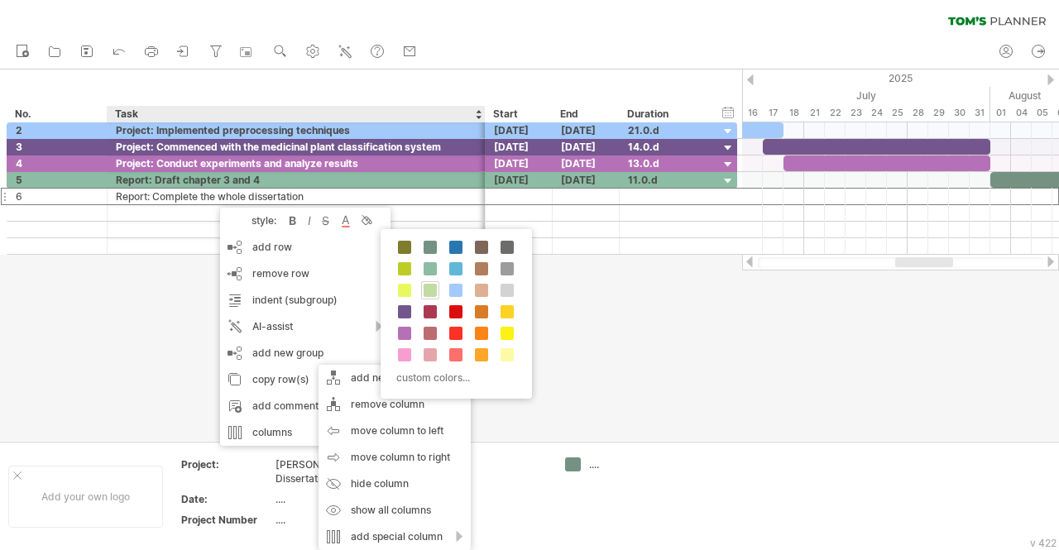
click at [429, 286] on span at bounding box center [430, 290] width 13 height 13
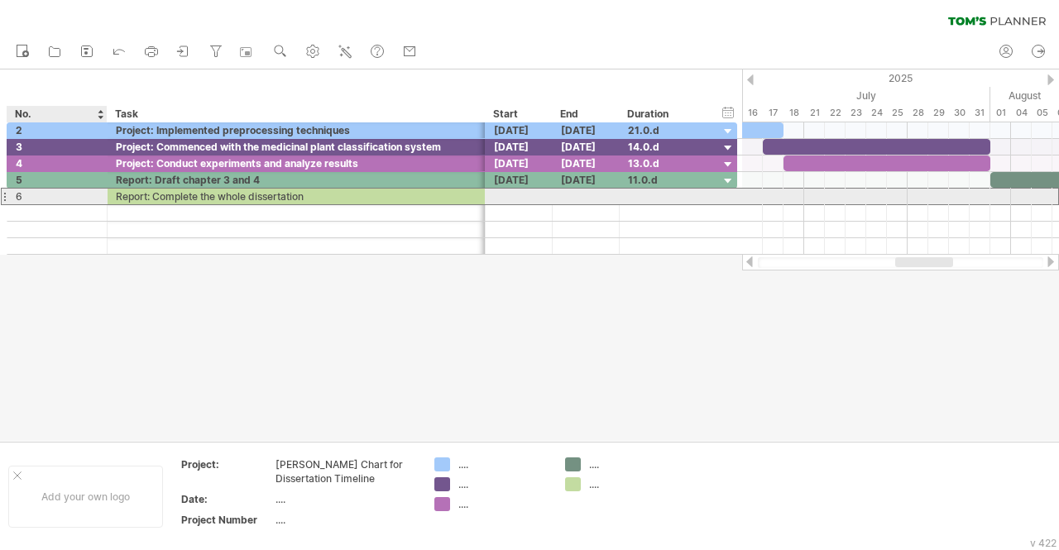
click at [69, 198] on div "6" at bounding box center [57, 197] width 83 height 16
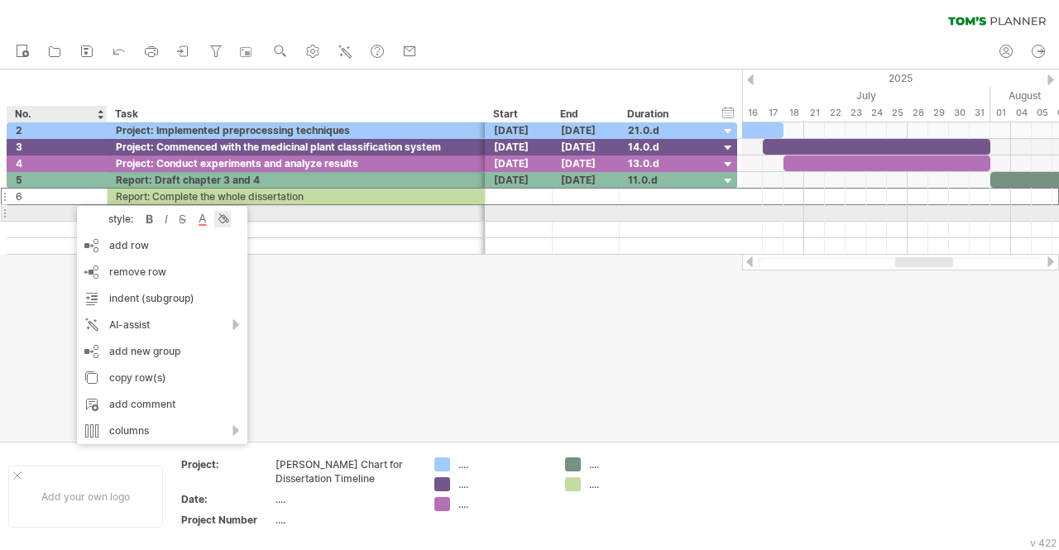
click at [223, 216] on div at bounding box center [222, 219] width 17 height 17
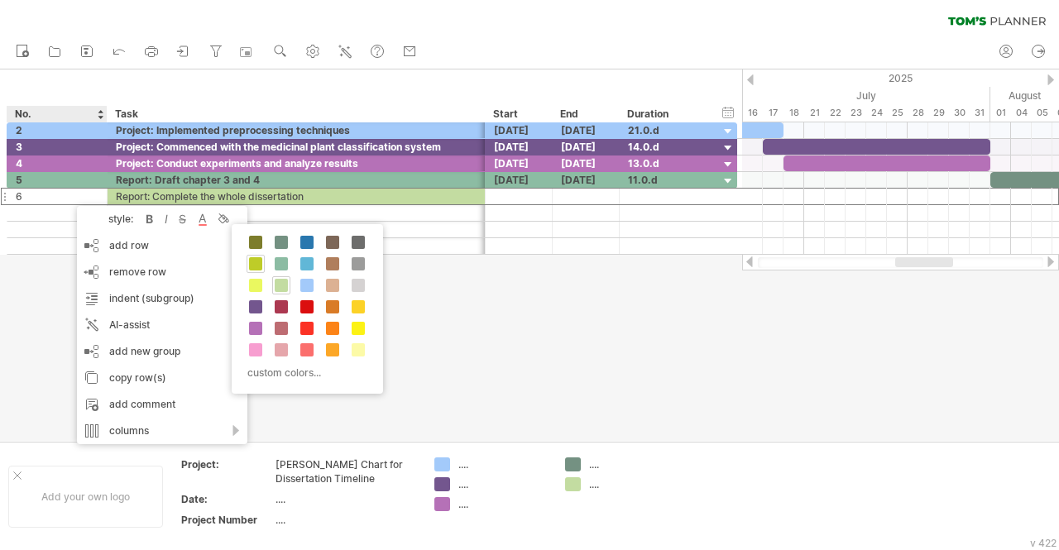
click at [255, 262] on span at bounding box center [255, 263] width 13 height 13
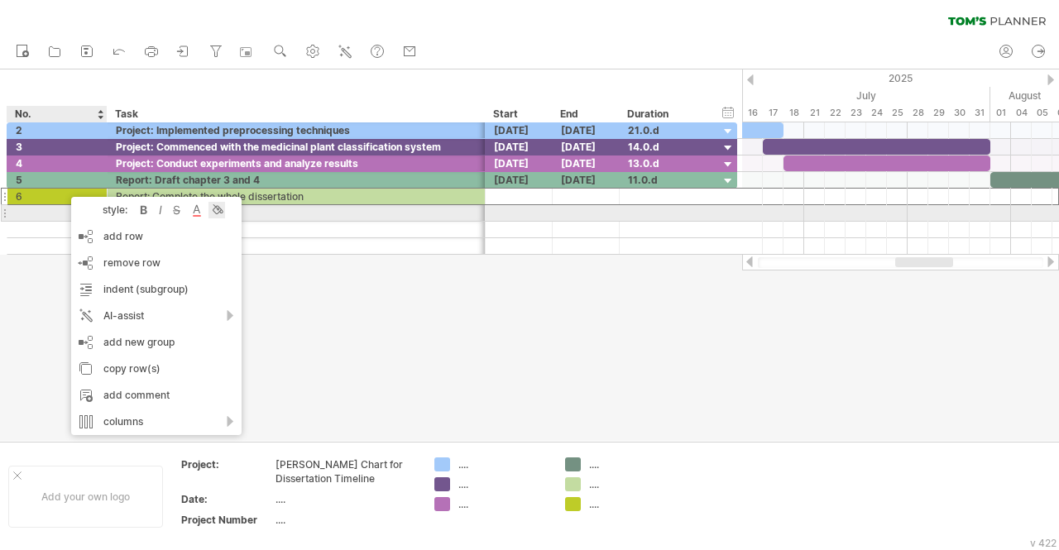
click at [217, 209] on div at bounding box center [217, 210] width 17 height 17
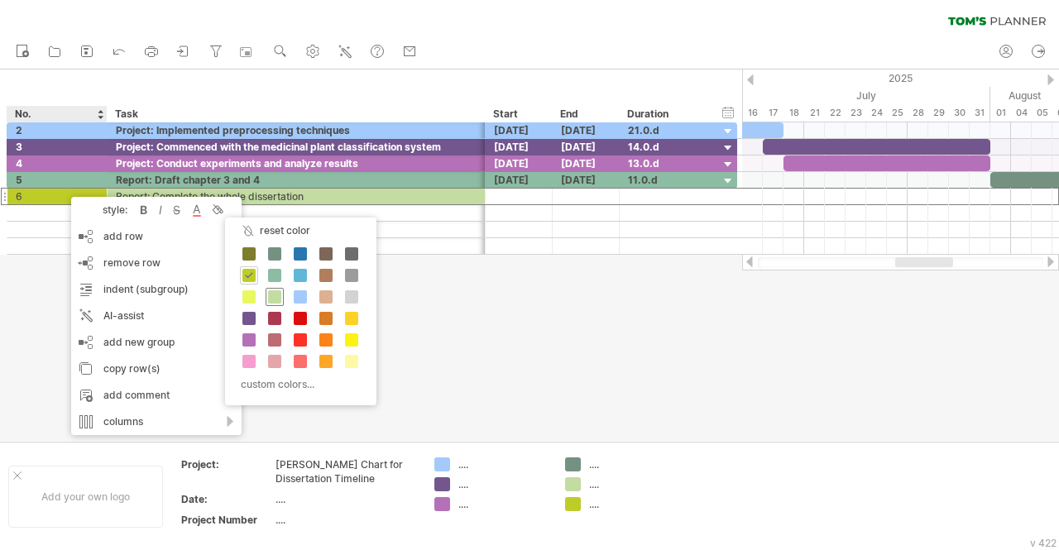
click at [271, 295] on span at bounding box center [274, 296] width 13 height 13
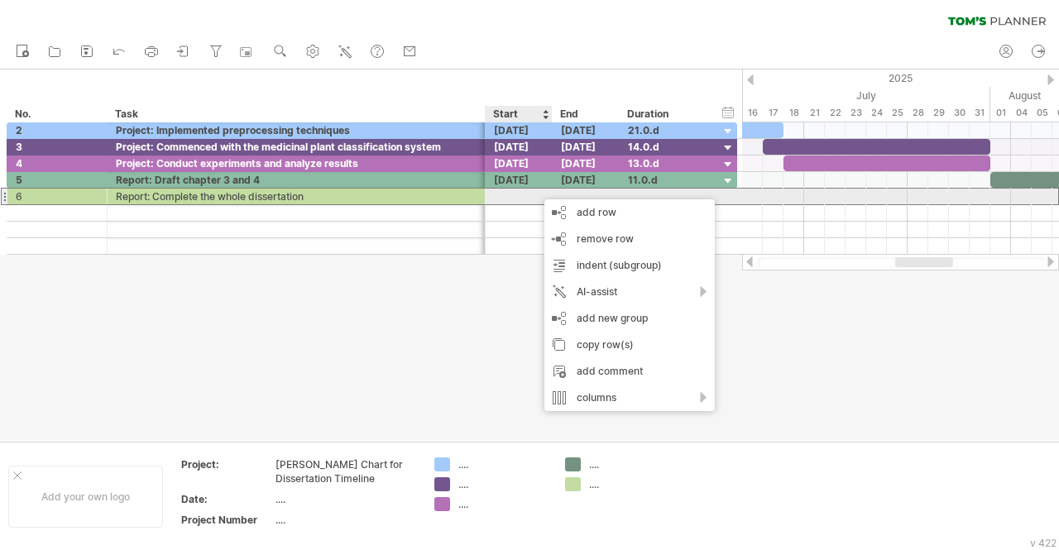
click at [508, 198] on div at bounding box center [519, 197] width 67 height 16
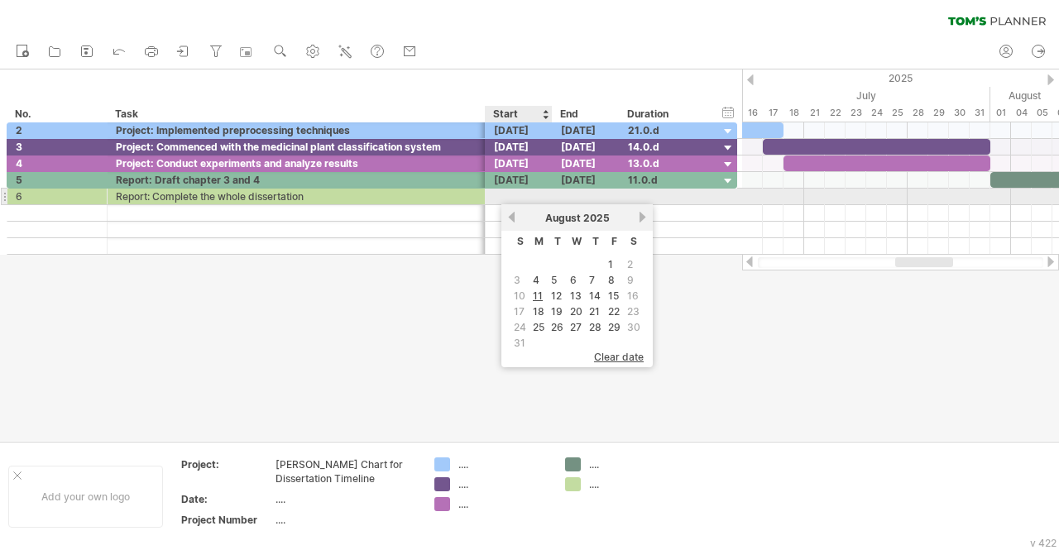
click at [521, 209] on div "previous next [DATE]" at bounding box center [576, 217] width 151 height 26
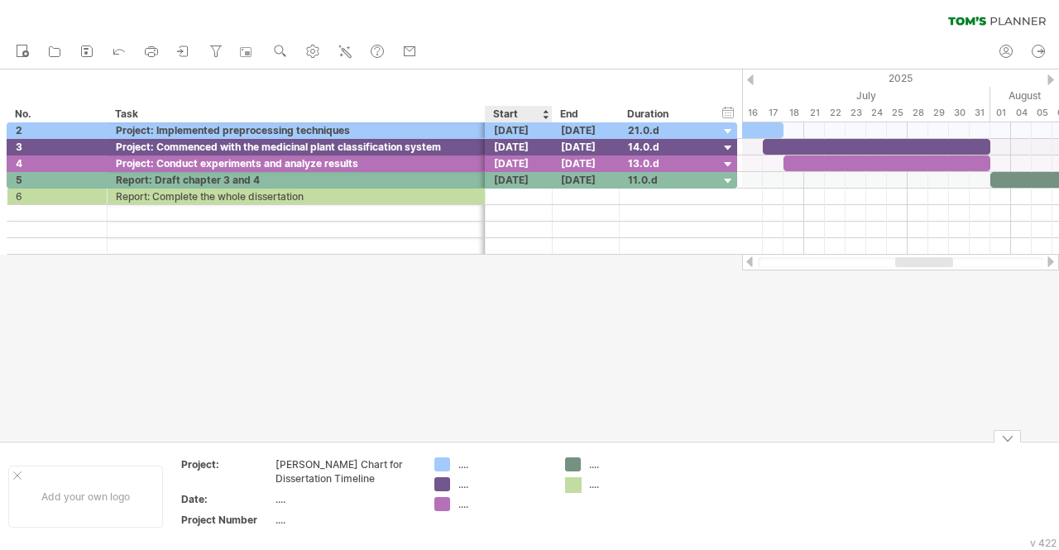
click at [579, 481] on div "Trying to reach [DOMAIN_NAME] Connected again... 0% clear filter new *" at bounding box center [529, 275] width 1059 height 550
click at [579, 481] on div at bounding box center [573, 485] width 17 height 16
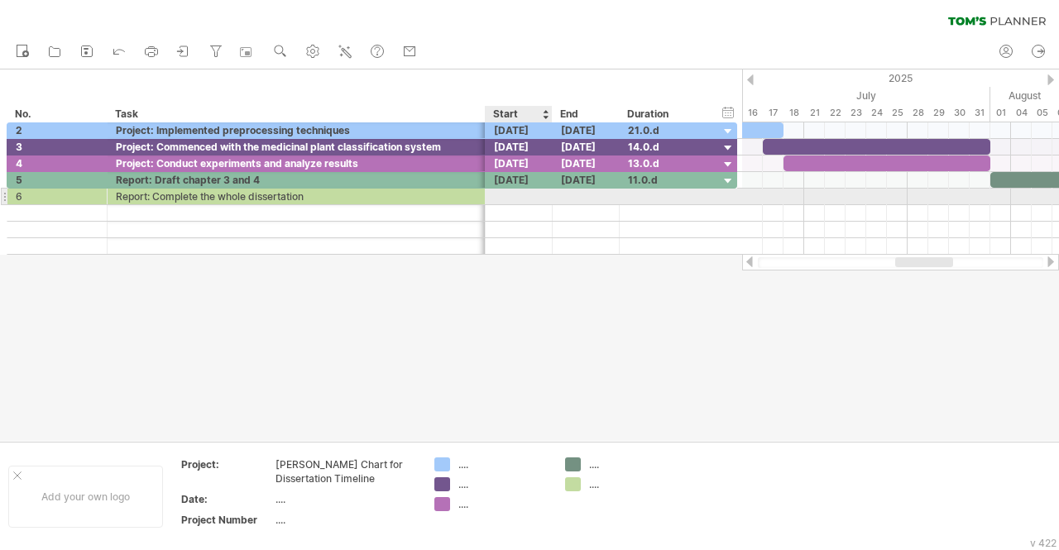
click at [513, 194] on div at bounding box center [519, 197] width 67 height 16
click at [656, 194] on div at bounding box center [669, 197] width 83 height 16
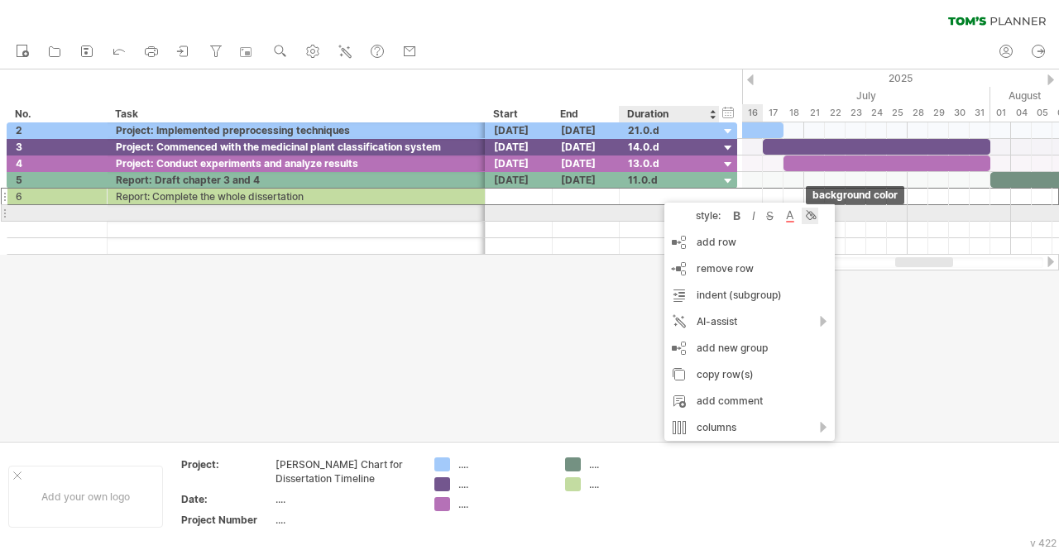
click at [811, 218] on div at bounding box center [810, 216] width 17 height 17
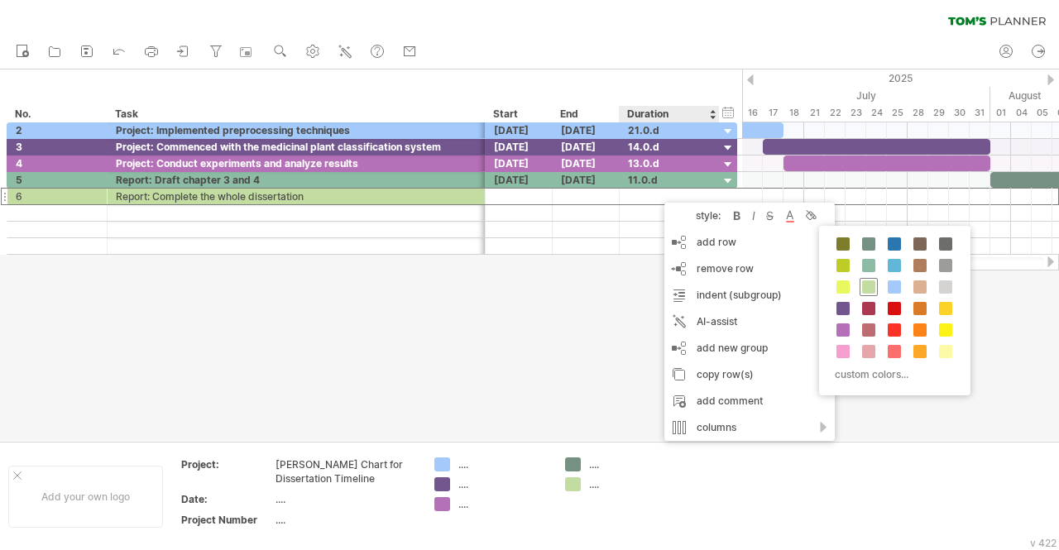
click at [867, 284] on span at bounding box center [868, 287] width 13 height 13
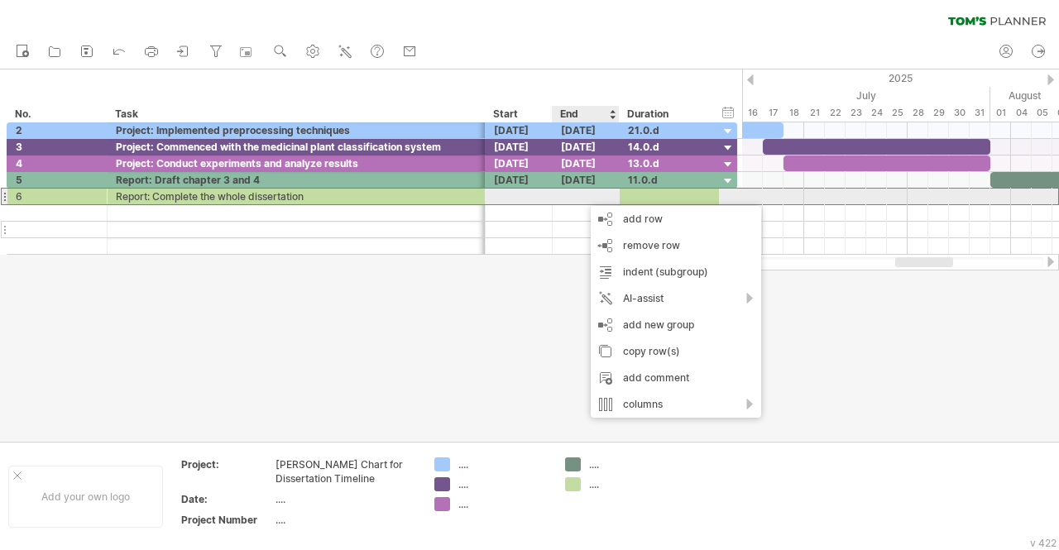
drag, startPoint x: 535, startPoint y: 192, endPoint x: 531, endPoint y: 221, distance: 29.2
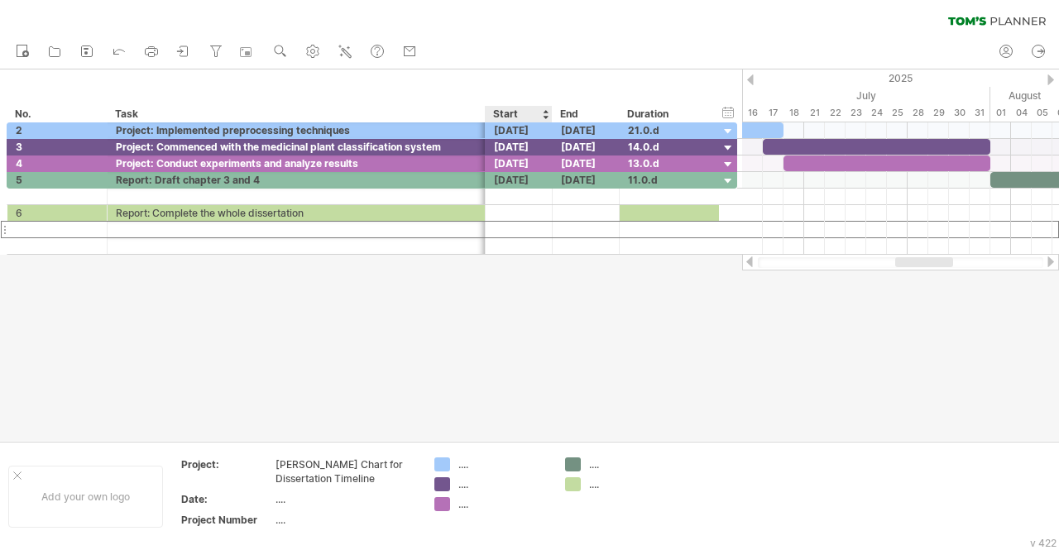
click at [531, 222] on div at bounding box center [519, 230] width 67 height 16
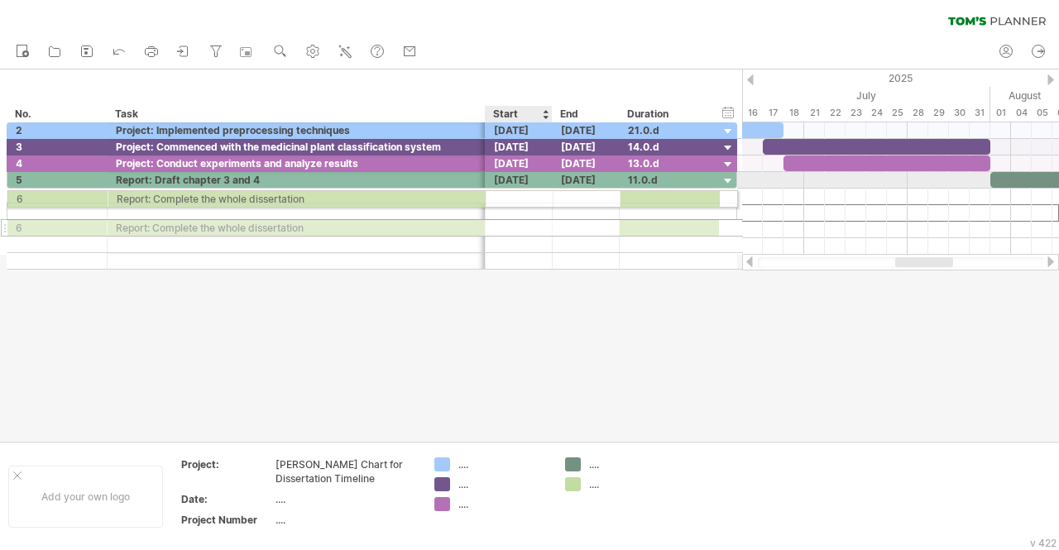
drag, startPoint x: 535, startPoint y: 211, endPoint x: 527, endPoint y: 196, distance: 16.7
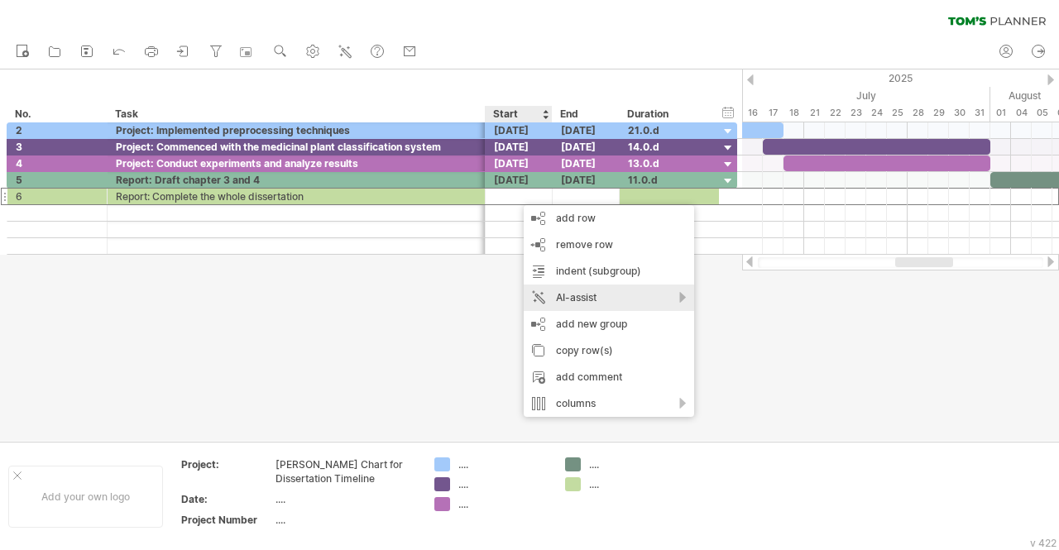
click at [682, 300] on div "AI-assist" at bounding box center [609, 298] width 170 height 26
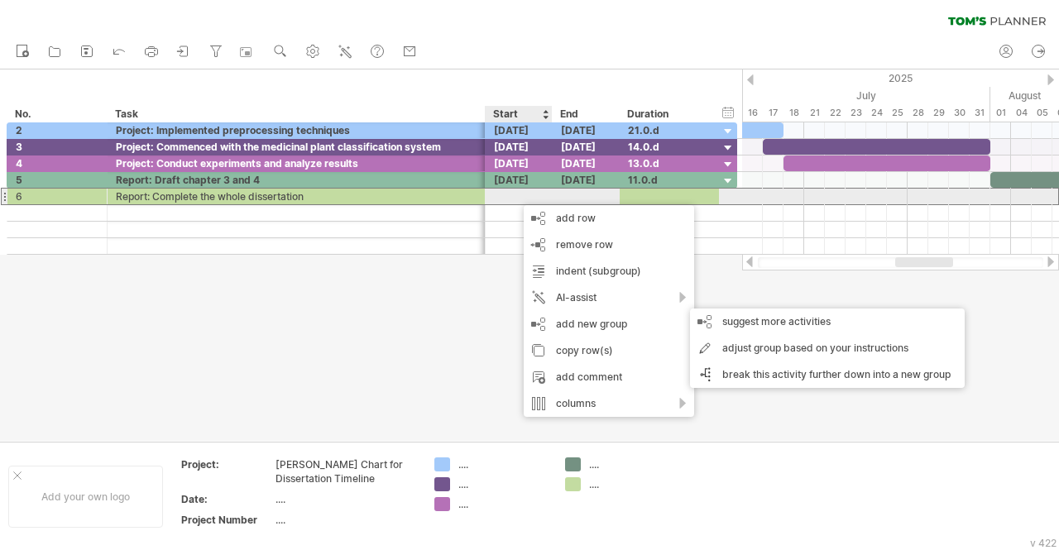
click at [525, 193] on div at bounding box center [519, 197] width 67 height 16
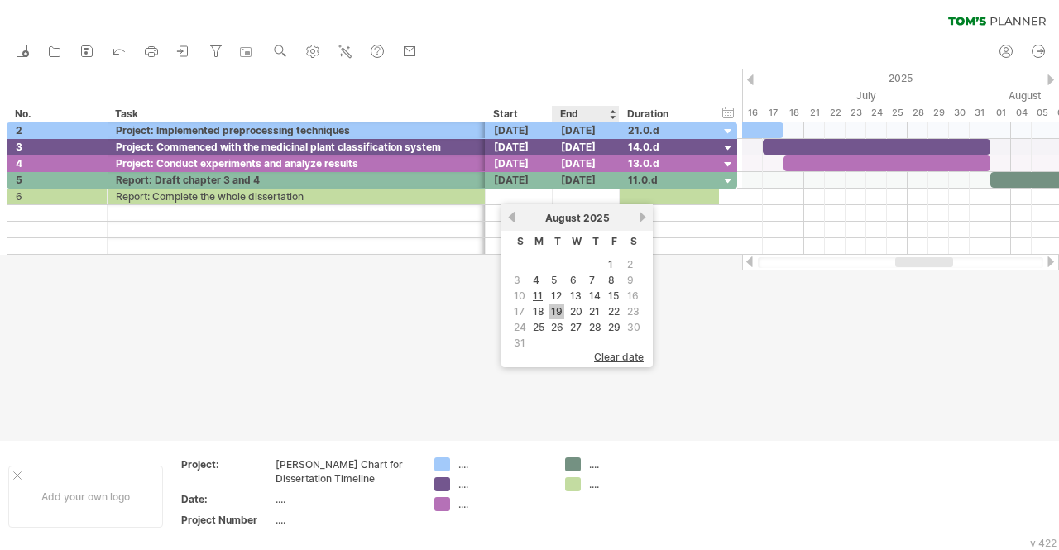
click at [563, 312] on link "19" at bounding box center [556, 312] width 15 height 16
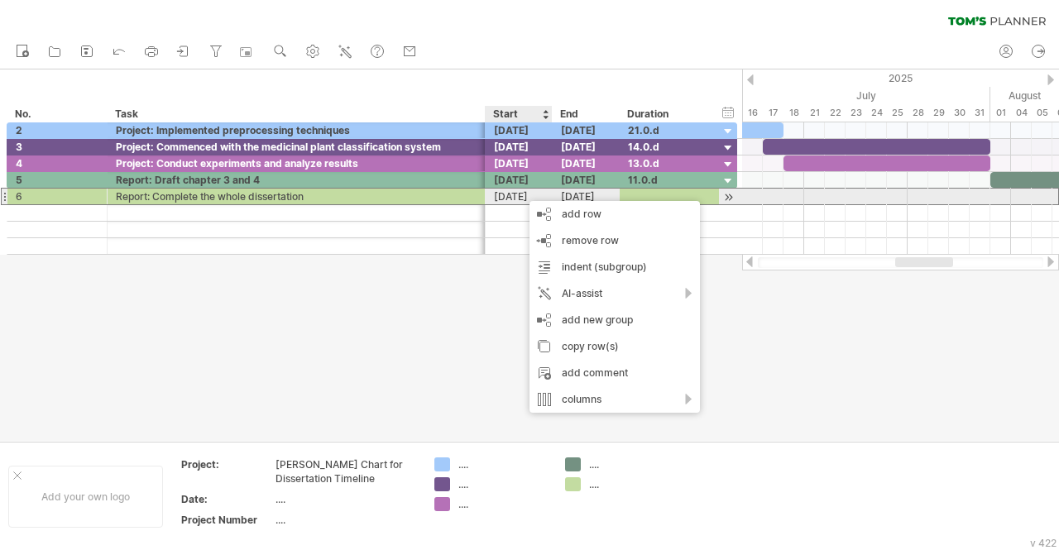
click at [521, 193] on div "[DATE]" at bounding box center [519, 197] width 67 height 16
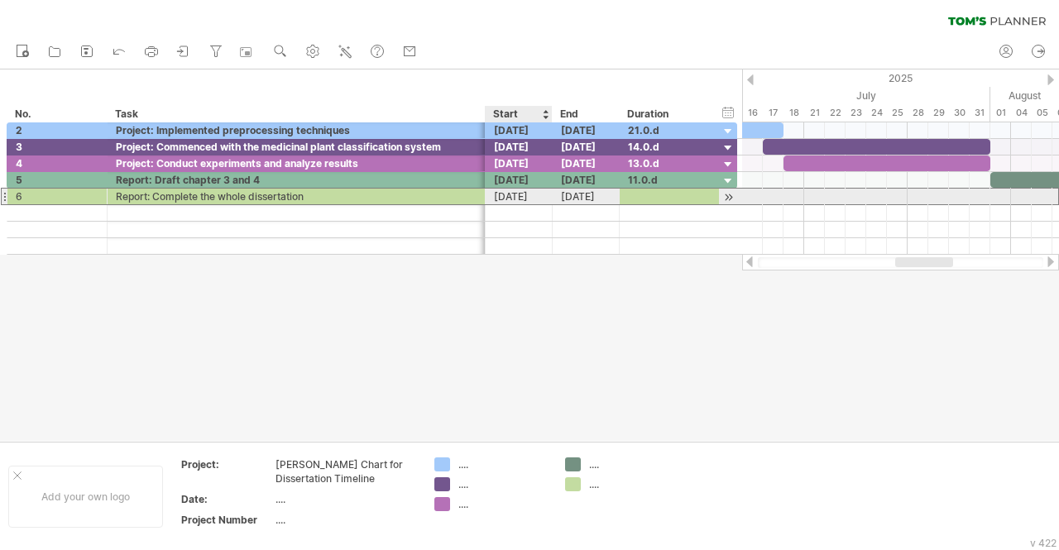
click at [521, 193] on div "[DATE]" at bounding box center [519, 197] width 67 height 16
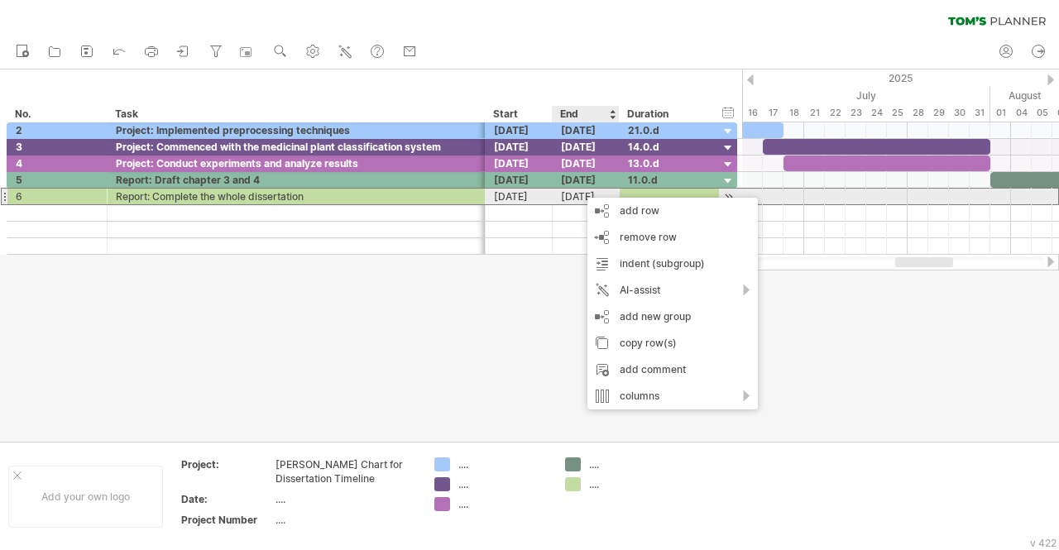
click at [728, 193] on div at bounding box center [729, 197] width 16 height 17
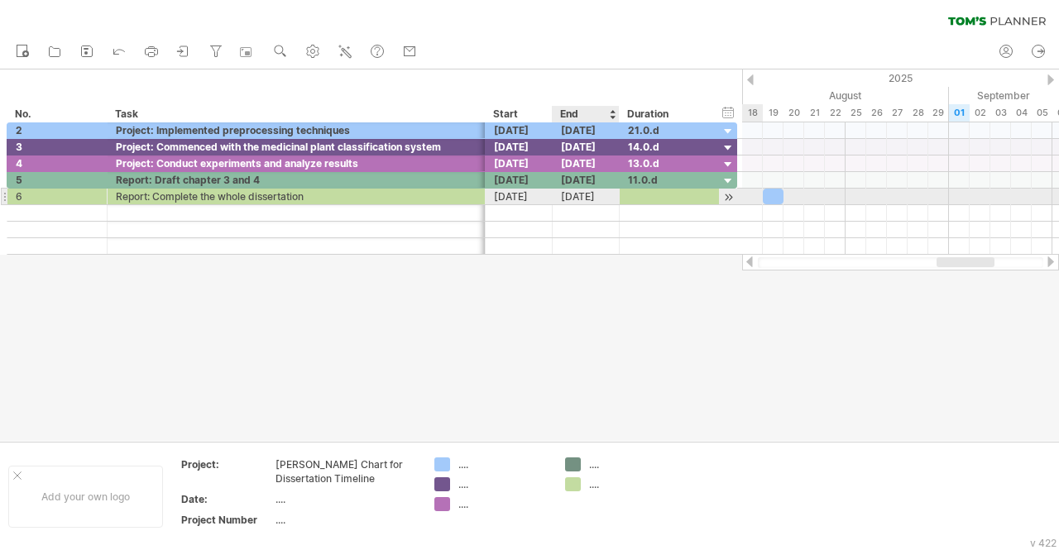
click at [728, 193] on div at bounding box center [729, 197] width 16 height 17
click at [578, 194] on div "[DATE]" at bounding box center [586, 197] width 67 height 16
click at [730, 195] on div at bounding box center [729, 197] width 16 height 17
click at [497, 194] on div "[DATE]" at bounding box center [519, 197] width 67 height 16
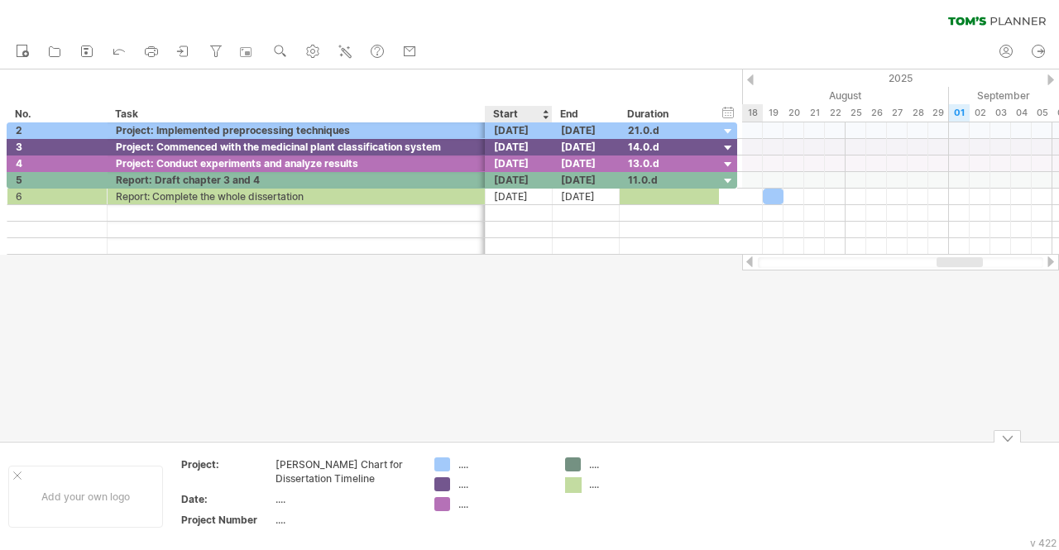
click at [578, 482] on div "Trying to reach [DOMAIN_NAME] Connected again... 0% clear filter new *" at bounding box center [529, 275] width 1059 height 550
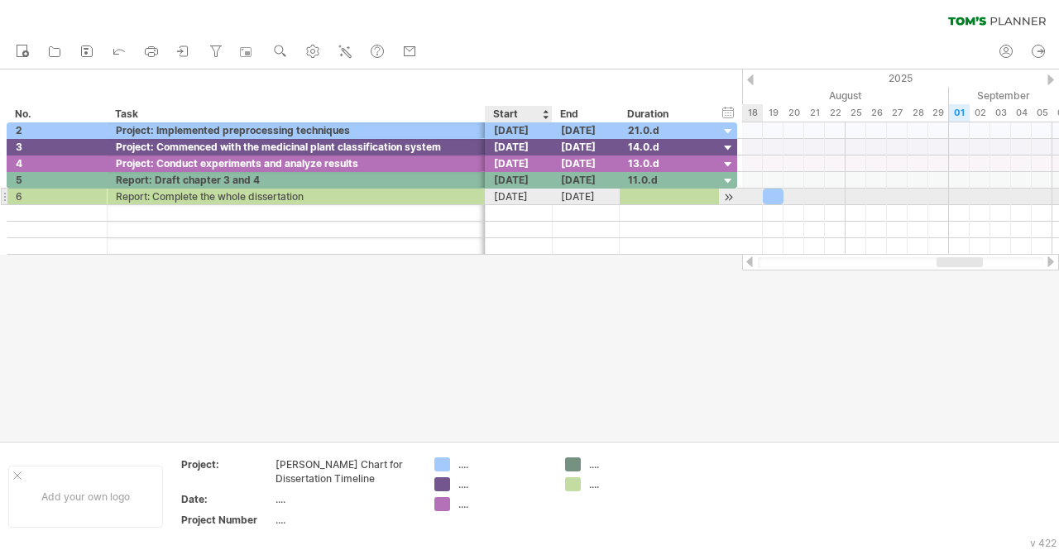
drag, startPoint x: 578, startPoint y: 482, endPoint x: 516, endPoint y: 199, distance: 290.7
click at [516, 199] on div "Trying to reach [DOMAIN_NAME] Connected again... 0% clear filter new *" at bounding box center [529, 275] width 1059 height 550
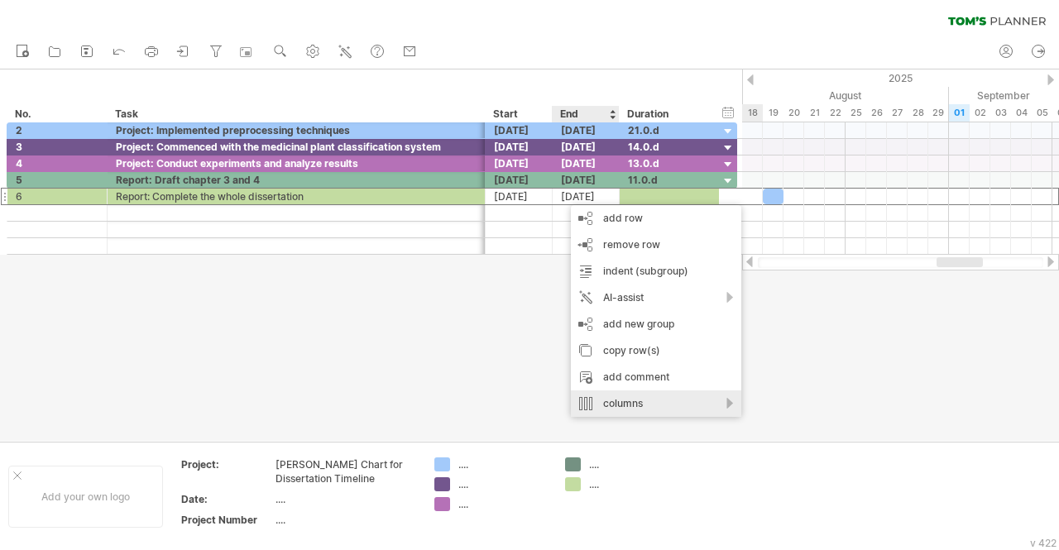
click at [645, 410] on div "columns" at bounding box center [656, 404] width 170 height 26
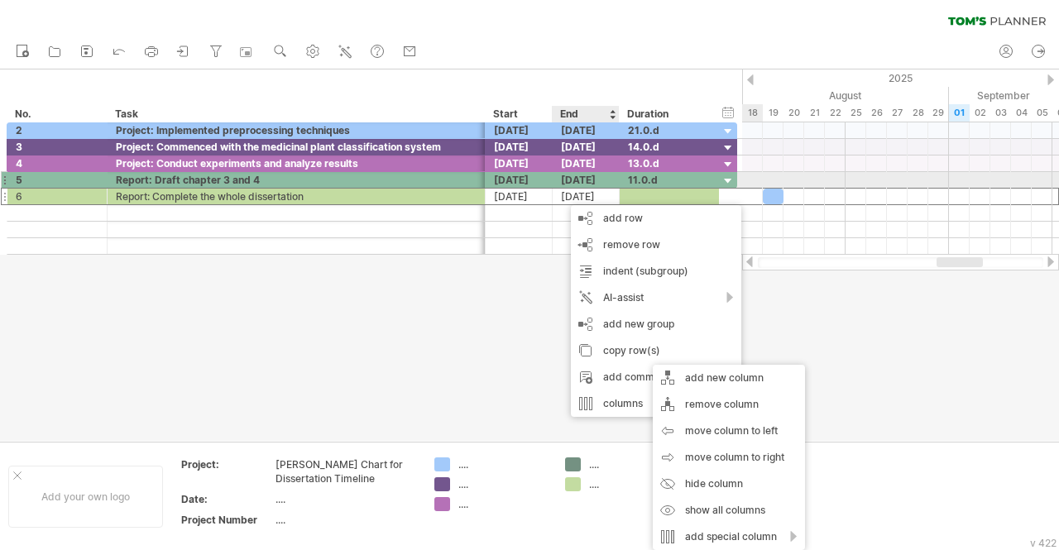
click at [542, 176] on div "[DATE]" at bounding box center [519, 180] width 67 height 16
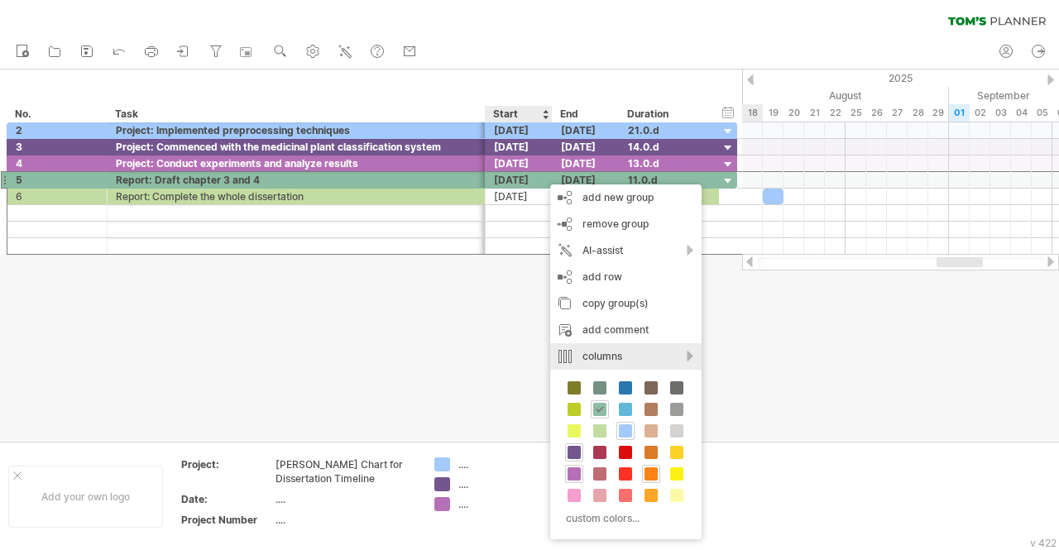
click at [684, 360] on div "columns" at bounding box center [625, 356] width 151 height 26
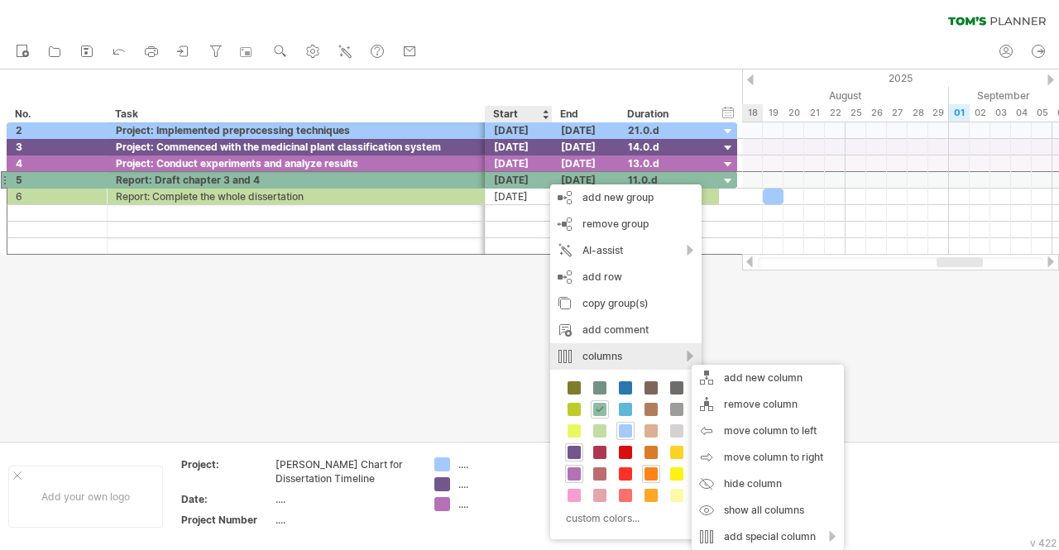
click at [684, 360] on div "columns" at bounding box center [625, 356] width 151 height 26
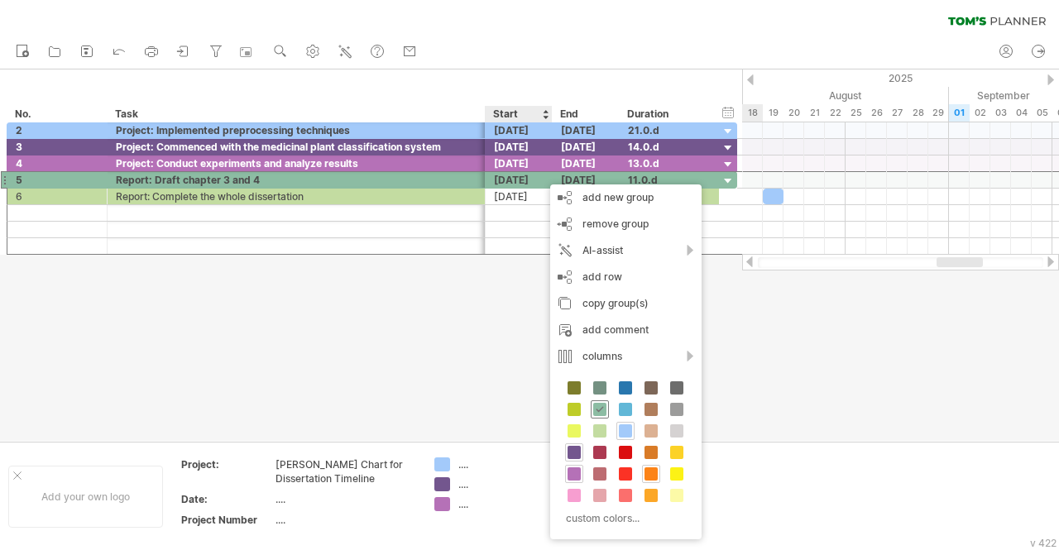
click at [602, 406] on span at bounding box center [599, 409] width 13 height 13
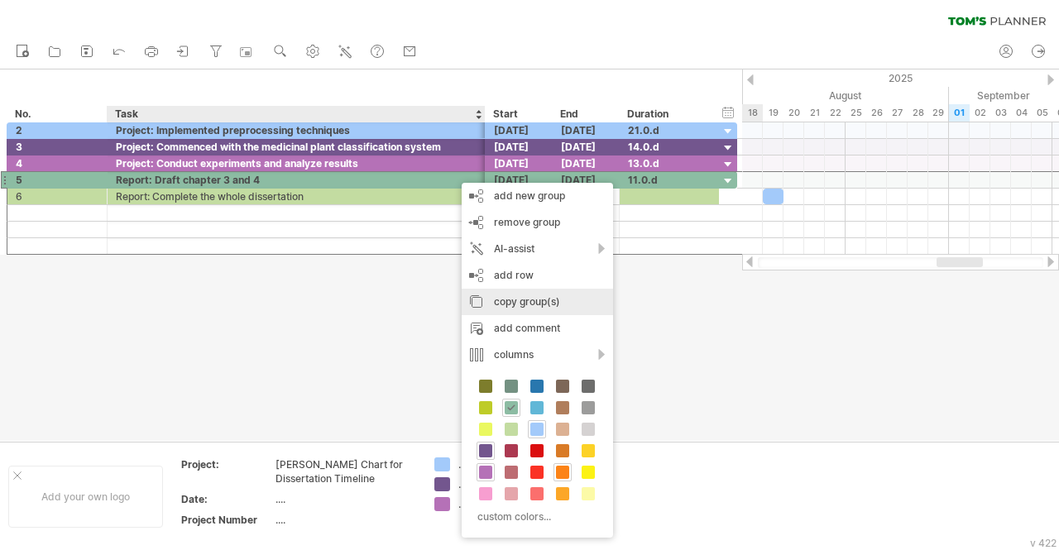
click at [522, 307] on div "copy group(s)" at bounding box center [537, 302] width 151 height 26
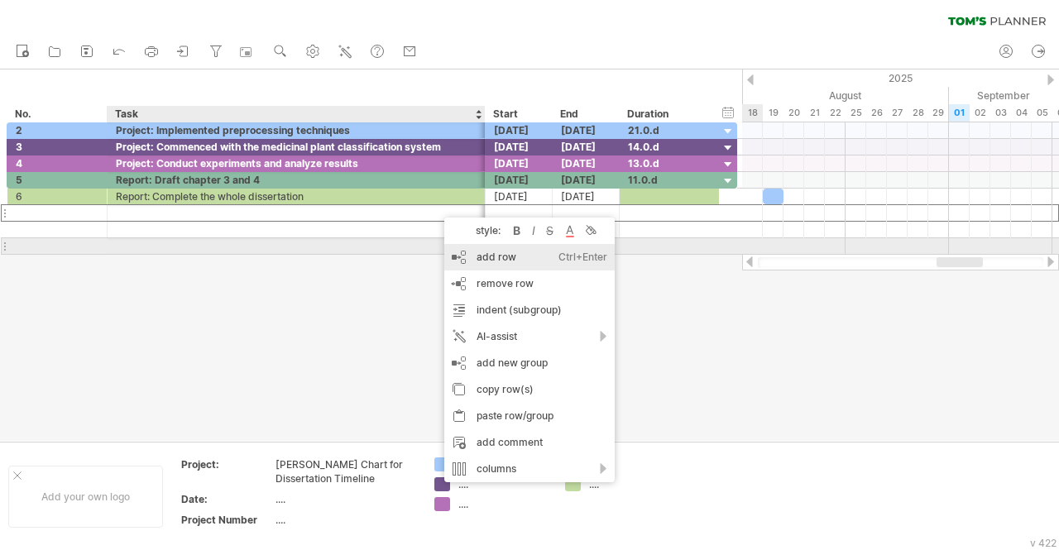
click at [497, 251] on div "add row Ctrl+Enter Cmd+Enter" at bounding box center [529, 257] width 170 height 26
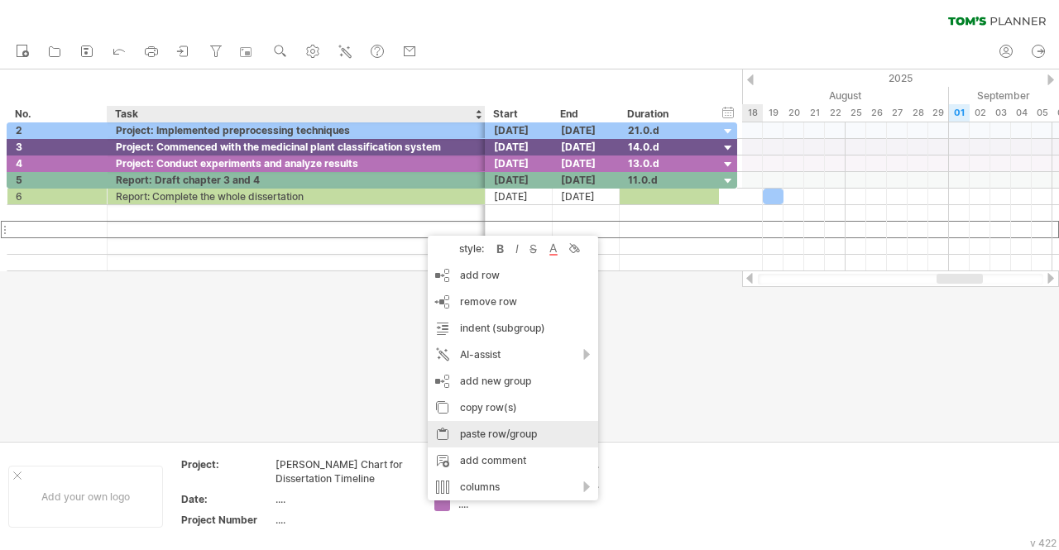
click at [526, 436] on div "paste row/group" at bounding box center [513, 434] width 170 height 26
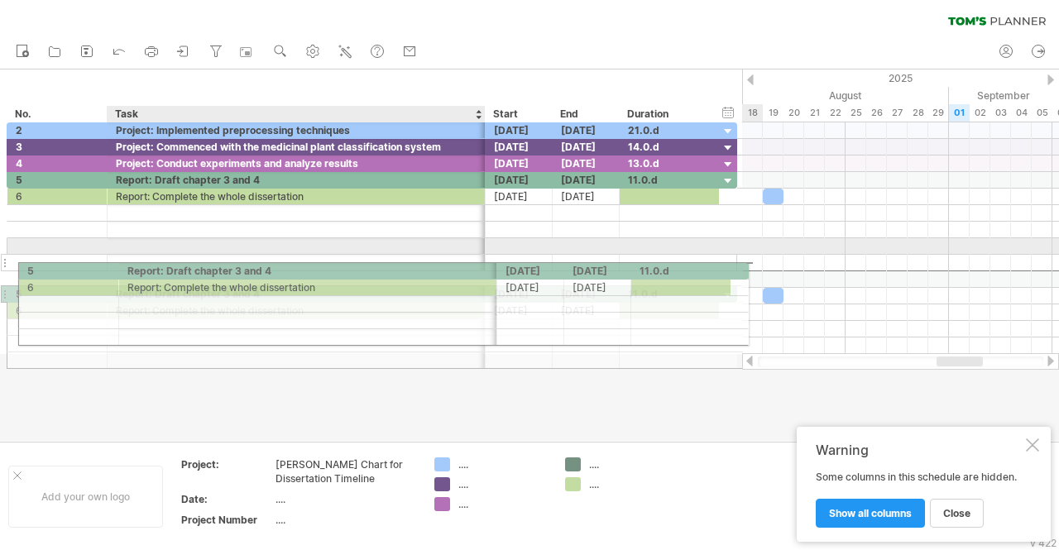
drag, startPoint x: 341, startPoint y: 277, endPoint x: 355, endPoint y: 267, distance: 17.2
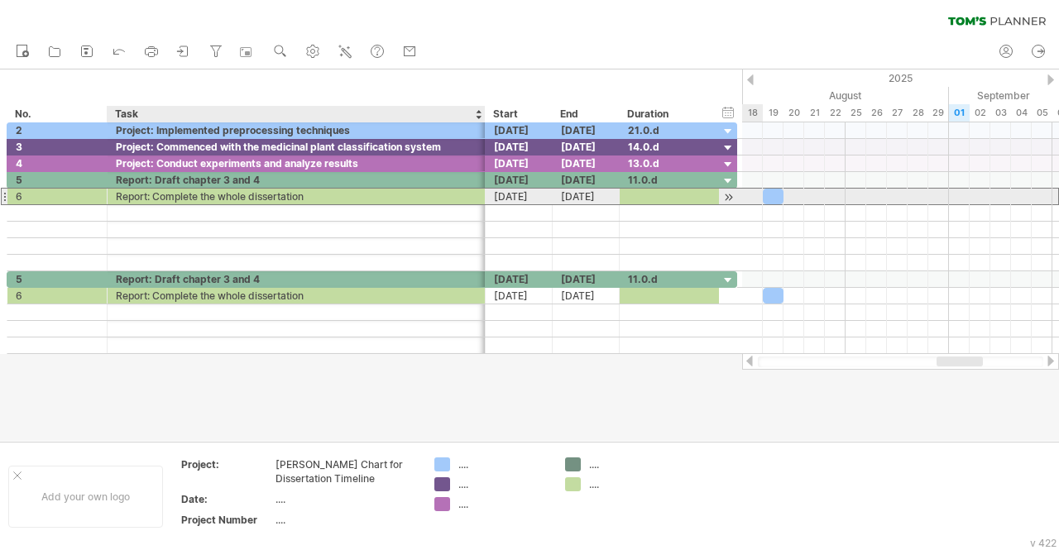
click at [312, 198] on div "Report: Complete the whole dissertation" at bounding box center [296, 197] width 361 height 16
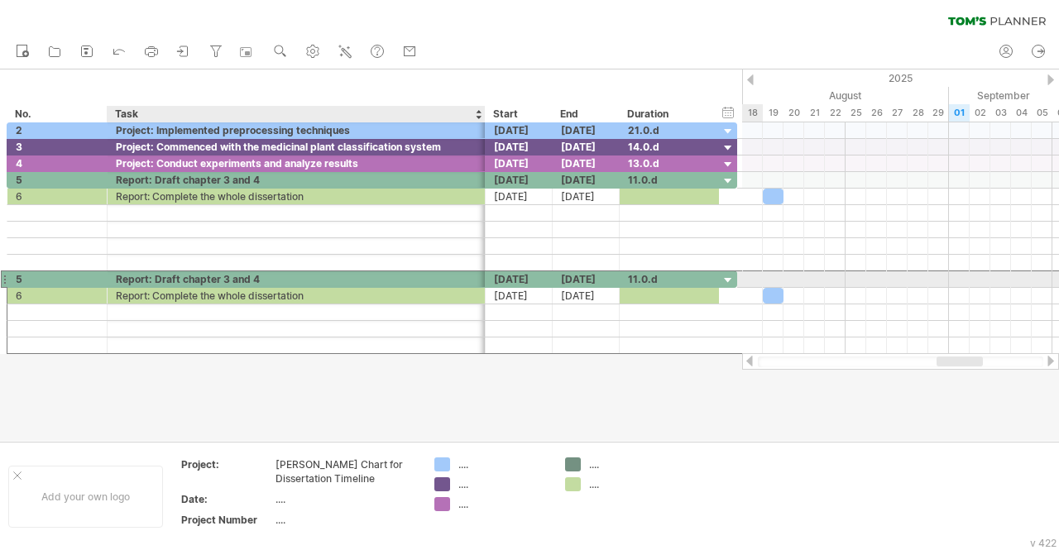
click at [386, 277] on div "Report: Draft chapter 3 and 4" at bounding box center [296, 279] width 361 height 16
click at [0, 0] on input "**********" at bounding box center [0, 0] width 0 height 0
click at [730, 279] on div at bounding box center [729, 281] width 16 height 16
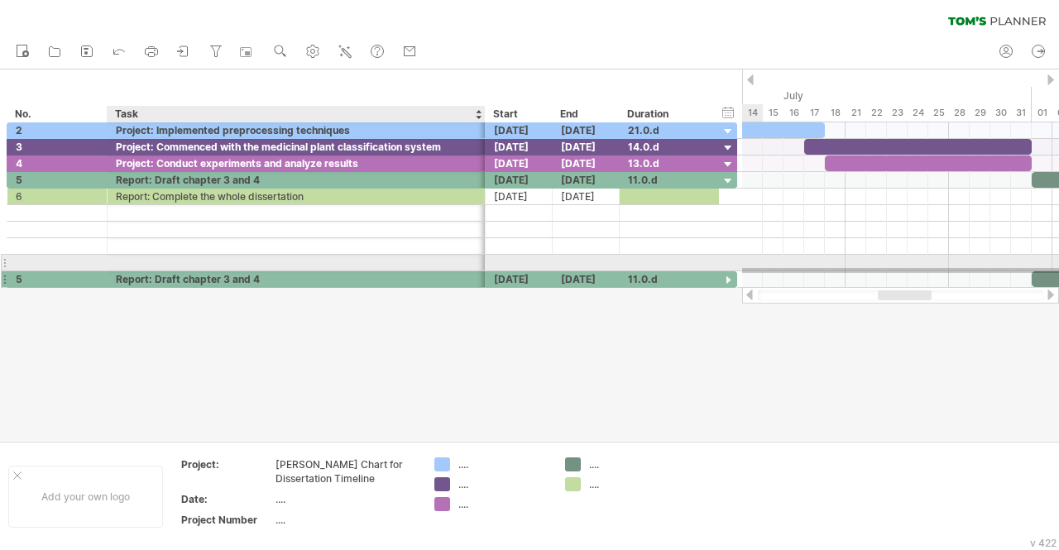
drag, startPoint x: 750, startPoint y: 273, endPoint x: 402, endPoint y: 269, distance: 347.6
click at [402, 269] on div "Trying to reach [DOMAIN_NAME] Connected again... 0% clear filter new *" at bounding box center [529, 275] width 1059 height 550
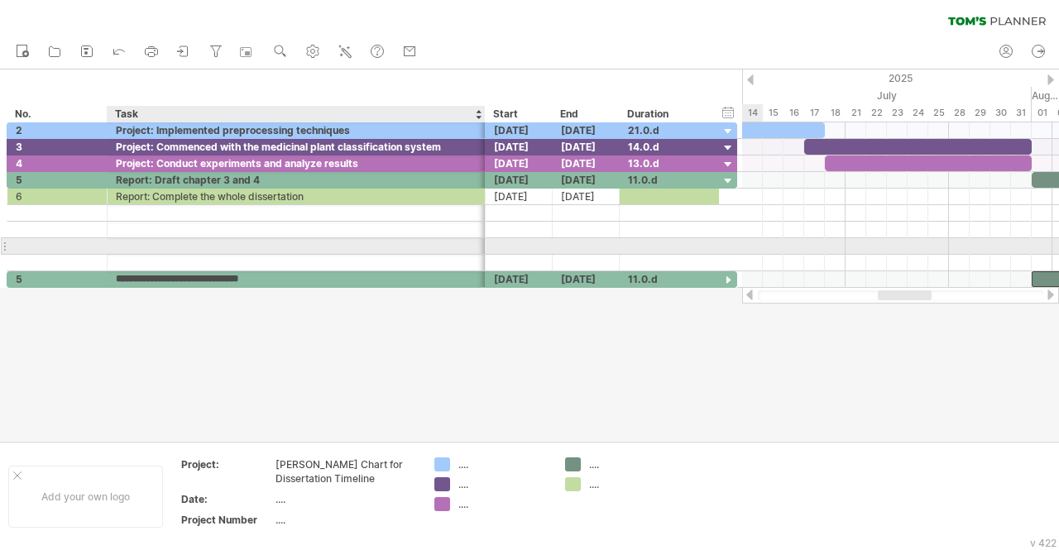
click at [269, 241] on div at bounding box center [296, 246] width 361 height 16
click at [269, 241] on input "text" at bounding box center [296, 246] width 361 height 16
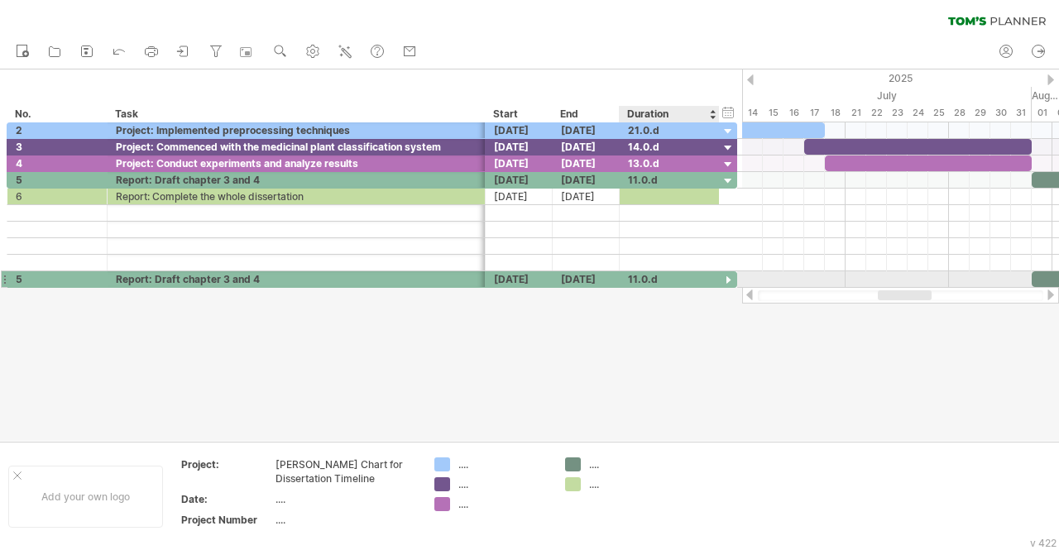
click at [687, 284] on div "**********" at bounding box center [372, 279] width 731 height 17
click at [725, 277] on div at bounding box center [729, 281] width 16 height 16
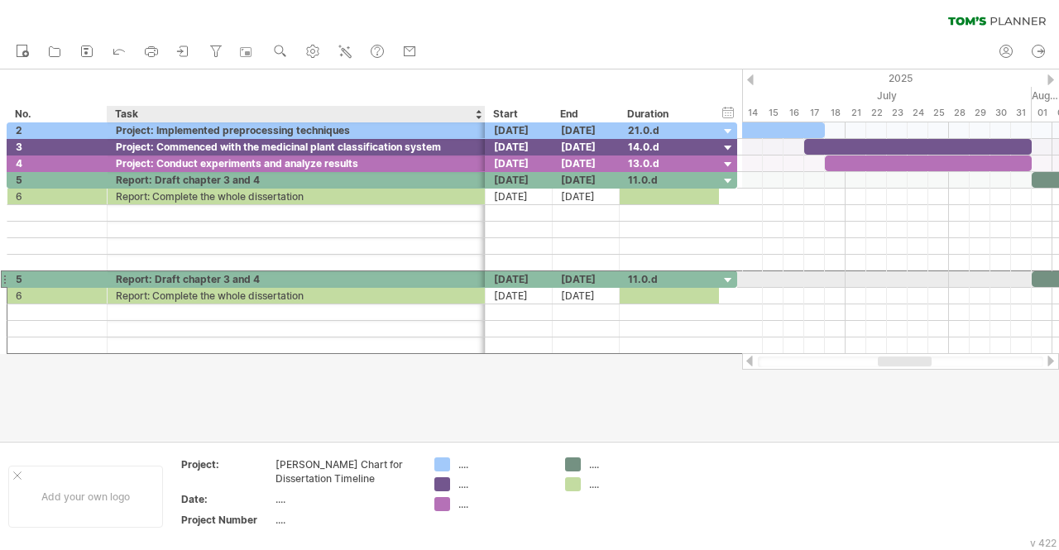
click at [432, 277] on div "Report: Draft chapter 3 and 4" at bounding box center [296, 279] width 361 height 16
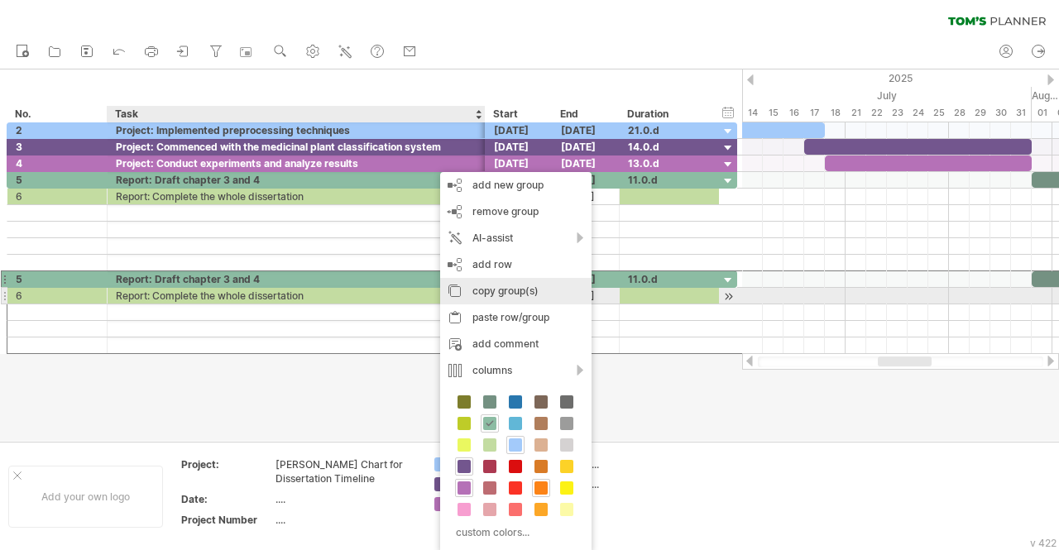
click at [526, 290] on div "copy group(s)" at bounding box center [515, 291] width 151 height 26
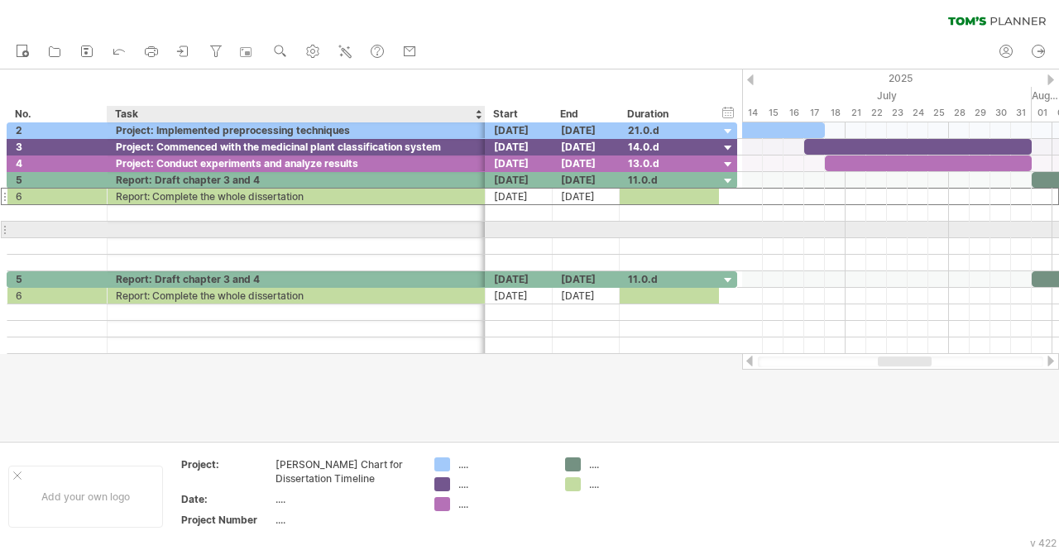
drag, startPoint x: 392, startPoint y: 197, endPoint x: 390, endPoint y: 223, distance: 26.6
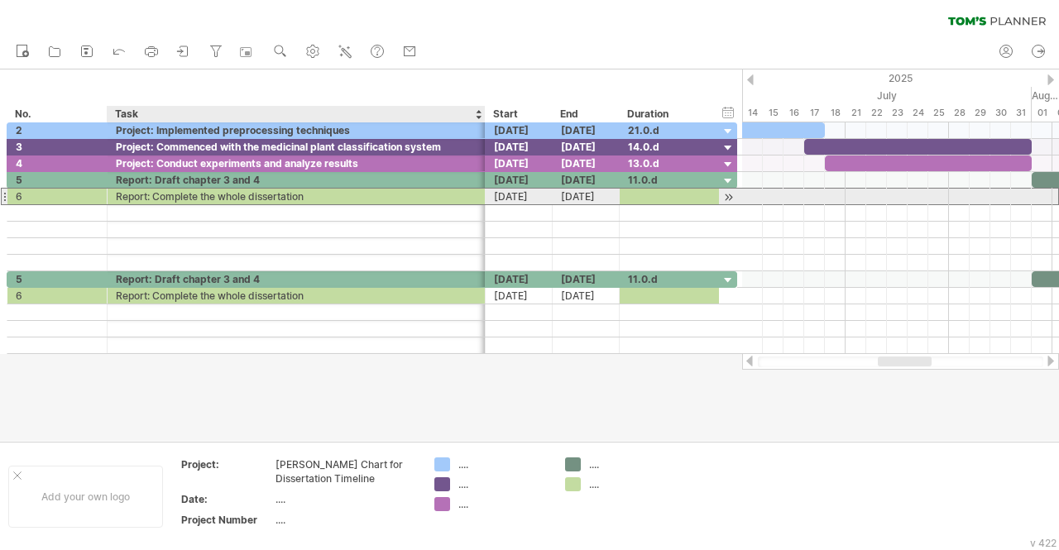
click at [374, 192] on div "Report: Complete the whole dissertation" at bounding box center [296, 197] width 361 height 16
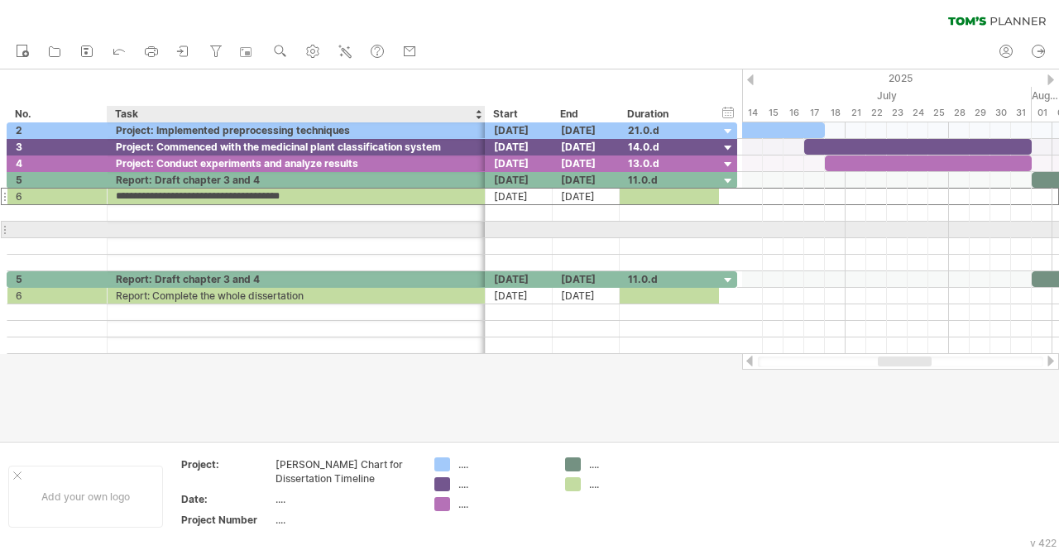
drag, startPoint x: 374, startPoint y: 192, endPoint x: 339, endPoint y: 226, distance: 48.6
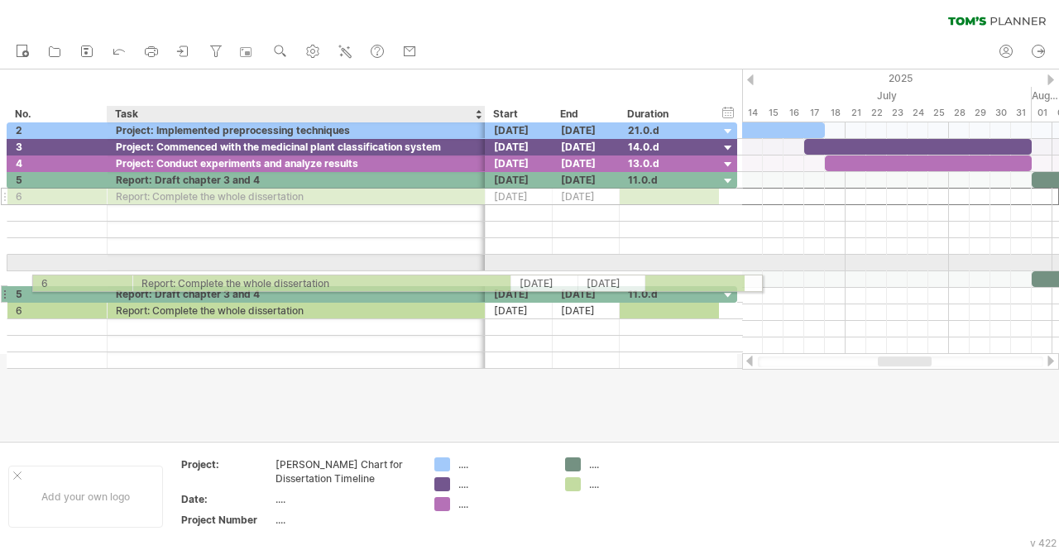
drag, startPoint x: 316, startPoint y: 194, endPoint x: 340, endPoint y: 281, distance: 90.1
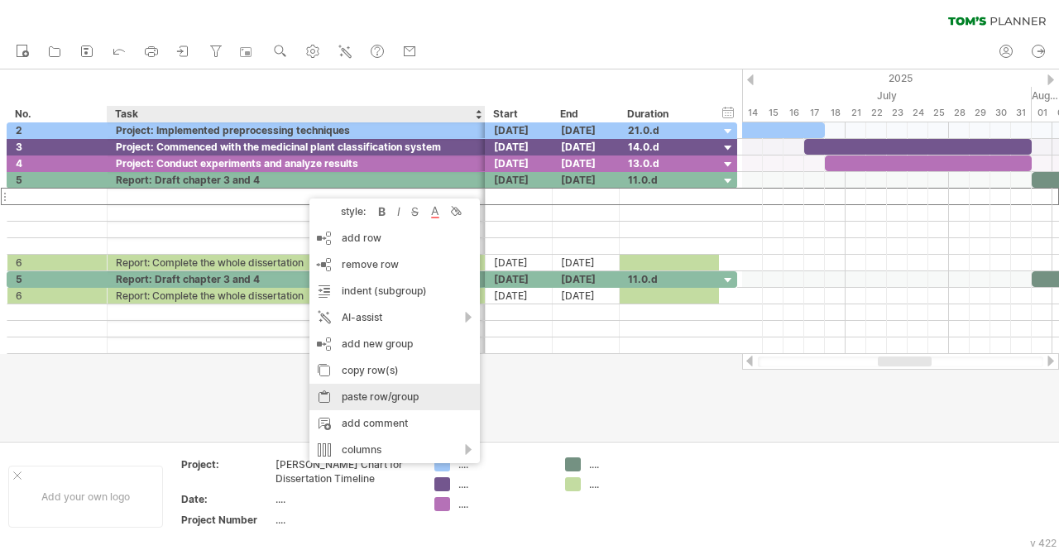
click at [412, 388] on div "paste row/group" at bounding box center [395, 397] width 170 height 26
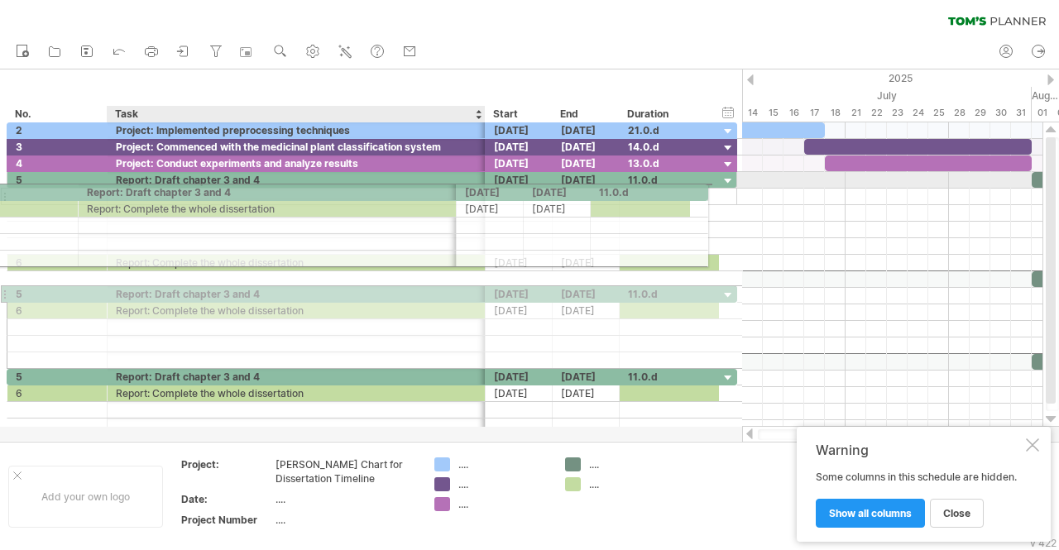
drag, startPoint x: 391, startPoint y: 276, endPoint x: 443, endPoint y: 189, distance: 101.3
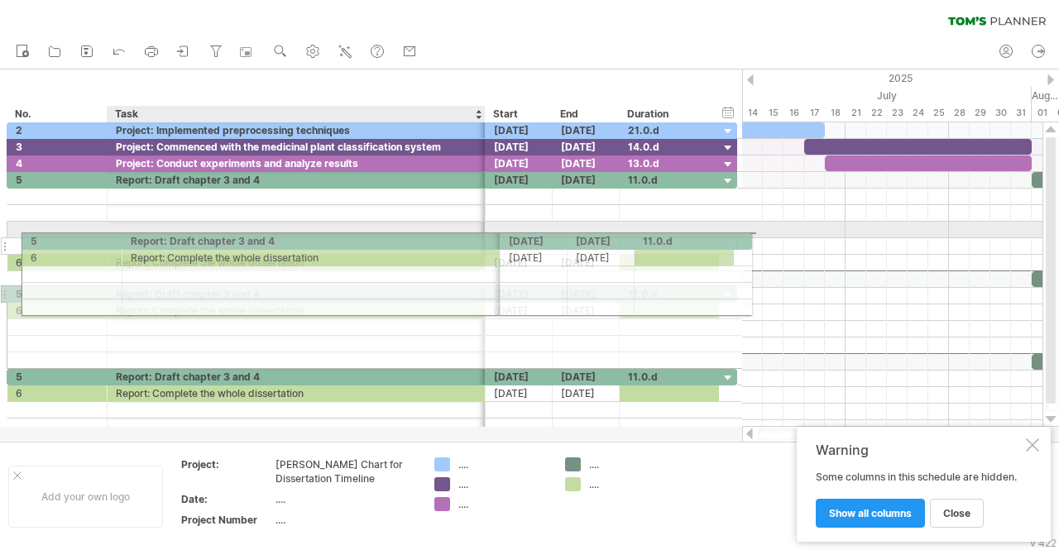
drag, startPoint x: 318, startPoint y: 276, endPoint x: 424, endPoint y: 243, distance: 110.7
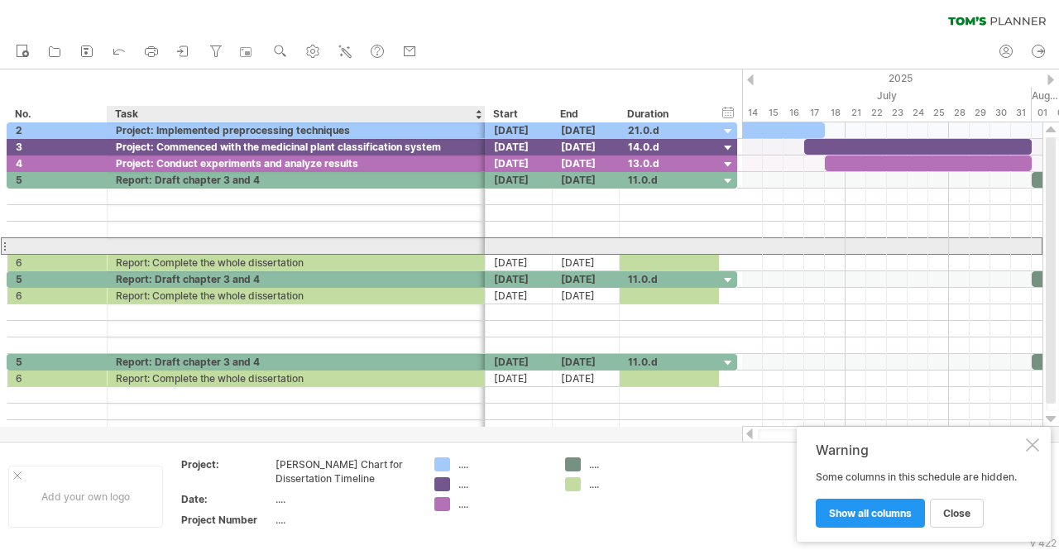
click at [424, 243] on div at bounding box center [296, 246] width 361 height 16
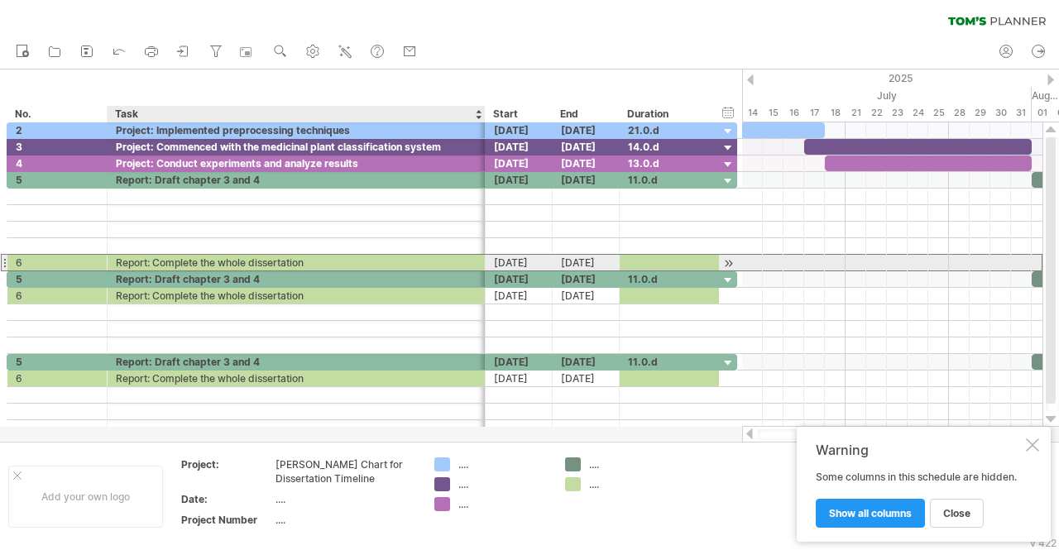
click at [372, 262] on div "Report: Complete the whole dissertation" at bounding box center [296, 263] width 361 height 16
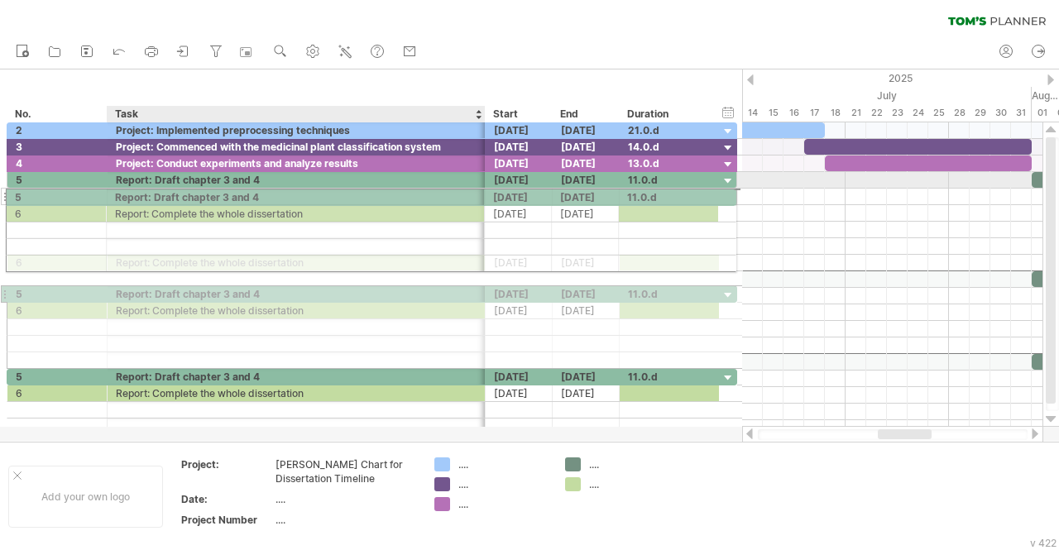
drag, startPoint x: 377, startPoint y: 273, endPoint x: 420, endPoint y: 194, distance: 89.6
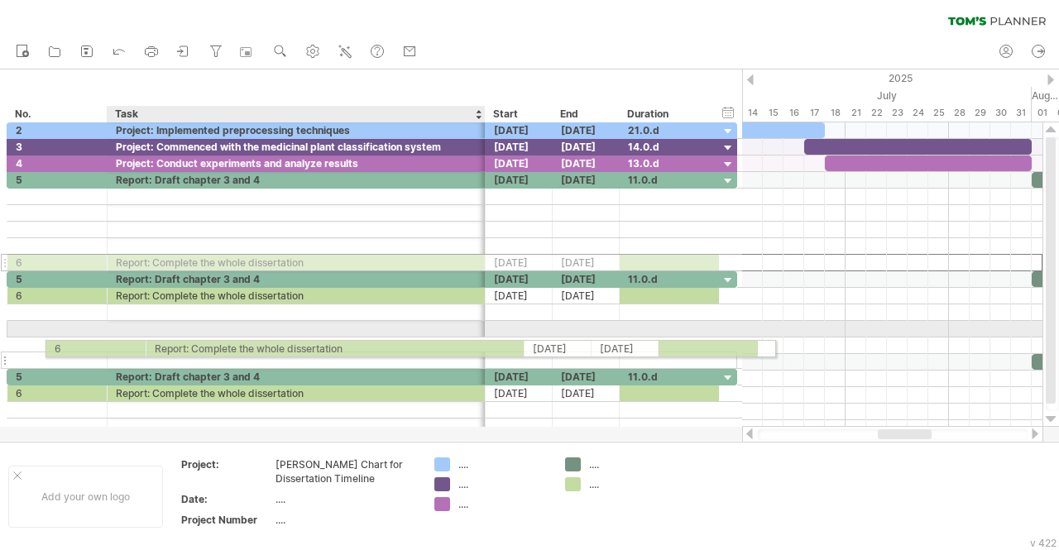
drag, startPoint x: 314, startPoint y: 259, endPoint x: 452, endPoint y: 343, distance: 161.5
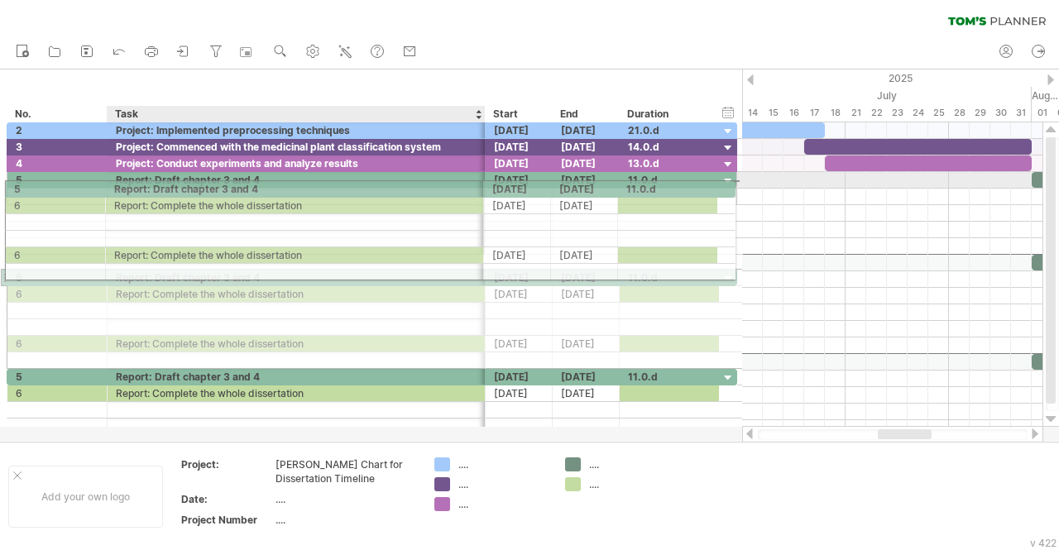
drag, startPoint x: 359, startPoint y: 262, endPoint x: 349, endPoint y: 186, distance: 76.0
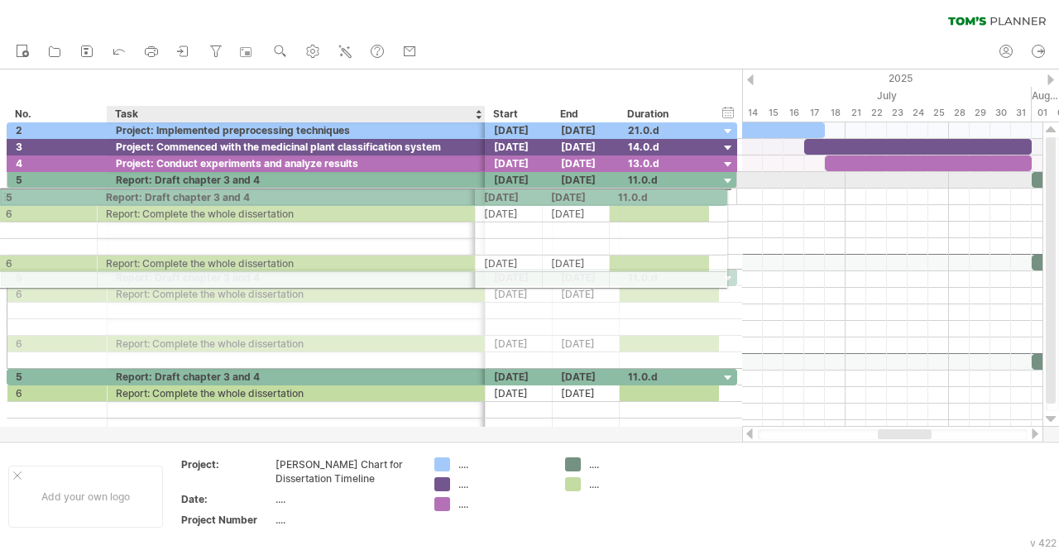
drag, startPoint x: 204, startPoint y: 259, endPoint x: 195, endPoint y: 194, distance: 65.1
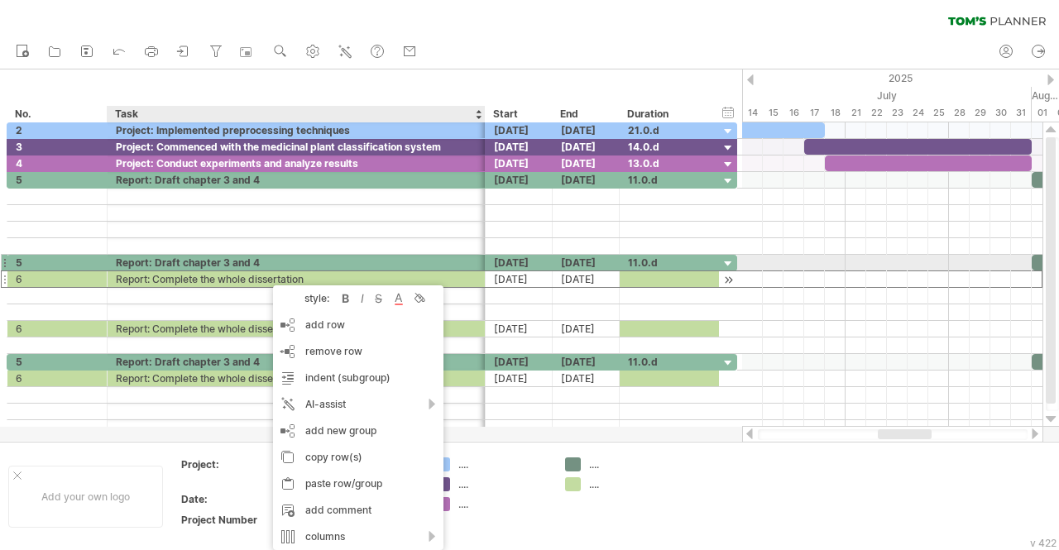
click at [257, 272] on div "Report: Complete the whole dissertation" at bounding box center [296, 279] width 361 height 16
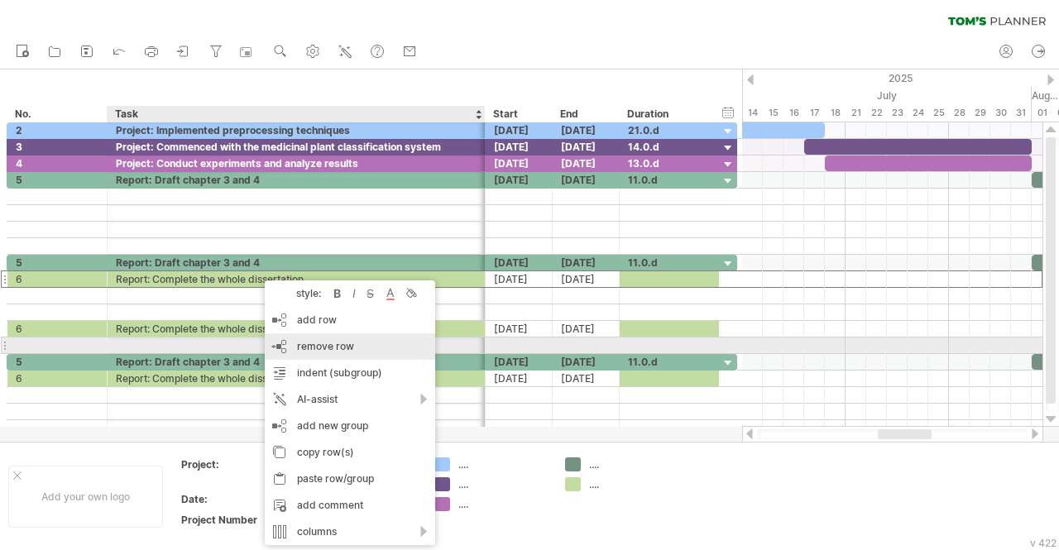
click at [338, 345] on span "remove row" at bounding box center [325, 346] width 57 height 12
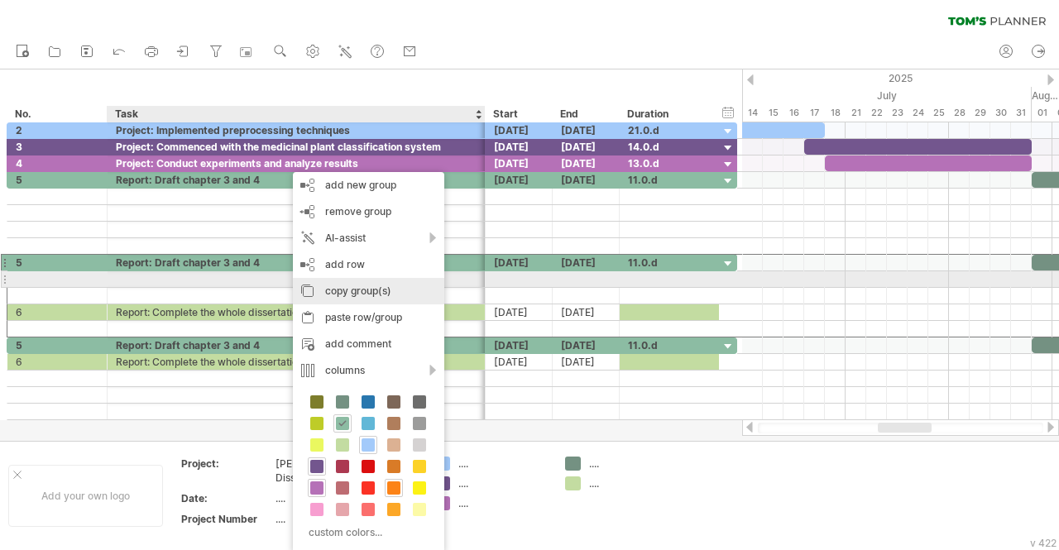
click at [367, 287] on div "copy group(s)" at bounding box center [368, 291] width 151 height 26
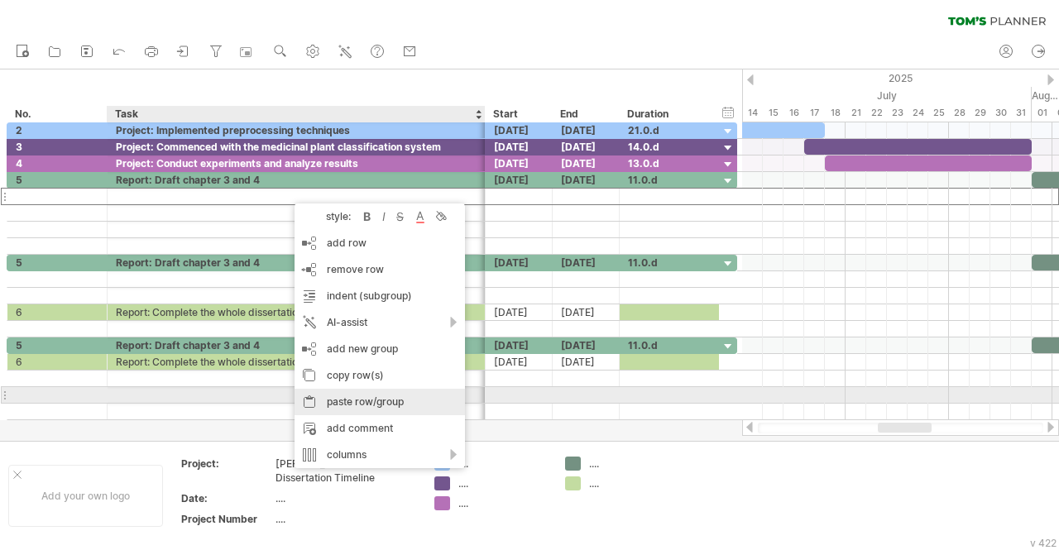
click at [364, 396] on div "paste row/group" at bounding box center [380, 402] width 170 height 26
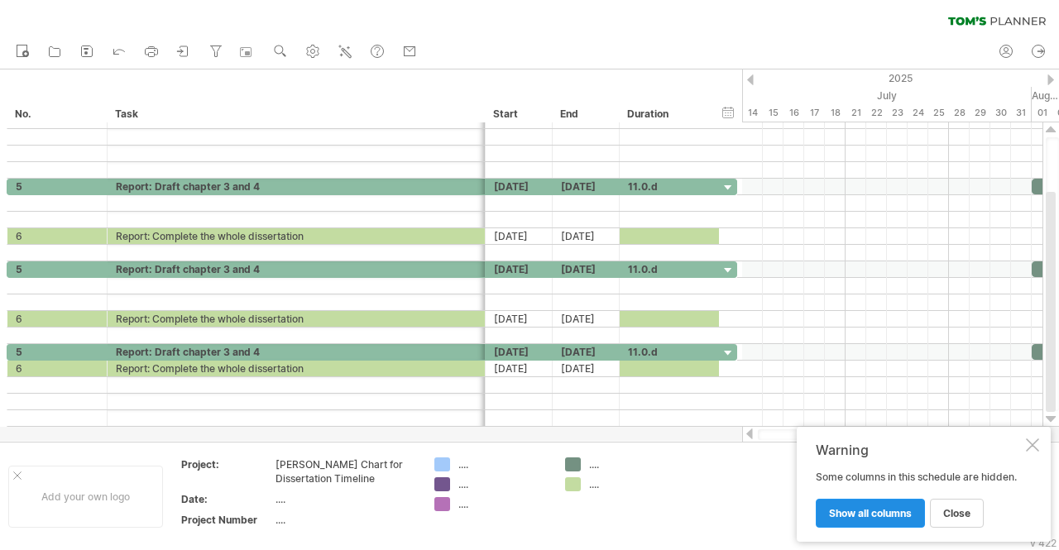
click at [887, 522] on link "show all columns" at bounding box center [870, 513] width 109 height 29
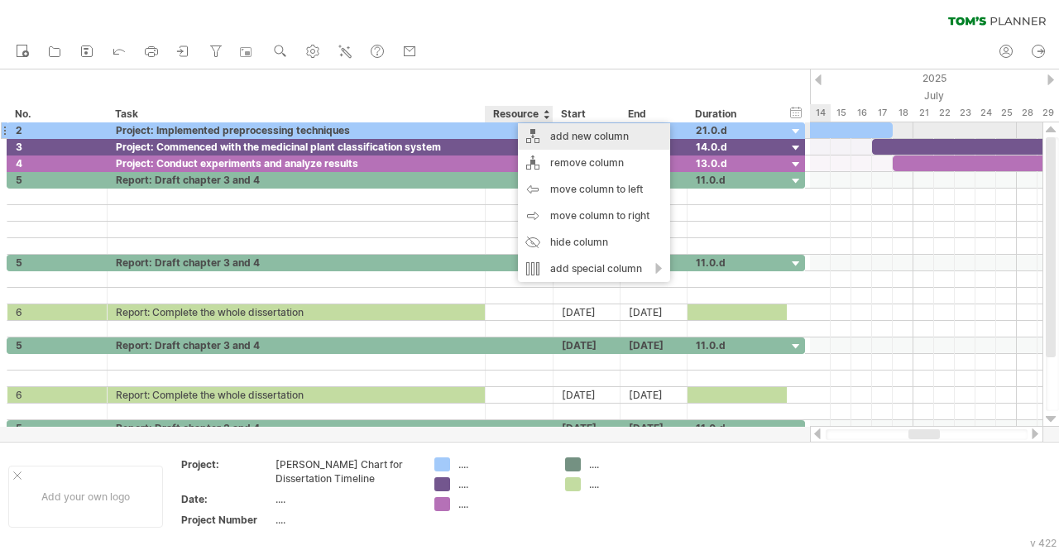
click at [524, 128] on div "add new column" at bounding box center [594, 136] width 152 height 26
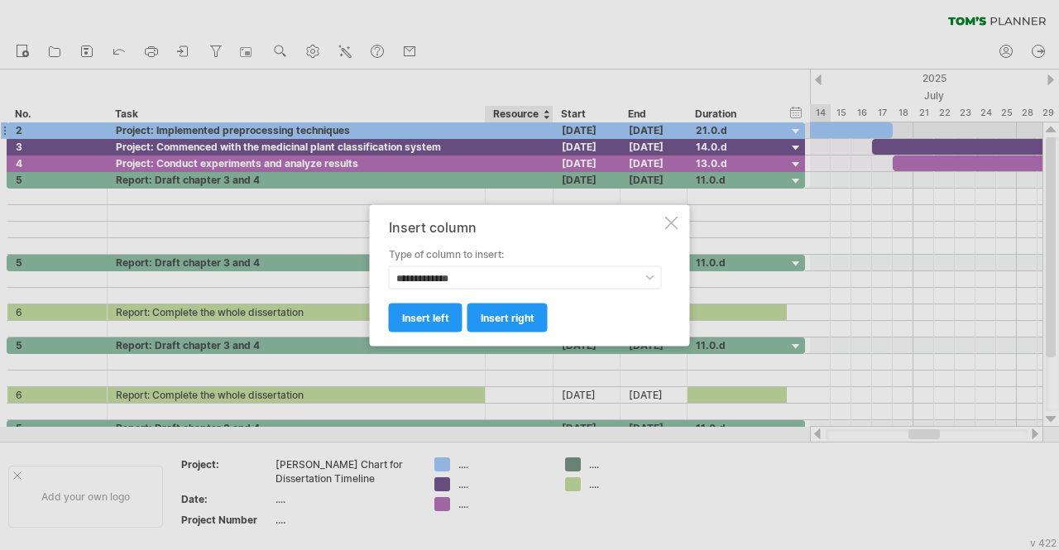
click at [508, 111] on div at bounding box center [529, 275] width 1059 height 550
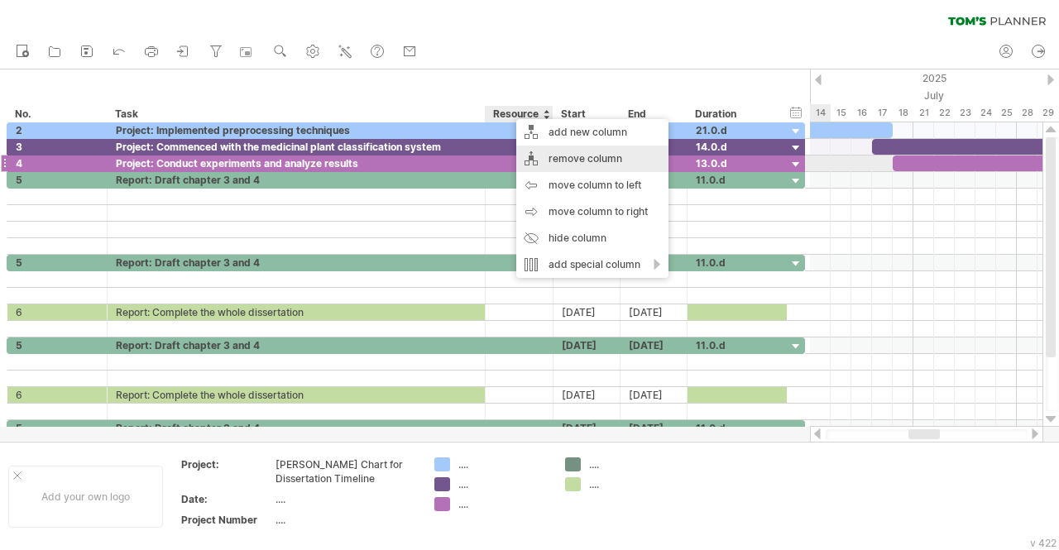
click at [604, 160] on div "remove column" at bounding box center [592, 159] width 152 height 26
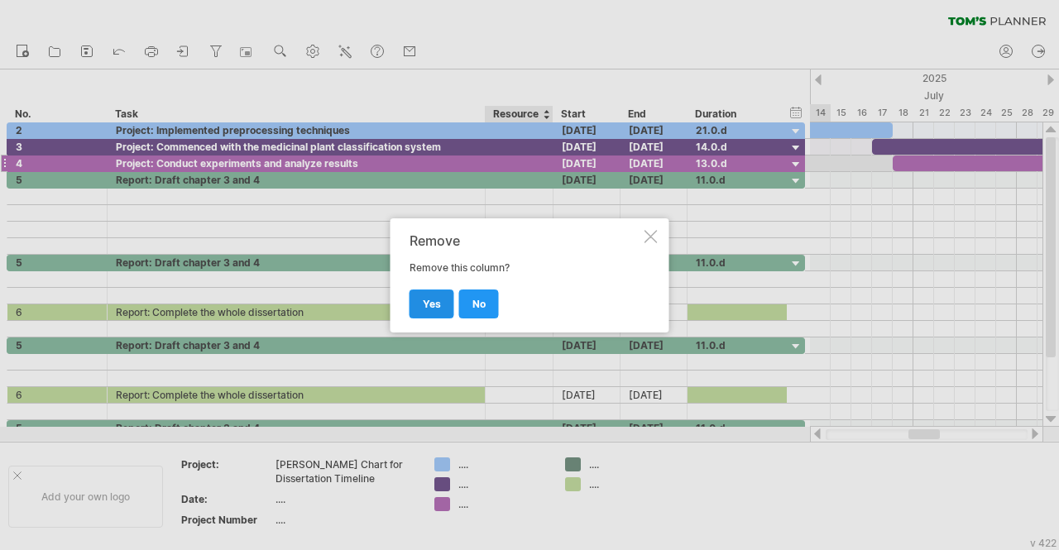
click at [439, 303] on span "yes" at bounding box center [432, 304] width 18 height 12
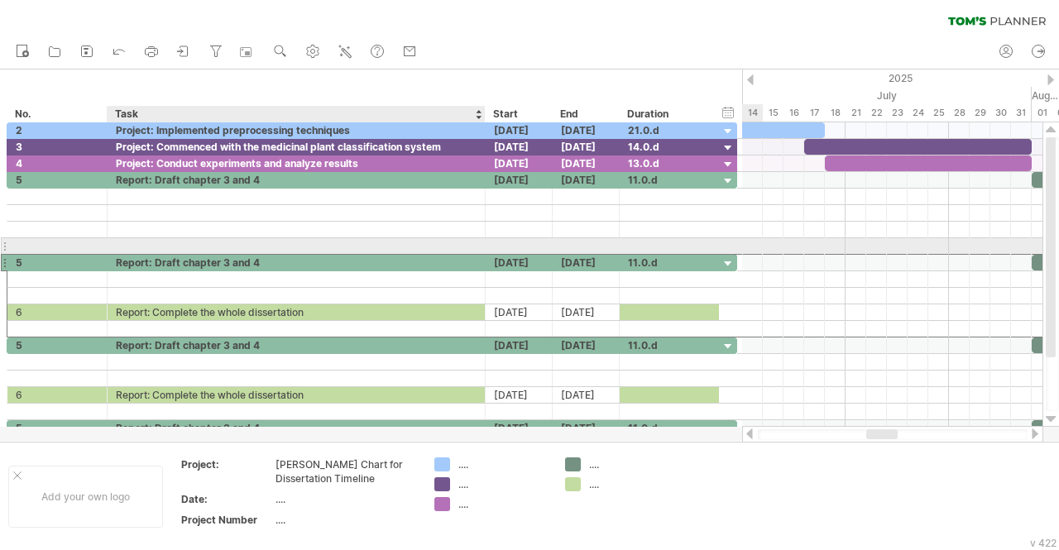
click at [290, 255] on div "Report: Draft chapter 3 and 4" at bounding box center [296, 263] width 361 height 16
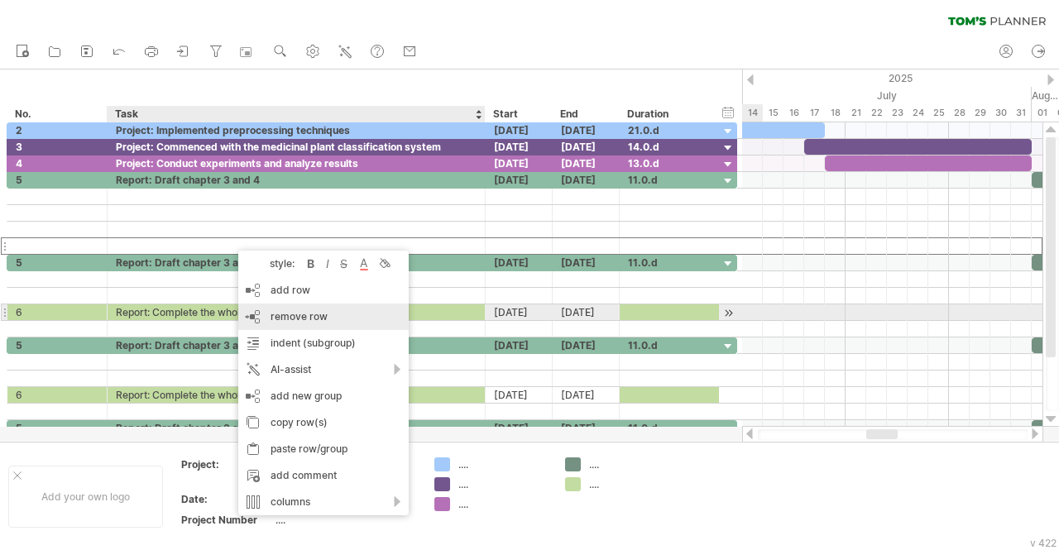
click at [294, 312] on span "remove row" at bounding box center [299, 316] width 57 height 12
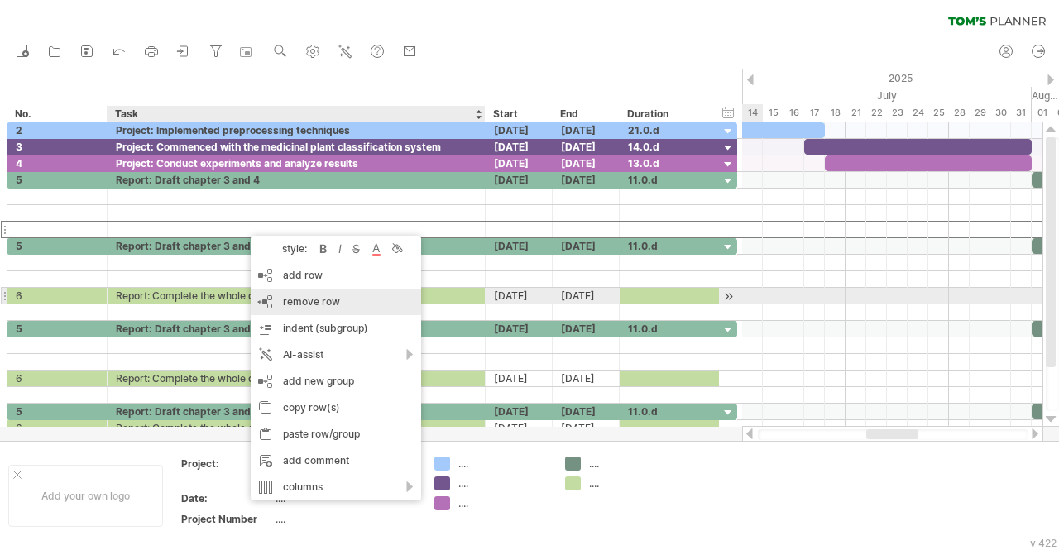
click at [290, 304] on span "remove row" at bounding box center [311, 301] width 57 height 12
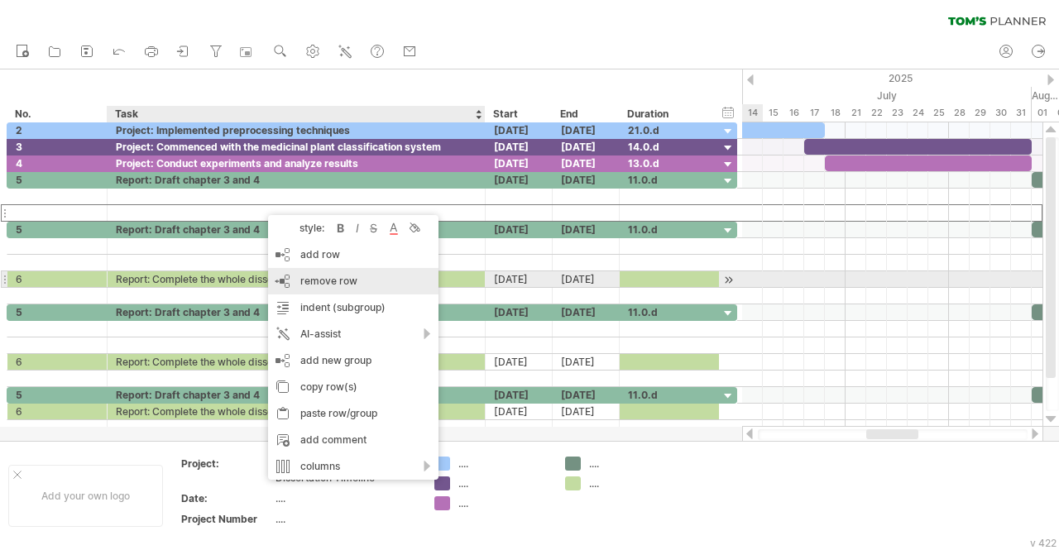
click at [323, 283] on span "remove row" at bounding box center [328, 281] width 57 height 12
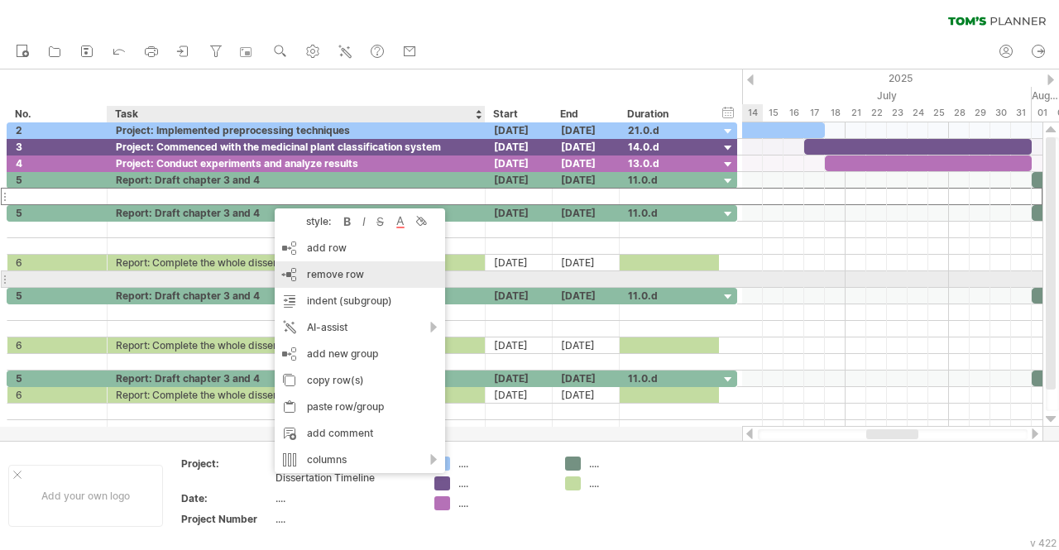
click at [325, 275] on span "remove row" at bounding box center [335, 274] width 57 height 12
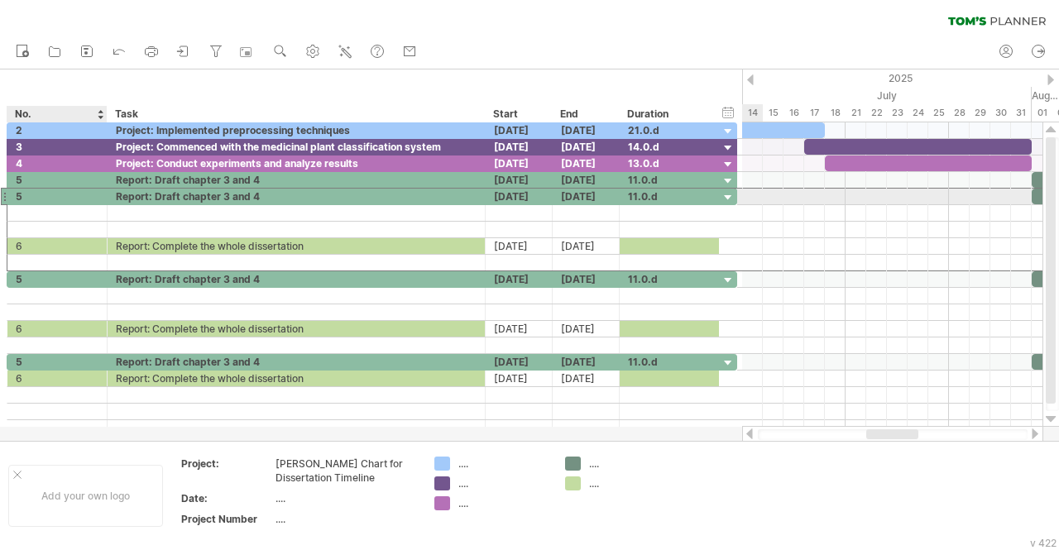
click at [70, 190] on div "5" at bounding box center [57, 197] width 83 height 16
type input "*"
click at [226, 190] on div "Report: Draft chapter 3 and 4" at bounding box center [296, 197] width 361 height 16
click at [226, 190] on input "**********" at bounding box center [296, 197] width 361 height 16
click at [275, 190] on input "**********" at bounding box center [296, 197] width 361 height 16
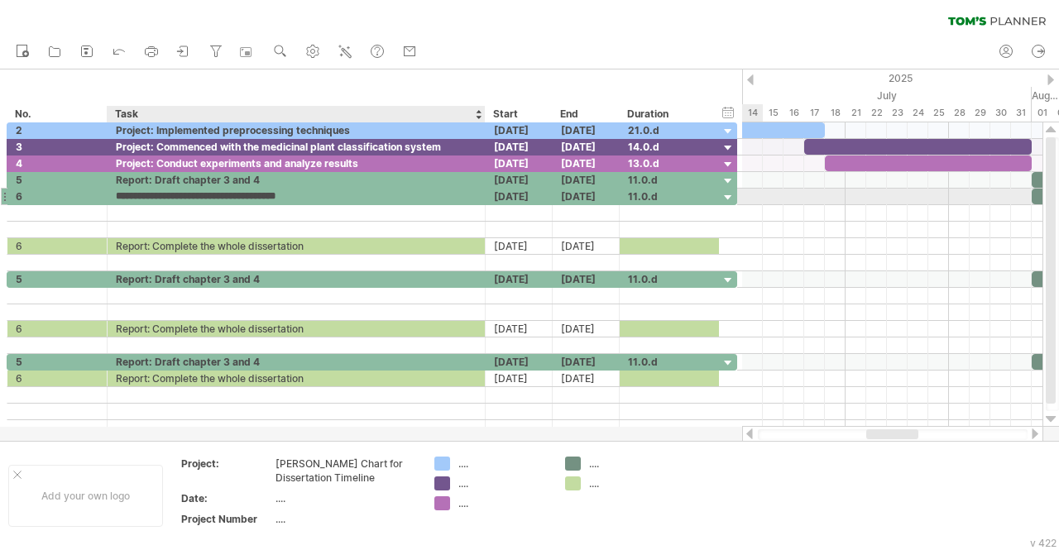
type input "**********"
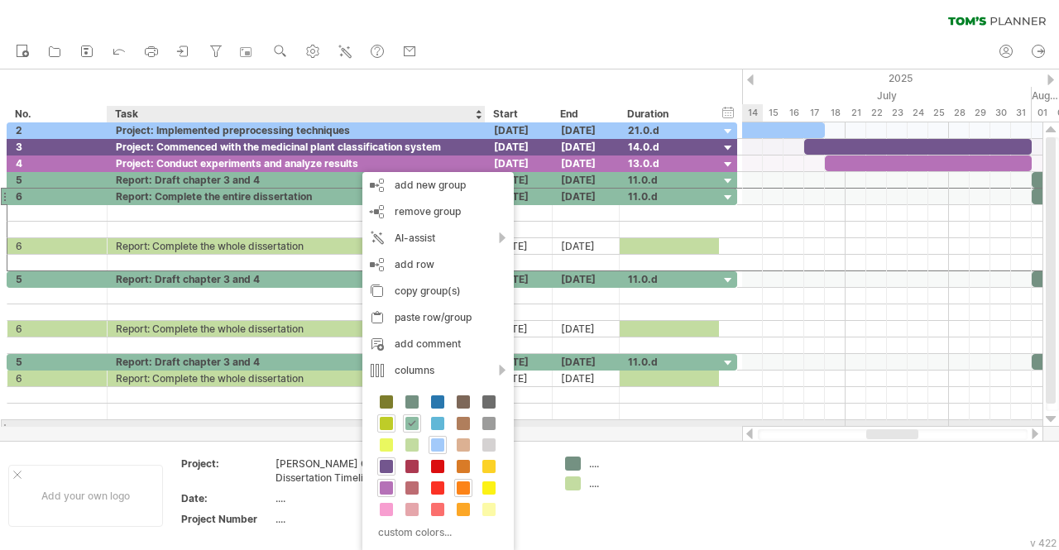
click at [387, 425] on span at bounding box center [386, 423] width 13 height 13
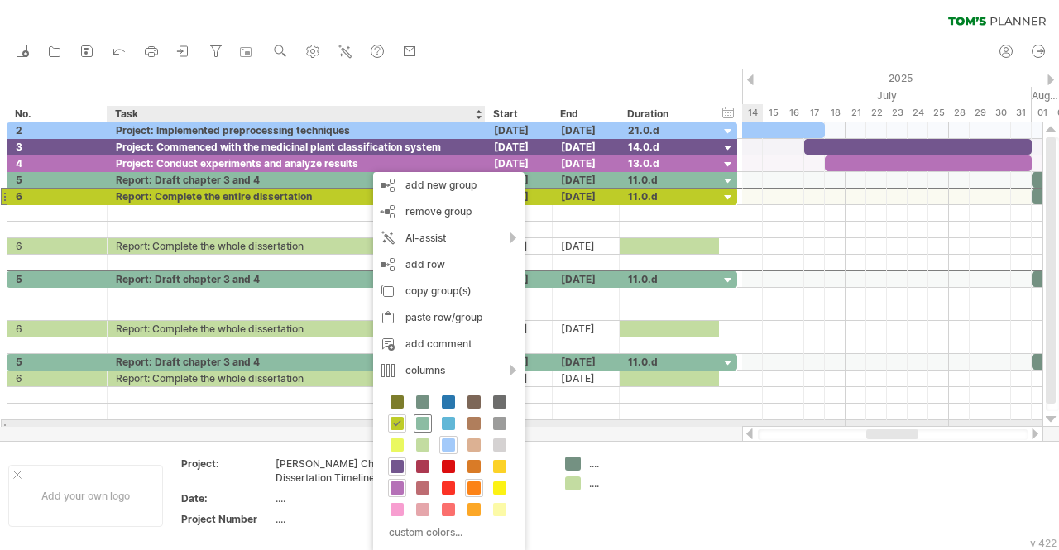
click at [419, 423] on span at bounding box center [422, 423] width 13 height 13
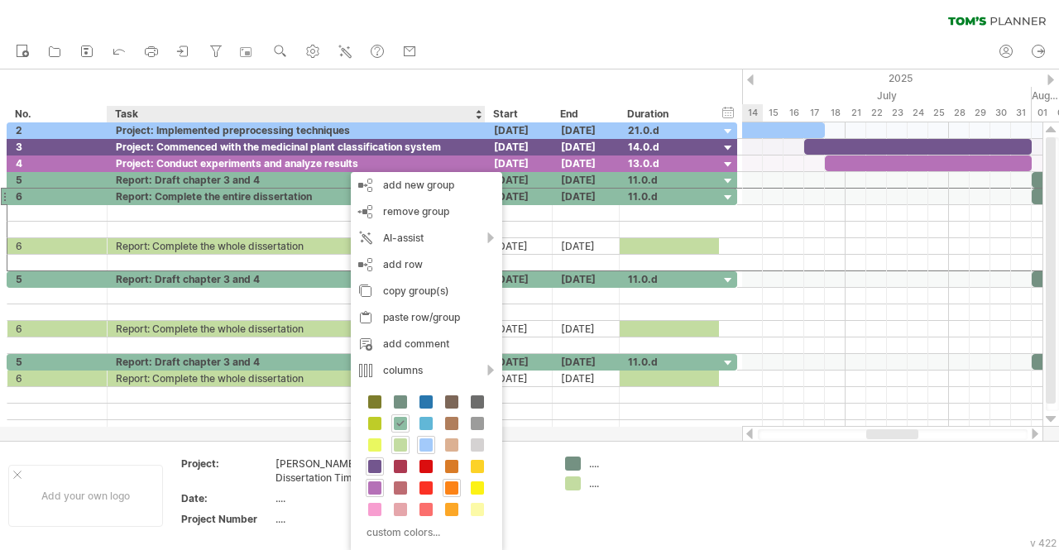
click at [399, 449] on span at bounding box center [400, 445] width 13 height 13
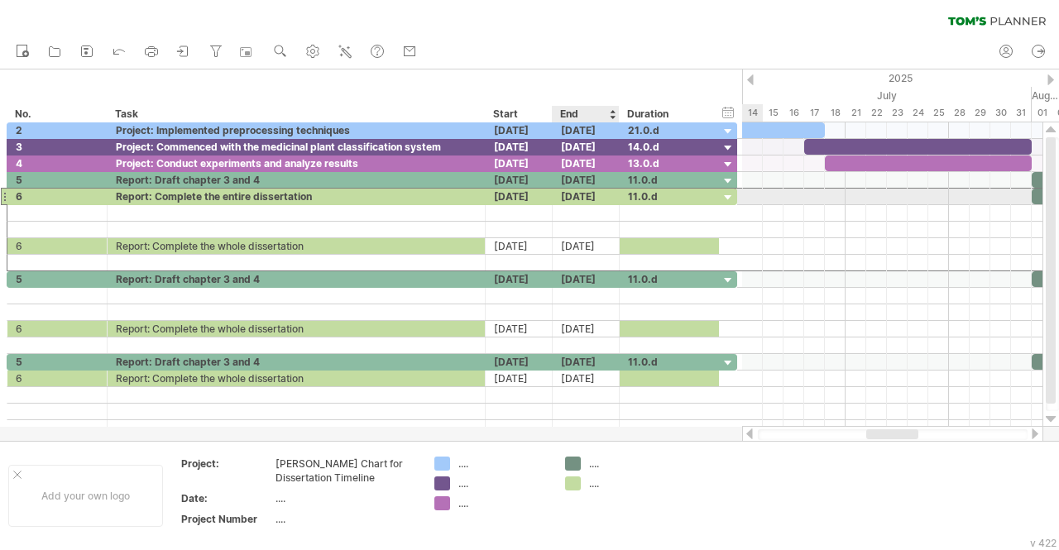
click at [569, 193] on div "[DATE]" at bounding box center [586, 197] width 67 height 16
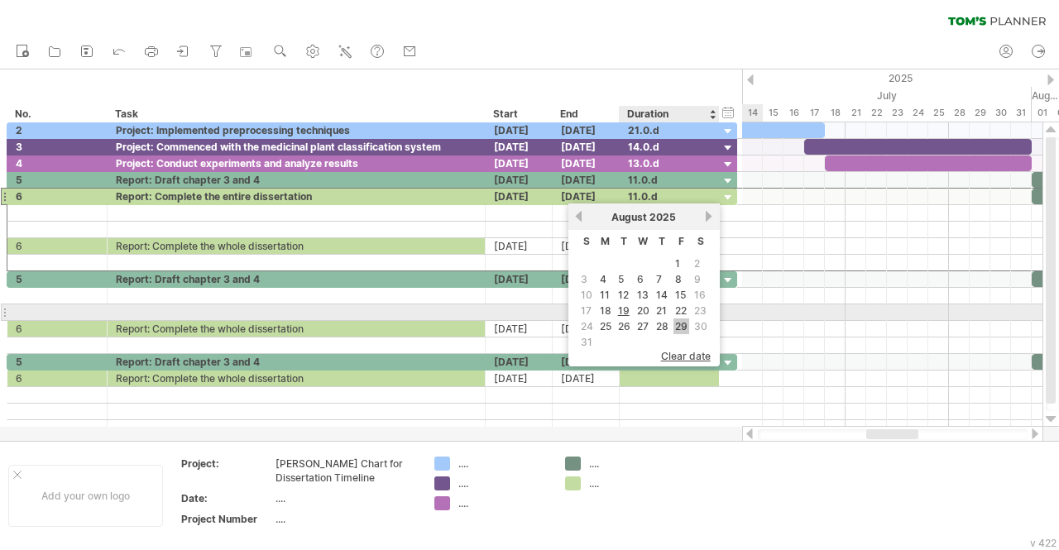
click at [679, 319] on link "29" at bounding box center [682, 327] width 16 height 16
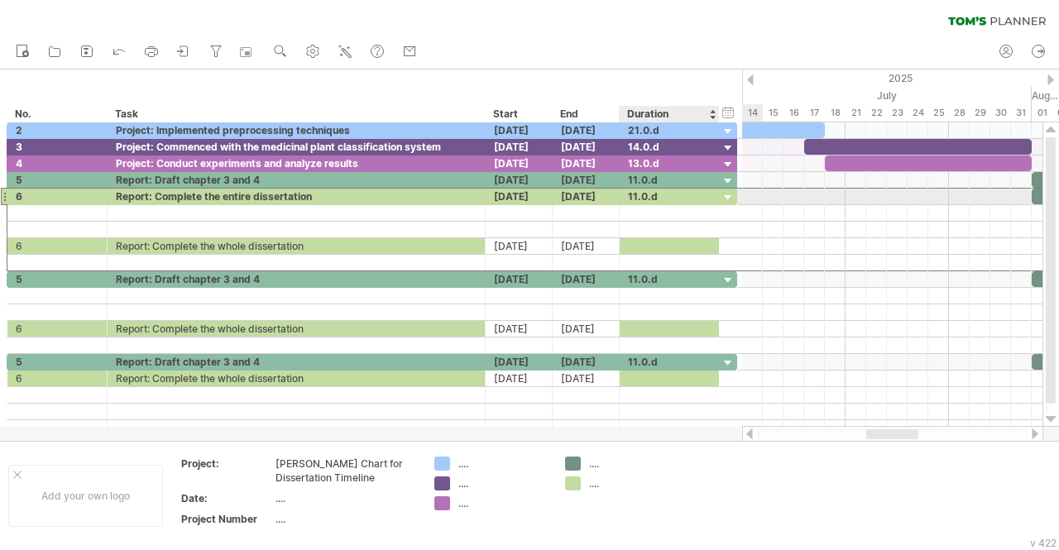
click at [670, 193] on div "11.0.d" at bounding box center [669, 197] width 83 height 16
click at [634, 196] on input "******" at bounding box center [669, 197] width 83 height 16
click at [634, 196] on input "*****" at bounding box center [669, 197] width 83 height 16
type input "******"
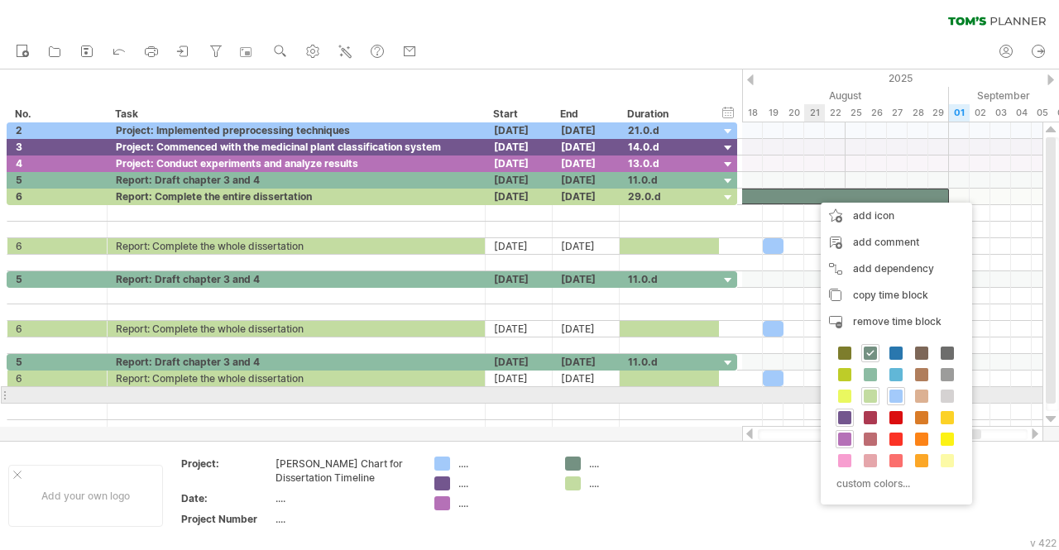
click at [874, 396] on span at bounding box center [870, 396] width 13 height 13
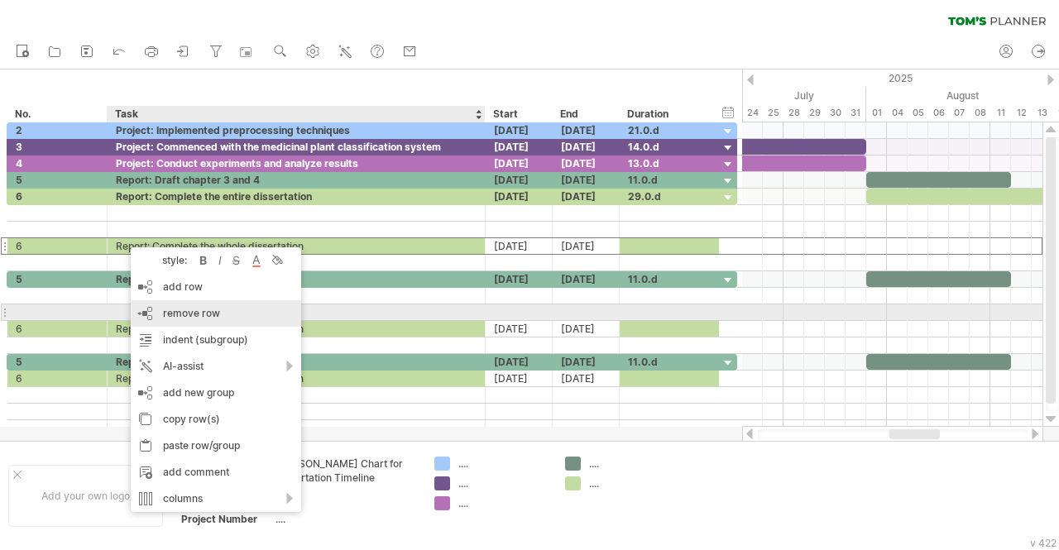
click at [228, 320] on div "remove row remove selected rows" at bounding box center [216, 313] width 170 height 26
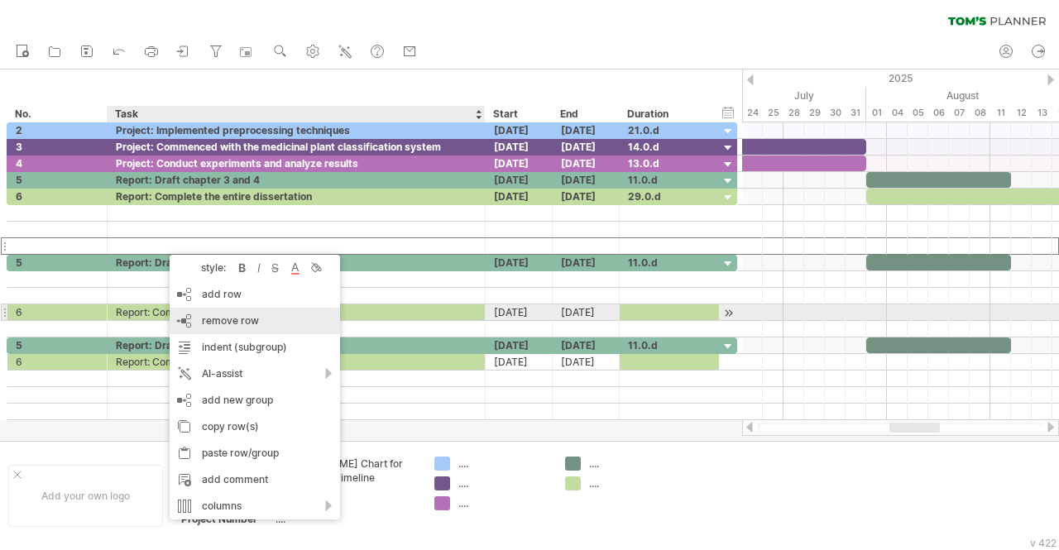
click at [227, 321] on span "remove row" at bounding box center [230, 320] width 57 height 12
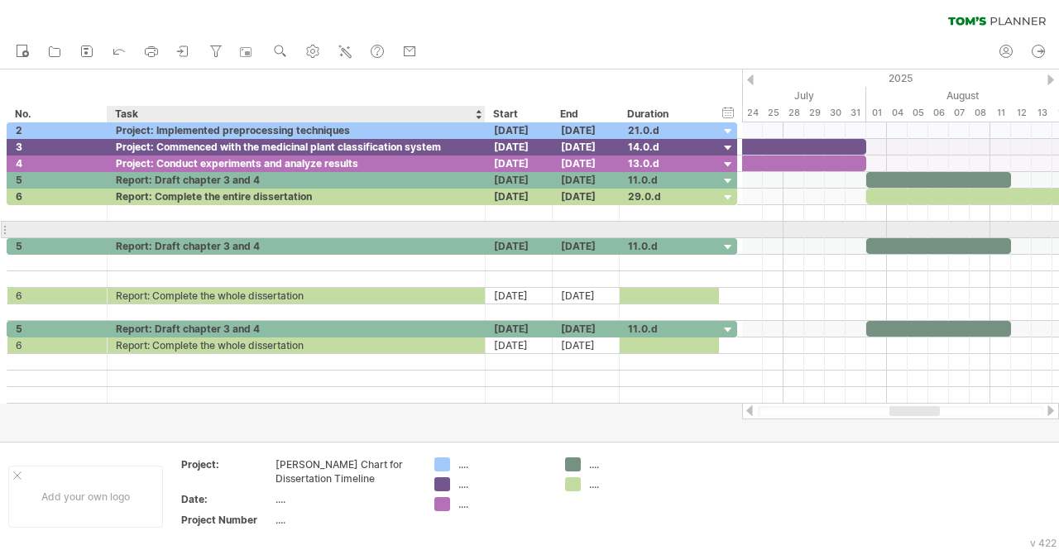
click at [201, 223] on div at bounding box center [296, 230] width 361 height 16
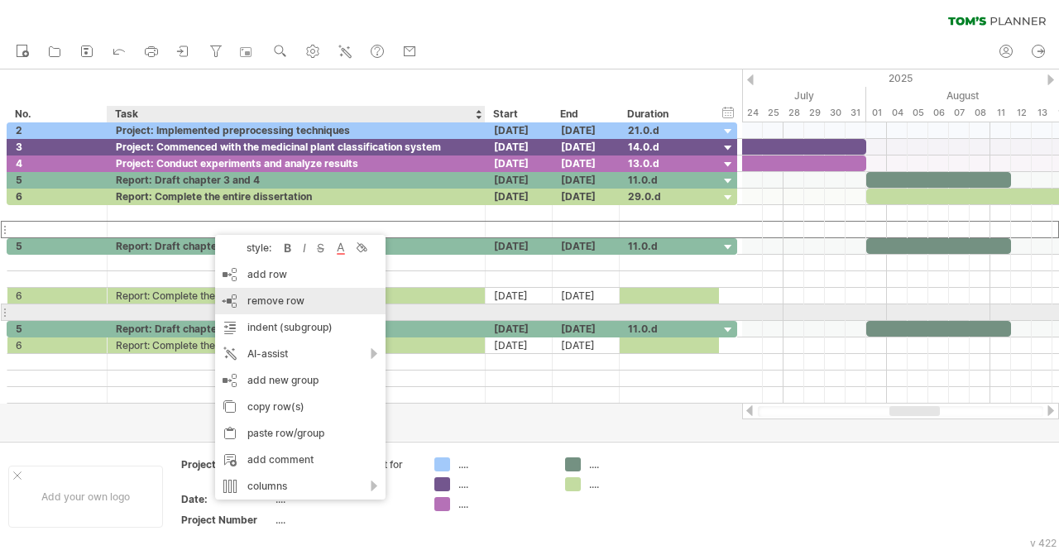
click at [282, 305] on span "remove row" at bounding box center [275, 301] width 57 height 12
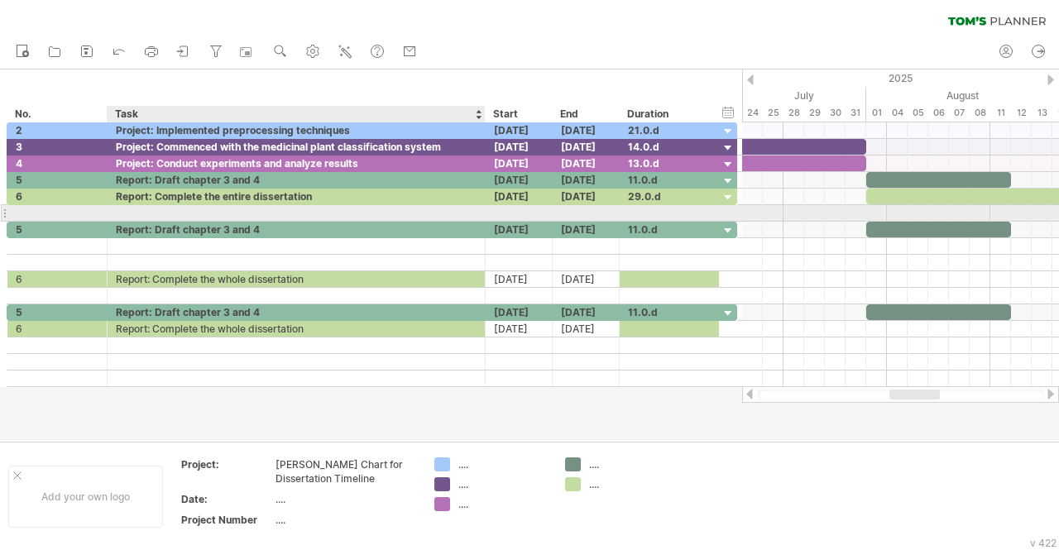
click at [194, 219] on div at bounding box center [372, 213] width 731 height 17
click at [189, 209] on div at bounding box center [296, 213] width 361 height 16
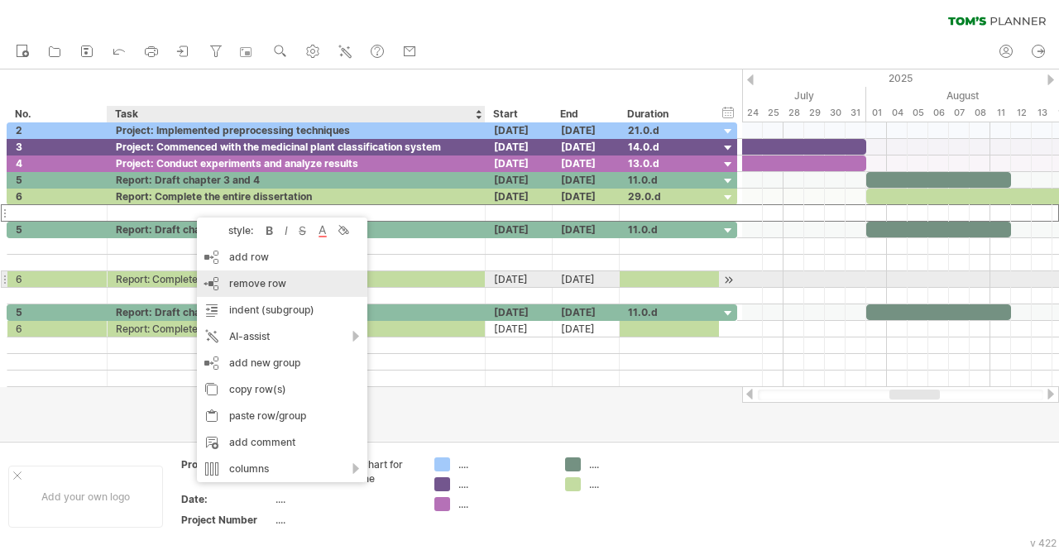
click at [273, 287] on span "remove row" at bounding box center [257, 283] width 57 height 12
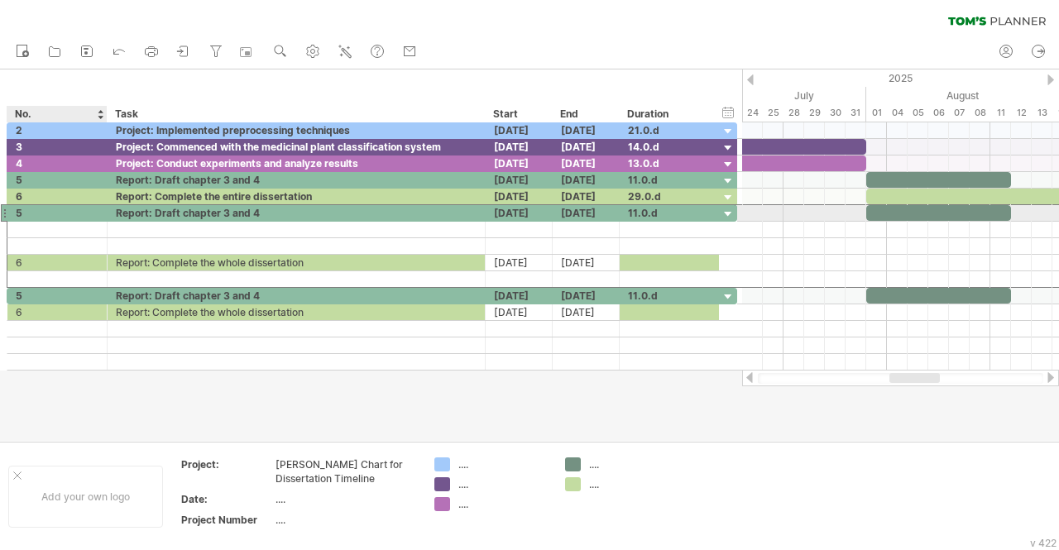
click at [42, 211] on div "5" at bounding box center [57, 213] width 83 height 16
type input "*"
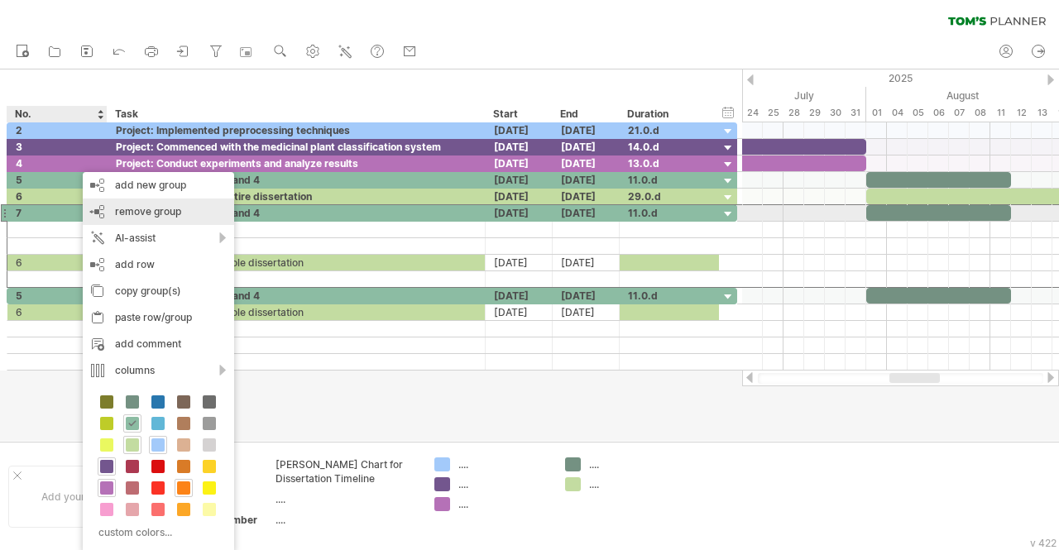
click at [84, 216] on div "remove group remove selected groups" at bounding box center [158, 212] width 151 height 26
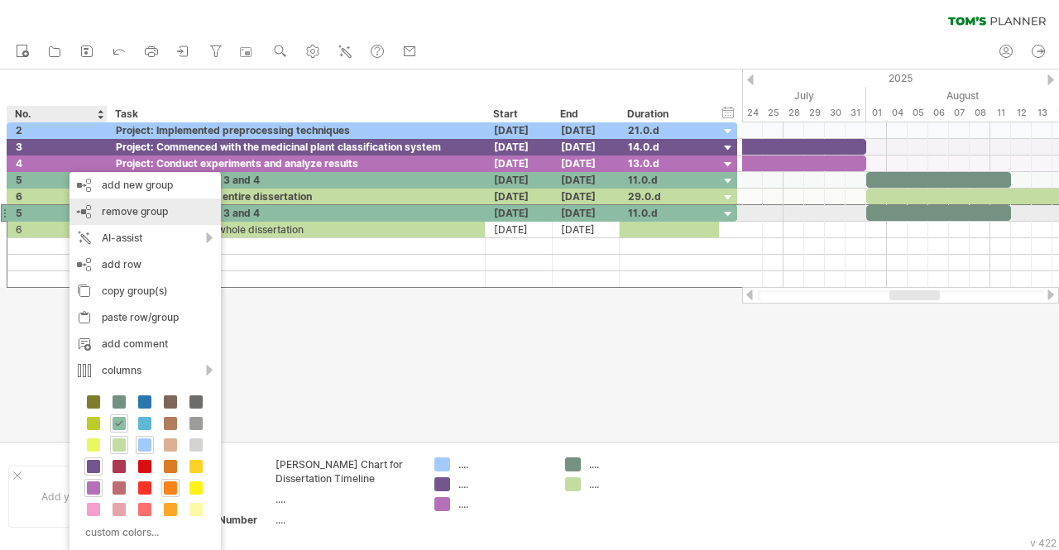
click at [147, 208] on span "remove group" at bounding box center [135, 211] width 66 height 12
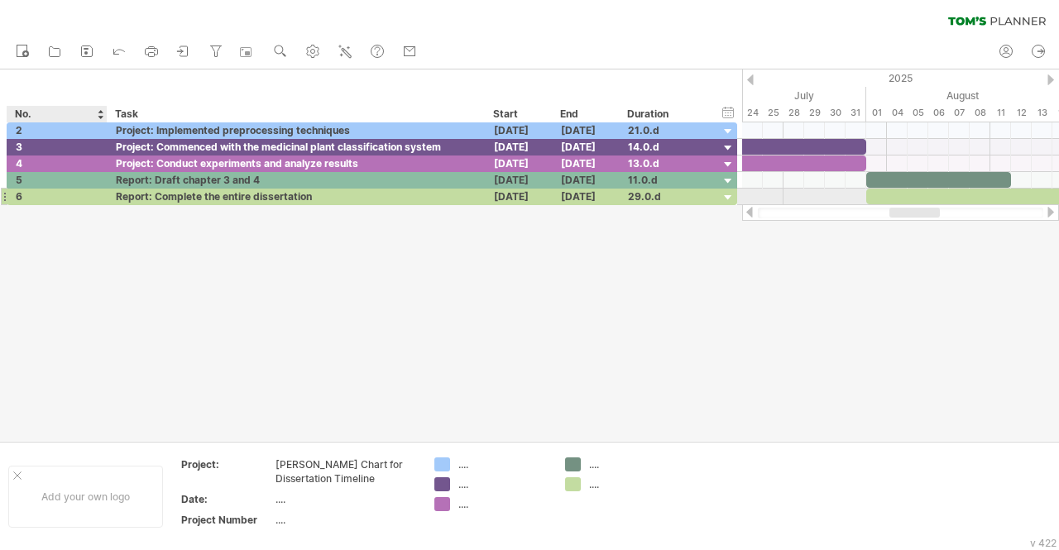
click at [103, 204] on div "**********" at bounding box center [371, 163] width 742 height 83
click at [118, 199] on div "Report: Complete the entire dissertation" at bounding box center [296, 197] width 361 height 16
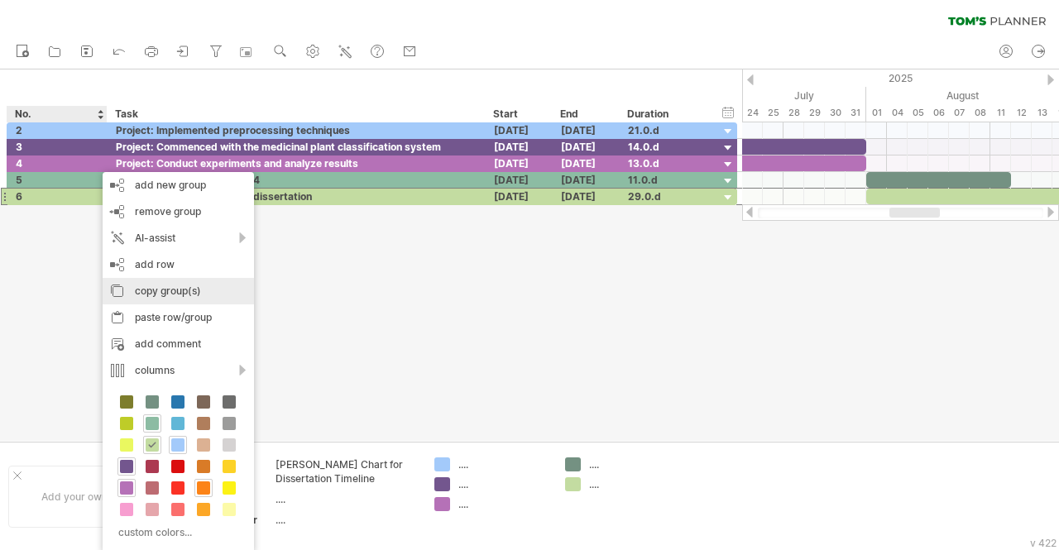
click at [180, 288] on div "copy group(s)" at bounding box center [178, 291] width 151 height 26
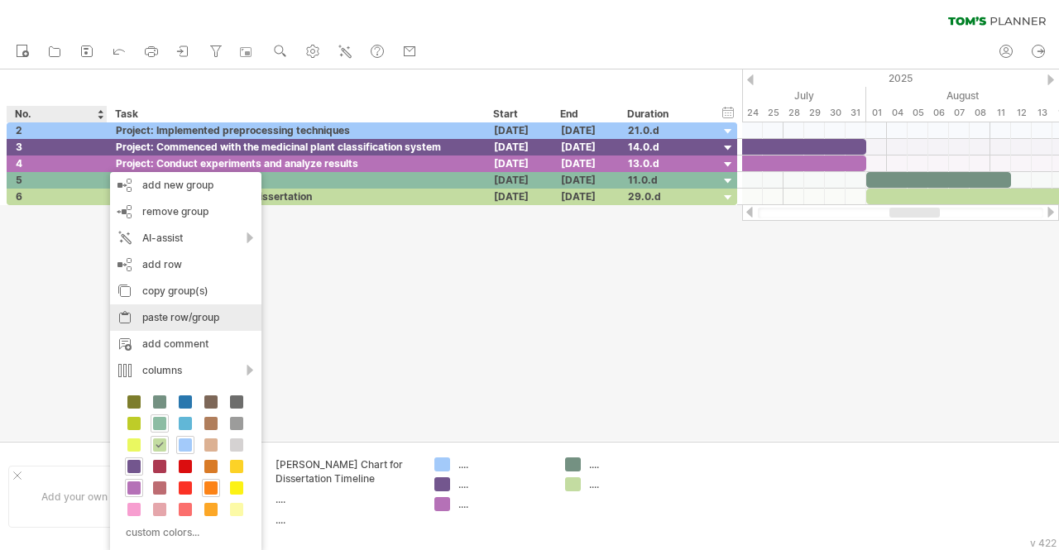
click at [228, 322] on div "paste row/group" at bounding box center [185, 318] width 151 height 26
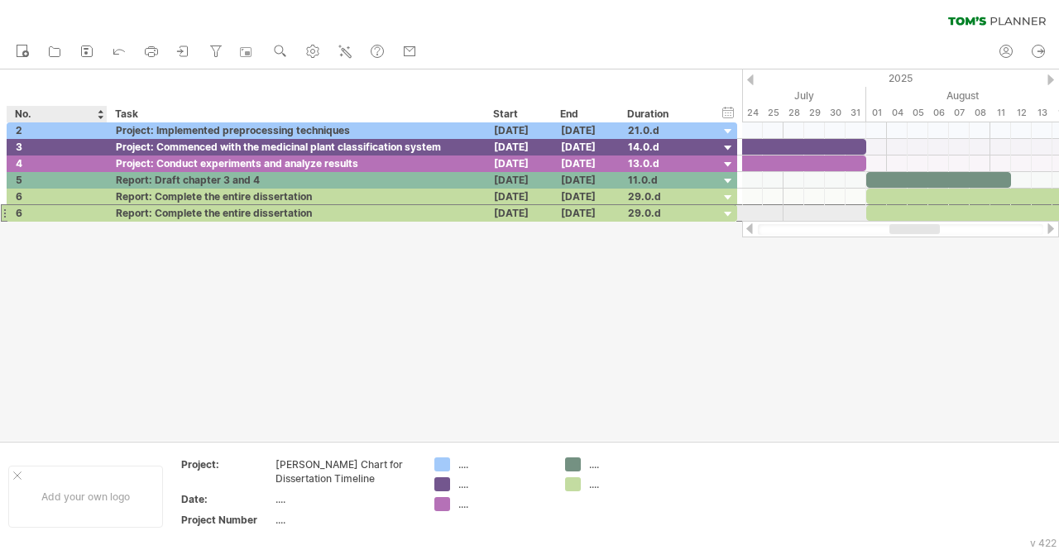
click at [84, 214] on div "6" at bounding box center [57, 213] width 83 height 16
type input "*"
click at [167, 210] on div "Report: Complete the entire dissertation" at bounding box center [296, 213] width 361 height 16
click at [167, 210] on input "**********" at bounding box center [296, 213] width 361 height 16
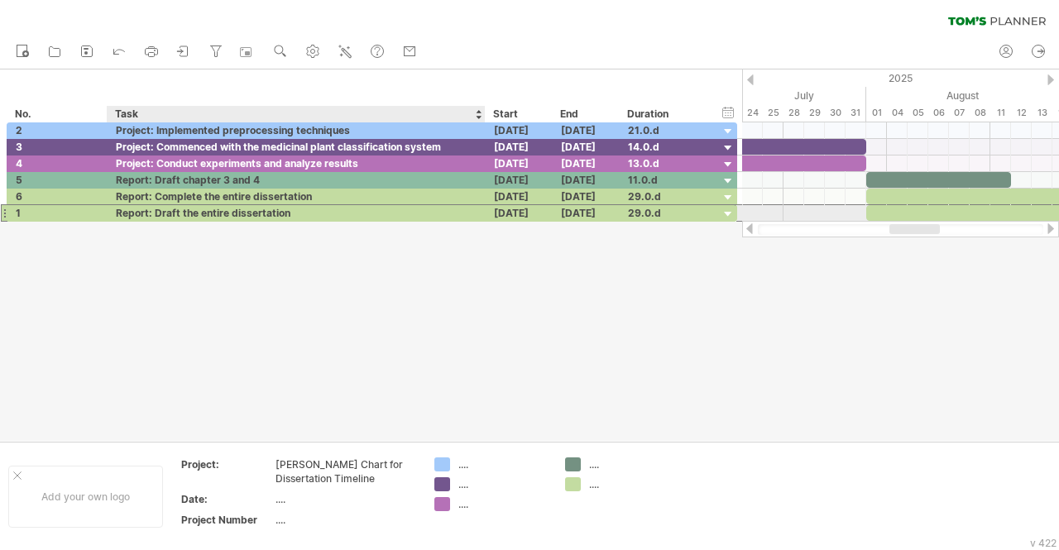
click at [170, 209] on div "Report: Draft the entire dissertation" at bounding box center [296, 213] width 361 height 16
click at [170, 209] on input "**********" at bounding box center [296, 213] width 361 height 16
click at [425, 212] on input "**********" at bounding box center [296, 213] width 361 height 16
type input "**********"
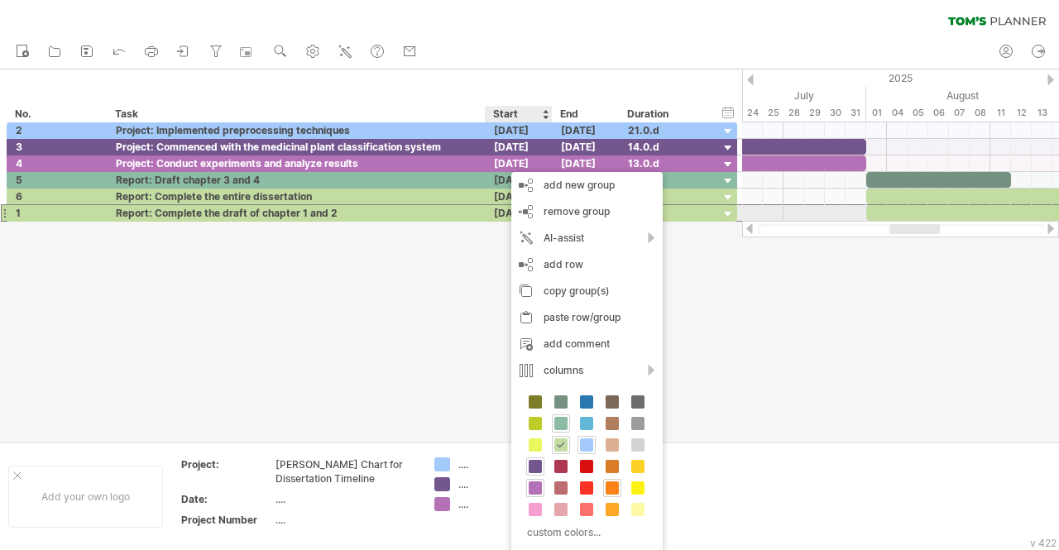
click at [500, 213] on div "[DATE]" at bounding box center [519, 213] width 67 height 16
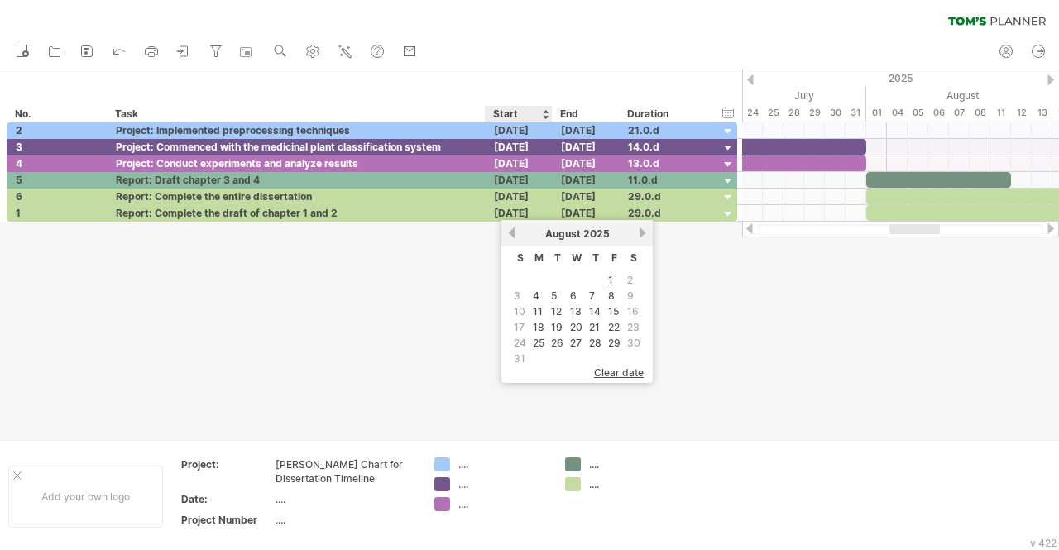
click at [513, 233] on link "previous" at bounding box center [512, 233] width 12 height 12
click at [515, 241] on div "previous next [DATE]" at bounding box center [576, 233] width 151 height 26
click at [515, 239] on link "previous" at bounding box center [512, 233] width 12 height 12
click at [540, 337] on link "30" at bounding box center [539, 343] width 17 height 16
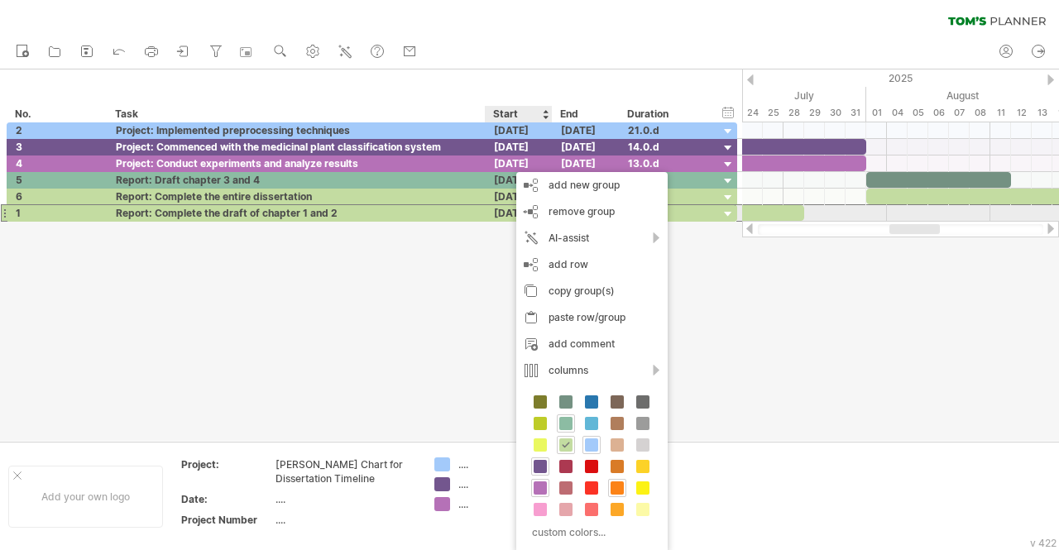
click at [501, 213] on div "[DATE]" at bounding box center [519, 213] width 67 height 16
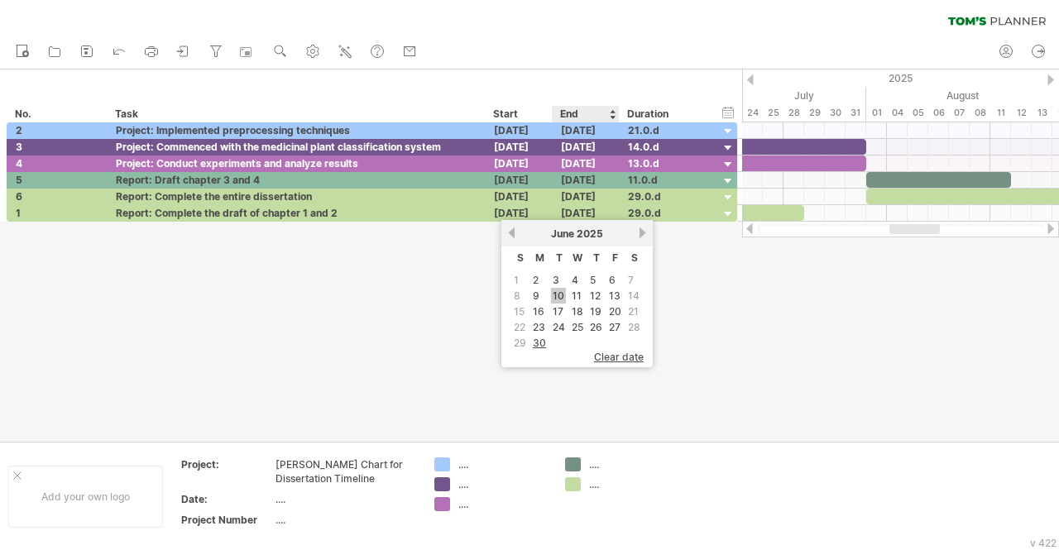
click at [558, 295] on link "10" at bounding box center [558, 296] width 15 height 16
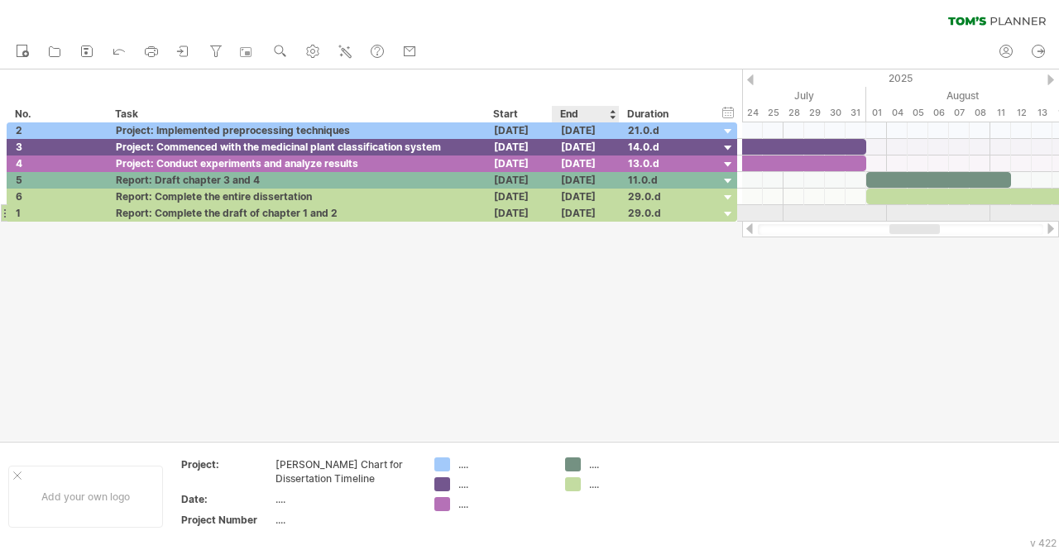
click at [578, 214] on div "[DATE]" at bounding box center [586, 213] width 67 height 16
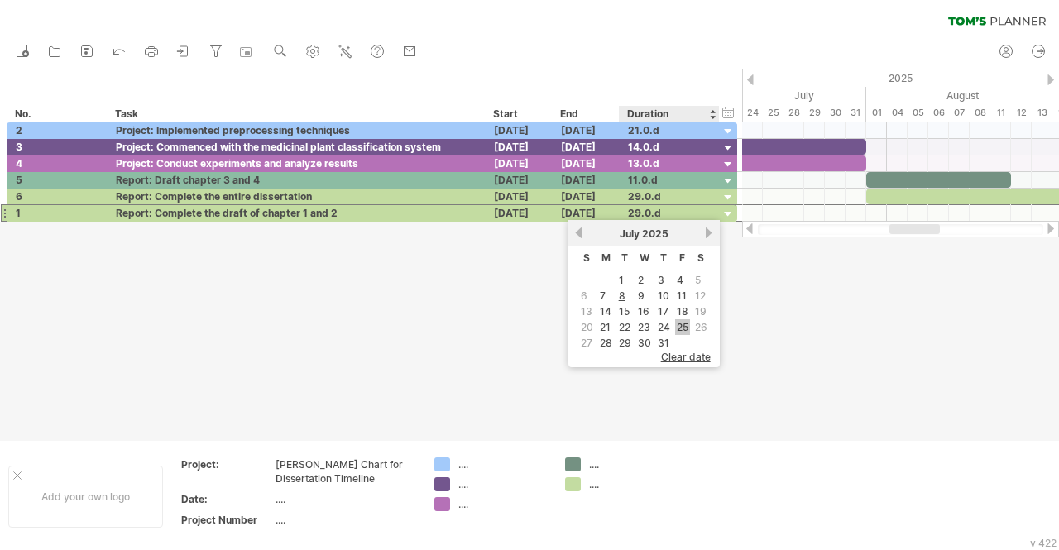
click at [681, 324] on link "25" at bounding box center [682, 327] width 15 height 16
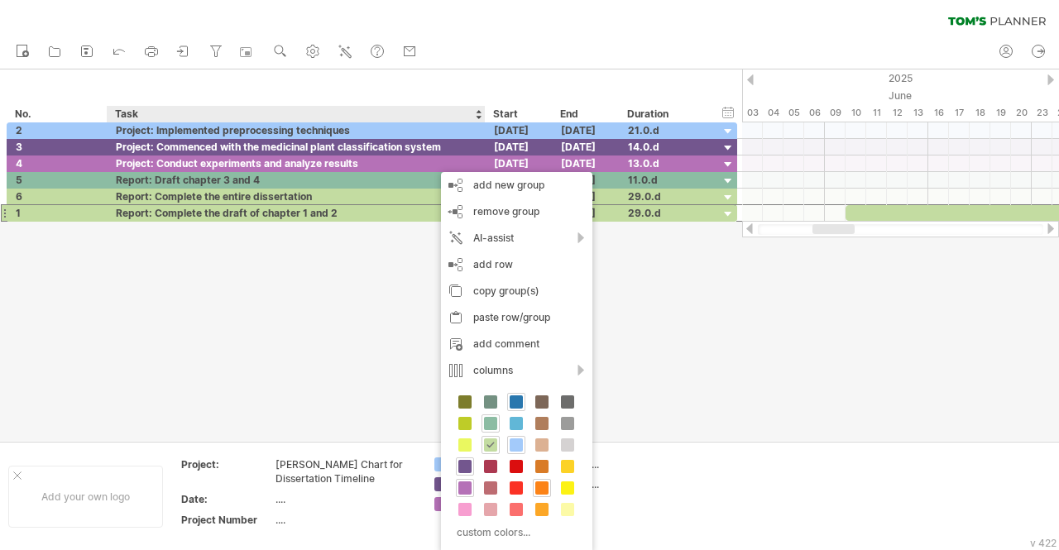
click at [513, 402] on span at bounding box center [516, 402] width 13 height 13
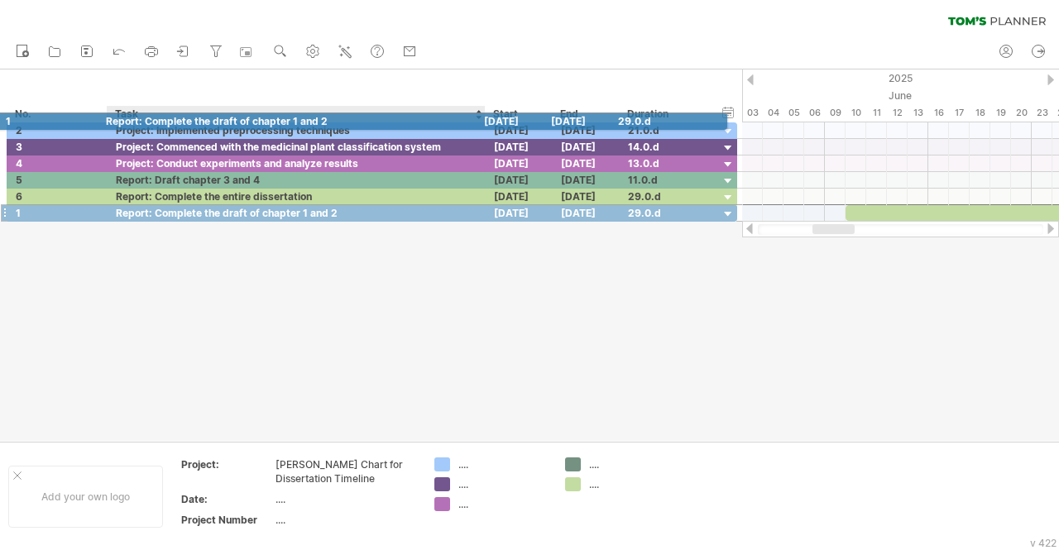
drag, startPoint x: 408, startPoint y: 211, endPoint x: 391, endPoint y: 115, distance: 97.6
click at [391, 115] on div "Trying to reach [DOMAIN_NAME] Connected again... 0% clear filter new *" at bounding box center [529, 275] width 1059 height 550
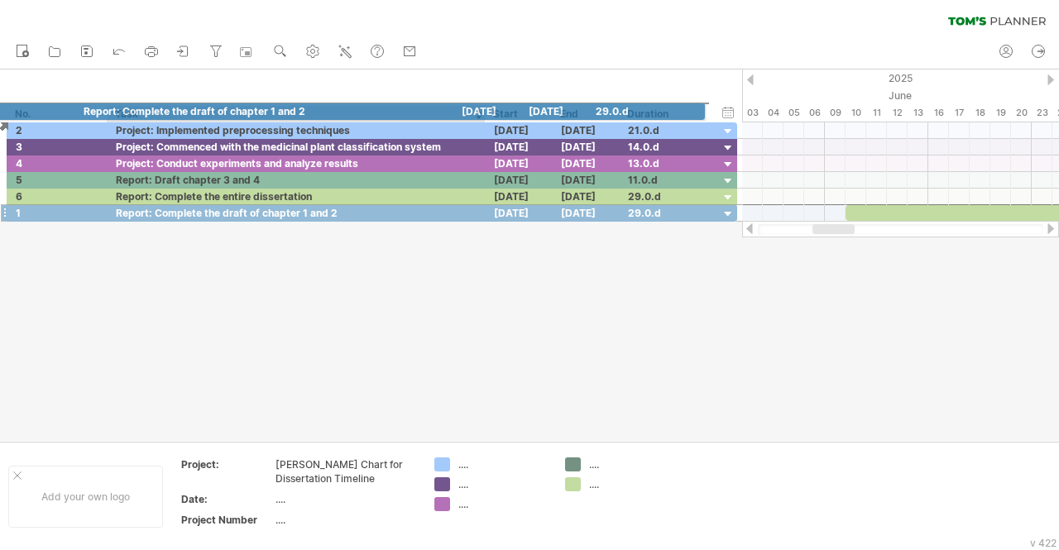
drag, startPoint x: 359, startPoint y: 212, endPoint x: 386, endPoint y: 108, distance: 106.8
click at [386, 108] on div "Trying to reach [DOMAIN_NAME] Connected again... 0% clear filter new *" at bounding box center [529, 275] width 1059 height 550
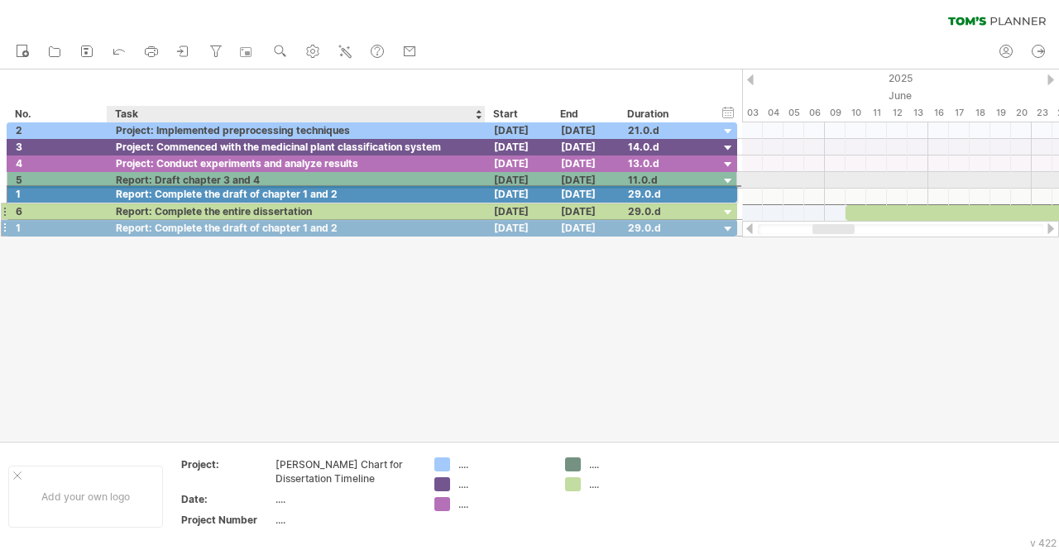
drag, startPoint x: 357, startPoint y: 213, endPoint x: 351, endPoint y: 191, distance: 22.5
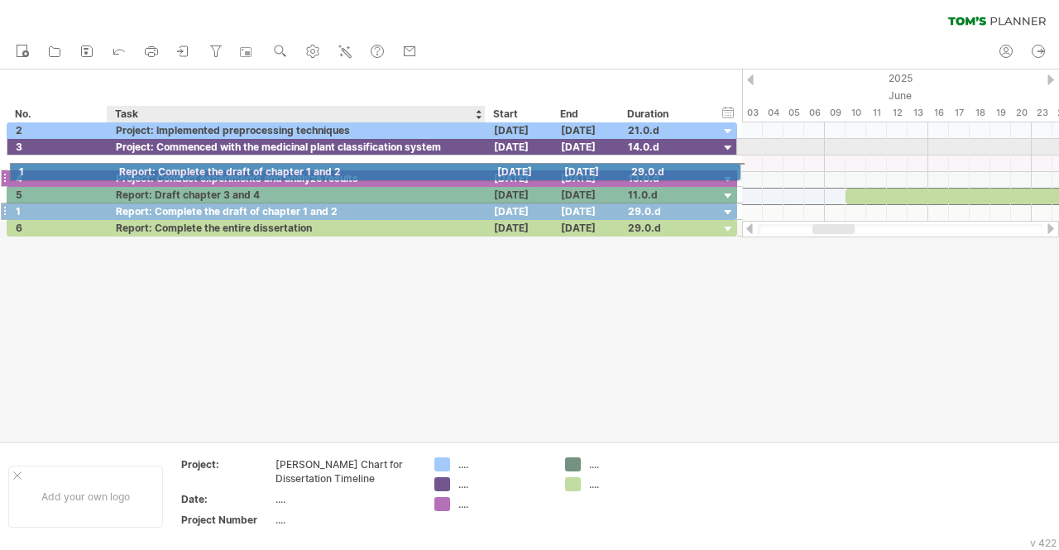
drag, startPoint x: 351, startPoint y: 191, endPoint x: 346, endPoint y: 169, distance: 22.9
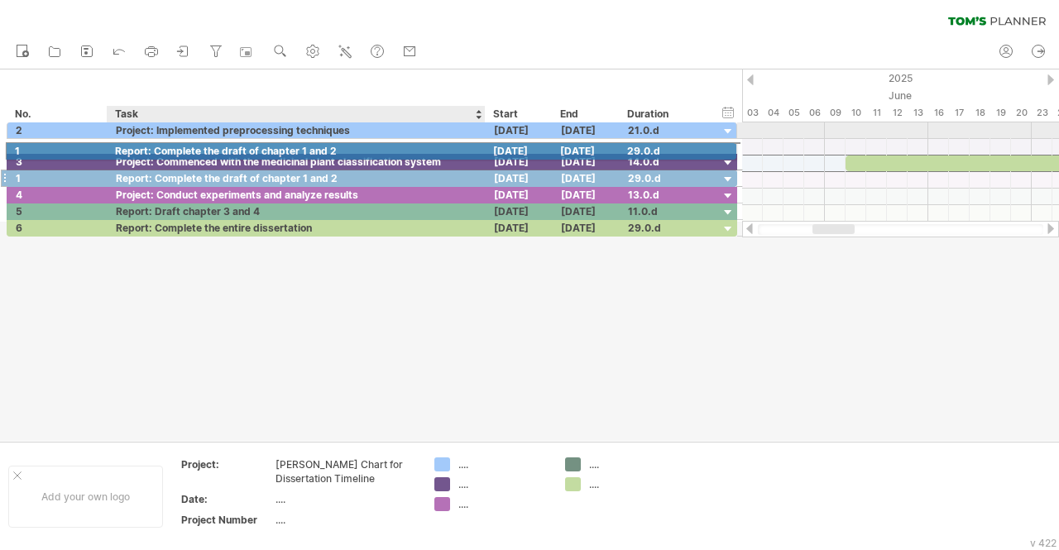
drag, startPoint x: 346, startPoint y: 166, endPoint x: 339, endPoint y: 140, distance: 27.3
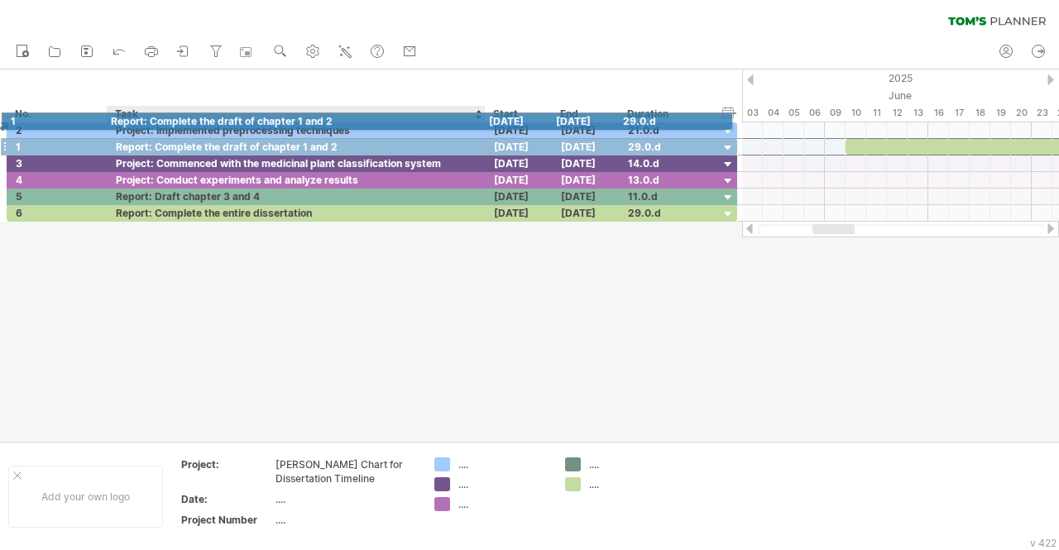
drag, startPoint x: 339, startPoint y: 140, endPoint x: 329, endPoint y: 112, distance: 29.8
click at [329, 112] on div "Trying to reach [DOMAIN_NAME] Connected again... 0% clear filter new *" at bounding box center [529, 275] width 1059 height 550
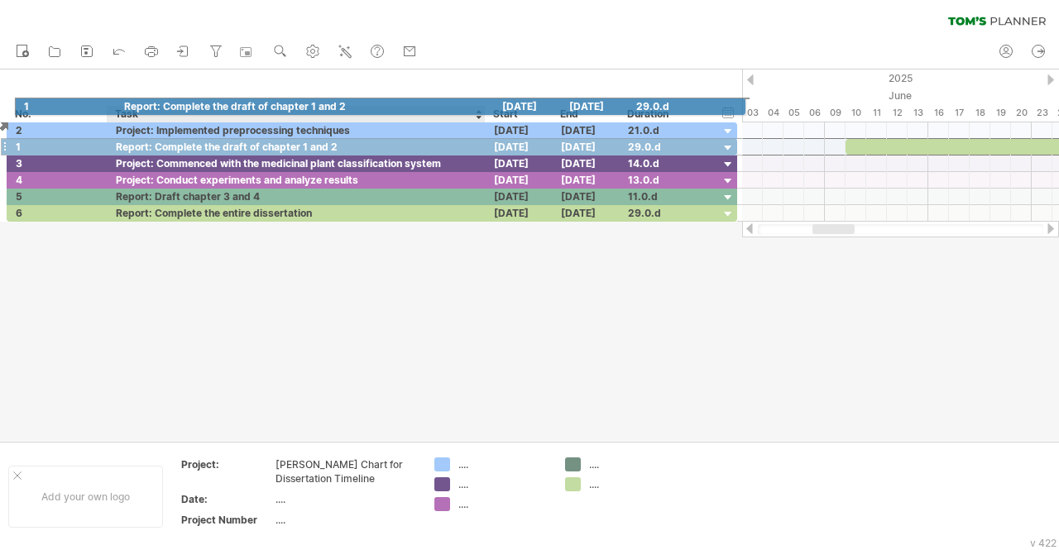
drag, startPoint x: 335, startPoint y: 145, endPoint x: 338, endPoint y: 103, distance: 42.3
click at [338, 103] on div "Trying to reach [DOMAIN_NAME] Connected again... 0% clear filter new *" at bounding box center [529, 275] width 1059 height 550
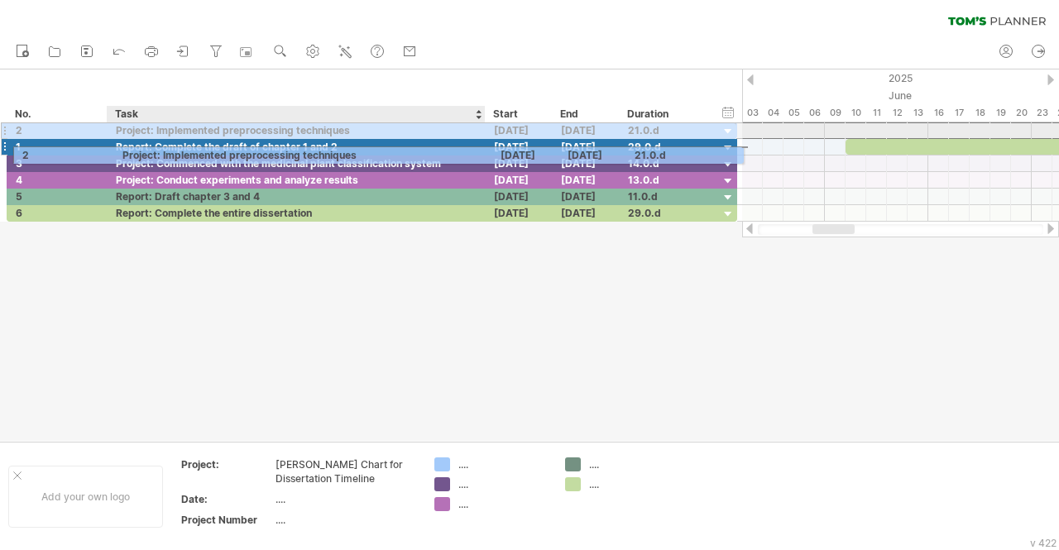
drag, startPoint x: 323, startPoint y: 127, endPoint x: 325, endPoint y: 153, distance: 26.6
click at [325, 153] on div "**********" at bounding box center [373, 172] width 732 height 100
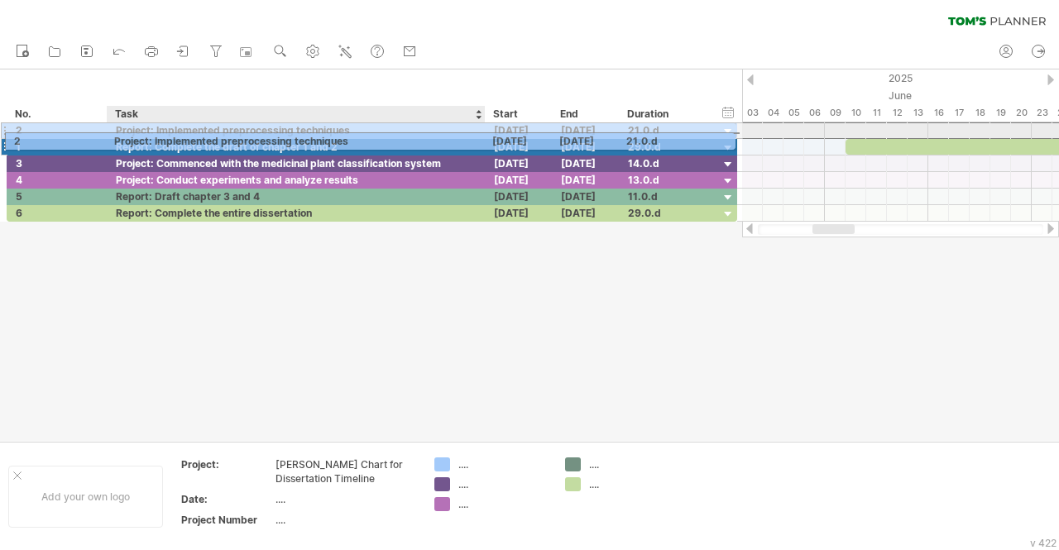
drag, startPoint x: 371, startPoint y: 130, endPoint x: 323, endPoint y: 140, distance: 49.0
click at [323, 140] on div "**********" at bounding box center [373, 172] width 732 height 100
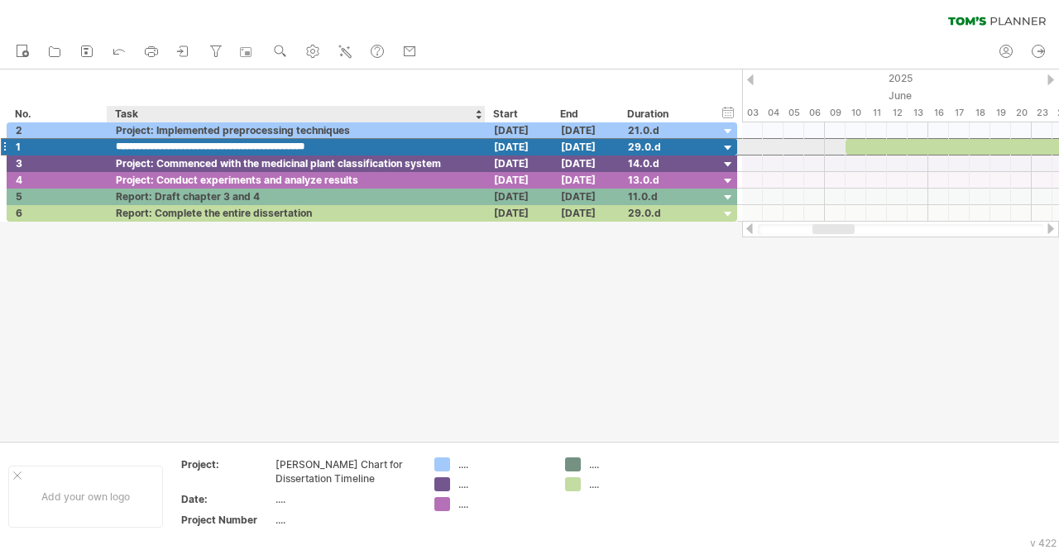
click at [323, 140] on input "**********" at bounding box center [296, 147] width 361 height 16
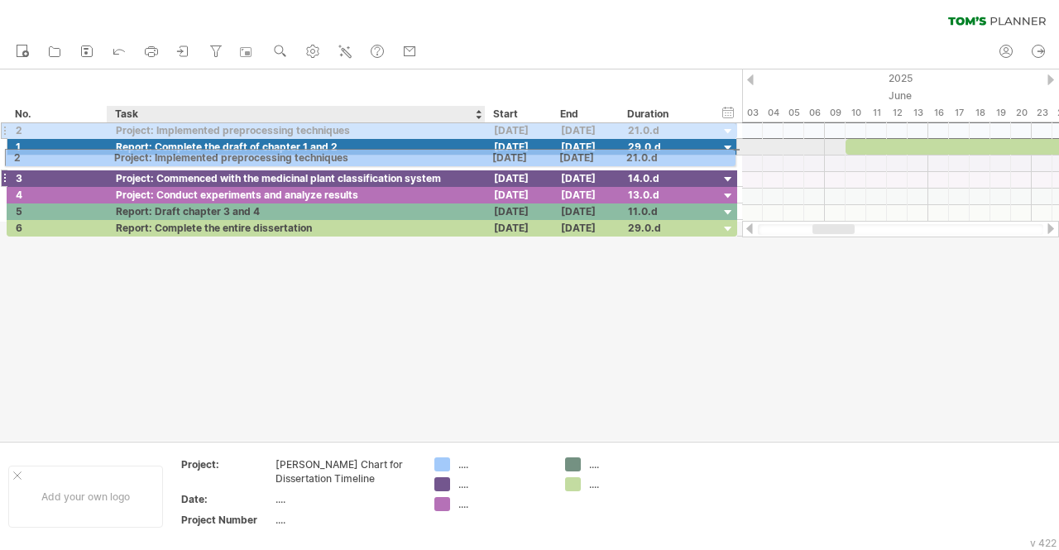
drag, startPoint x: 365, startPoint y: 129, endPoint x: 339, endPoint y: 156, distance: 36.9
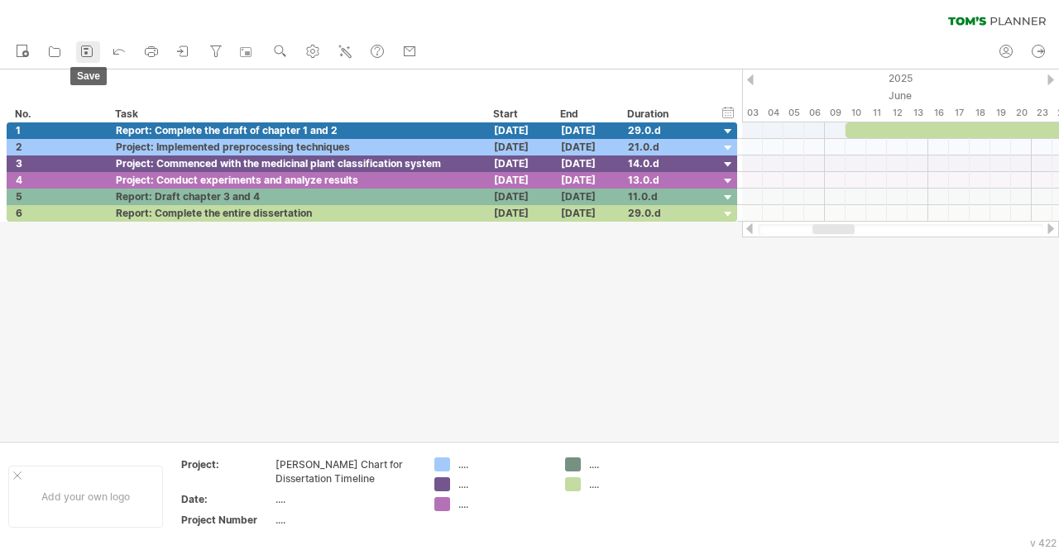
click at [84, 55] on icon at bounding box center [87, 51] width 17 height 17
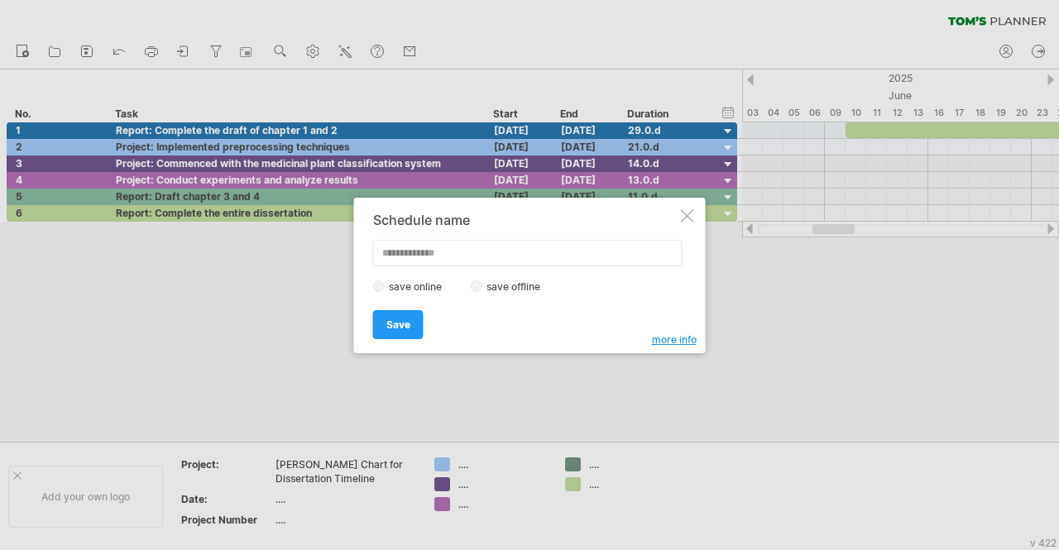
click at [489, 290] on label "save offline" at bounding box center [518, 287] width 72 height 12
click at [693, 227] on div "Schedule name save online save offline more info Save Save Save schedules onlin…" at bounding box center [530, 276] width 352 height 156
click at [432, 253] on input "text" at bounding box center [528, 253] width 310 height 26
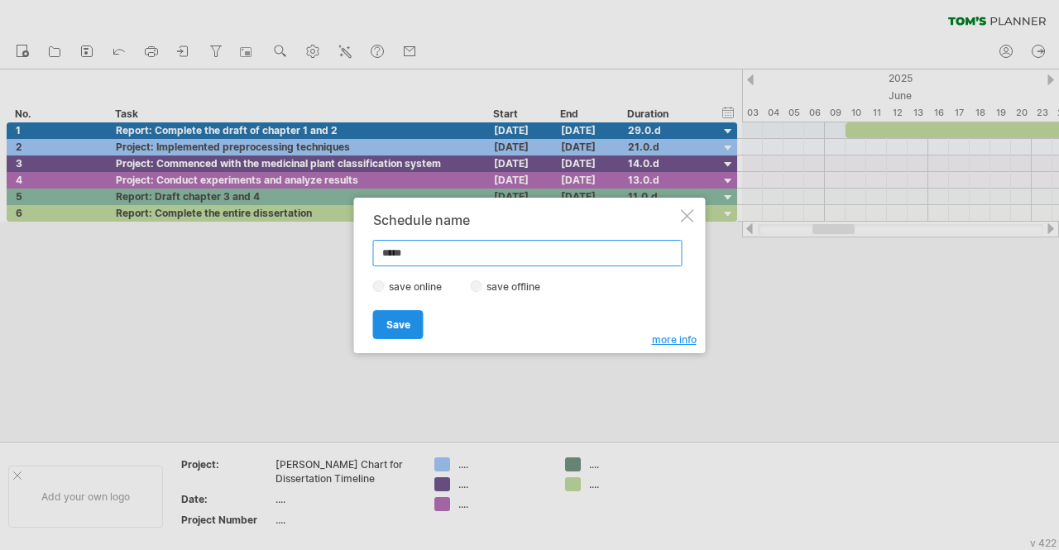
type input "*****"
click at [409, 313] on link "Save" at bounding box center [398, 324] width 50 height 29
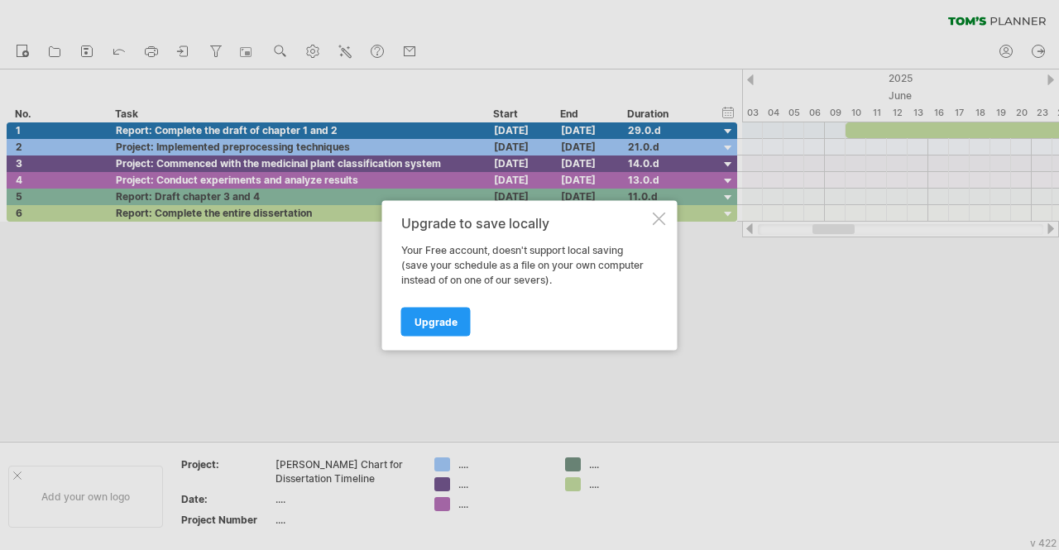
click at [661, 224] on div at bounding box center [659, 218] width 13 height 13
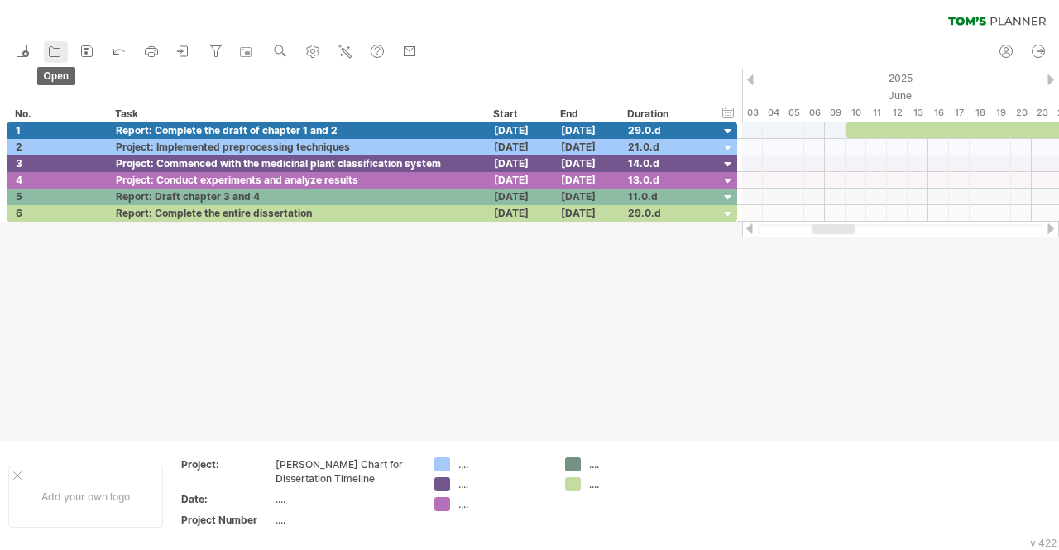
click at [59, 50] on icon at bounding box center [54, 51] width 17 height 17
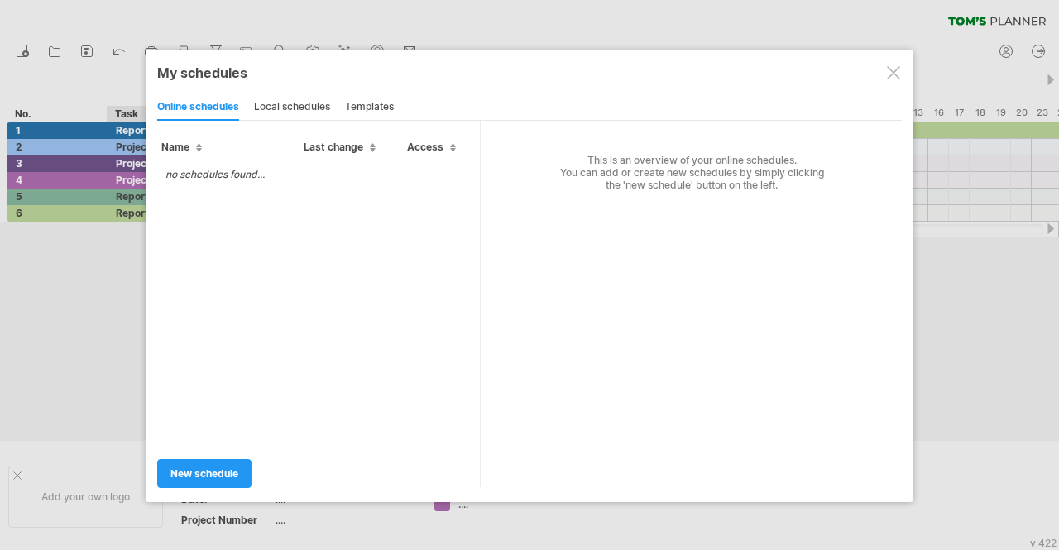
click at [98, 381] on div at bounding box center [529, 275] width 1059 height 550
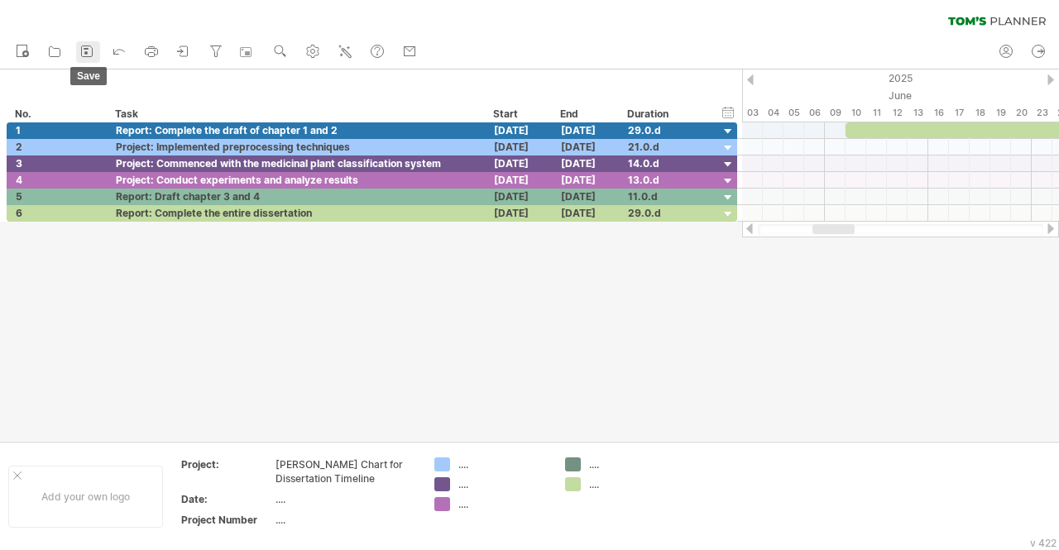
click at [91, 54] on icon at bounding box center [87, 51] width 17 height 17
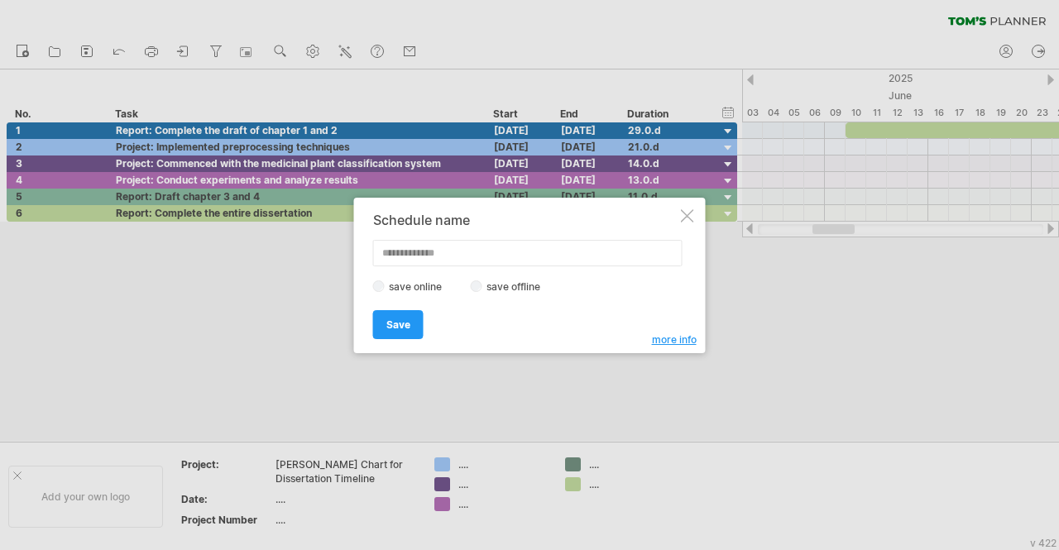
click at [674, 222] on div "Schedule name" at bounding box center [525, 220] width 305 height 15
click at [689, 217] on div at bounding box center [687, 215] width 13 height 13
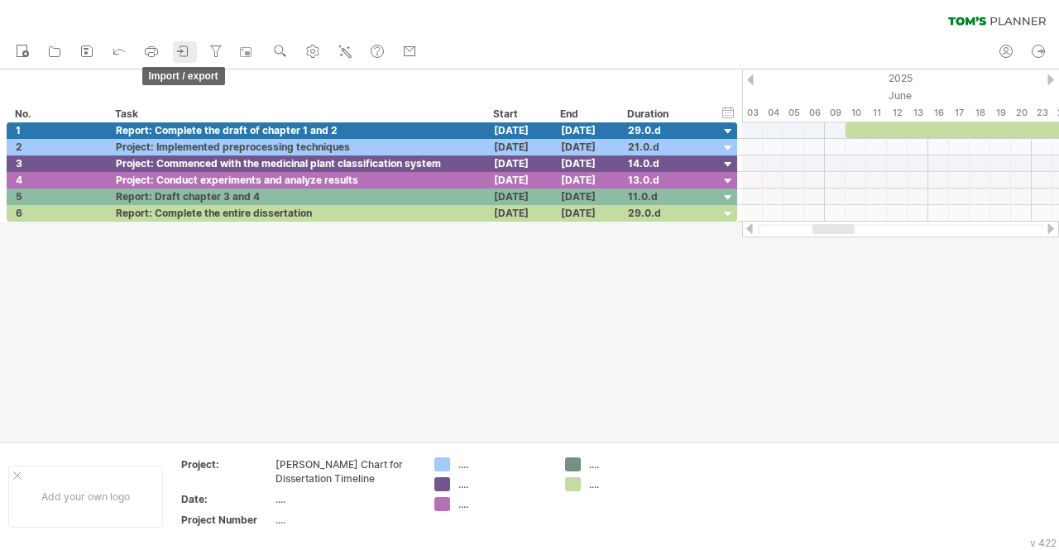
click at [184, 51] on icon at bounding box center [183, 51] width 17 height 17
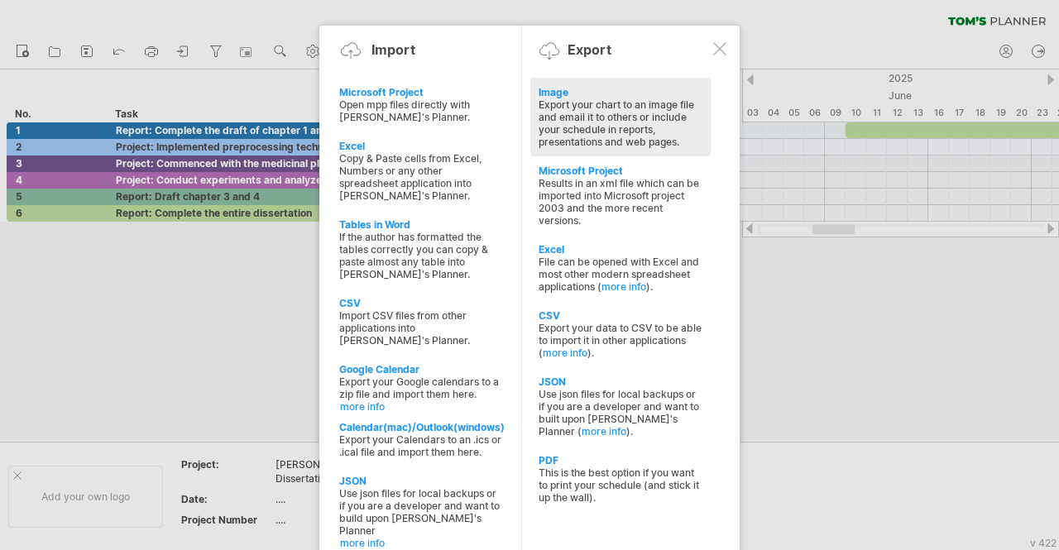
click at [590, 109] on div "Export your chart to an image file and email it to others or include your sched…" at bounding box center [621, 123] width 164 height 50
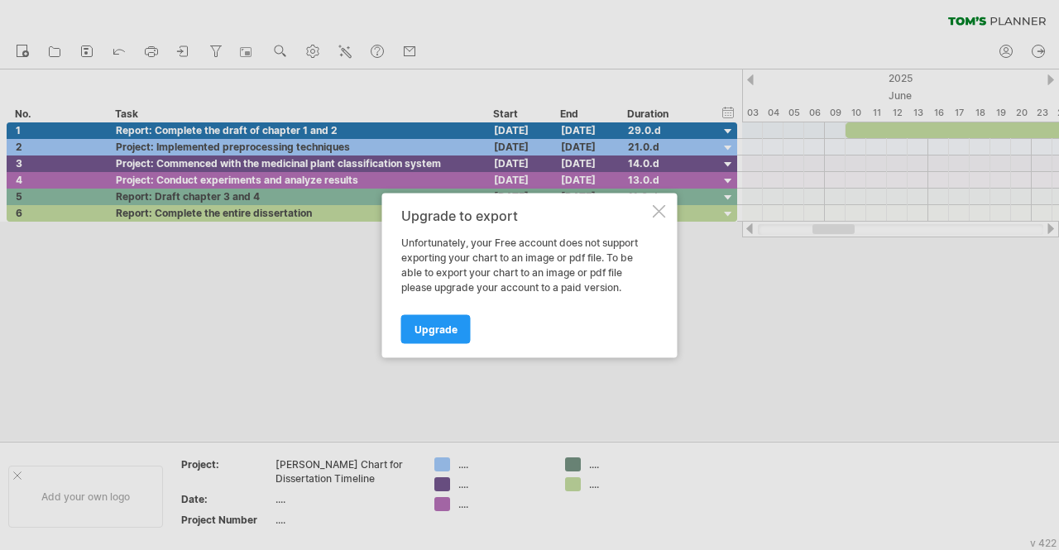
click at [450, 343] on div "Upgrade to export Unfortunately, your Free account does not support exporting y…" at bounding box center [529, 275] width 295 height 165
click at [437, 335] on link "Upgrade" at bounding box center [436, 328] width 70 height 29
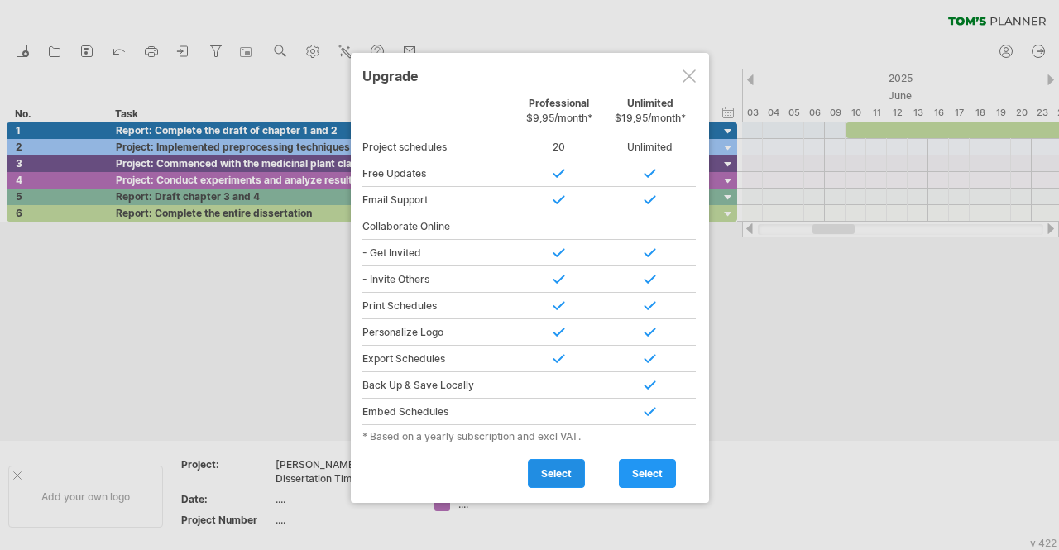
click at [558, 459] on link "select" at bounding box center [556, 473] width 57 height 29
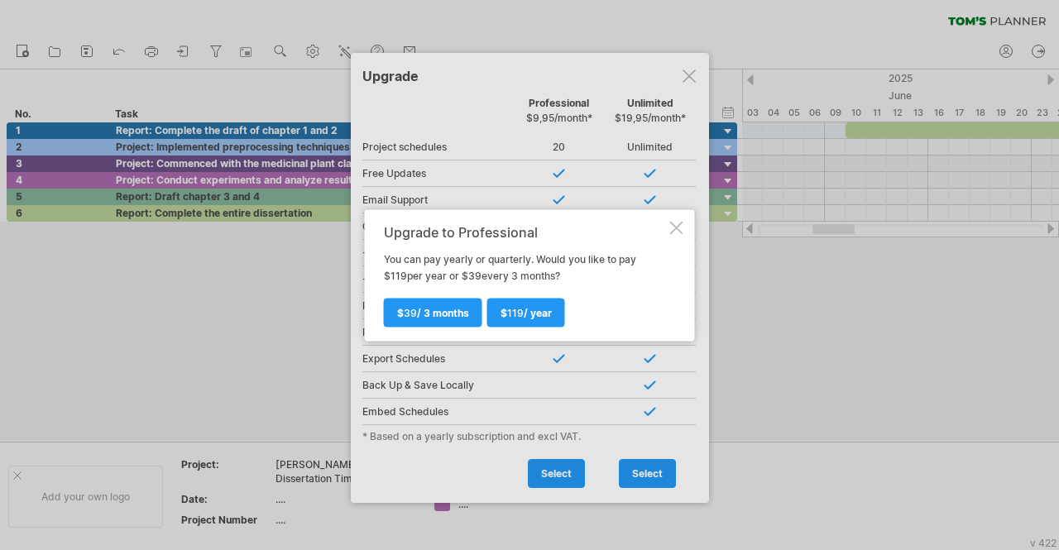
click at [680, 228] on div at bounding box center [676, 227] width 13 height 13
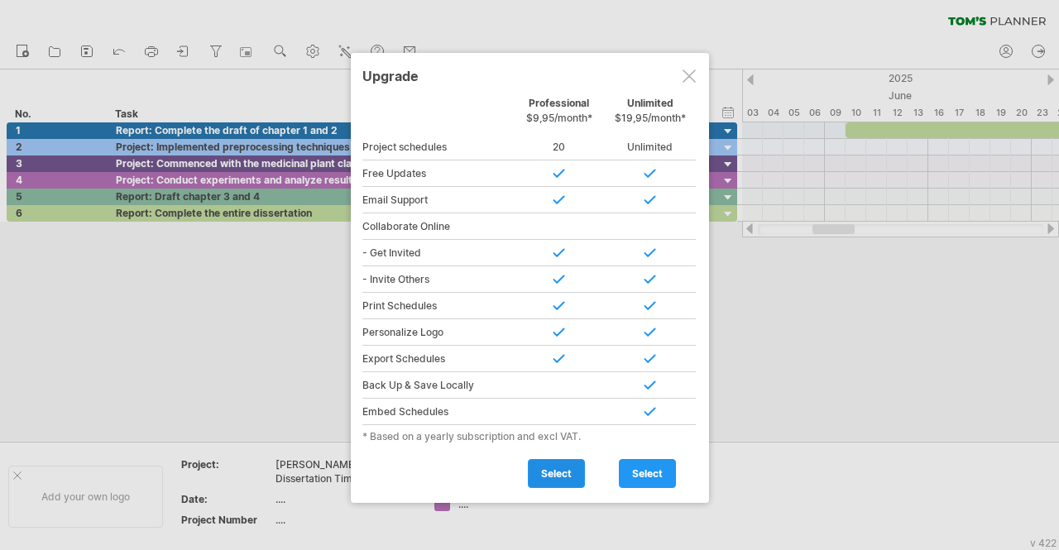
click at [549, 472] on span "select" at bounding box center [556, 474] width 31 height 12
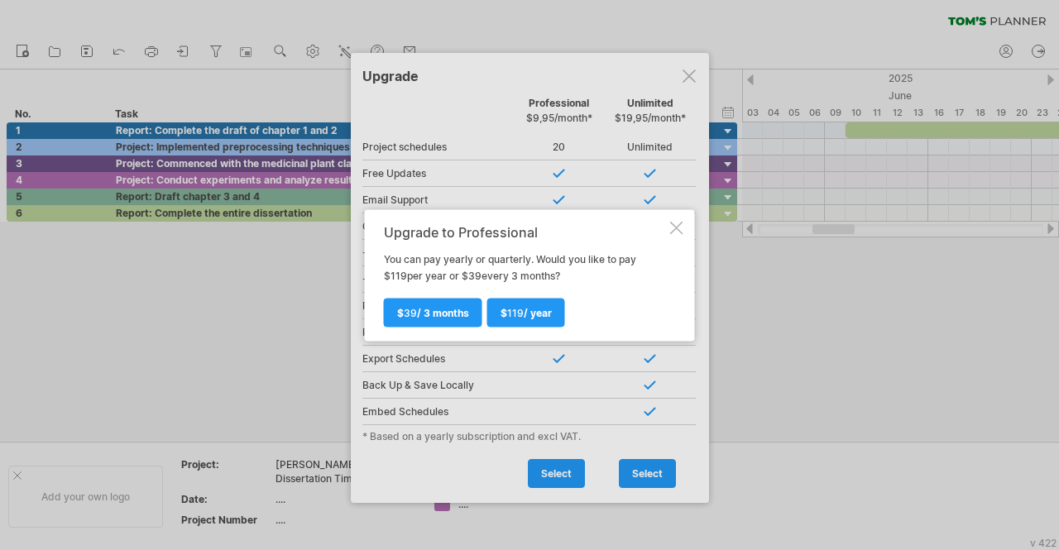
click at [679, 231] on div at bounding box center [676, 227] width 13 height 13
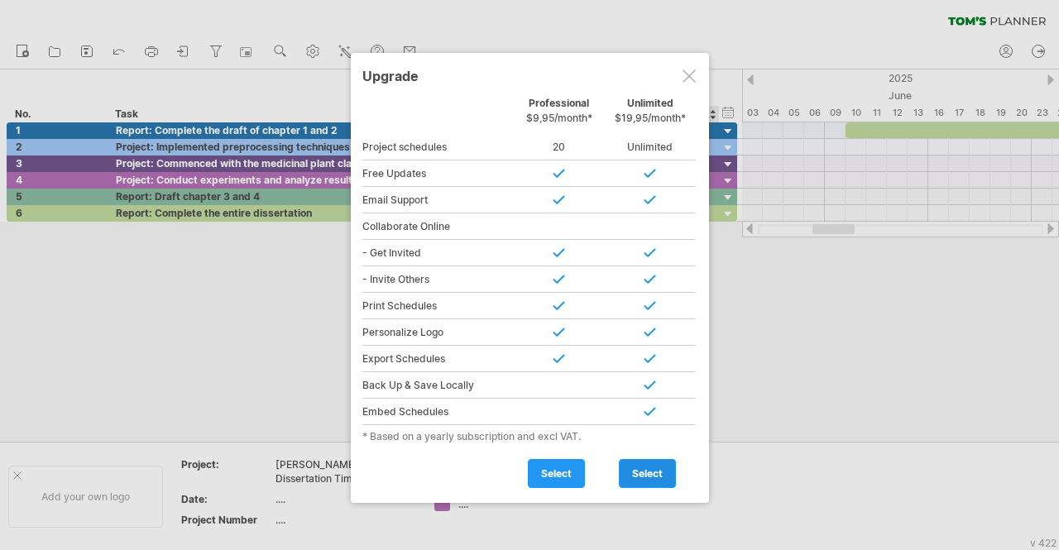
click at [655, 461] on link "select" at bounding box center [647, 473] width 57 height 29
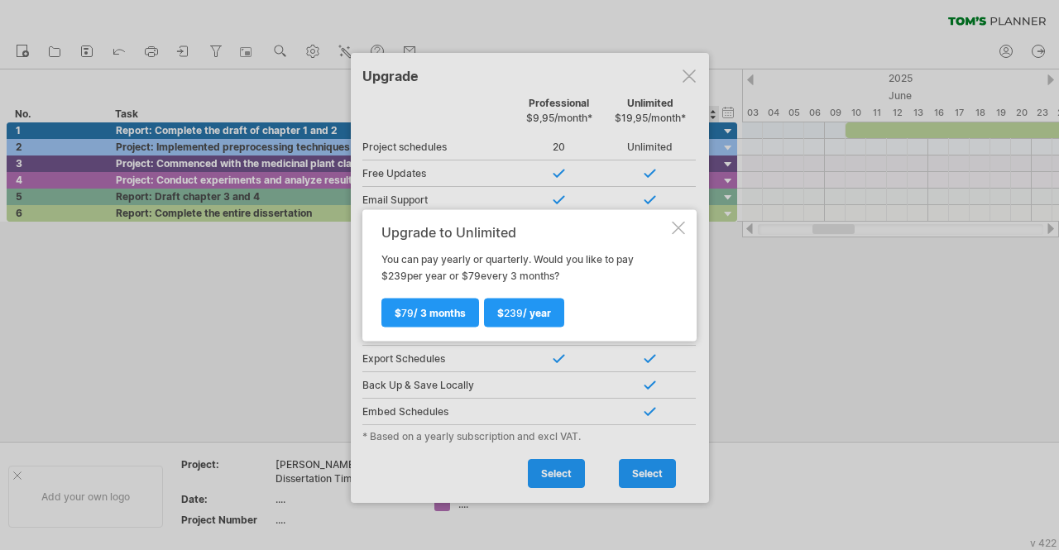
click at [684, 223] on div at bounding box center [678, 227] width 13 height 13
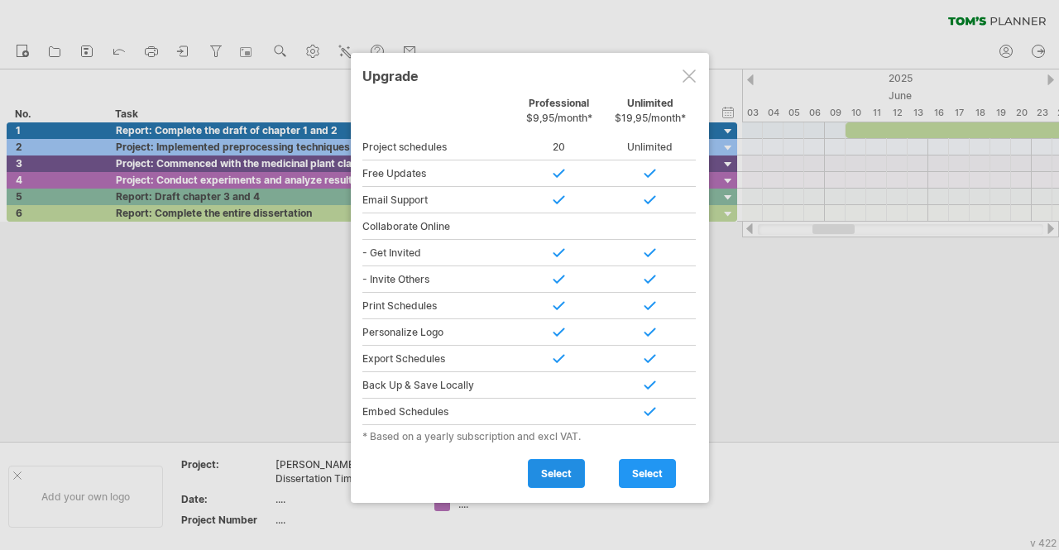
click at [545, 469] on span "select" at bounding box center [556, 474] width 31 height 12
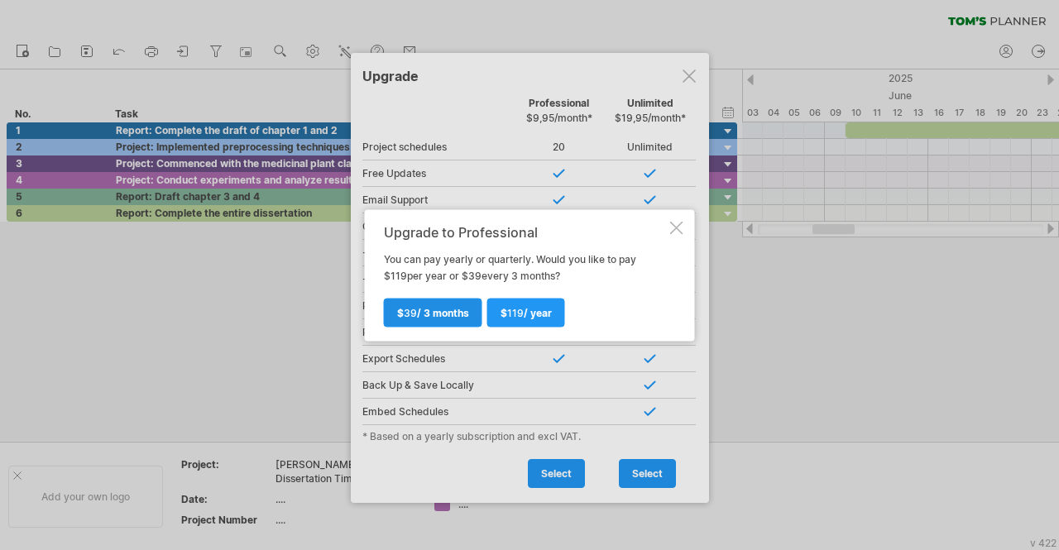
click at [461, 310] on span "$ 39 / 3 months" at bounding box center [433, 312] width 72 height 12
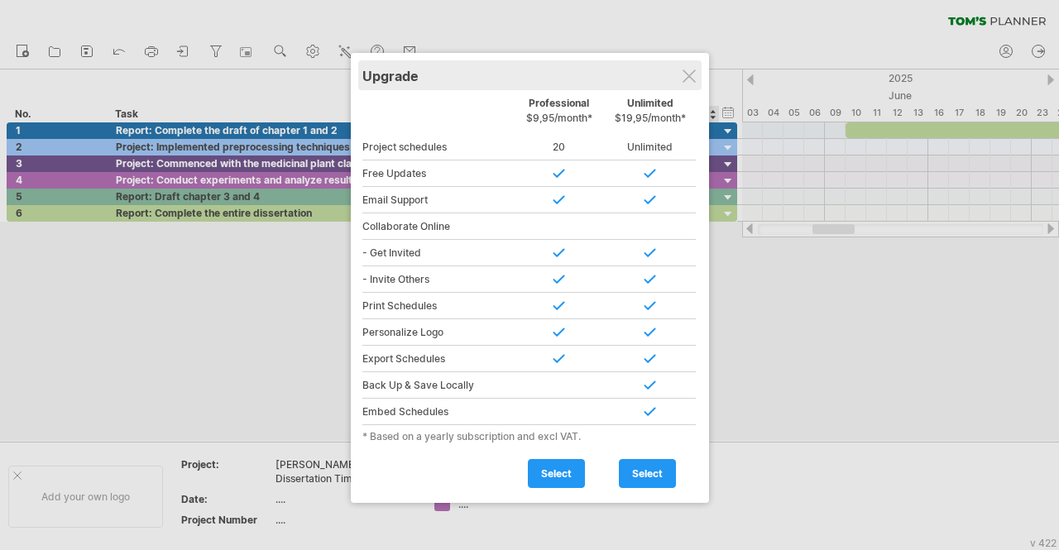
click at [679, 74] on div "Upgrade" at bounding box center [529, 75] width 335 height 30
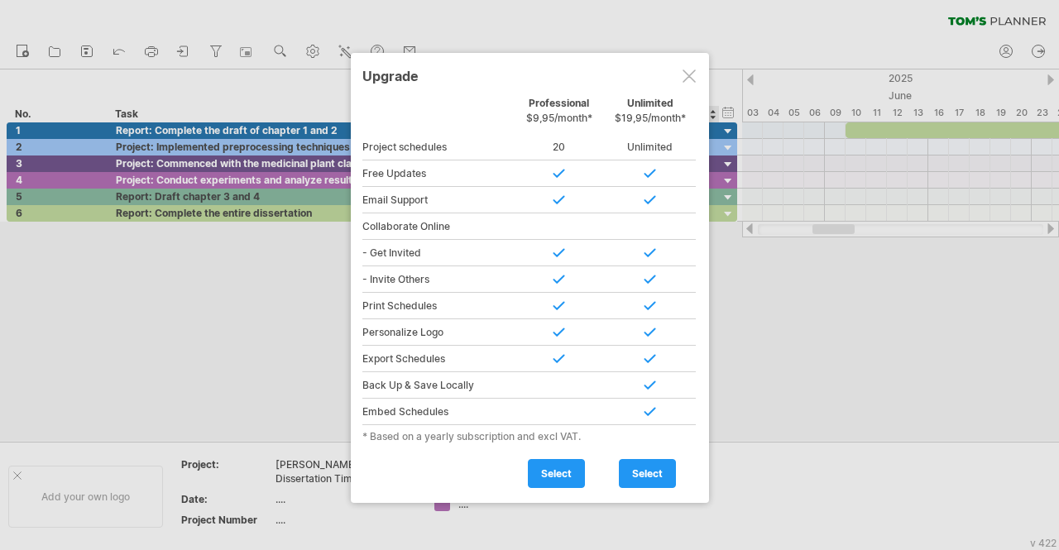
click at [690, 74] on div at bounding box center [689, 76] width 13 height 13
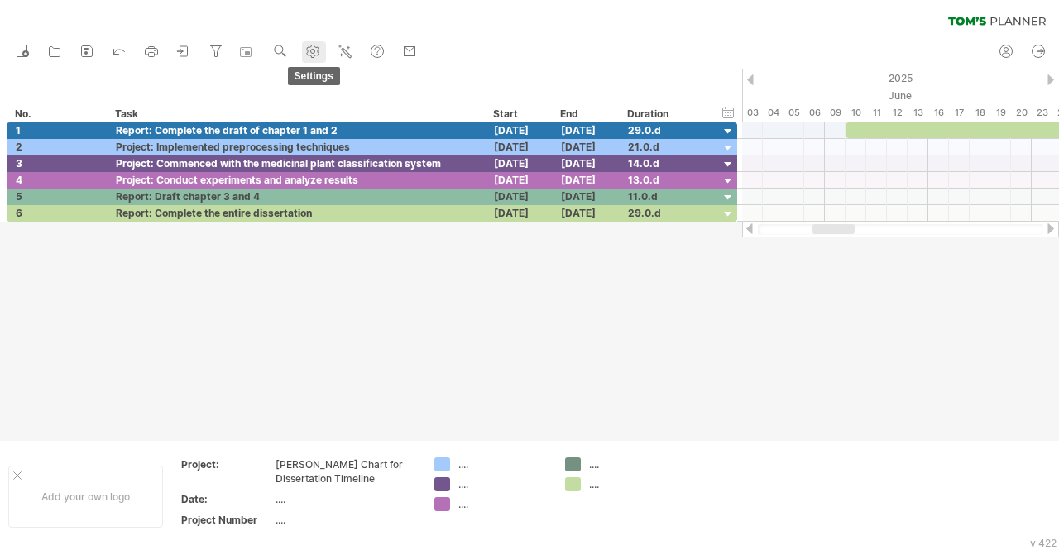
click at [317, 55] on use at bounding box center [313, 51] width 17 height 17
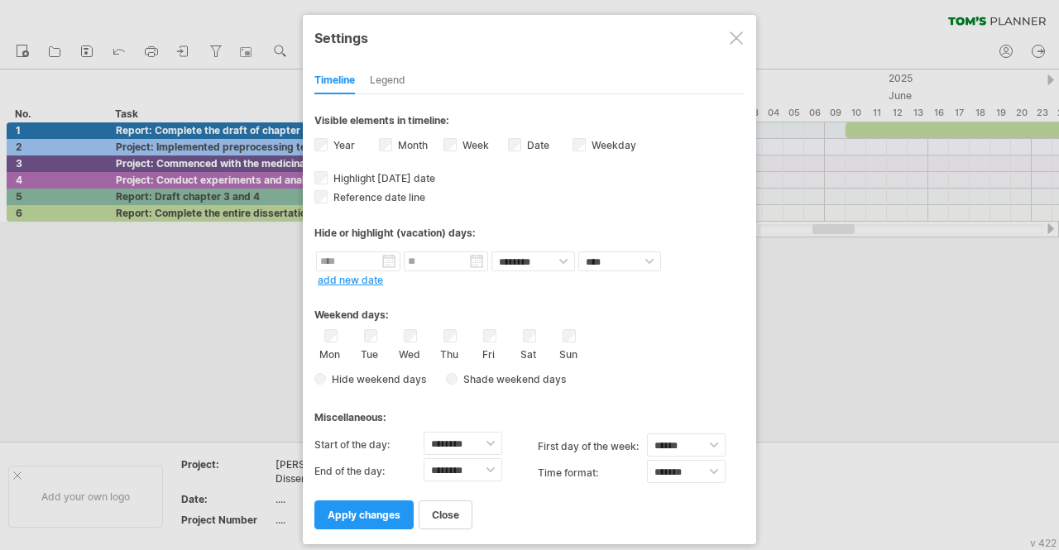
click at [730, 41] on div at bounding box center [736, 37] width 13 height 13
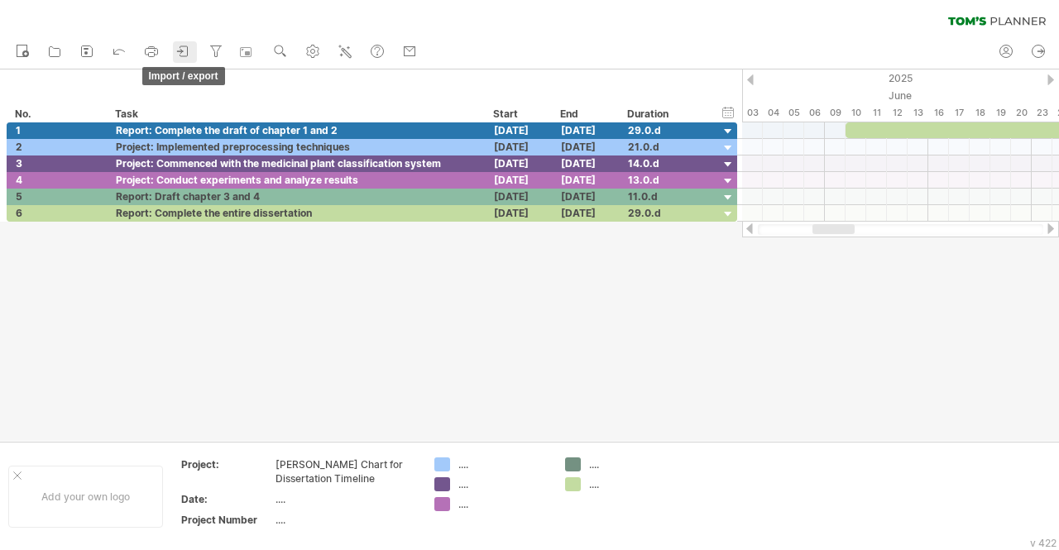
click at [180, 54] on icon at bounding box center [183, 51] width 17 height 17
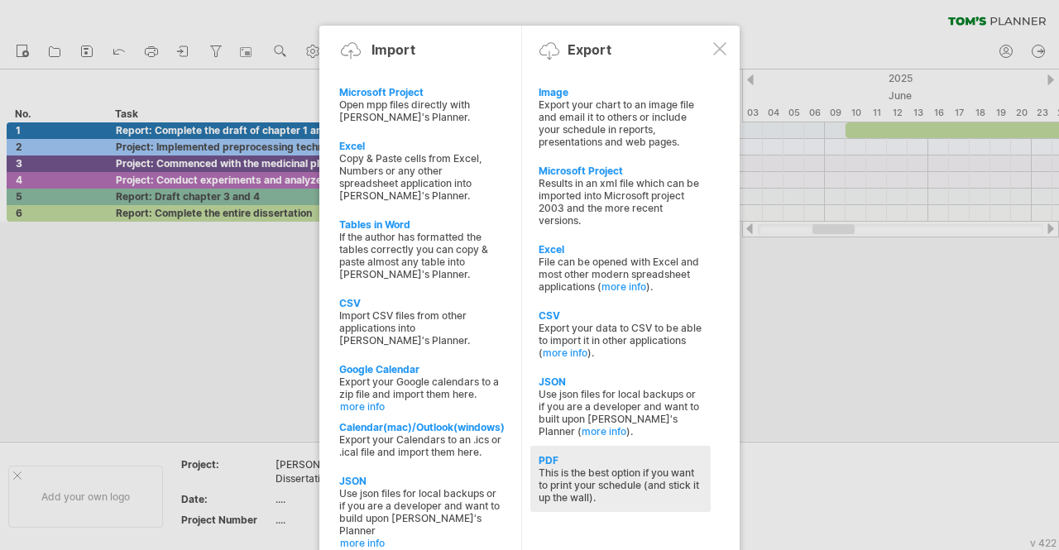
click at [565, 467] on div "This is the best option if you want to print your schedule (and stick it up the…" at bounding box center [621, 485] width 164 height 37
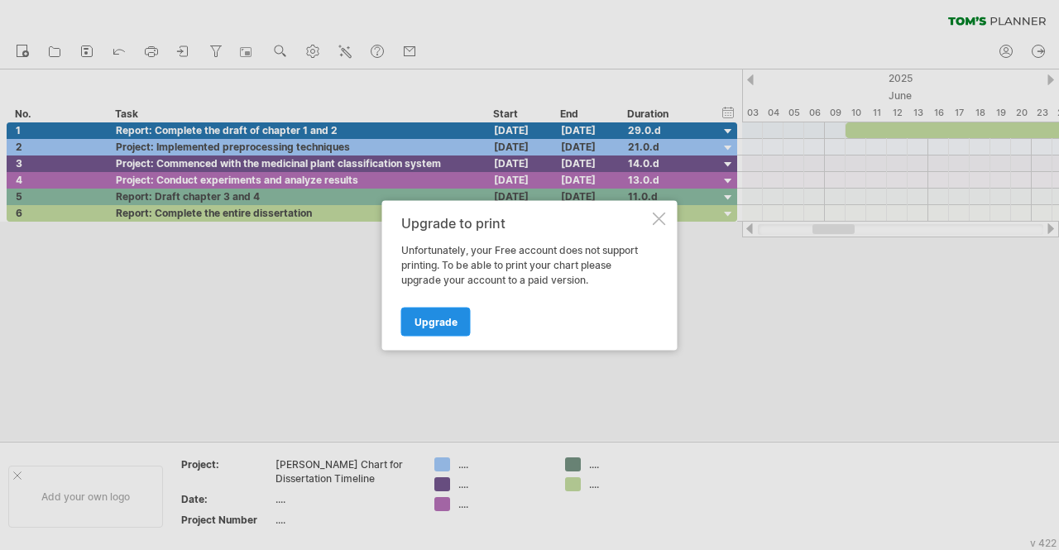
click at [435, 322] on span "Upgrade" at bounding box center [436, 321] width 43 height 12
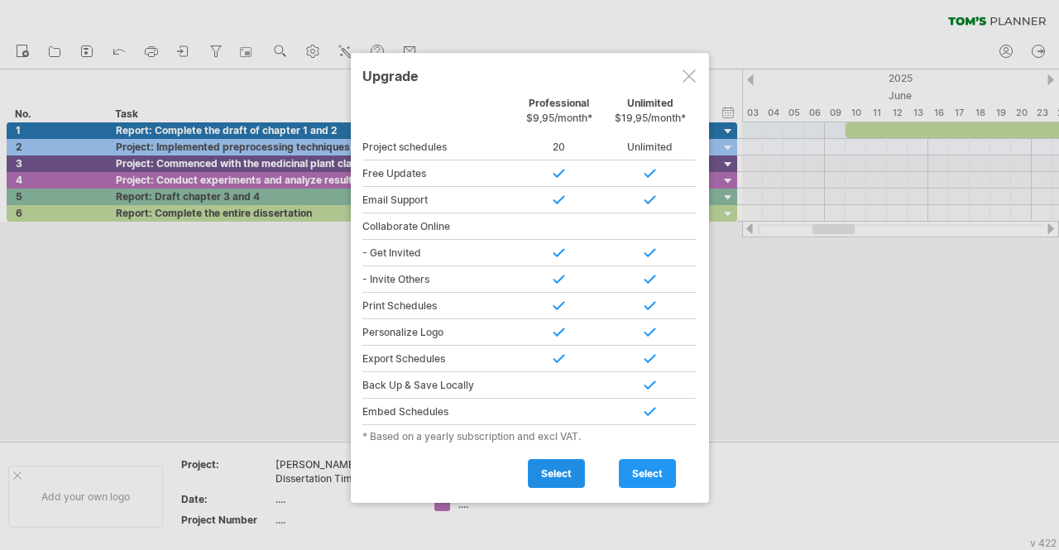
click at [551, 474] on link "select" at bounding box center [556, 473] width 57 height 29
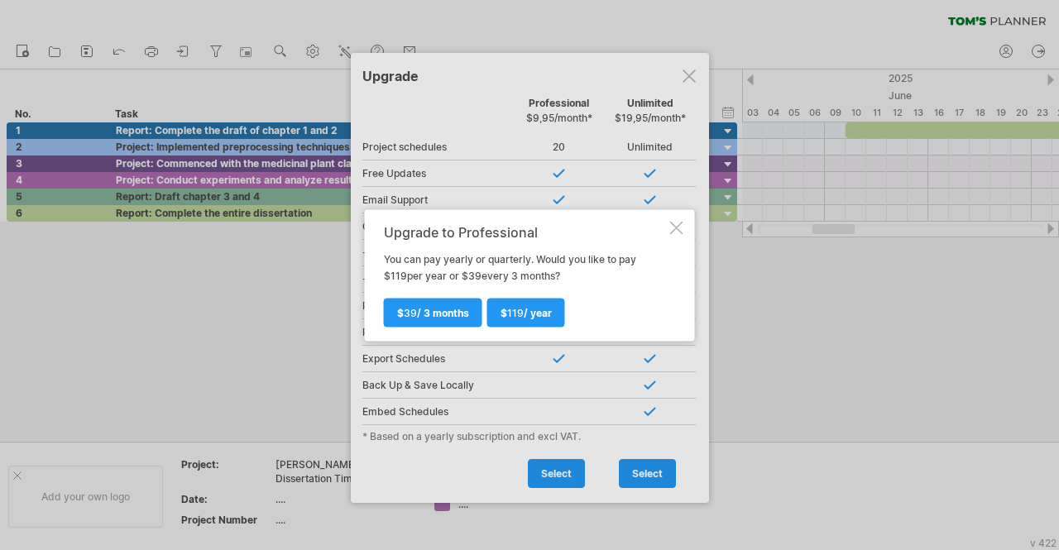
click at [683, 226] on div at bounding box center [676, 227] width 13 height 13
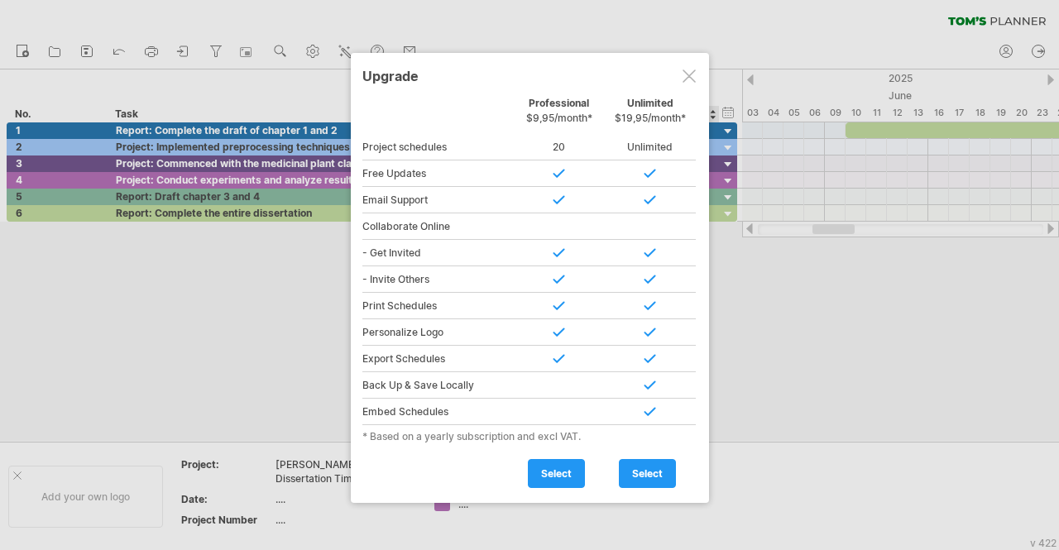
click at [692, 77] on div at bounding box center [689, 76] width 13 height 13
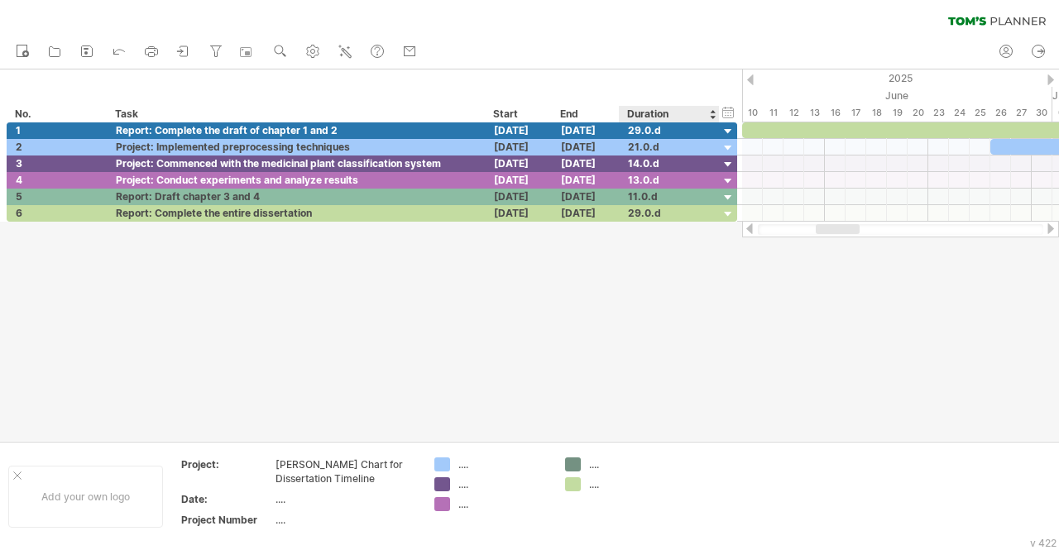
click at [697, 343] on div at bounding box center [529, 256] width 1059 height 372
click at [345, 88] on div "hide start/end/duration show start/end/duration *** No. **** Task Start End ***…" at bounding box center [371, 96] width 742 height 53
click at [424, 79] on div "hide start/end/duration show start/end/duration *** No. **** Task Start End ***…" at bounding box center [371, 96] width 742 height 53
click at [348, 77] on div "hide start/end/duration show start/end/duration *** No. **** Task Start End ***…" at bounding box center [371, 96] width 742 height 53
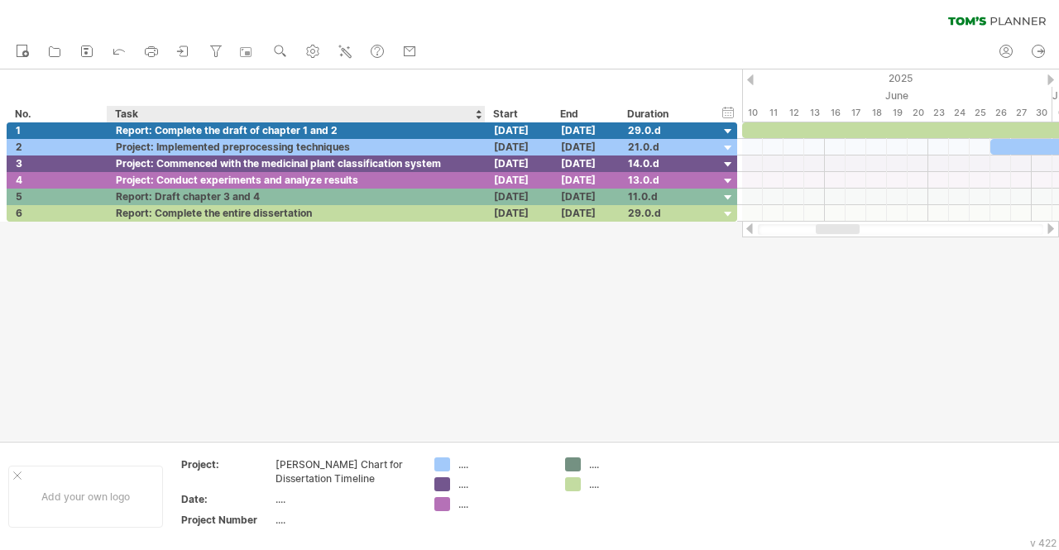
click at [348, 77] on div "hide start/end/duration show start/end/duration *** No. **** Task Start End ***…" at bounding box center [371, 96] width 742 height 53
click at [196, 48] on link "import / export" at bounding box center [185, 52] width 24 height 22
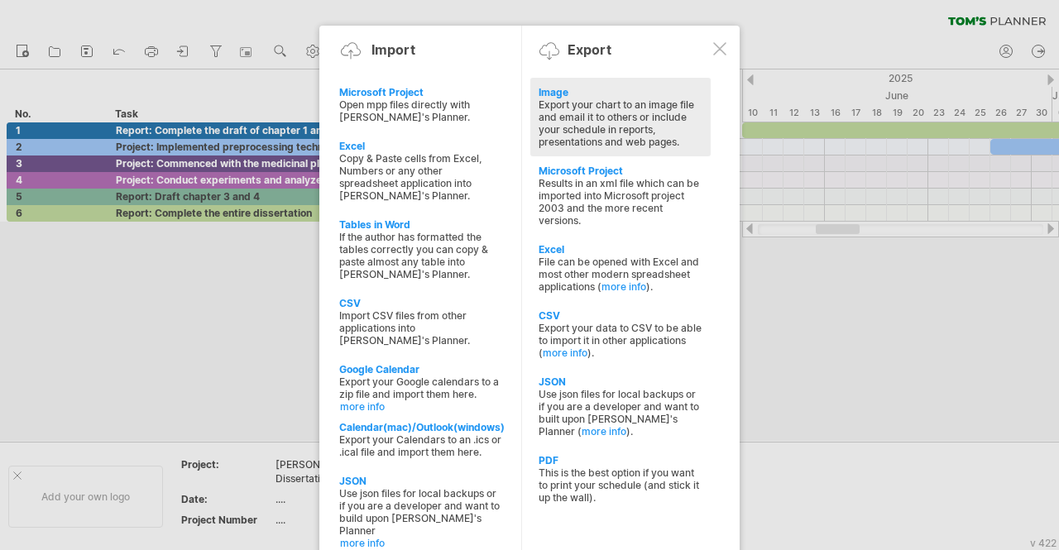
click at [610, 122] on div "Export your chart to an image file and email it to others or include your sched…" at bounding box center [621, 123] width 164 height 50
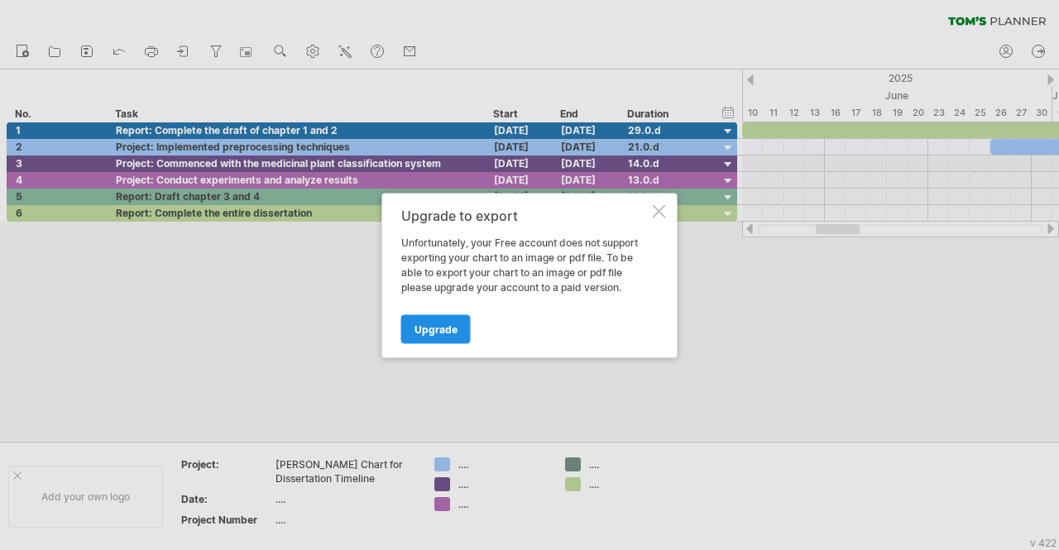
click at [444, 324] on span "Upgrade" at bounding box center [436, 329] width 43 height 12
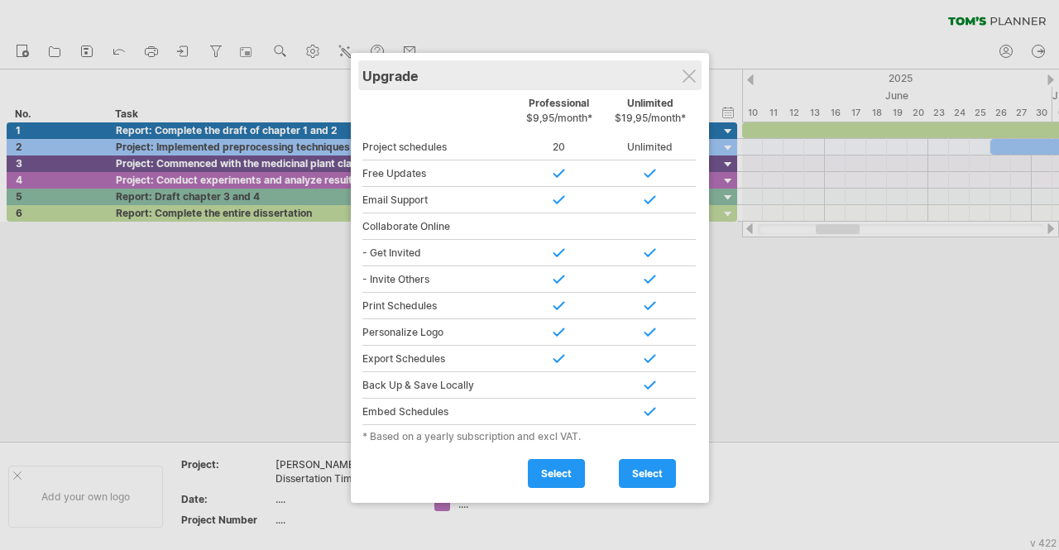
click at [698, 67] on div "Upgrade" at bounding box center [529, 75] width 335 height 30
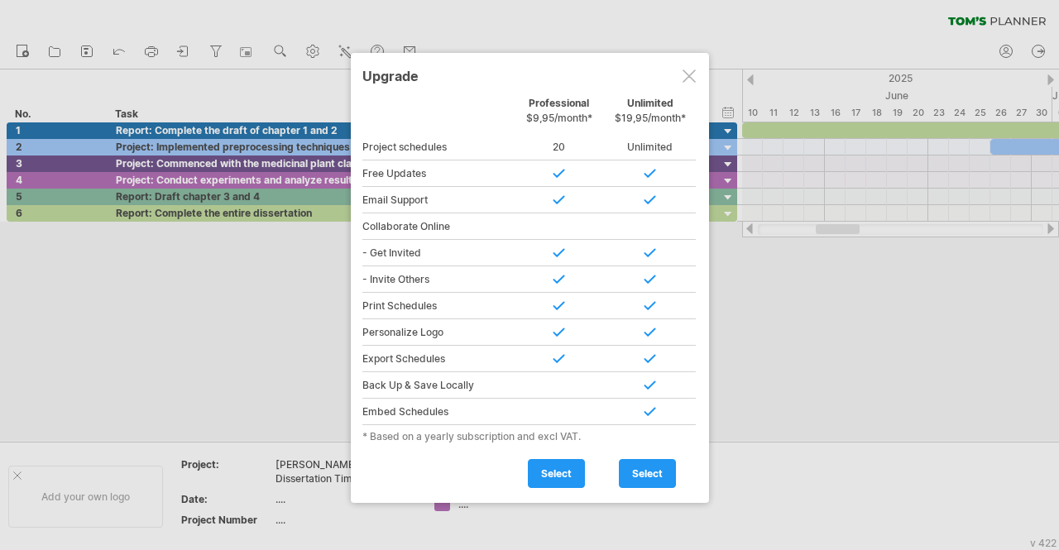
click at [691, 70] on div at bounding box center [689, 76] width 13 height 13
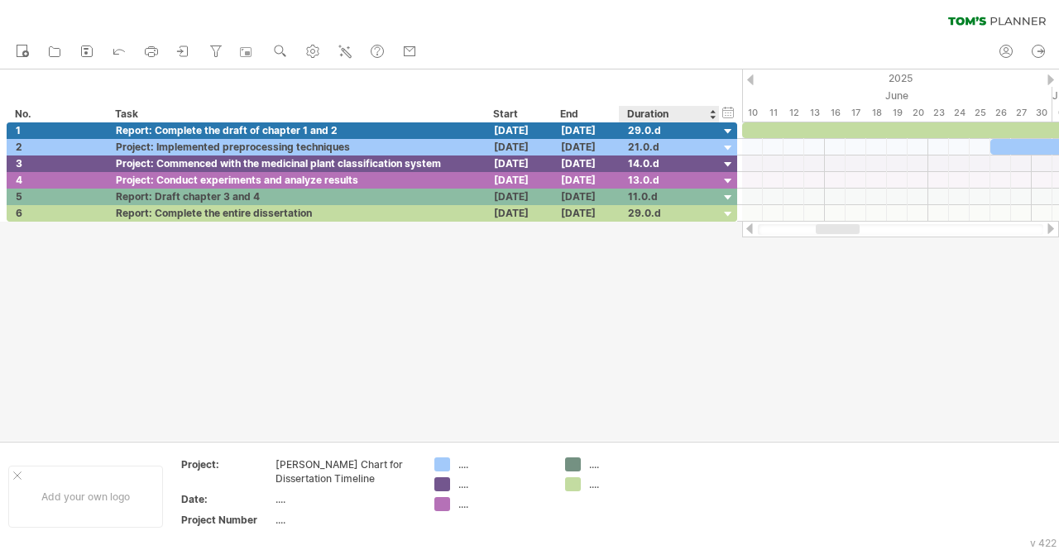
drag, startPoint x: 741, startPoint y: 86, endPoint x: 707, endPoint y: 94, distance: 35.5
click at [707, 94] on div "hide start/end/duration show start/end/duration *** No. **** Task Start End ***…" at bounding box center [371, 96] width 742 height 53
click at [773, 234] on div at bounding box center [901, 229] width 286 height 11
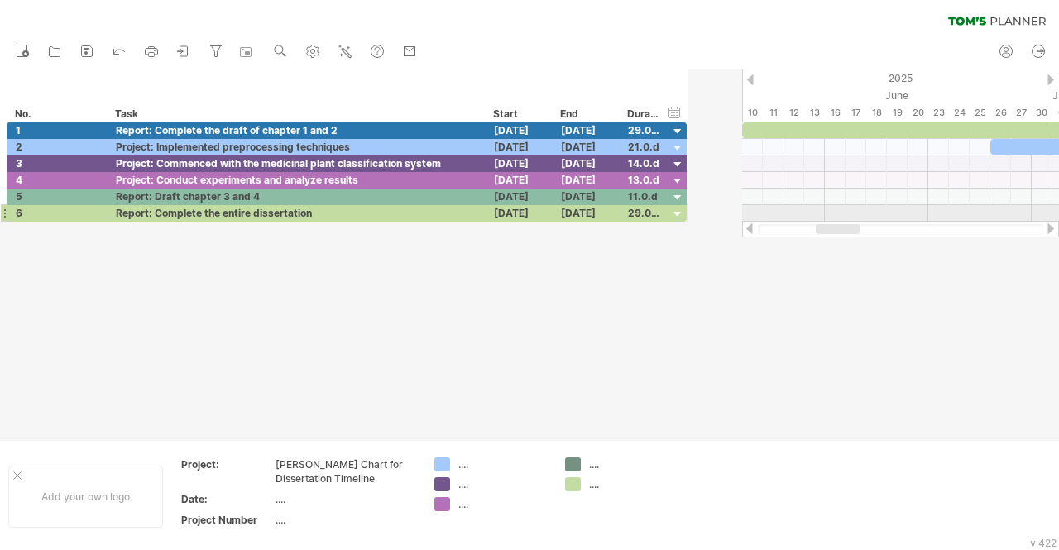
drag, startPoint x: 715, startPoint y: 218, endPoint x: 665, endPoint y: 213, distance: 50.7
click at [665, 213] on div at bounding box center [667, 213] width 8 height 17
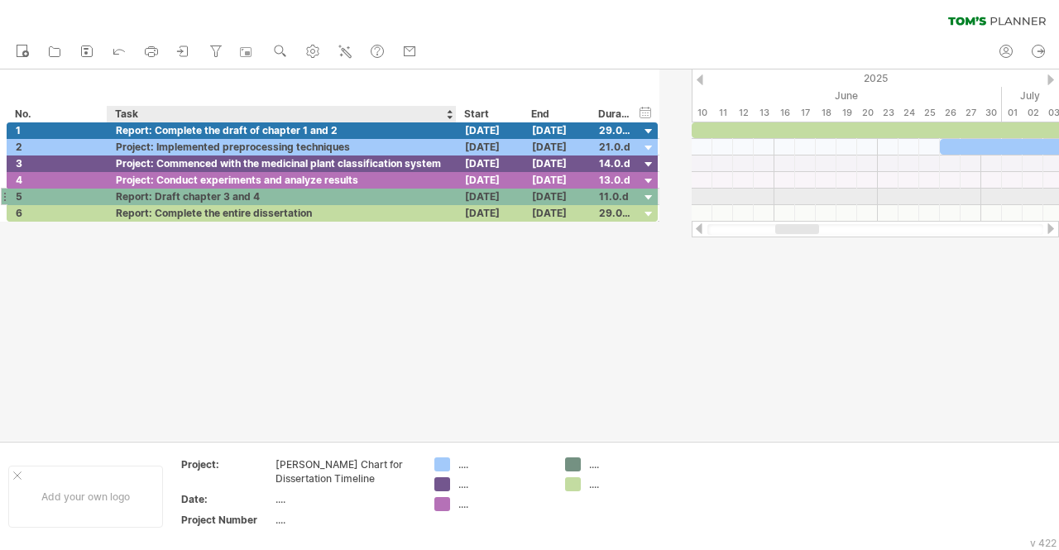
drag, startPoint x: 480, startPoint y: 192, endPoint x: 452, endPoint y: 193, distance: 28.1
click at [452, 193] on div at bounding box center [454, 197] width 8 height 17
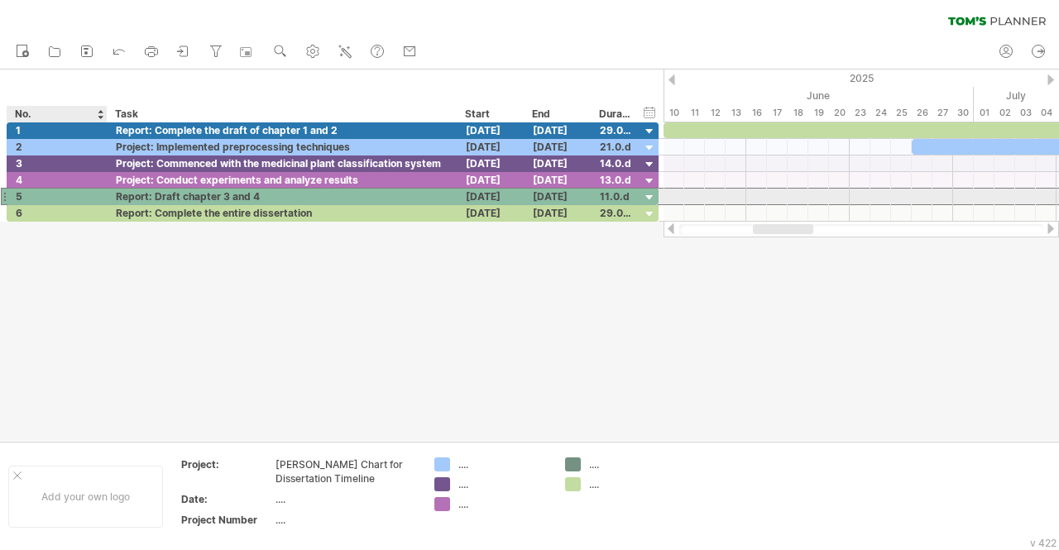
click at [108, 192] on div "**********" at bounding box center [283, 197] width 350 height 16
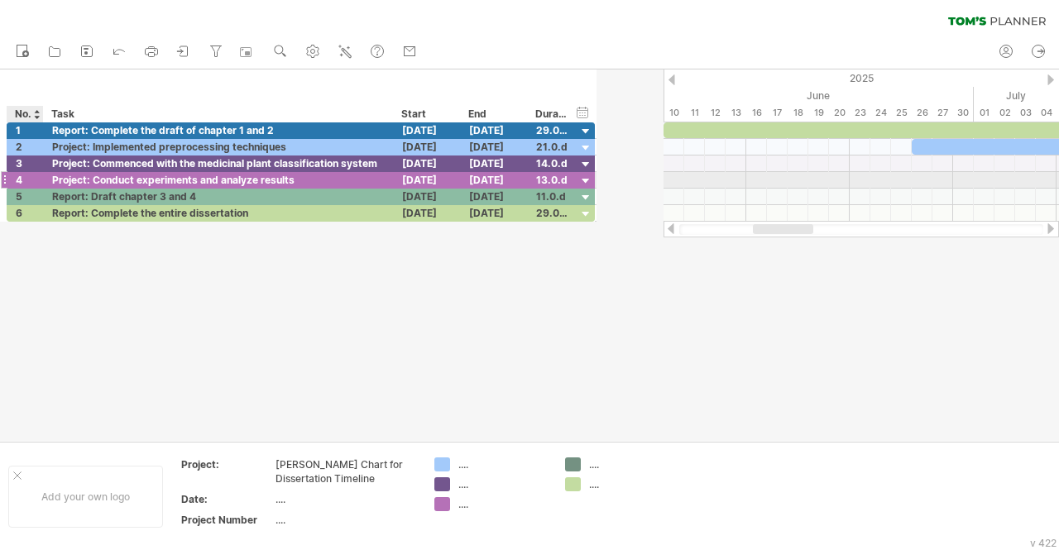
drag, startPoint x: 102, startPoint y: 184, endPoint x: 38, endPoint y: 176, distance: 64.2
click at [38, 176] on div at bounding box center [41, 180] width 8 height 17
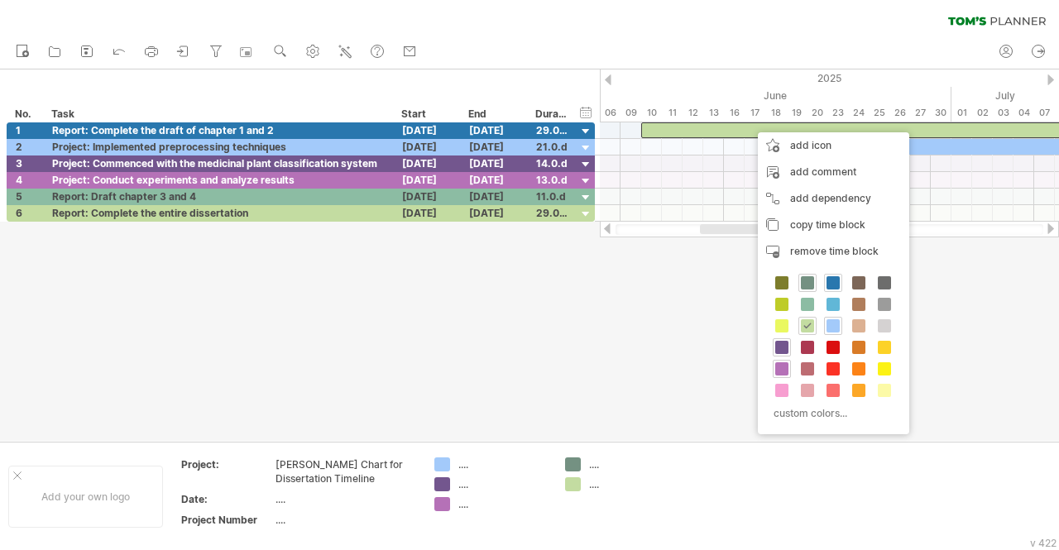
click at [833, 286] on span at bounding box center [833, 282] width 13 height 13
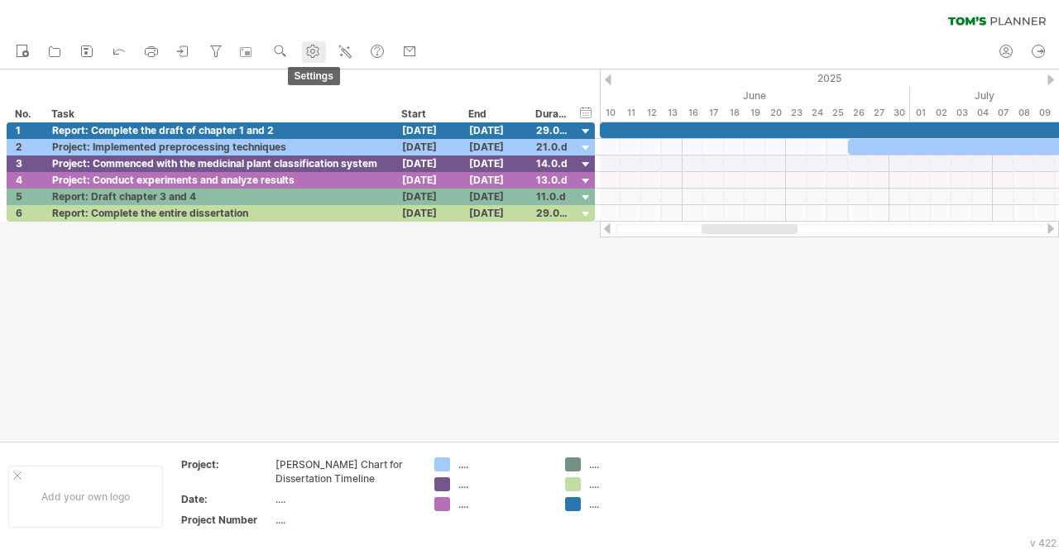
click at [311, 55] on icon at bounding box center [313, 52] width 12 height 12
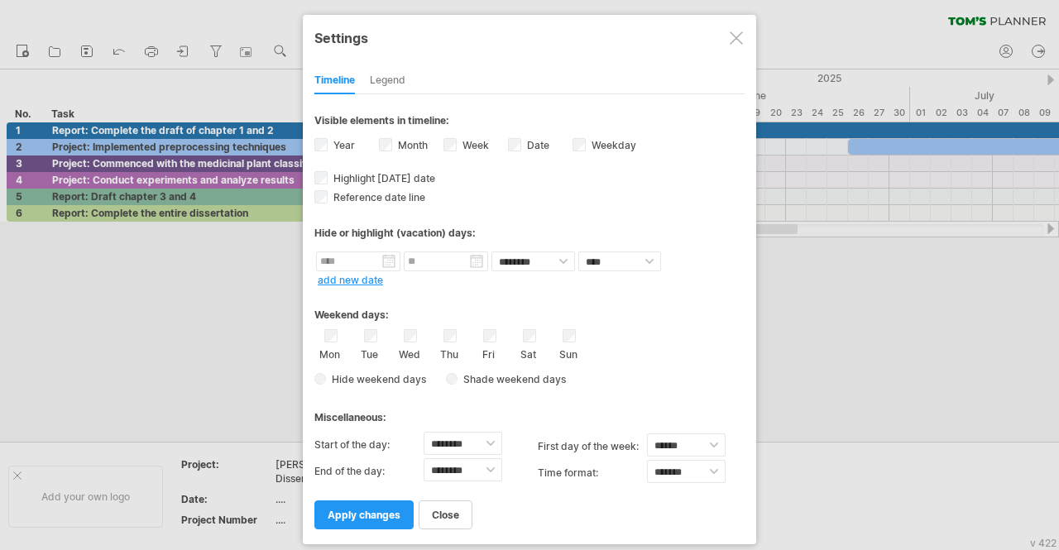
click at [741, 34] on div at bounding box center [736, 37] width 13 height 13
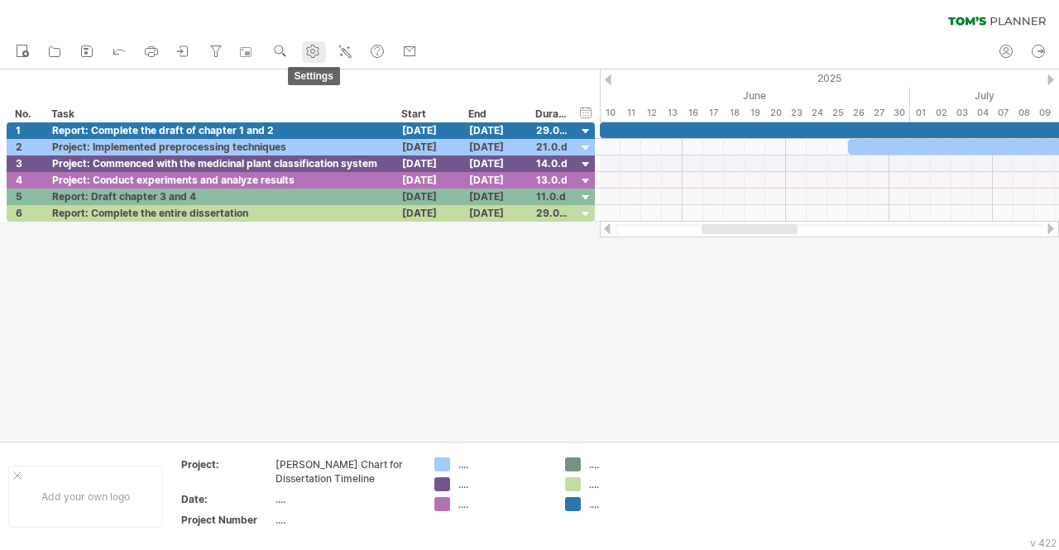
click at [319, 51] on icon at bounding box center [313, 52] width 12 height 12
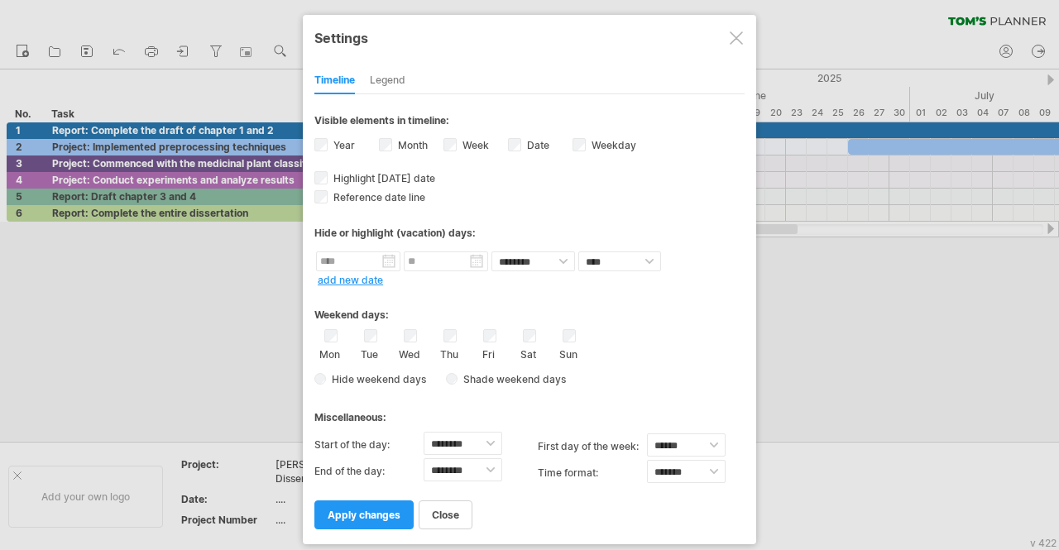
click at [386, 80] on div "Legend" at bounding box center [388, 81] width 36 height 26
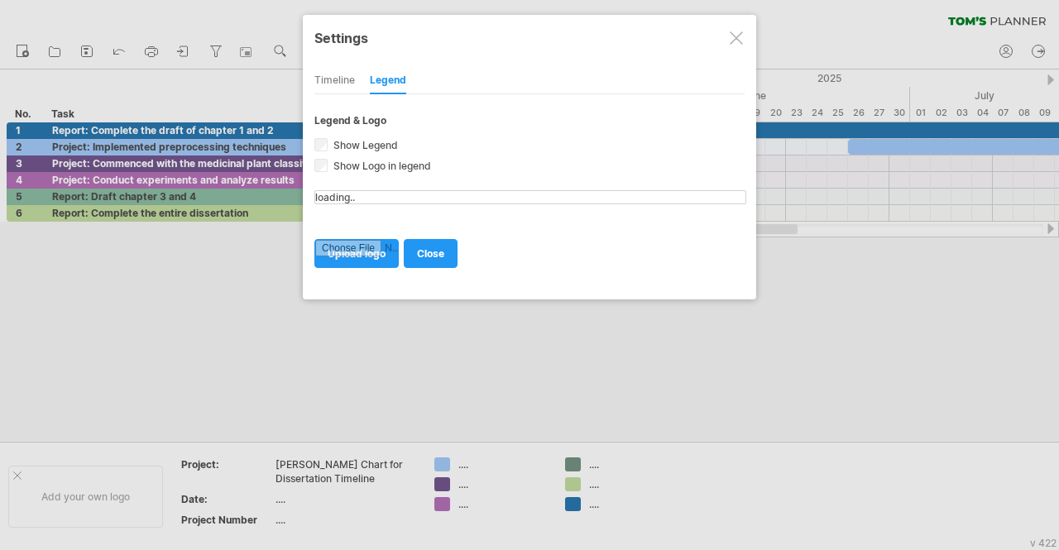
click at [311, 92] on div "**********" at bounding box center [529, 157] width 453 height 285
click at [326, 89] on div "Timeline" at bounding box center [334, 81] width 41 height 26
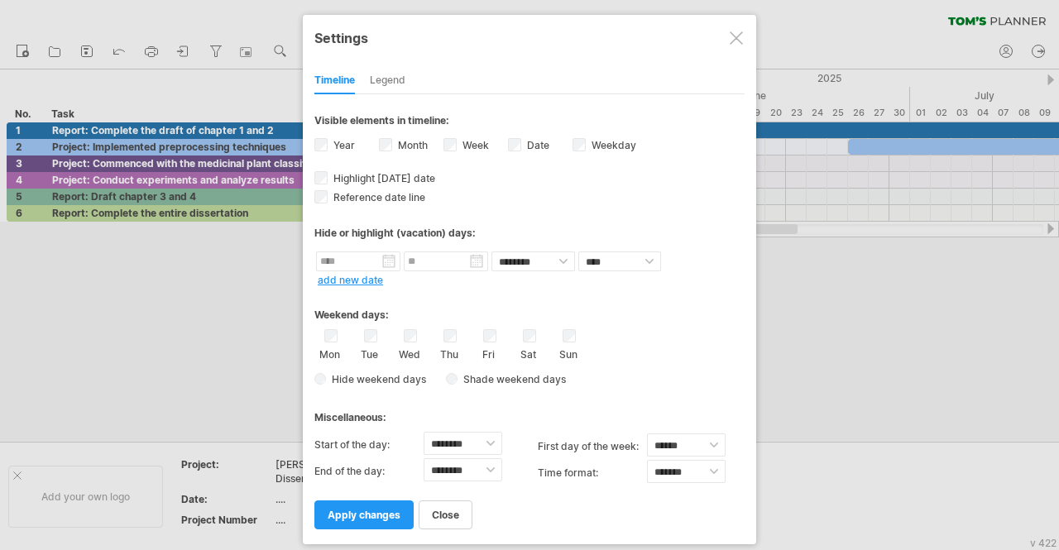
click at [329, 143] on div "Year" at bounding box center [346, 147] width 65 height 22
click at [379, 509] on span "apply changes" at bounding box center [364, 515] width 73 height 12
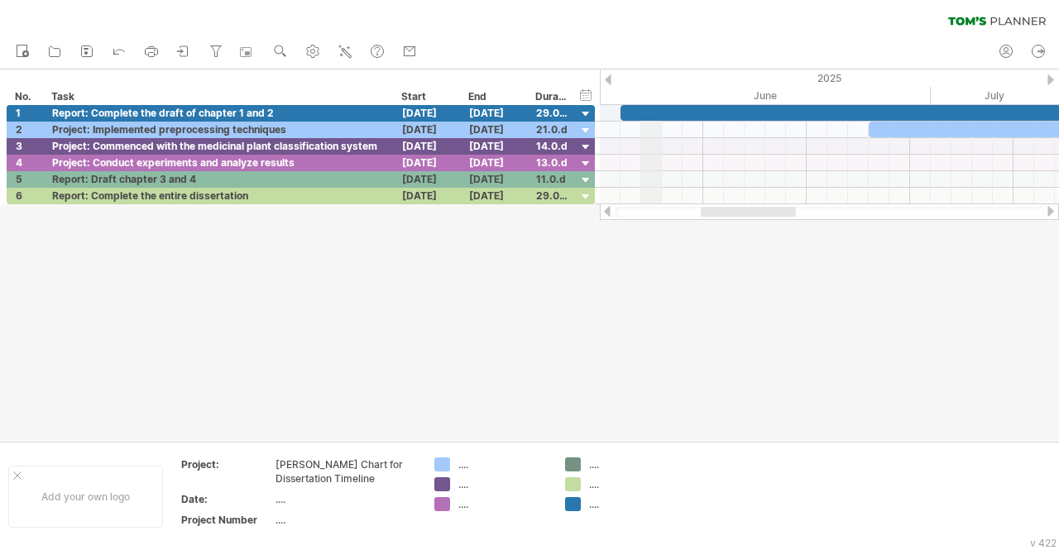
click at [649, 94] on div "June" at bounding box center [714, 95] width 434 height 17
click at [319, 48] on use at bounding box center [313, 51] width 17 height 17
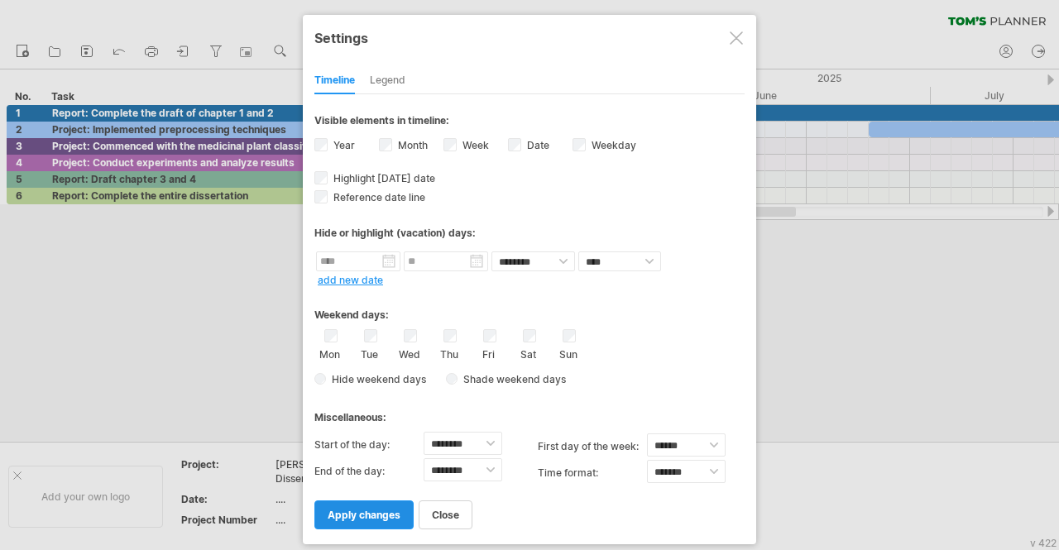
click at [363, 510] on span "apply changes" at bounding box center [364, 515] width 73 height 12
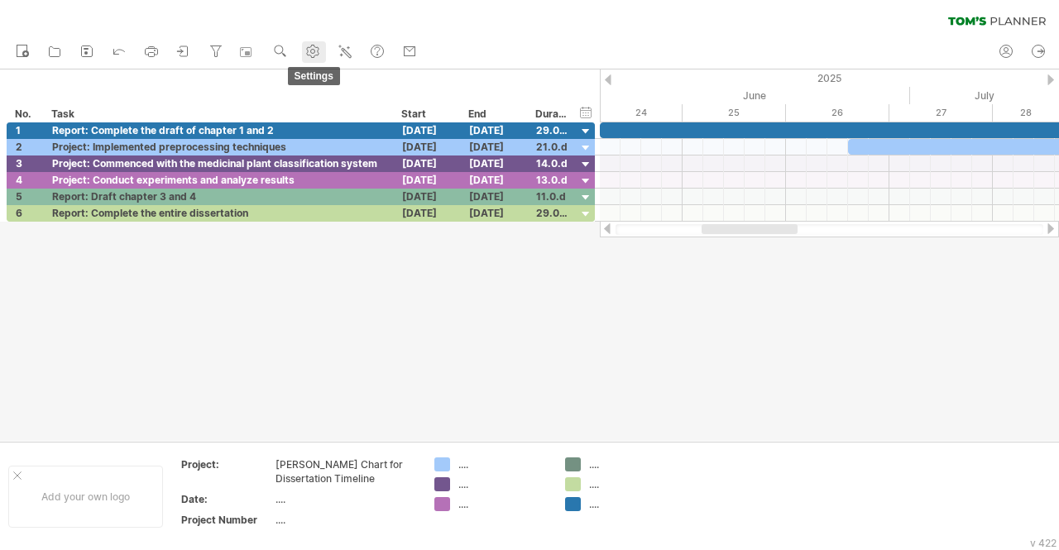
click at [316, 56] on use at bounding box center [313, 51] width 17 height 17
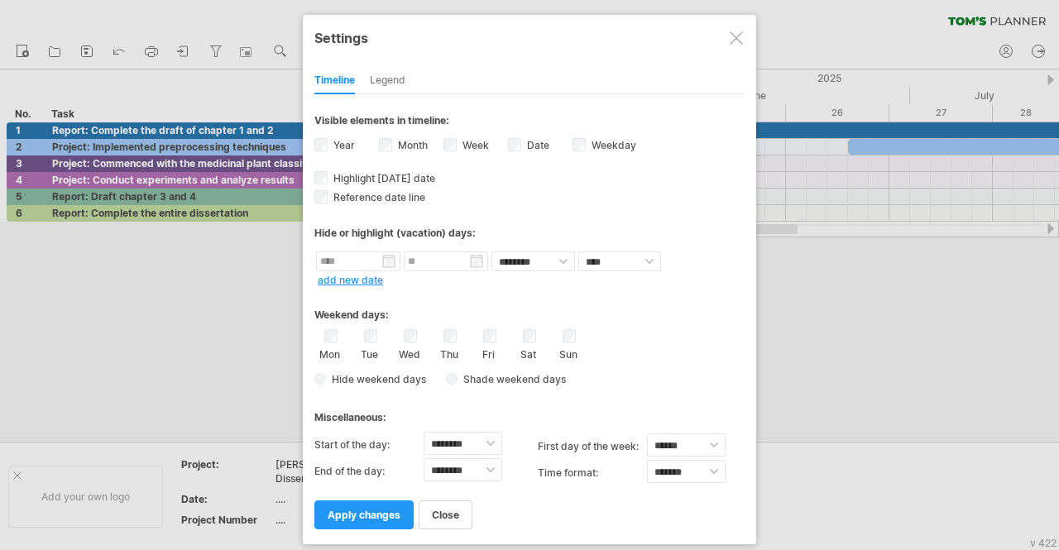
click at [590, 139] on label "Weekday visibility of weekday Currently there is not enough space horizontally …" at bounding box center [612, 145] width 48 height 12
click at [370, 509] on span "apply changes" at bounding box center [364, 515] width 73 height 12
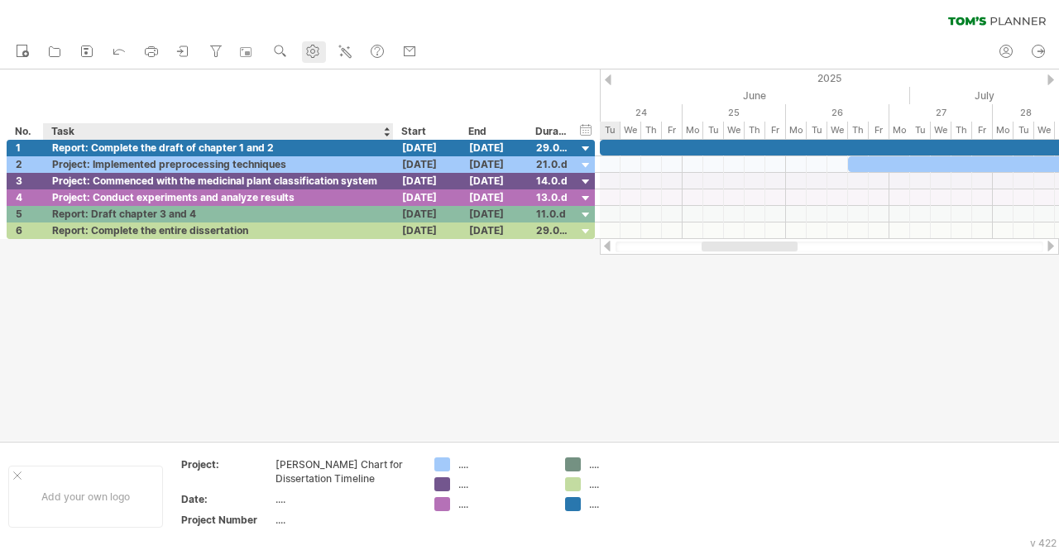
click at [314, 59] on use at bounding box center [313, 51] width 17 height 17
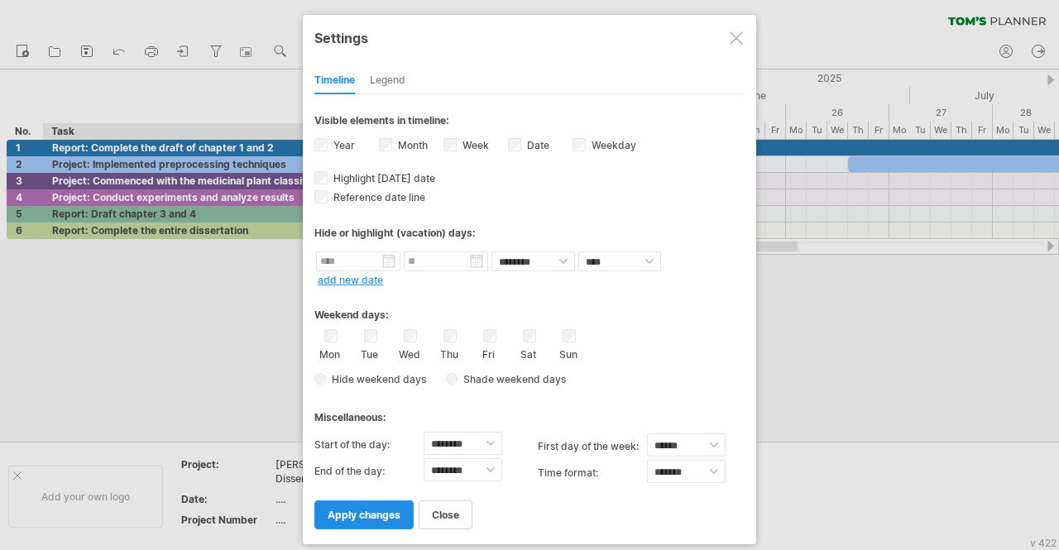
click at [375, 509] on span "apply changes" at bounding box center [364, 515] width 73 height 12
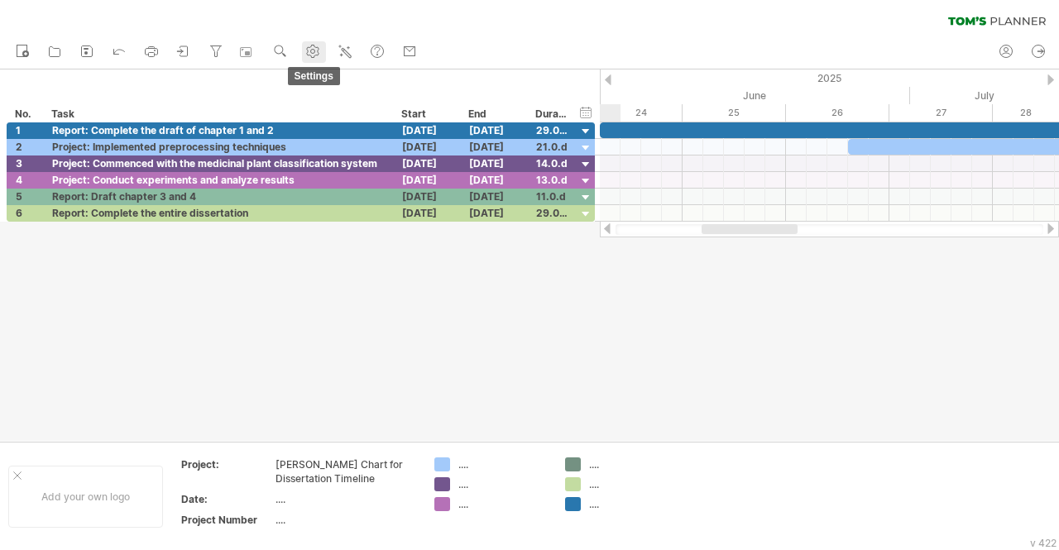
click at [314, 55] on use at bounding box center [313, 51] width 17 height 17
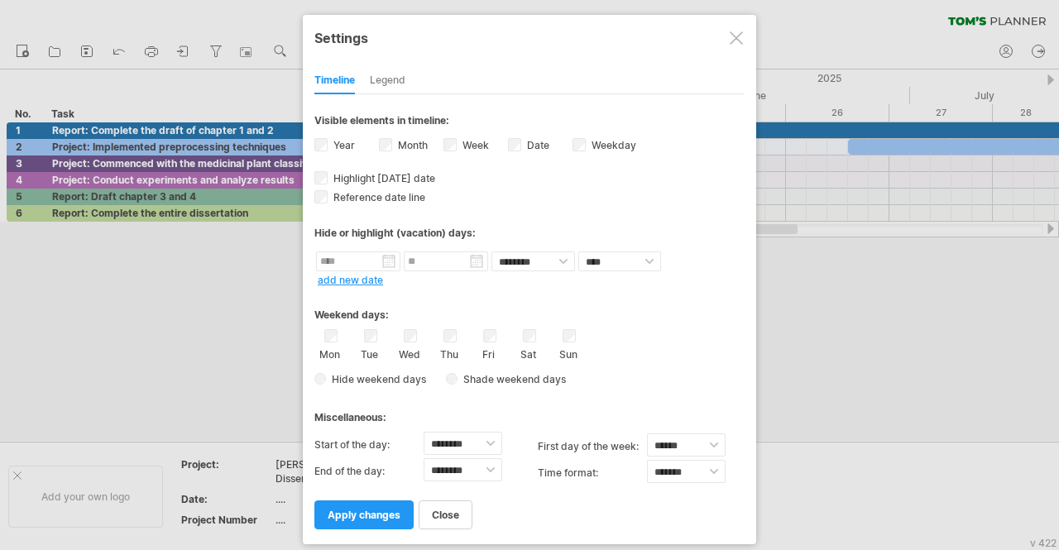
click at [232, 343] on div at bounding box center [529, 275] width 1059 height 550
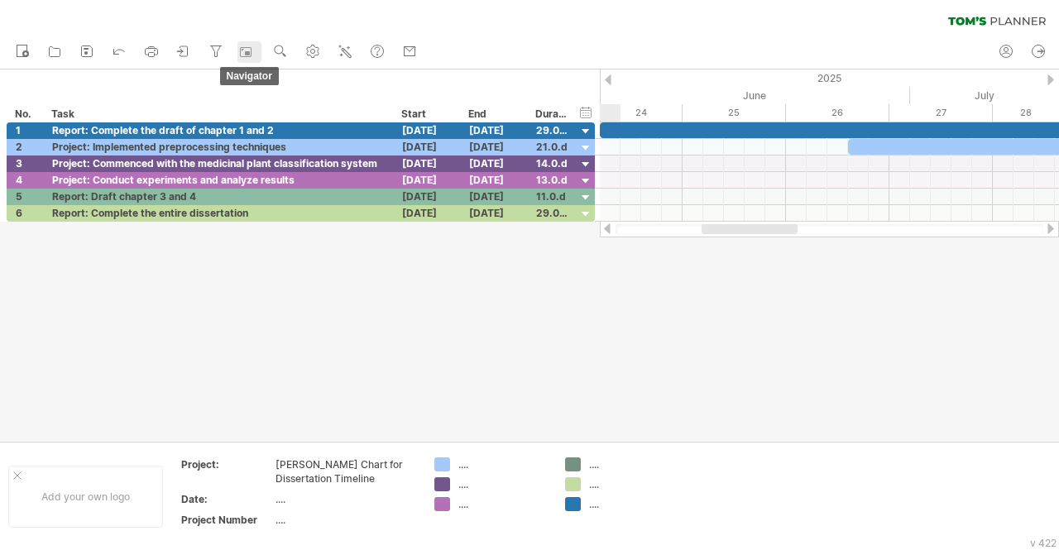
click at [245, 54] on rect at bounding box center [246, 52] width 17 height 17
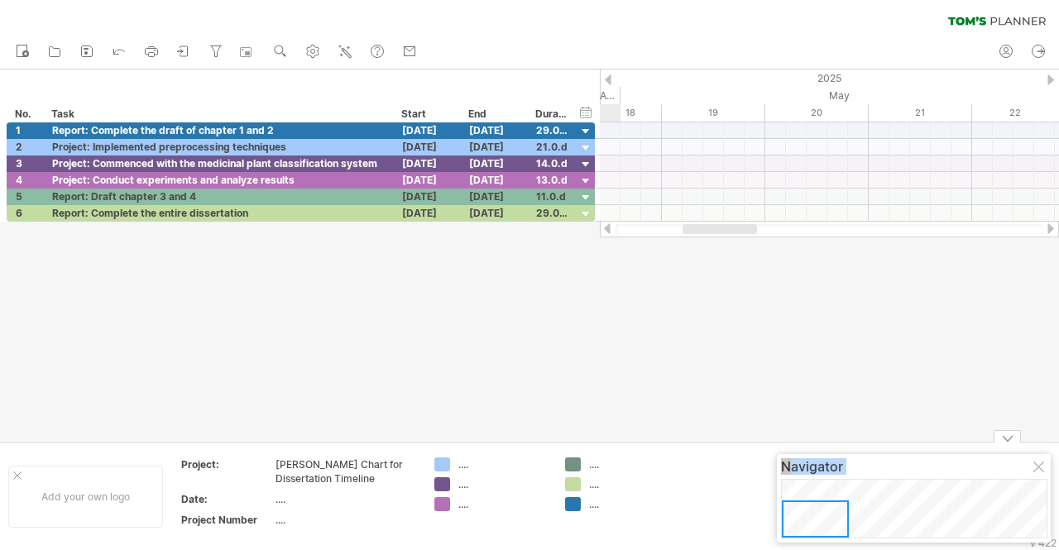
drag, startPoint x: 919, startPoint y: 513, endPoint x: 756, endPoint y: 447, distance: 175.2
click at [756, 447] on body "progress(100%) Trying to reach [DOMAIN_NAME] Connected again... 0% clear filter…" at bounding box center [529, 277] width 1059 height 554
click at [543, 356] on div at bounding box center [529, 256] width 1059 height 372
click at [190, 48] on icon at bounding box center [183, 51] width 17 height 17
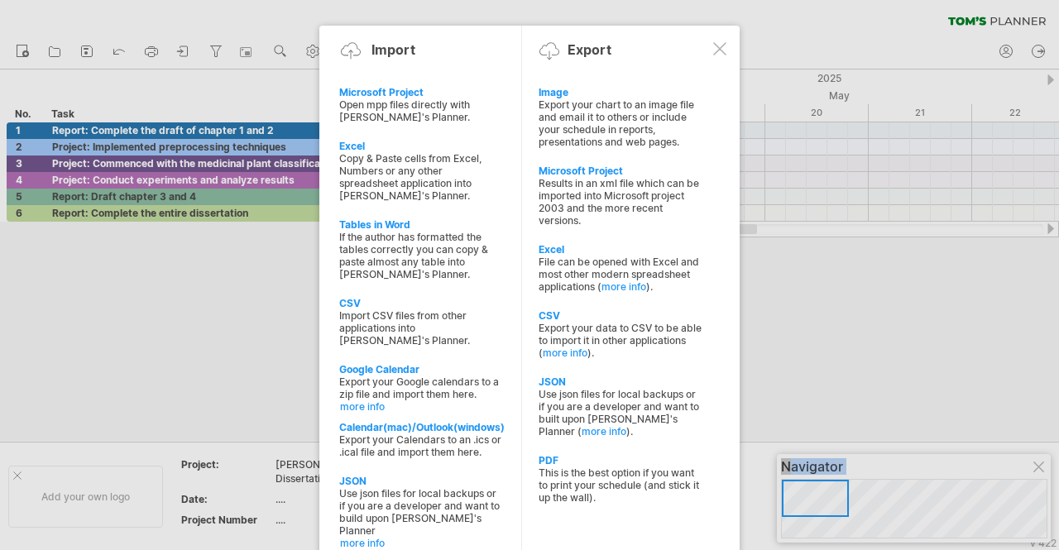
click at [153, 54] on div at bounding box center [529, 275] width 1059 height 550
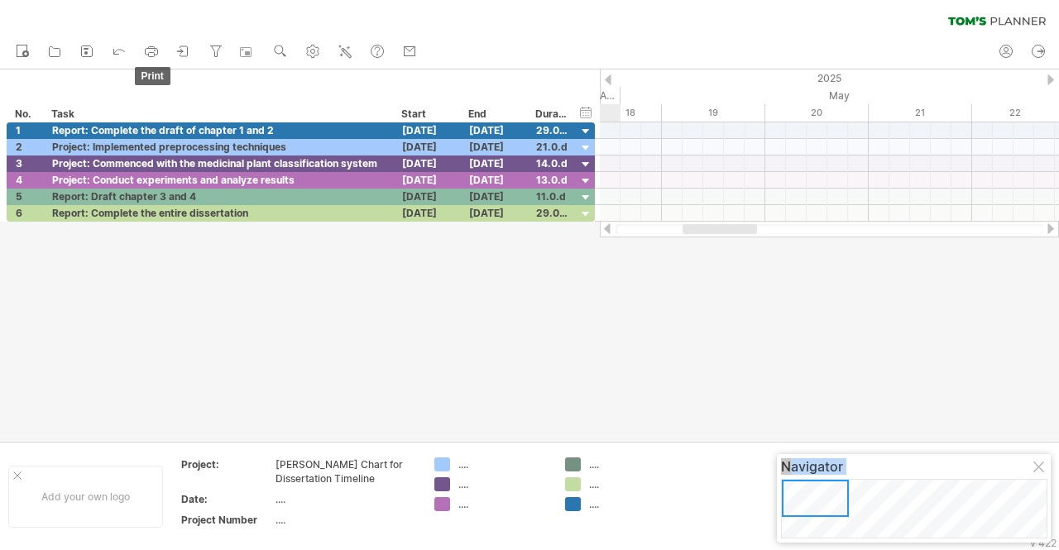
click at [153, 54] on icon at bounding box center [151, 51] width 17 height 17
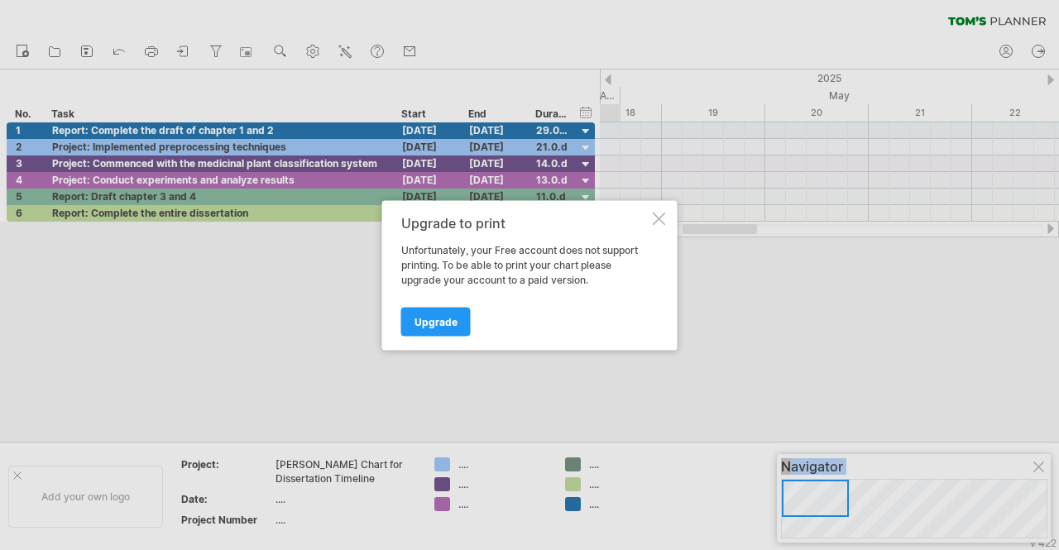
click at [435, 336] on div "Upgrade to print Unfortunately, your Free account does not support printing. To…" at bounding box center [529, 275] width 295 height 150
click at [427, 329] on link "Upgrade" at bounding box center [436, 321] width 70 height 29
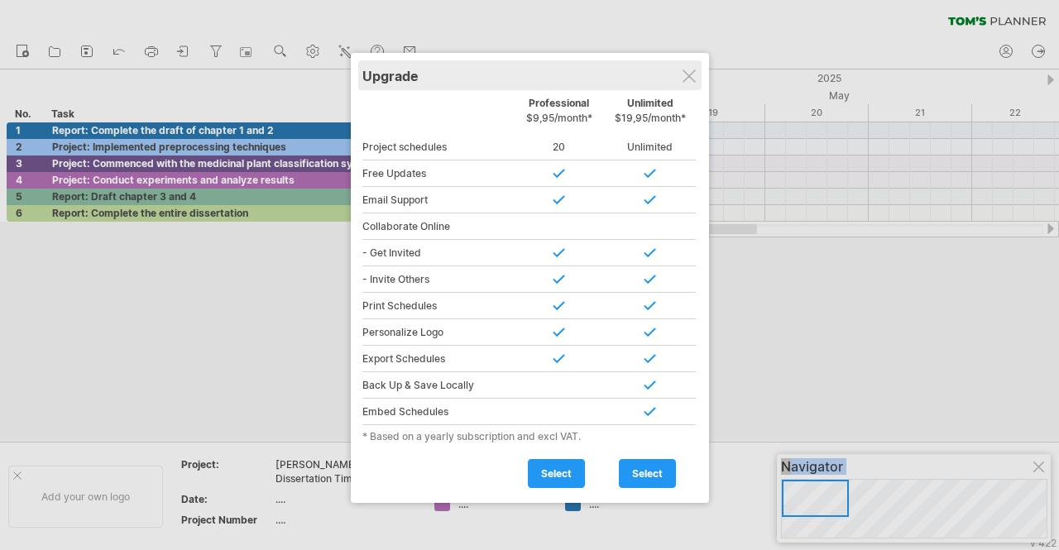
click at [698, 69] on div "Upgrade" at bounding box center [529, 75] width 335 height 30
click at [689, 89] on div "Upgrade" at bounding box center [529, 75] width 335 height 30
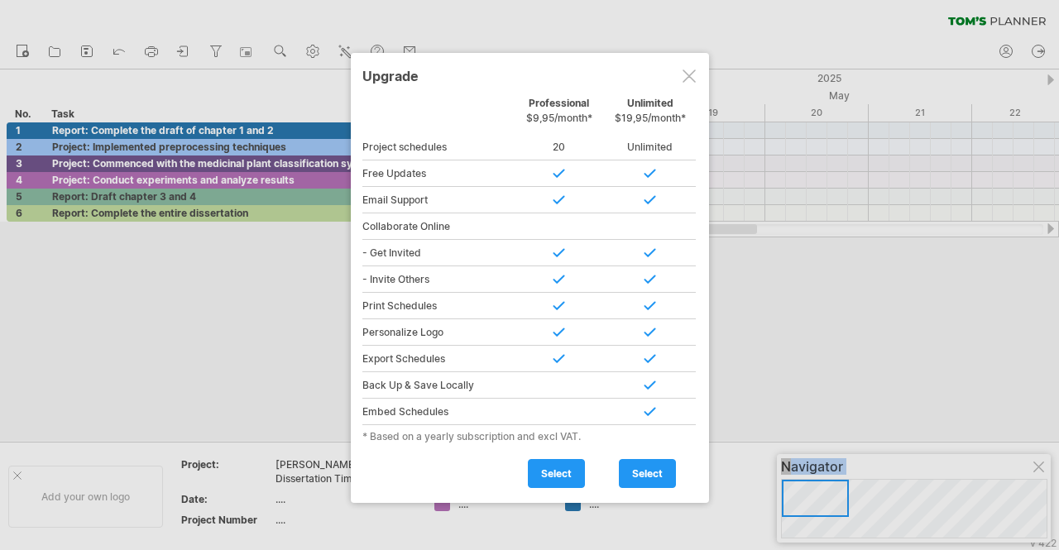
click at [689, 70] on div at bounding box center [689, 76] width 13 height 13
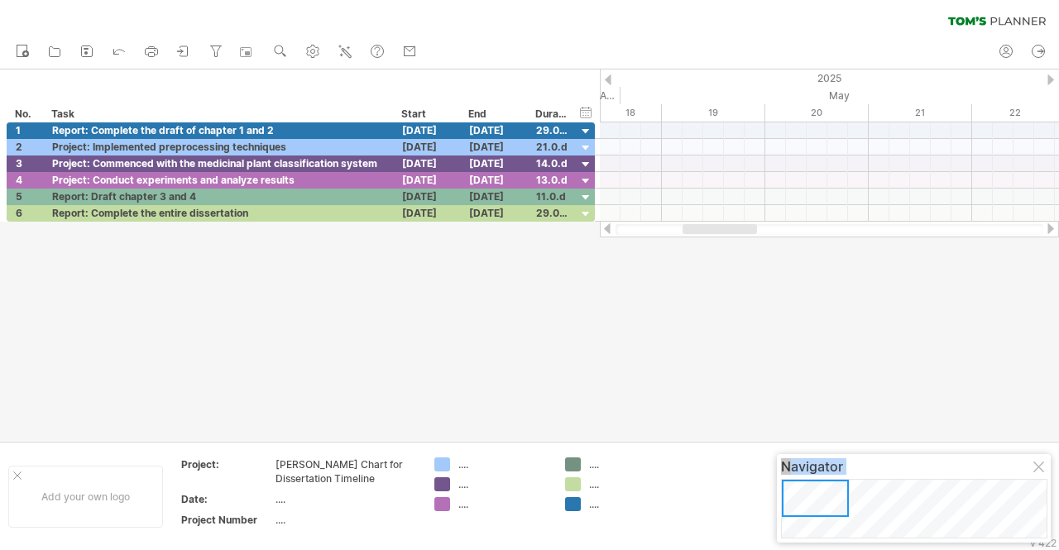
click at [1044, 463] on div at bounding box center [1040, 468] width 13 height 13
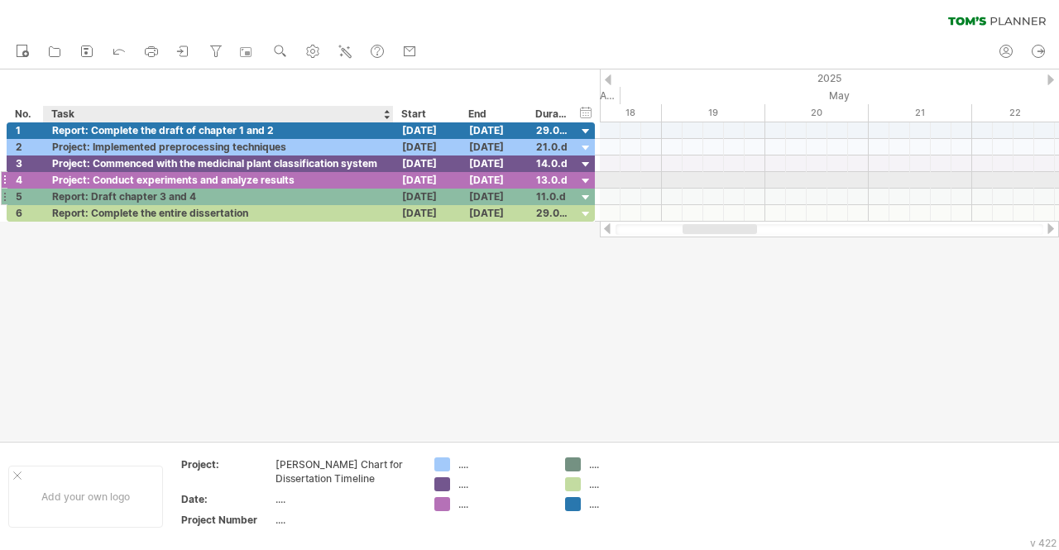
drag, startPoint x: 2, startPoint y: 102, endPoint x: 343, endPoint y: 187, distance: 350.6
click at [343, 187] on div "Trying to reach [DOMAIN_NAME] Connected again... 0% clear filter new *" at bounding box center [529, 275] width 1059 height 550
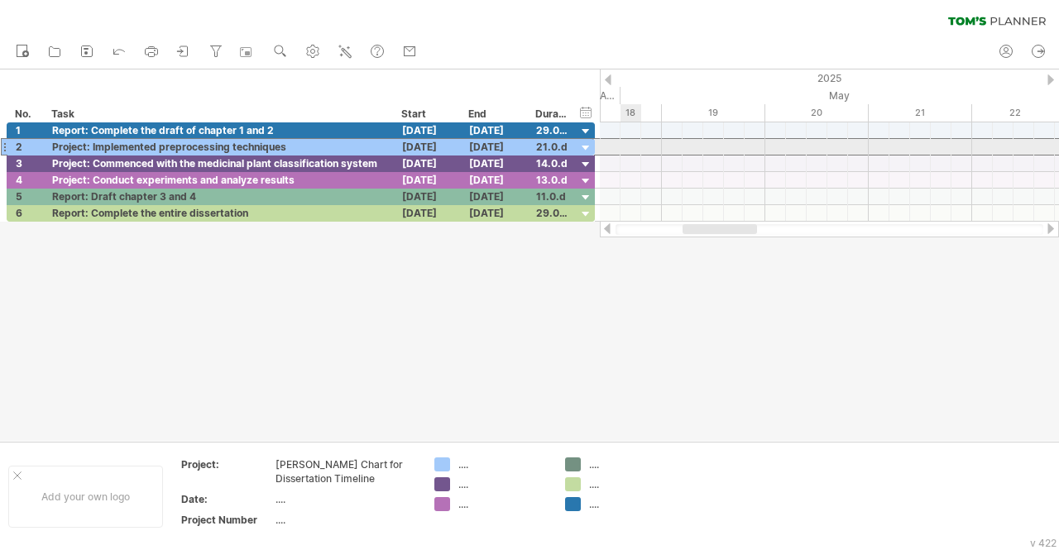
drag, startPoint x: 594, startPoint y: 146, endPoint x: 627, endPoint y: 145, distance: 33.1
click at [627, 145] on div "Trying to reach [DOMAIN_NAME] Connected again... 0% clear filter new *" at bounding box center [529, 275] width 1059 height 550
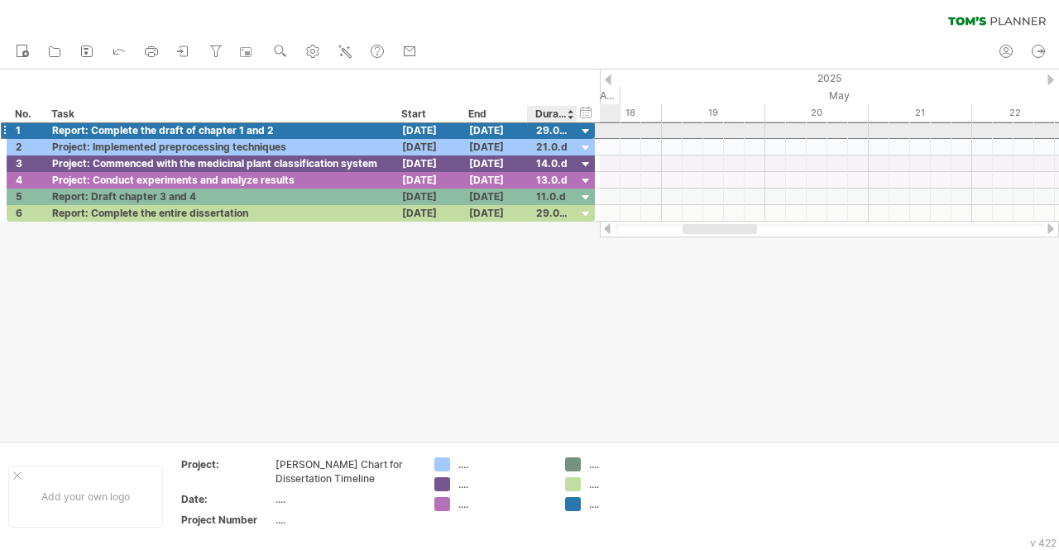
click at [569, 134] on div "****** 29.0.d" at bounding box center [553, 130] width 50 height 16
drag, startPoint x: 574, startPoint y: 135, endPoint x: 590, endPoint y: 137, distance: 15.8
click at [590, 137] on div at bounding box center [592, 130] width 8 height 17
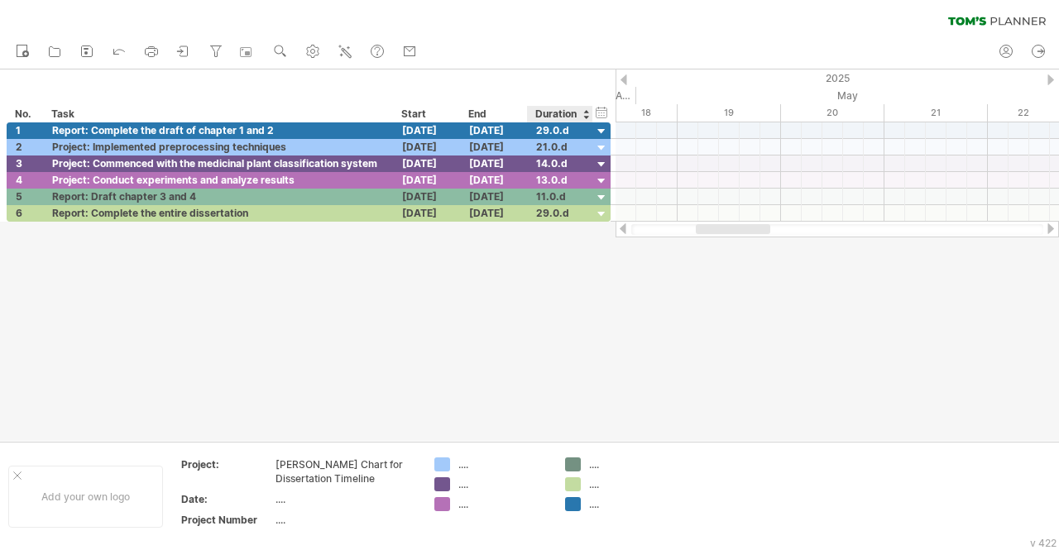
click at [544, 70] on div "hide start/end/duration show start/end/duration *** No. **** Task Start End ***…" at bounding box center [308, 96] width 616 height 53
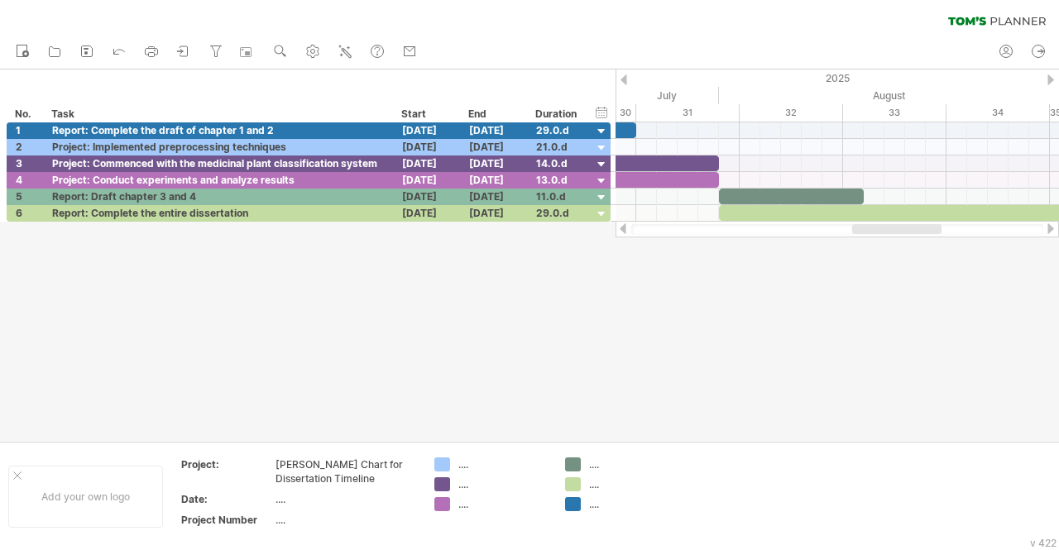
click at [622, 82] on div at bounding box center [624, 79] width 7 height 11
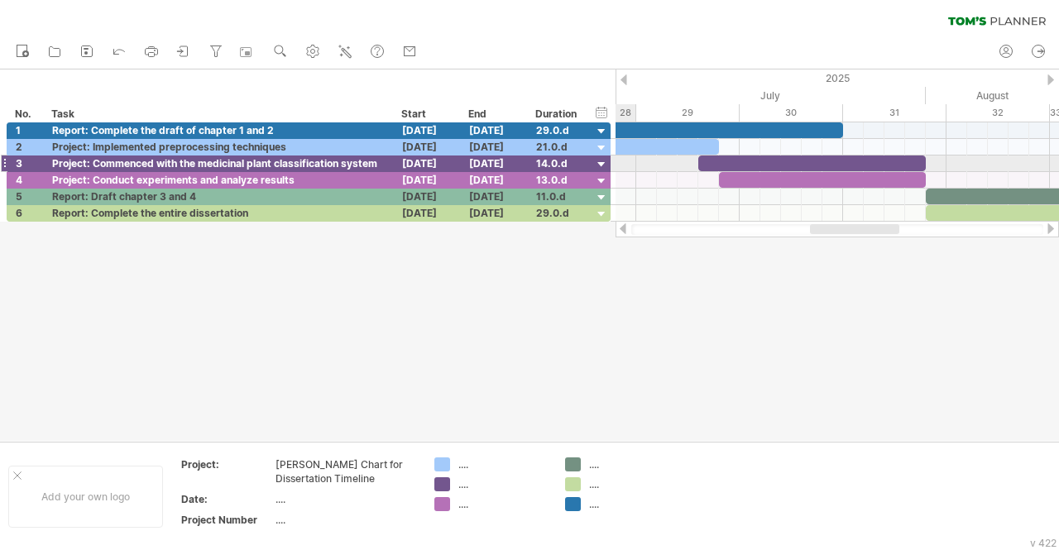
click at [608, 170] on div at bounding box center [602, 165] width 16 height 16
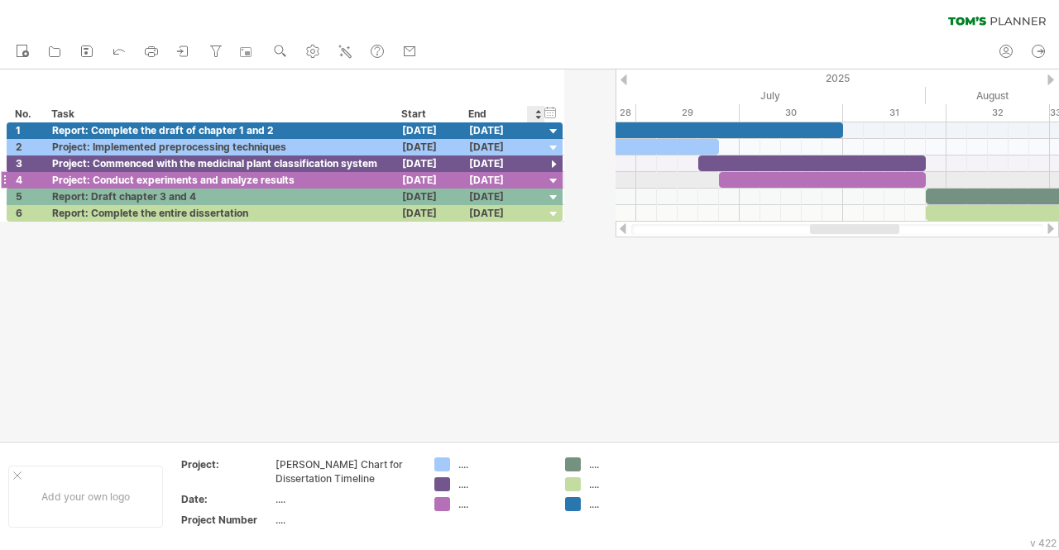
drag, startPoint x: 588, startPoint y: 185, endPoint x: 480, endPoint y: 185, distance: 107.6
click at [480, 185] on div "**********" at bounding box center [285, 180] width 556 height 17
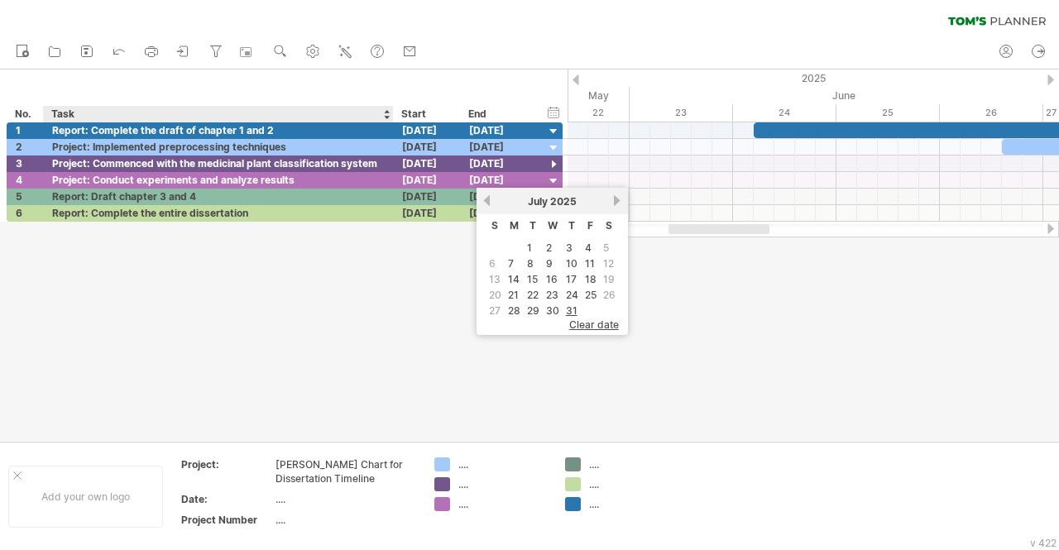
click at [389, 347] on div at bounding box center [529, 256] width 1059 height 372
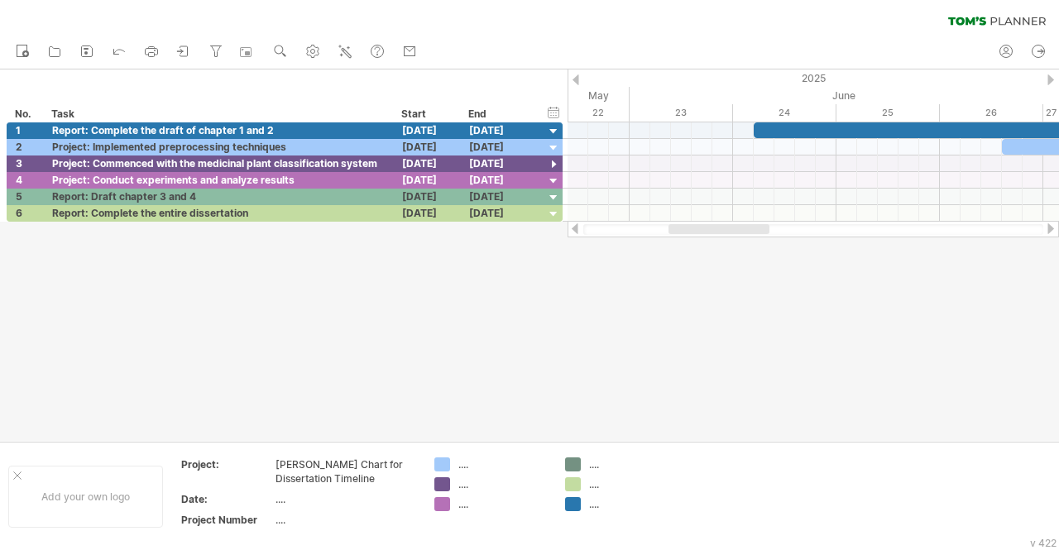
click at [551, 71] on div "hide start/end/duration show start/end/duration *** No. **** Task Start End ***…" at bounding box center [284, 96] width 568 height 53
drag, startPoint x: 561, startPoint y: 166, endPoint x: 411, endPoint y: 156, distance: 150.1
click at [411, 156] on div "**********" at bounding box center [285, 164] width 556 height 17
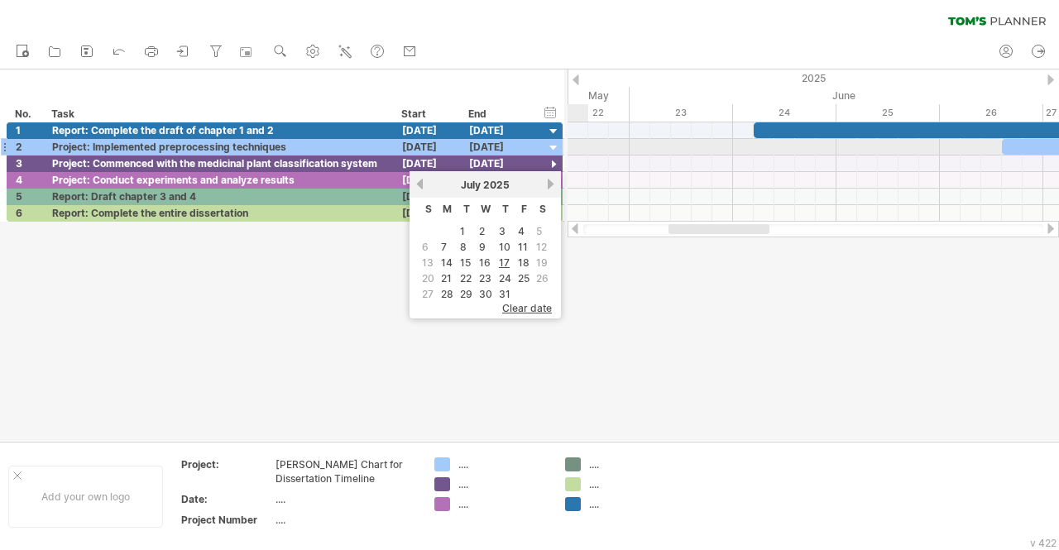
click at [561, 150] on div at bounding box center [554, 149] width 16 height 16
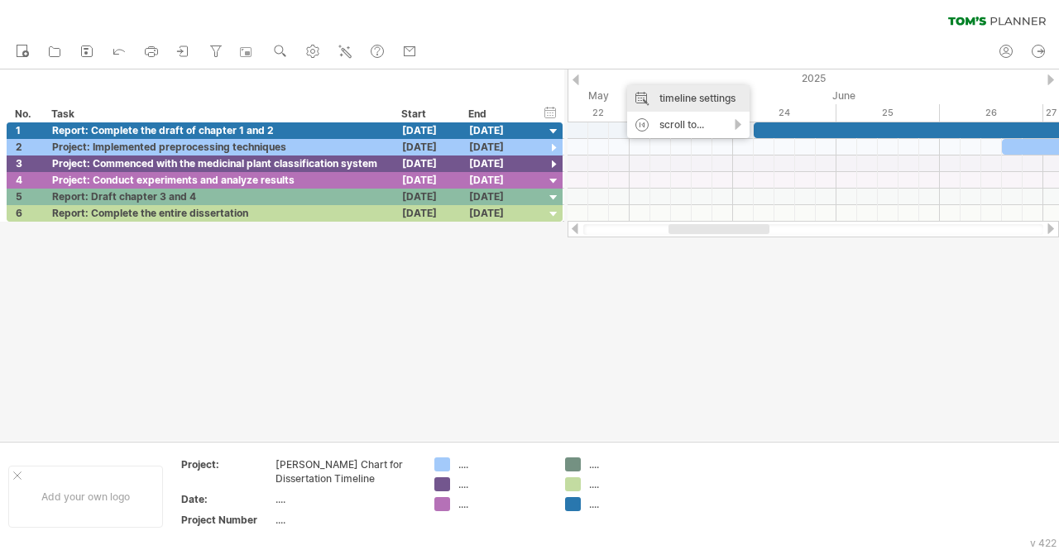
click at [684, 101] on div "timeline settings" at bounding box center [688, 98] width 122 height 26
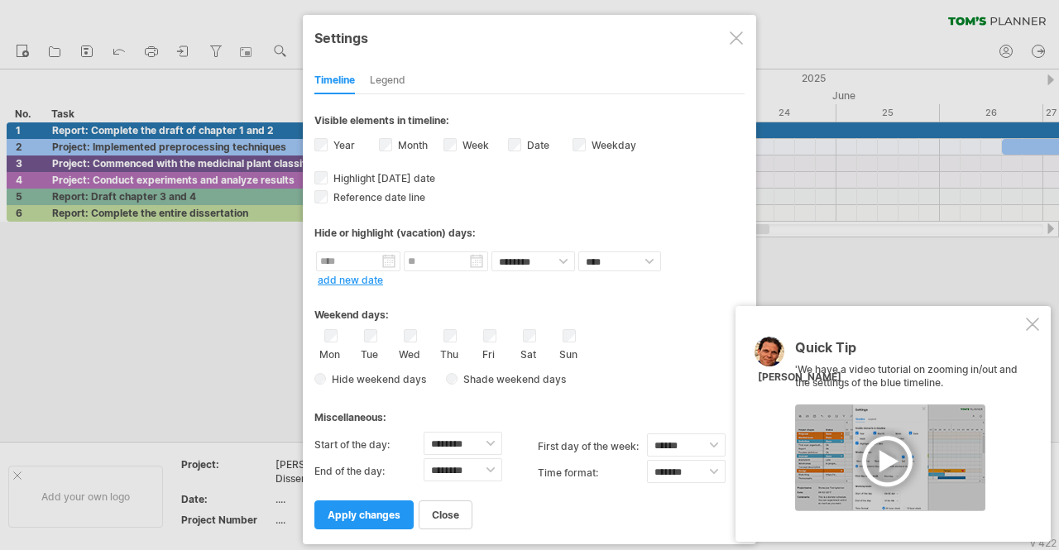
click at [892, 490] on div at bounding box center [890, 458] width 190 height 107
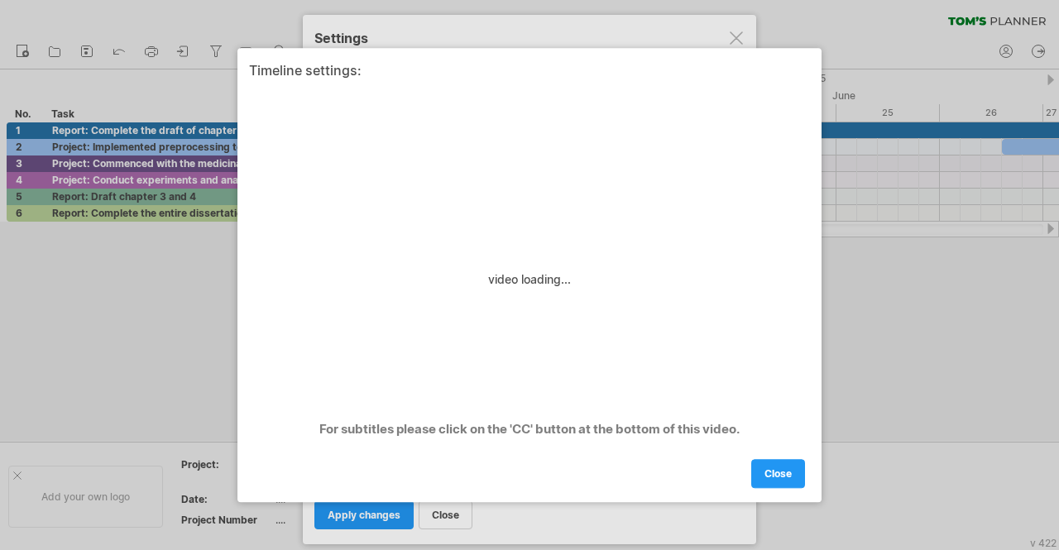
click at [894, 281] on div at bounding box center [529, 275] width 1059 height 550
click at [780, 463] on link "close" at bounding box center [778, 473] width 54 height 29
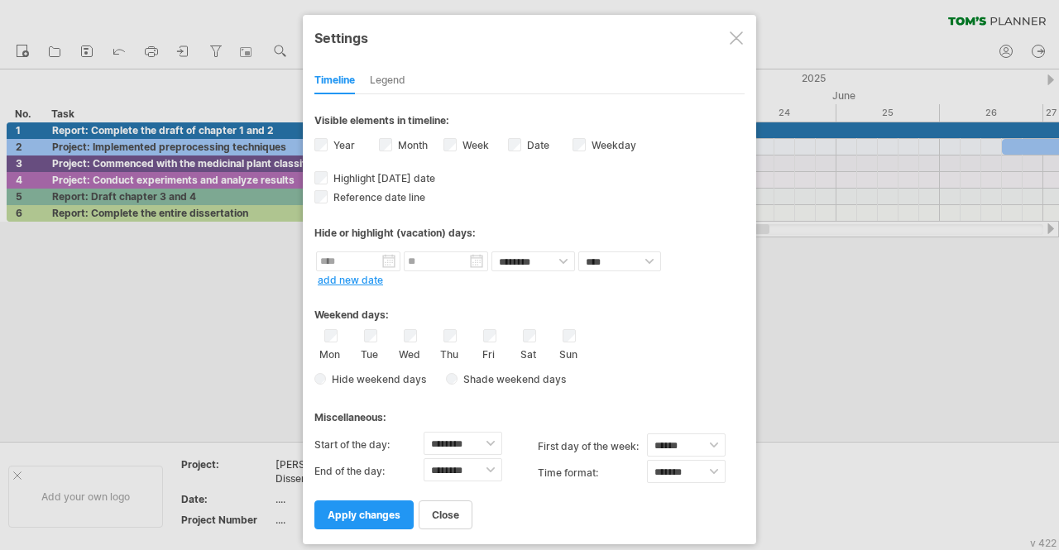
click at [736, 37] on div at bounding box center [736, 37] width 13 height 13
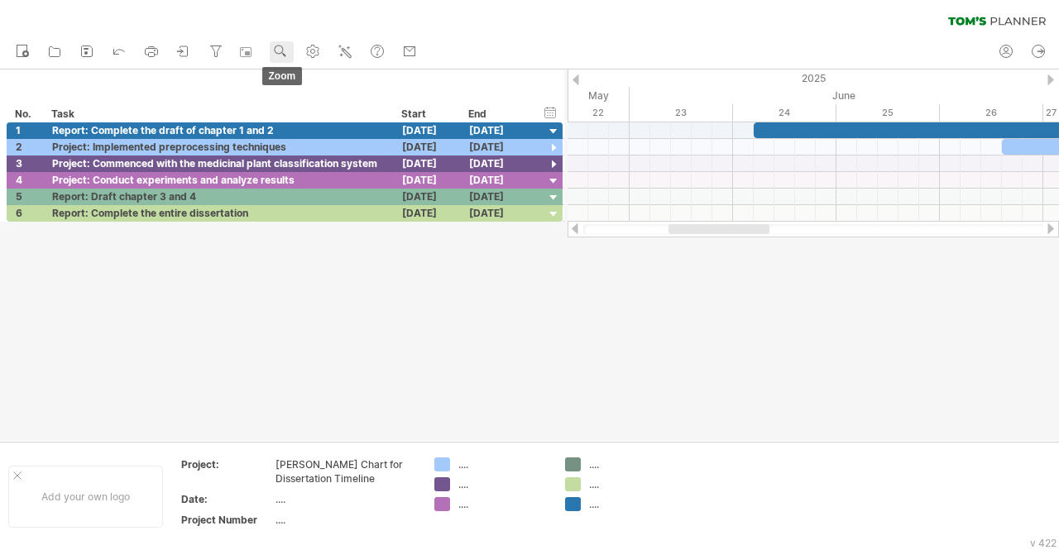
click at [288, 51] on use at bounding box center [280, 51] width 17 height 17
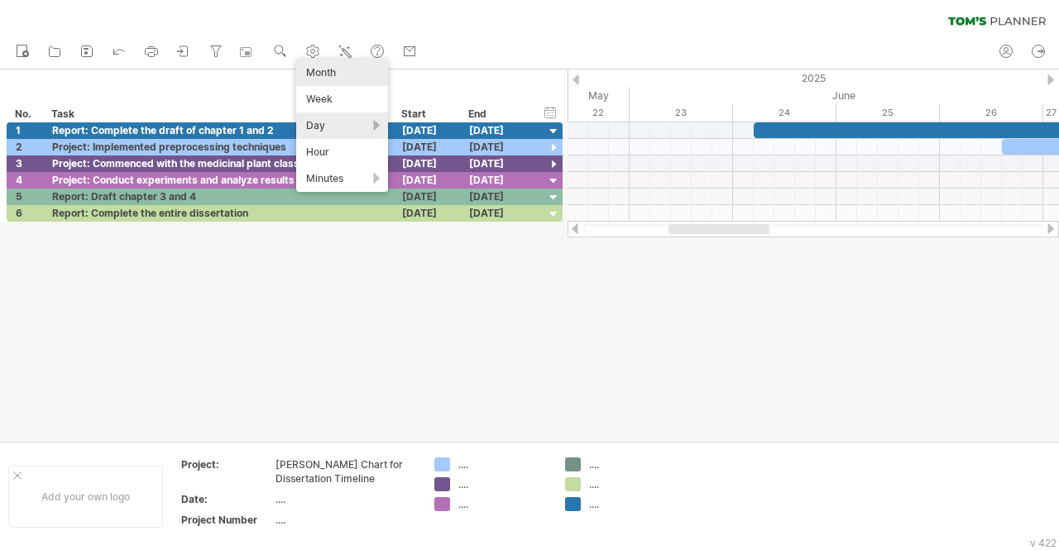
click at [328, 78] on div "Month" at bounding box center [342, 73] width 92 height 26
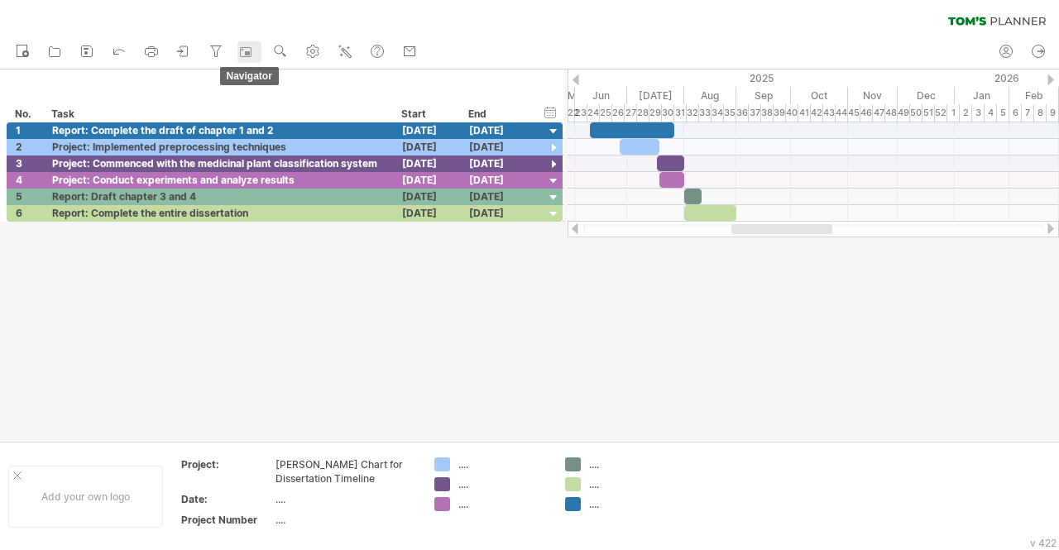
click at [242, 54] on rect at bounding box center [246, 52] width 17 height 17
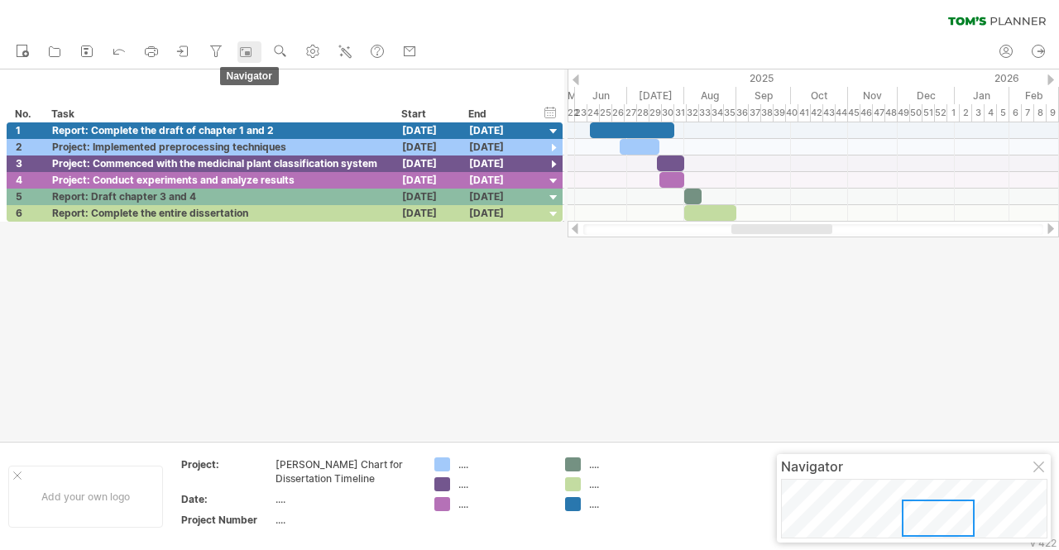
click at [246, 56] on icon at bounding box center [246, 52] width 12 height 10
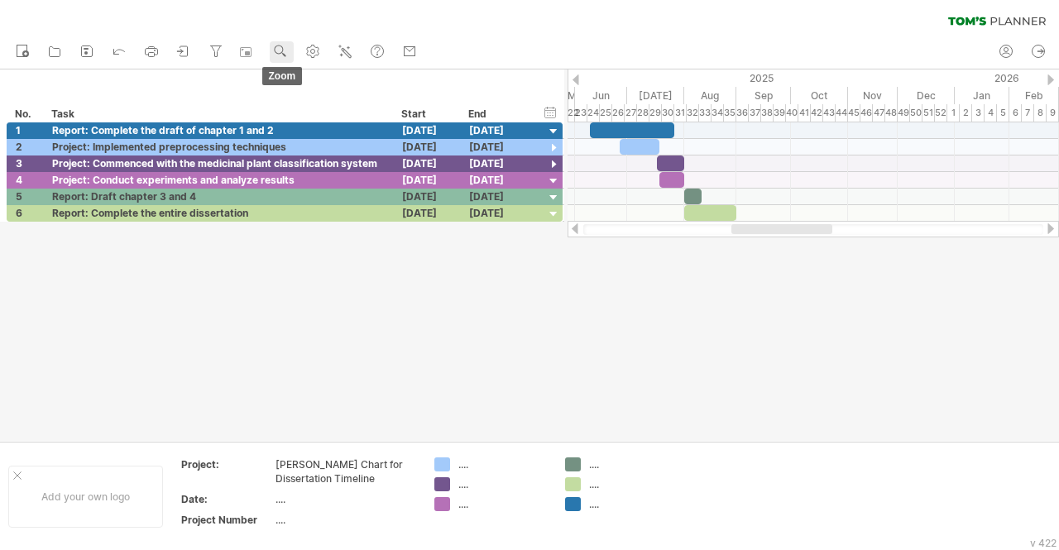
click at [279, 53] on circle at bounding box center [279, 50] width 12 height 12
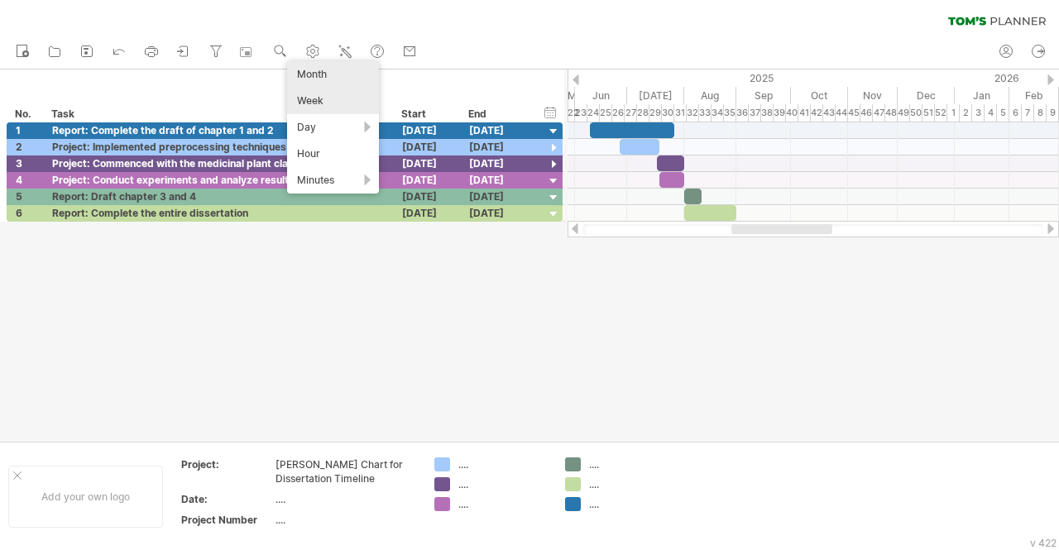
click at [310, 104] on div "Week" at bounding box center [333, 101] width 92 height 26
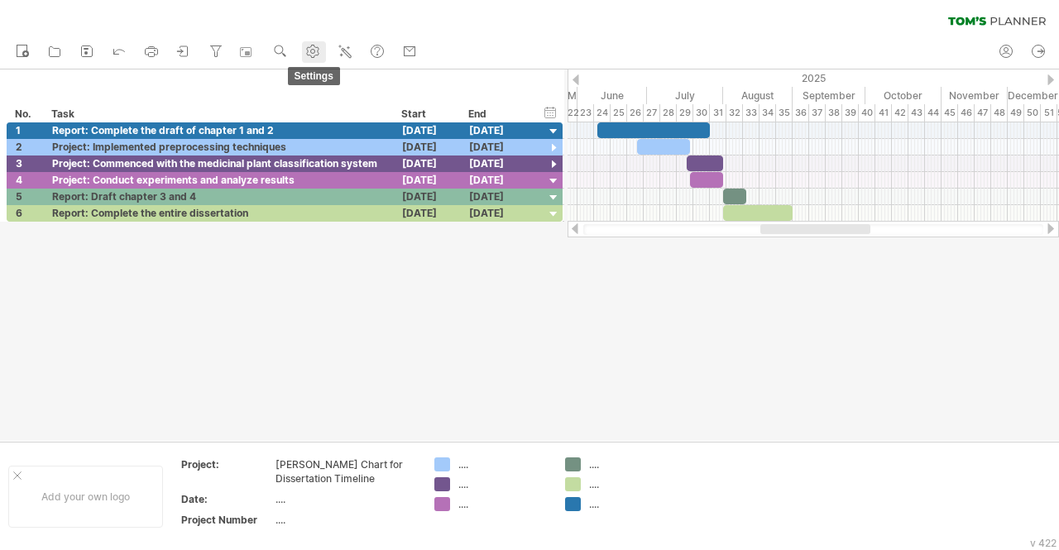
click at [306, 46] on use at bounding box center [313, 51] width 17 height 17
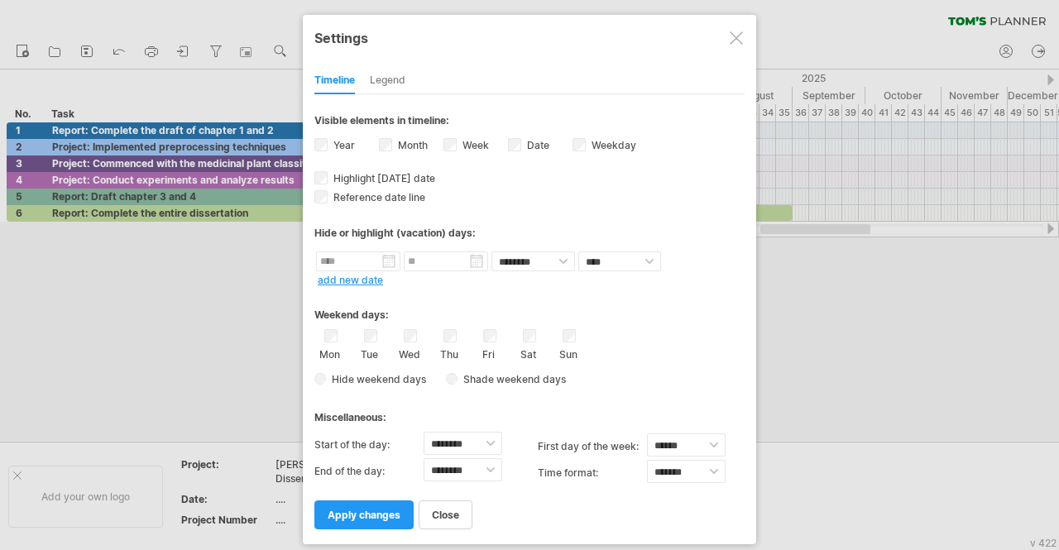
click at [741, 54] on div "**********" at bounding box center [529, 280] width 453 height 530
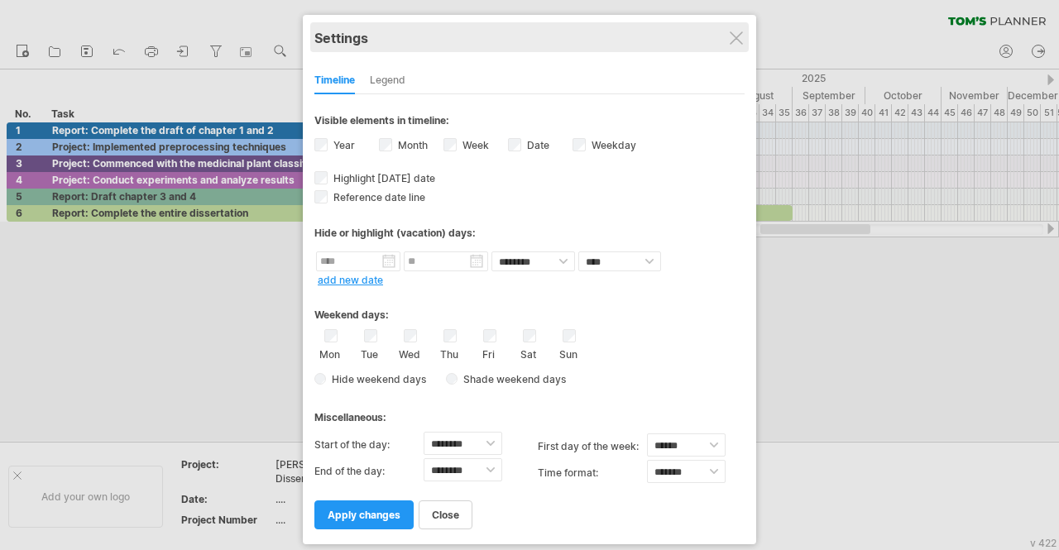
click at [741, 50] on div "Settings" at bounding box center [529, 37] width 430 height 30
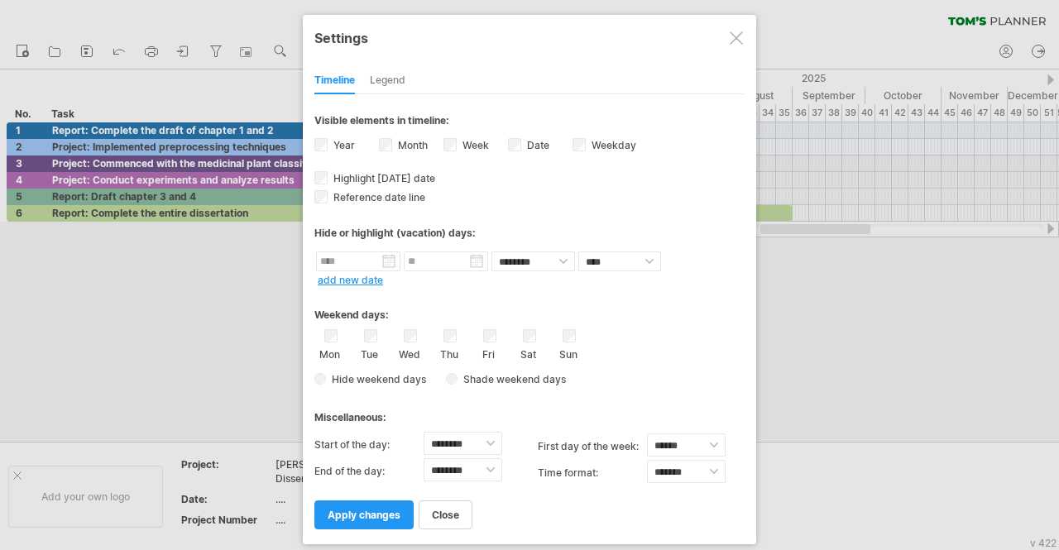
click at [731, 42] on div at bounding box center [736, 37] width 13 height 13
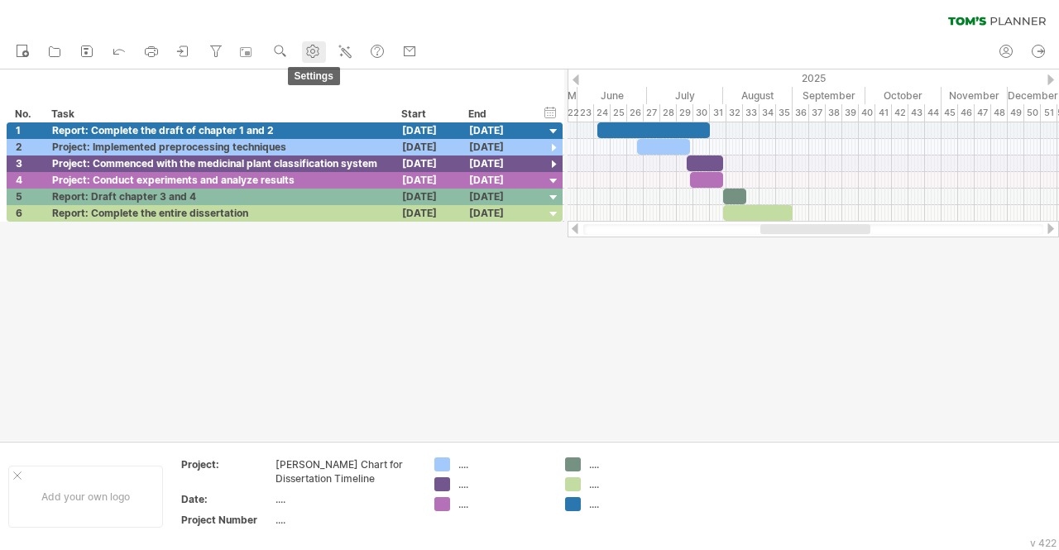
click at [316, 56] on use at bounding box center [313, 51] width 17 height 17
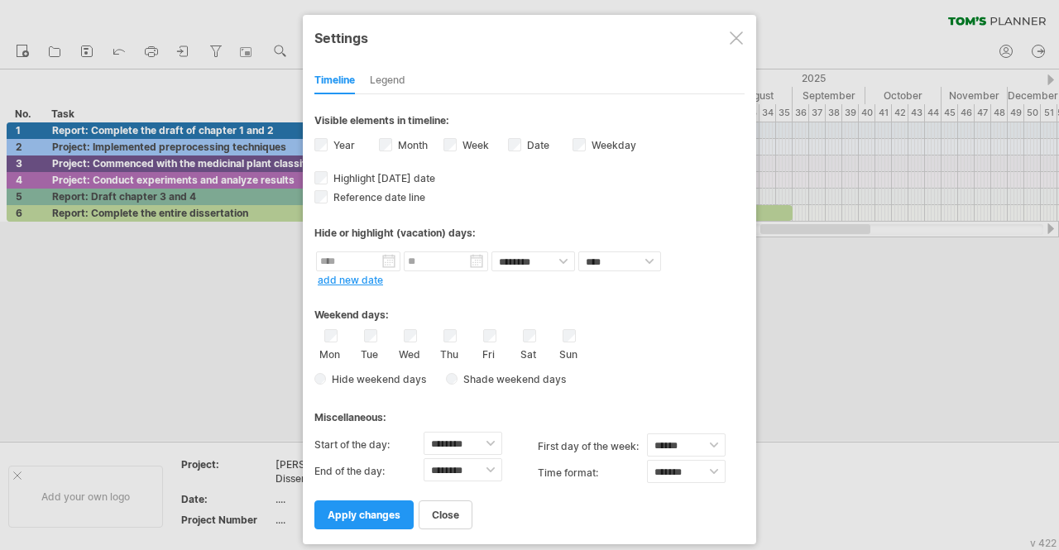
click at [740, 40] on div at bounding box center [736, 37] width 13 height 13
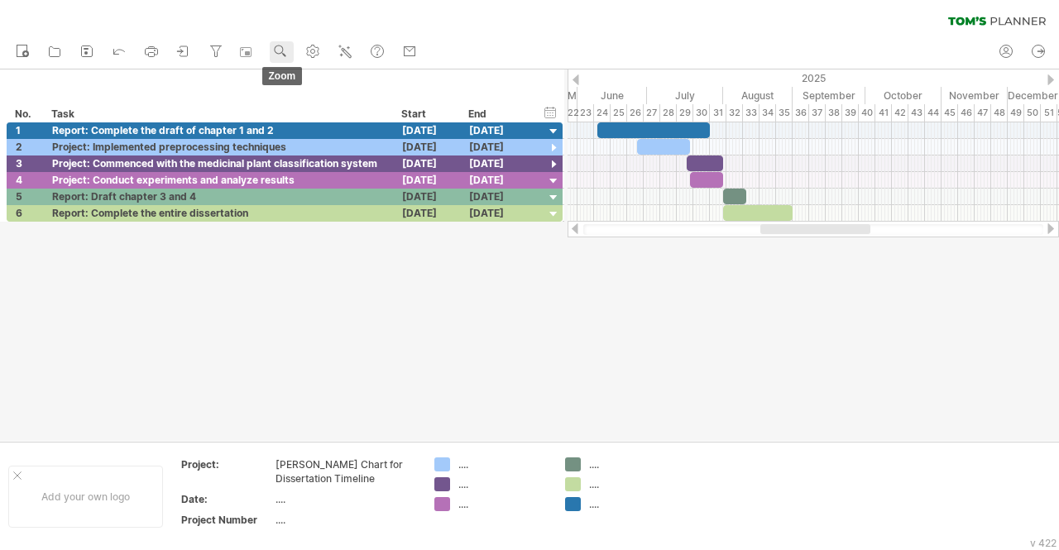
click at [275, 53] on use at bounding box center [280, 51] width 17 height 17
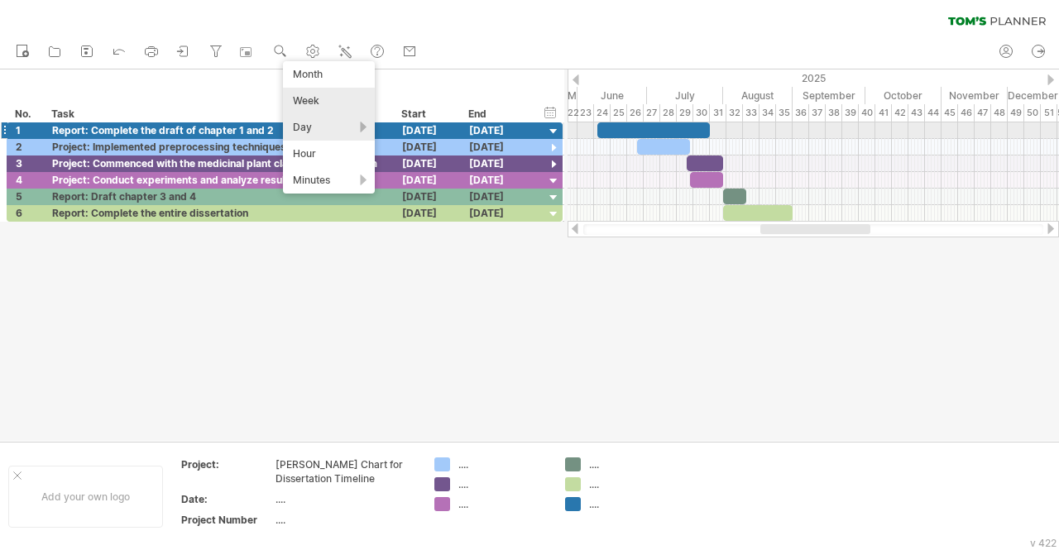
click at [320, 135] on div "Day" at bounding box center [329, 127] width 92 height 26
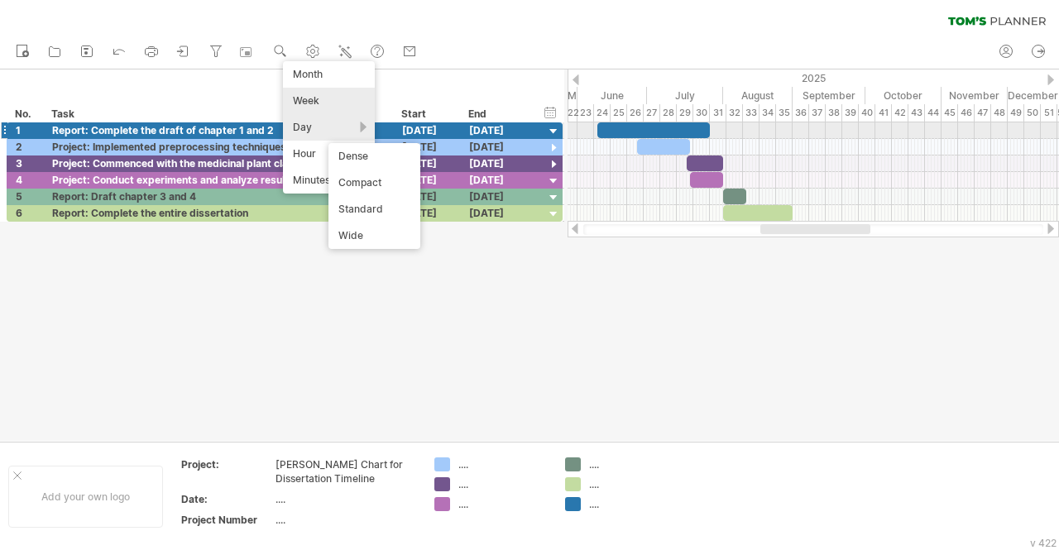
click at [319, 132] on div "Day" at bounding box center [329, 127] width 92 height 26
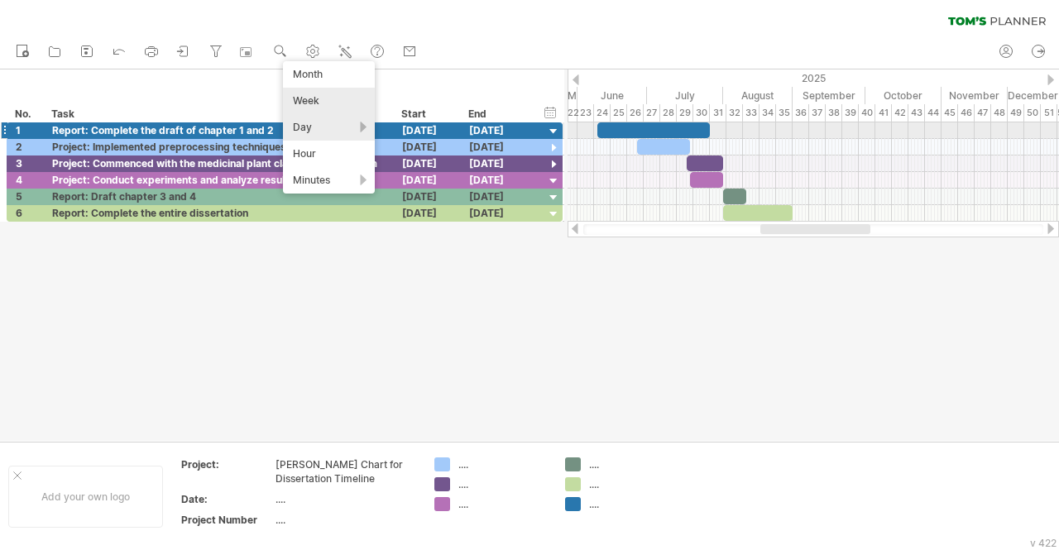
click at [320, 135] on div "Day" at bounding box center [329, 127] width 92 height 26
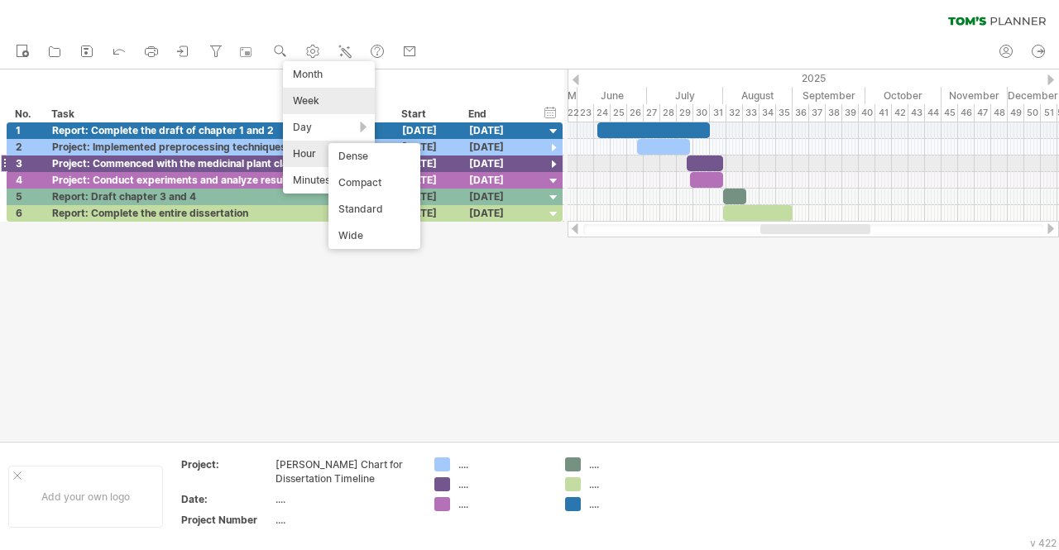
click at [314, 163] on div "Hour" at bounding box center [329, 154] width 92 height 26
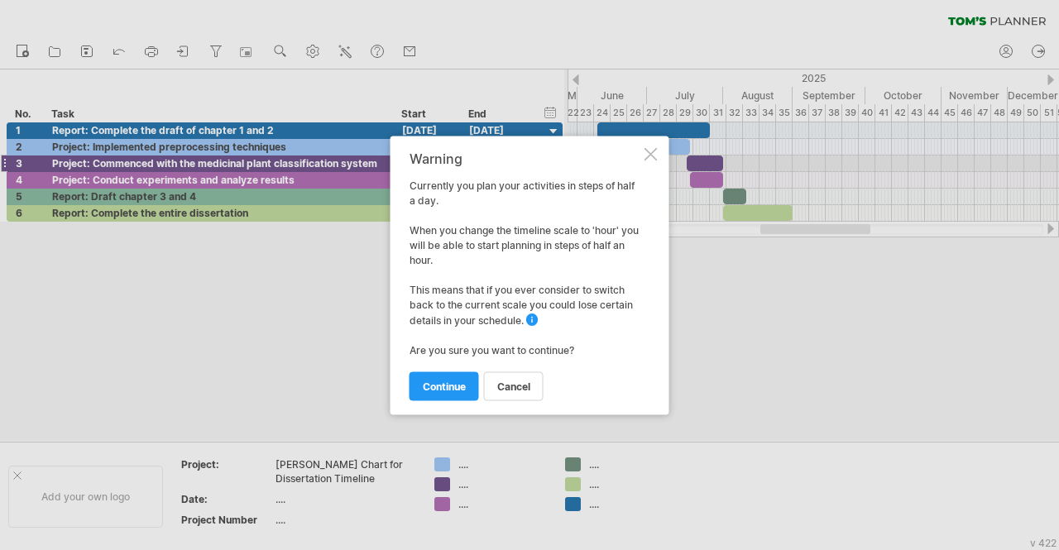
click at [659, 148] on div "Warning Currently you plan your activities in steps of half a day. When you cha…" at bounding box center [530, 275] width 279 height 279
click at [521, 377] on link "cancel" at bounding box center [514, 386] width 60 height 29
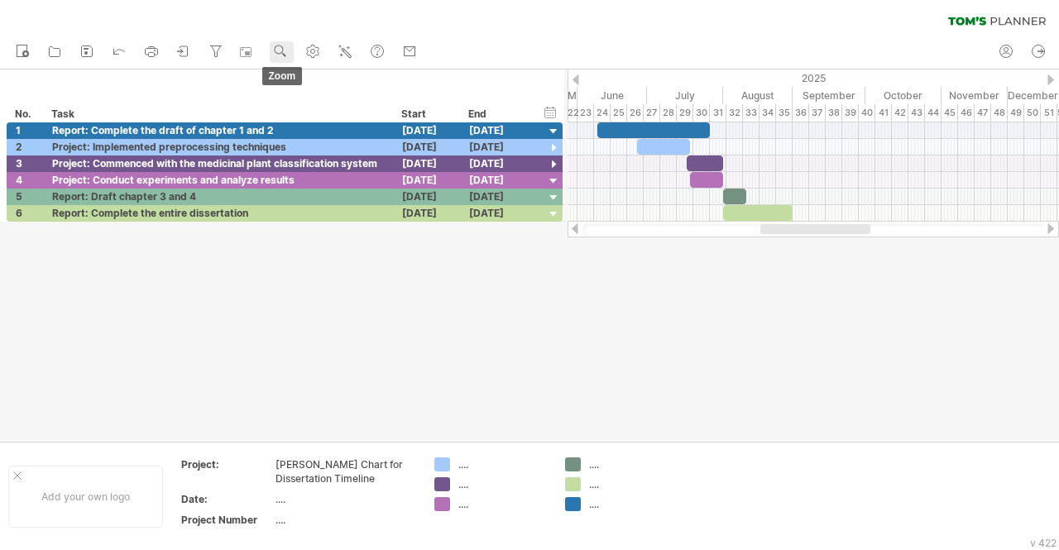
click at [281, 45] on use at bounding box center [280, 51] width 17 height 17
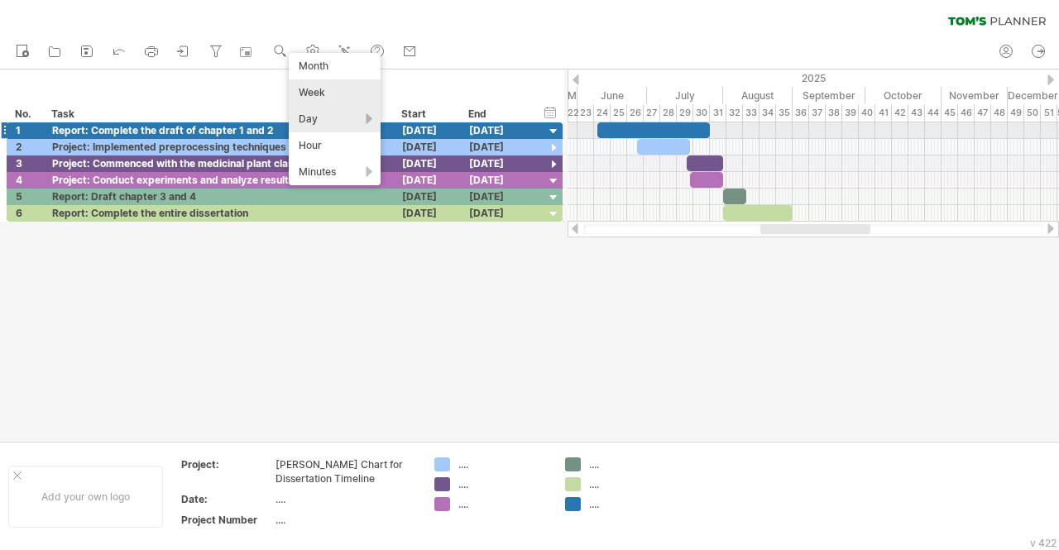
click at [320, 123] on div "Day" at bounding box center [335, 119] width 92 height 26
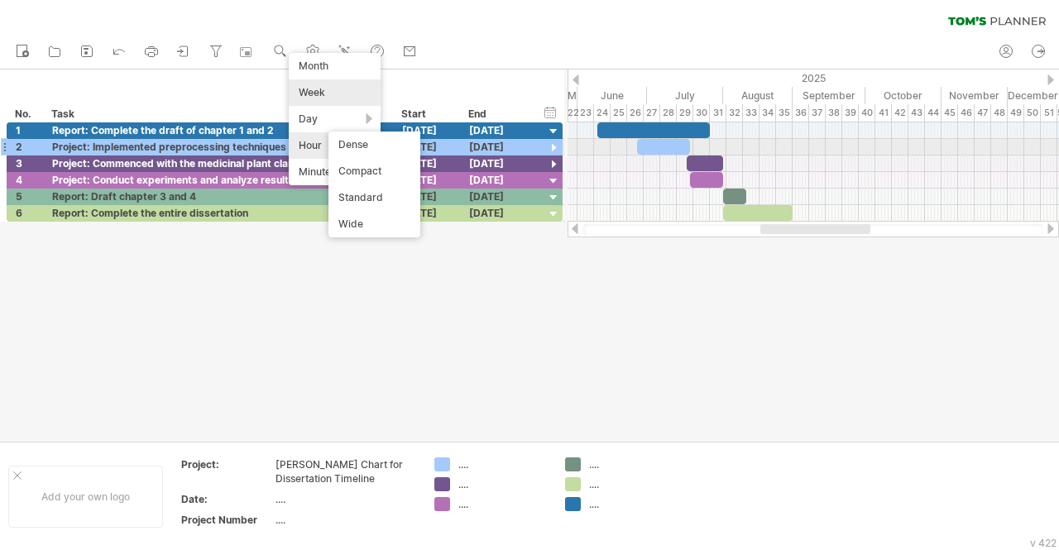
click at [319, 143] on div "Hour" at bounding box center [335, 145] width 92 height 26
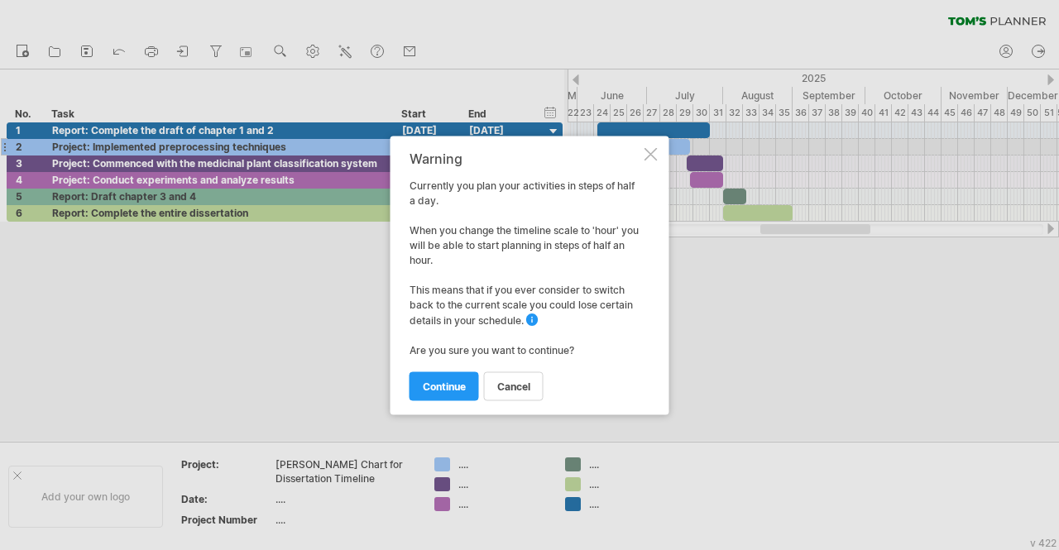
click at [651, 151] on div at bounding box center [651, 153] width 13 height 13
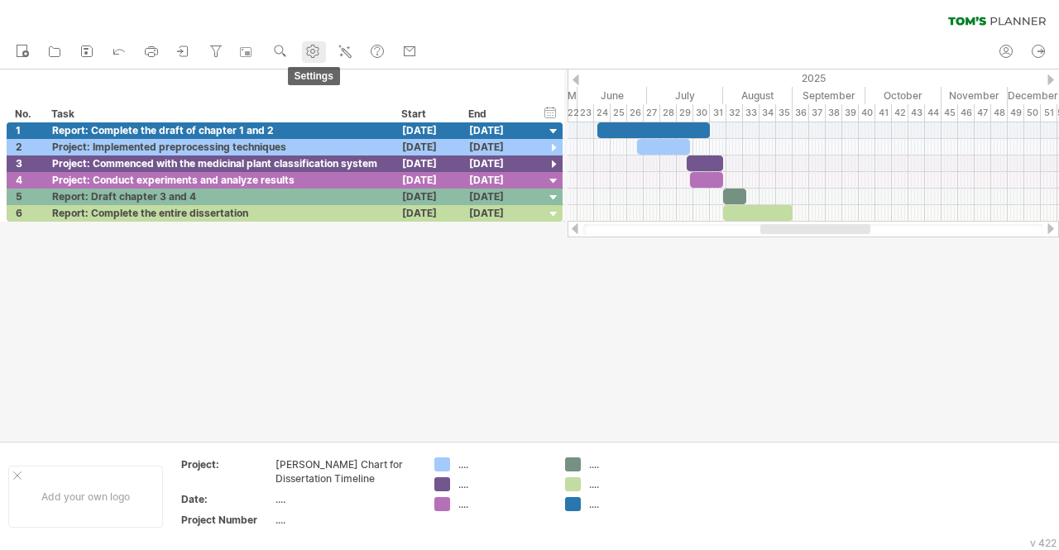
click at [317, 51] on use at bounding box center [313, 51] width 17 height 17
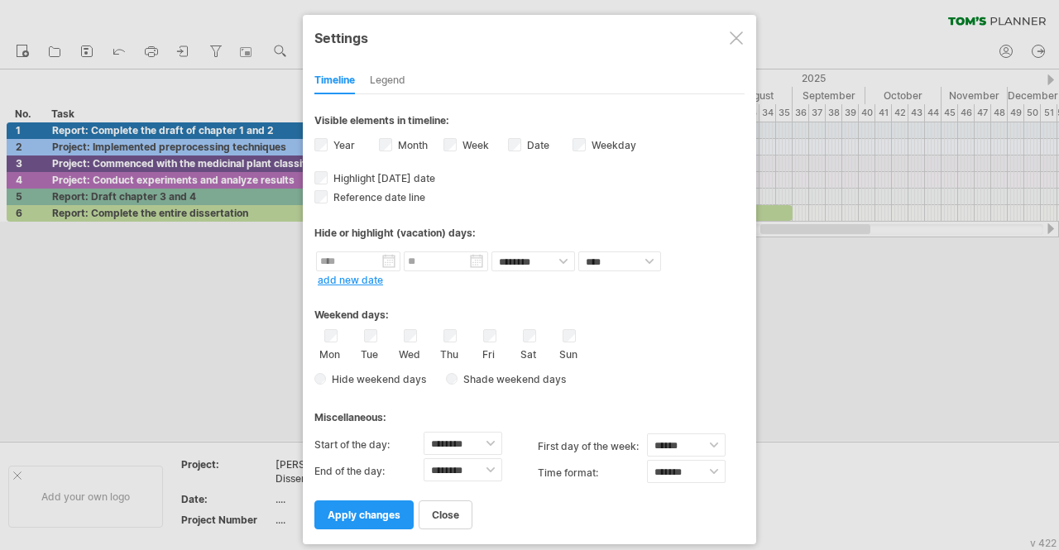
click at [249, 57] on div at bounding box center [529, 275] width 1059 height 550
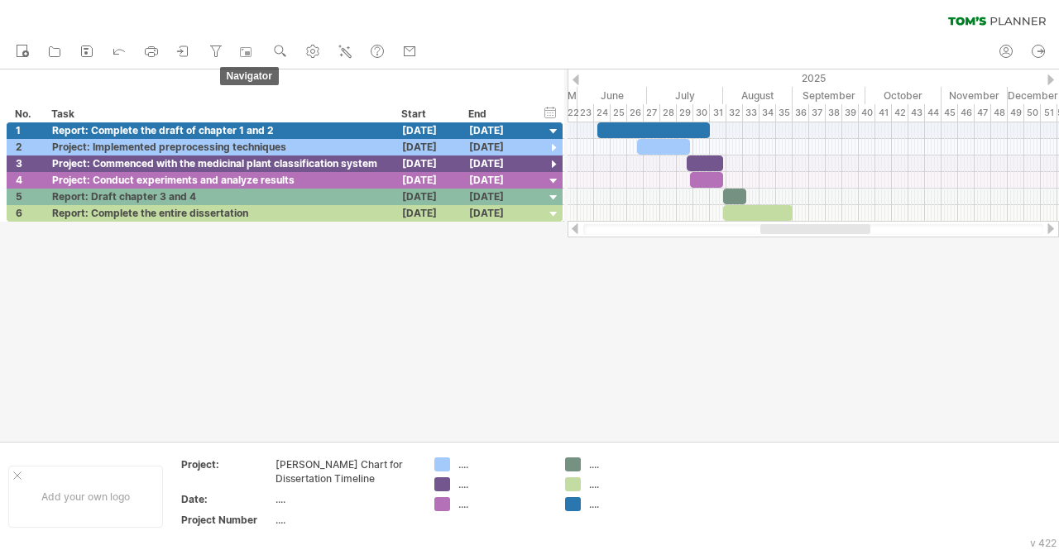
click at [249, 57] on div at bounding box center [248, 52] width 17 height 17
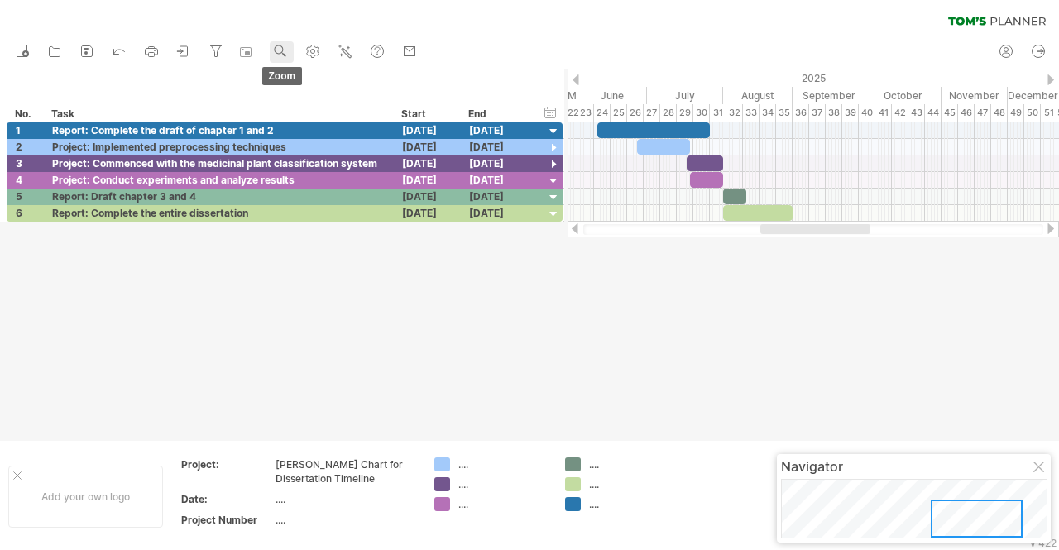
click at [283, 51] on use at bounding box center [280, 51] width 17 height 17
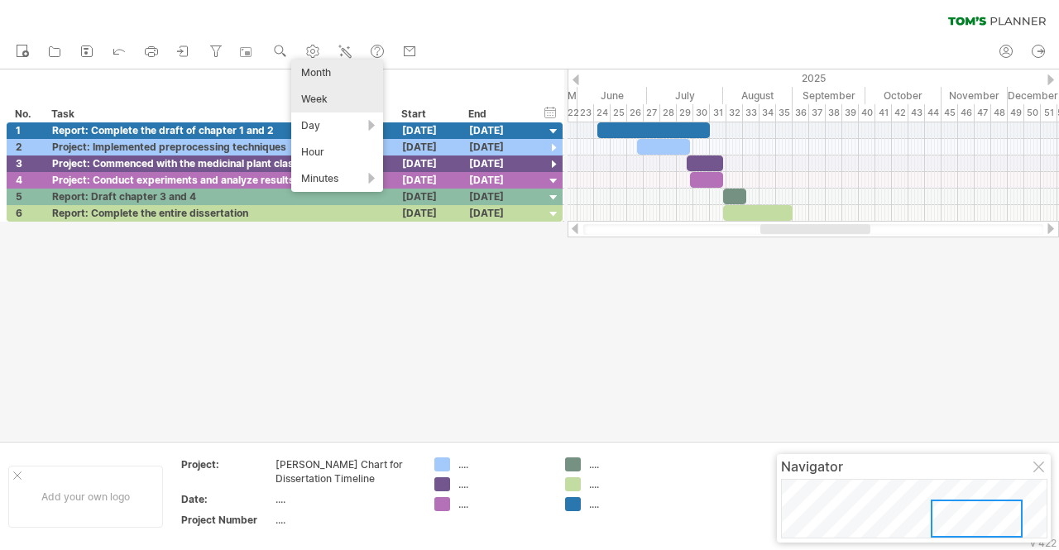
click at [315, 65] on div "Month" at bounding box center [337, 73] width 92 height 26
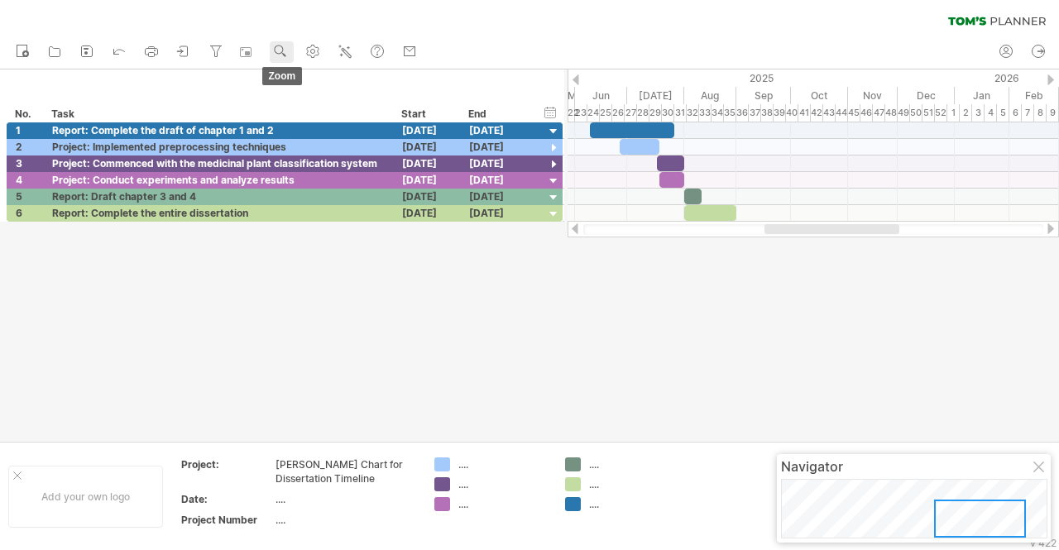
click at [285, 55] on rect at bounding box center [284, 55] width 4 height 4
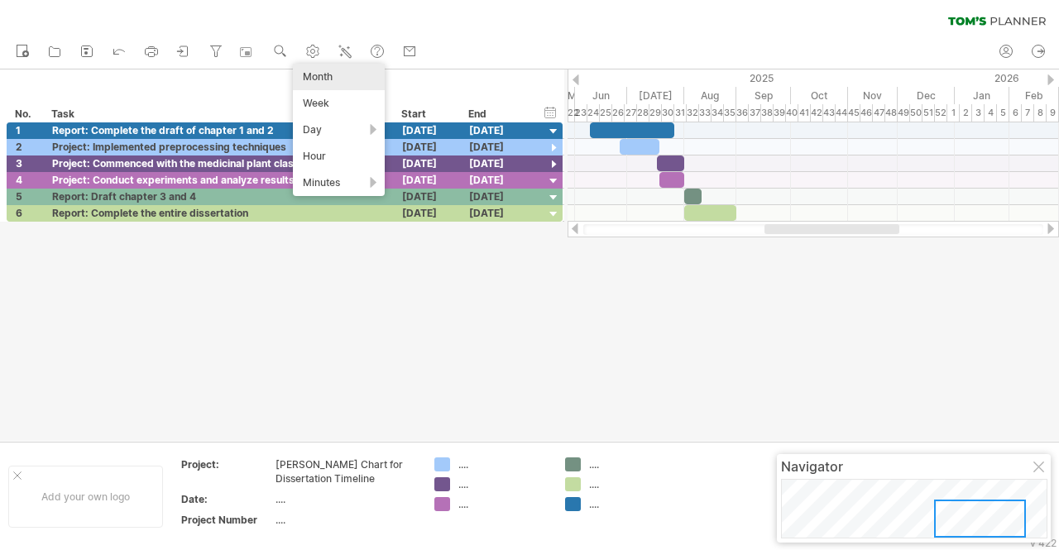
click at [314, 90] on div "Week" at bounding box center [339, 103] width 92 height 26
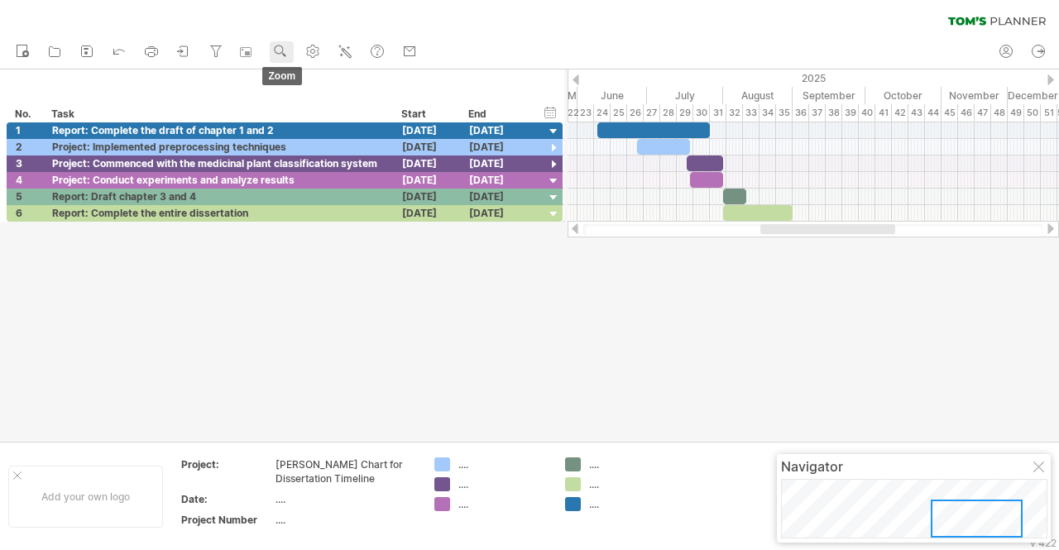
click at [277, 50] on use at bounding box center [280, 51] width 17 height 17
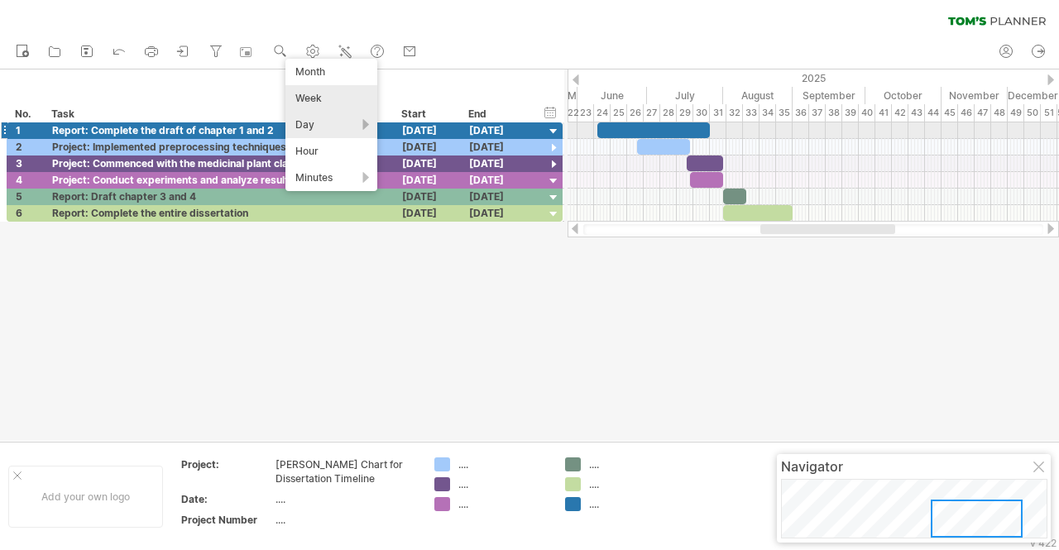
click at [319, 126] on div "Day" at bounding box center [332, 125] width 92 height 26
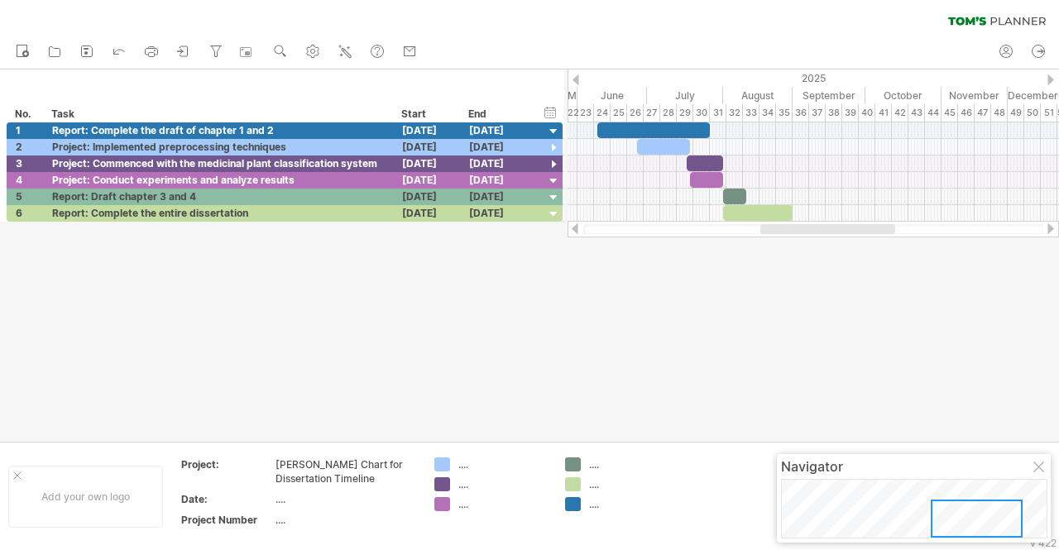
click at [401, 6] on div "clear filter reapply filter" at bounding box center [529, 17] width 1059 height 35
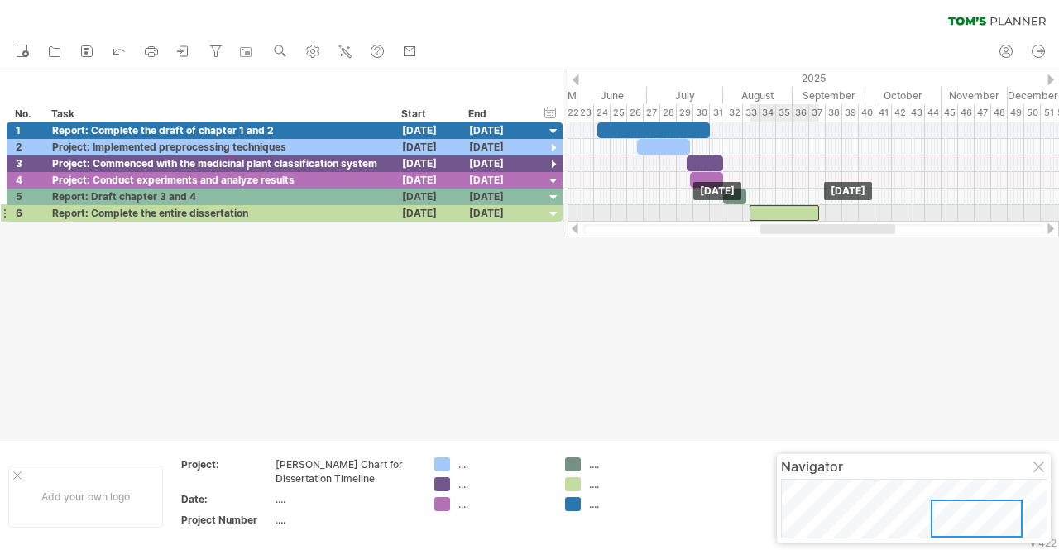
drag, startPoint x: 761, startPoint y: 210, endPoint x: 788, endPoint y: 210, distance: 26.5
click at [788, 210] on div at bounding box center [785, 213] width 70 height 16
click at [788, 209] on div at bounding box center [785, 213] width 70 height 16
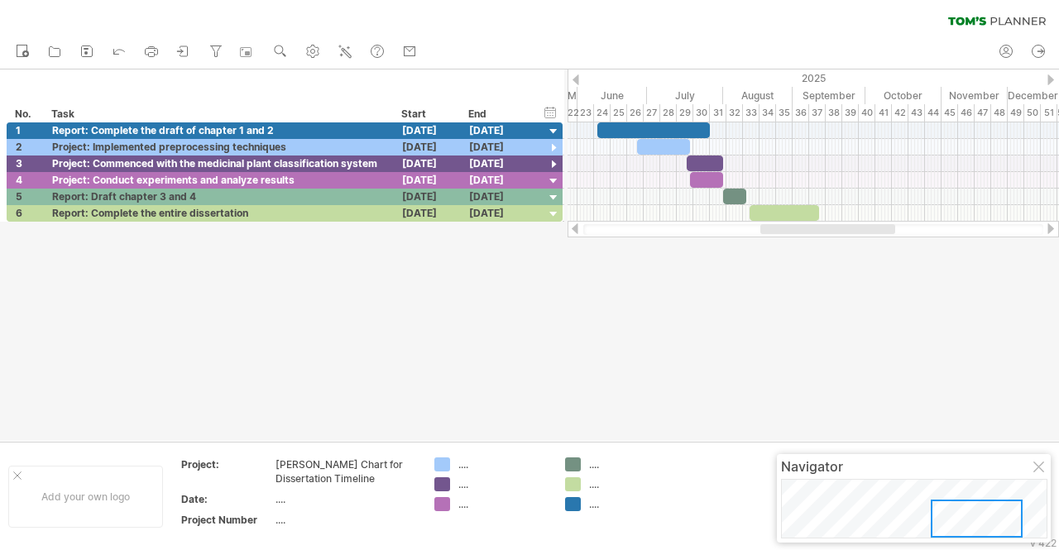
click at [754, 305] on div at bounding box center [529, 256] width 1059 height 372
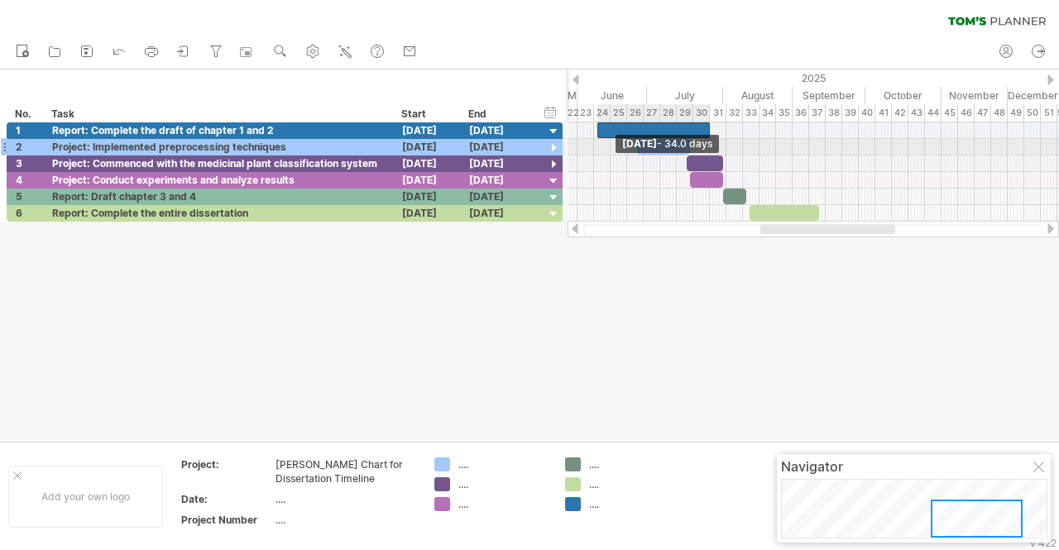
drag, startPoint x: 599, startPoint y: 133, endPoint x: 599, endPoint y: 142, distance: 9.1
click at [599, 142] on div "[DATE] [DATE] - 34.0 days" at bounding box center [814, 171] width 492 height 99
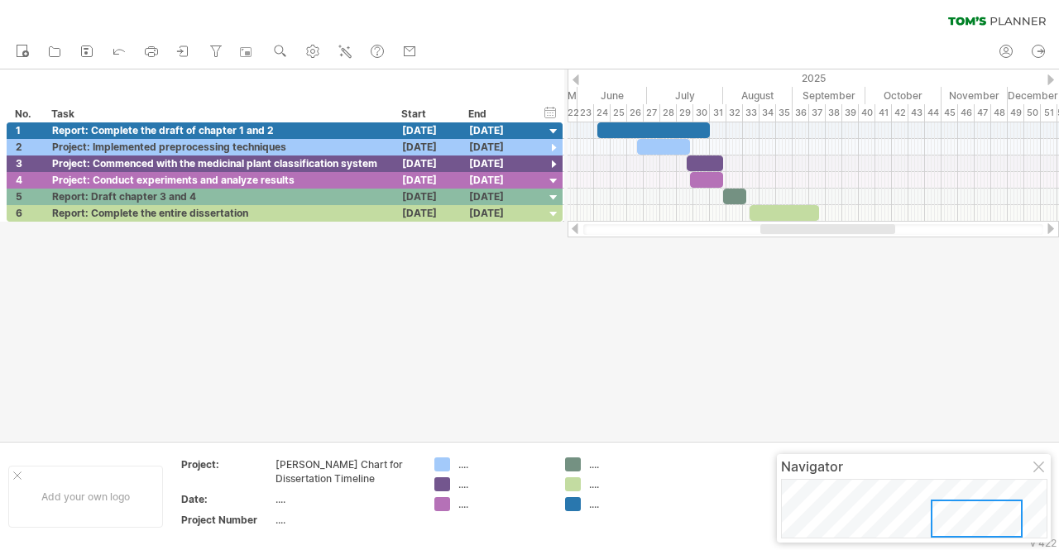
click at [619, 319] on div at bounding box center [529, 256] width 1059 height 372
click at [281, 53] on circle at bounding box center [279, 50] width 12 height 12
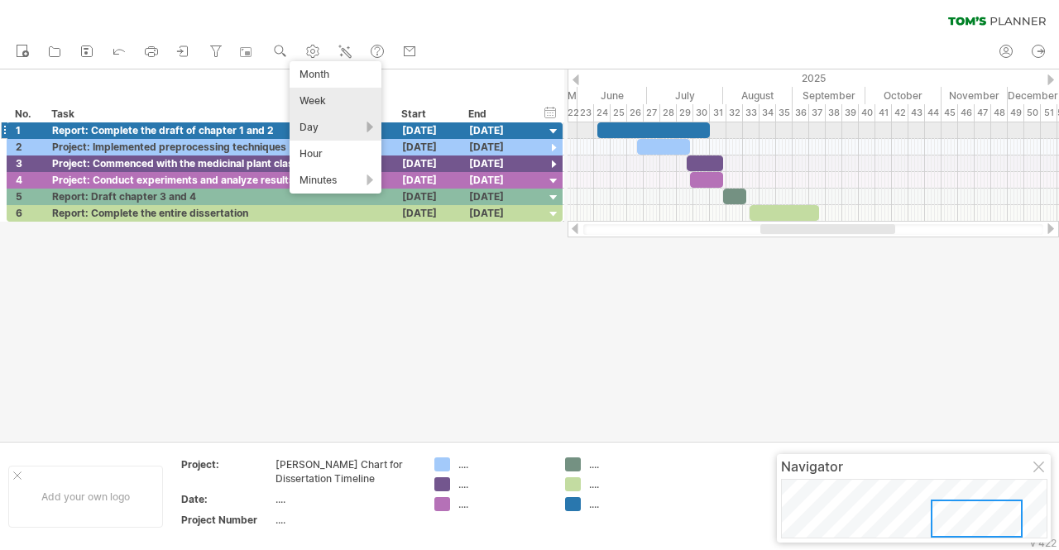
click at [328, 123] on div "Day" at bounding box center [336, 127] width 92 height 26
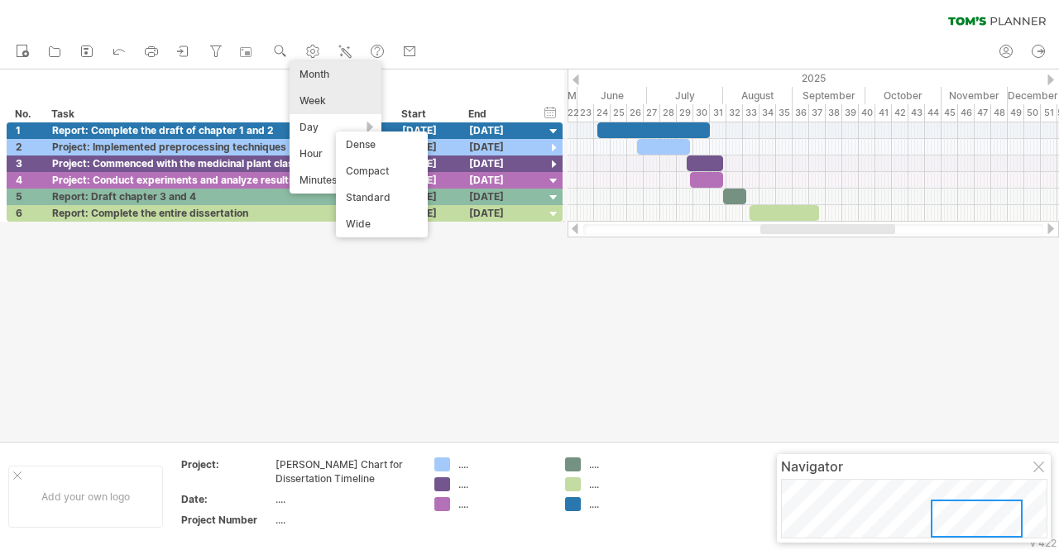
click at [324, 70] on div "Month" at bounding box center [336, 74] width 92 height 26
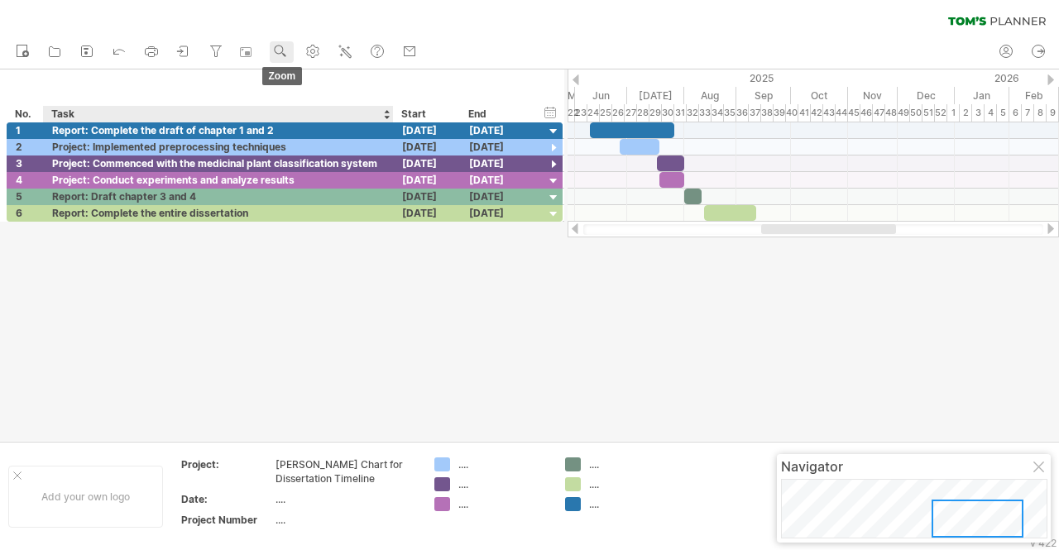
click at [283, 60] on div at bounding box center [280, 52] width 17 height 17
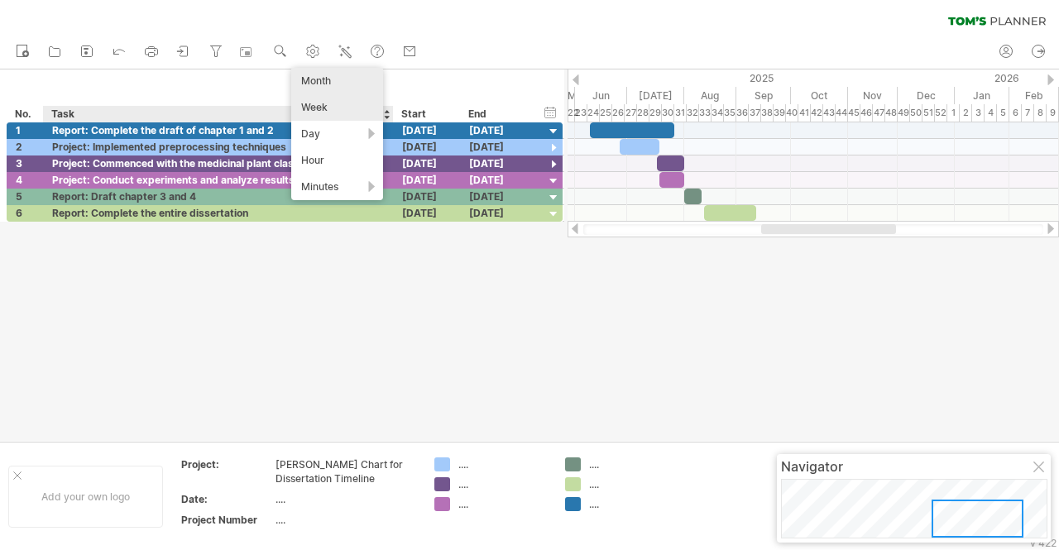
click at [308, 112] on div "Week" at bounding box center [337, 107] width 92 height 26
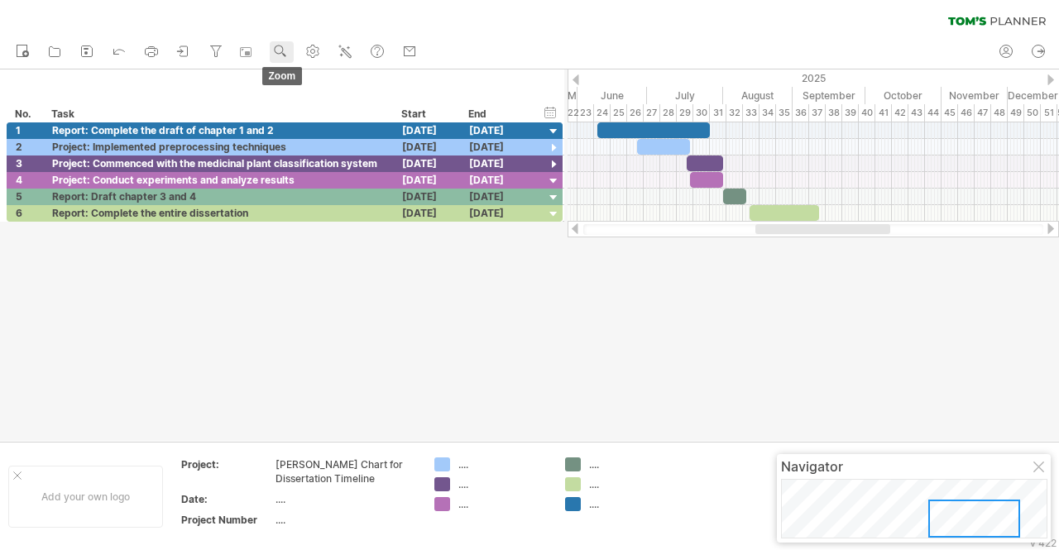
click at [280, 53] on use at bounding box center [280, 51] width 17 height 17
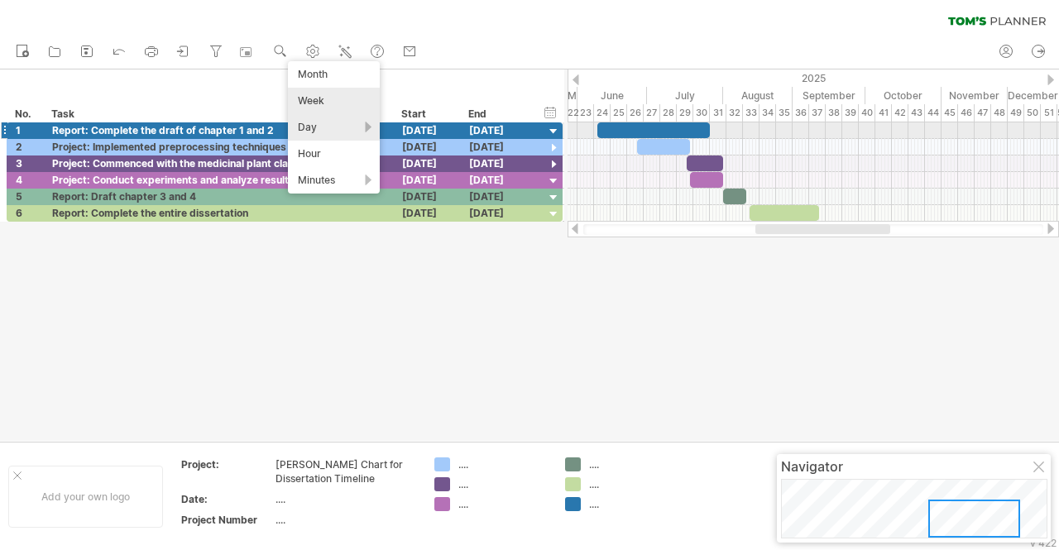
click at [314, 132] on div "Day" at bounding box center [334, 127] width 92 height 26
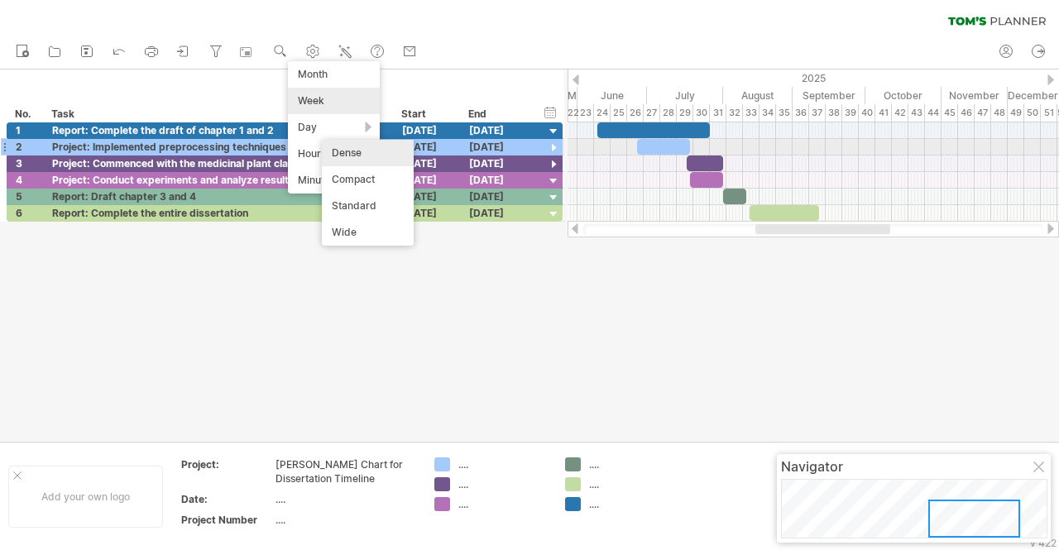
click at [344, 155] on div "Dense" at bounding box center [368, 153] width 92 height 26
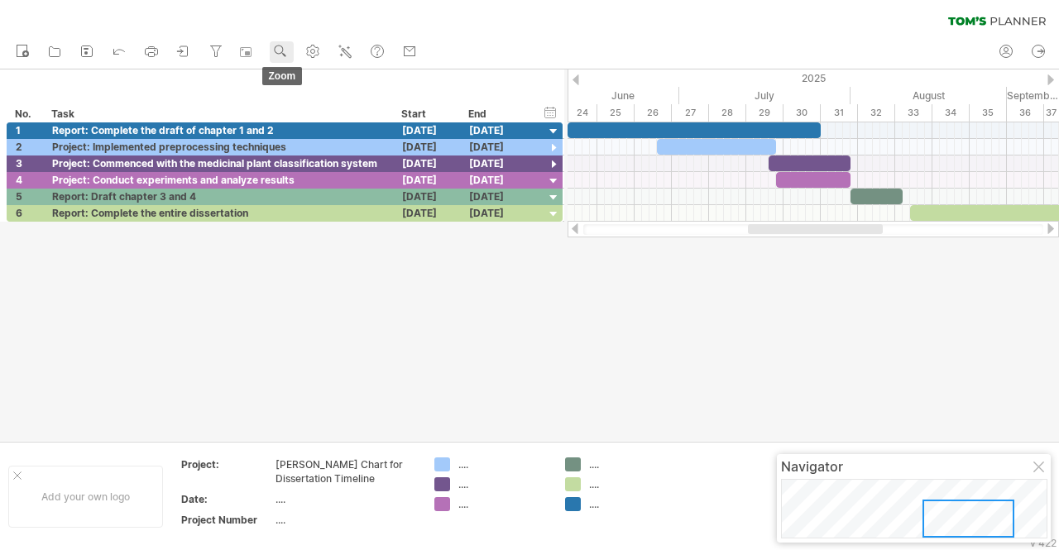
click at [288, 46] on use at bounding box center [280, 51] width 17 height 17
click at [637, 320] on div at bounding box center [529, 256] width 1059 height 372
click at [558, 147] on div at bounding box center [554, 149] width 16 height 16
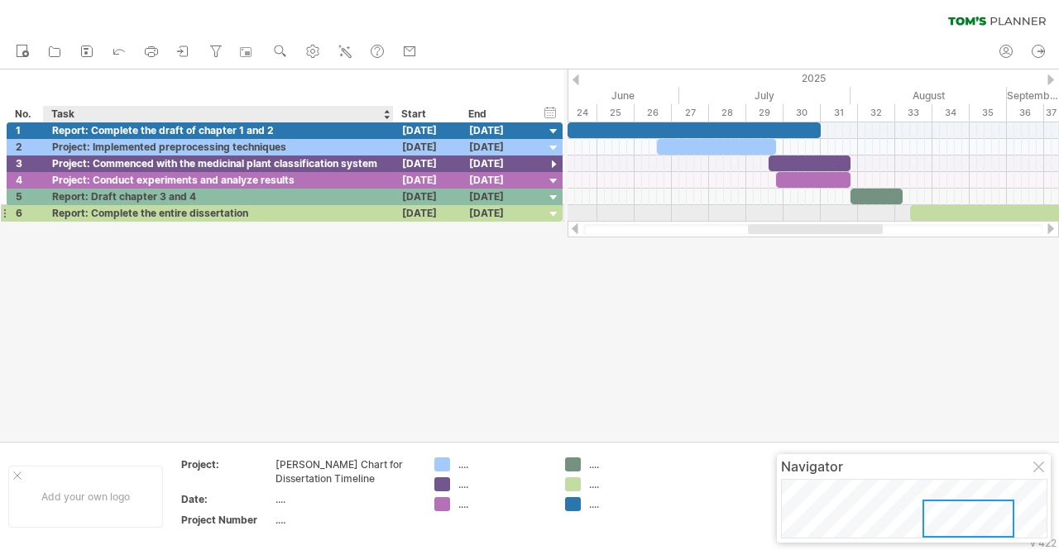
drag, startPoint x: 388, startPoint y: 220, endPoint x: 376, endPoint y: 216, distance: 13.1
click at [353, 218] on div "**********" at bounding box center [282, 171] width 564 height 99
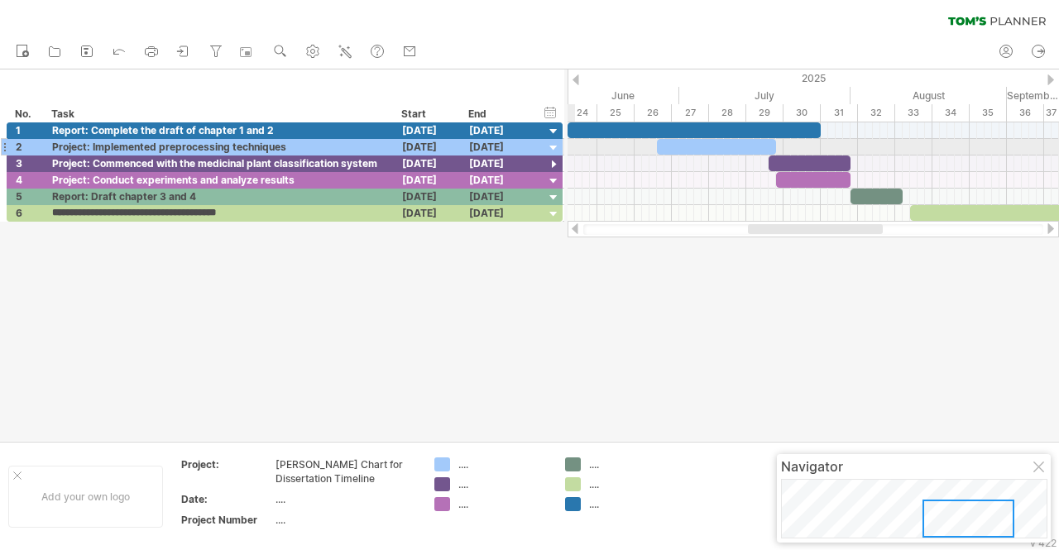
click at [559, 153] on div at bounding box center [554, 149] width 16 height 16
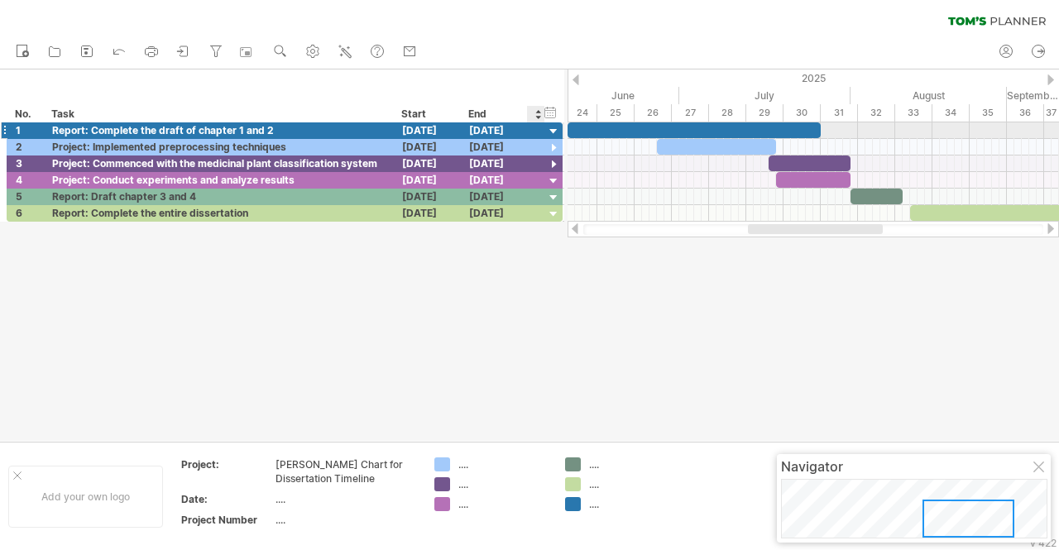
drag, startPoint x: 541, startPoint y: 133, endPoint x: 509, endPoint y: 130, distance: 32.4
click at [509, 130] on div "**********" at bounding box center [285, 130] width 556 height 17
click at [482, 92] on div "hide start/end/duration show start/end/duration *** No. **** Task Start End ***…" at bounding box center [282, 96] width 564 height 53
click at [306, 52] on use at bounding box center [313, 51] width 17 height 17
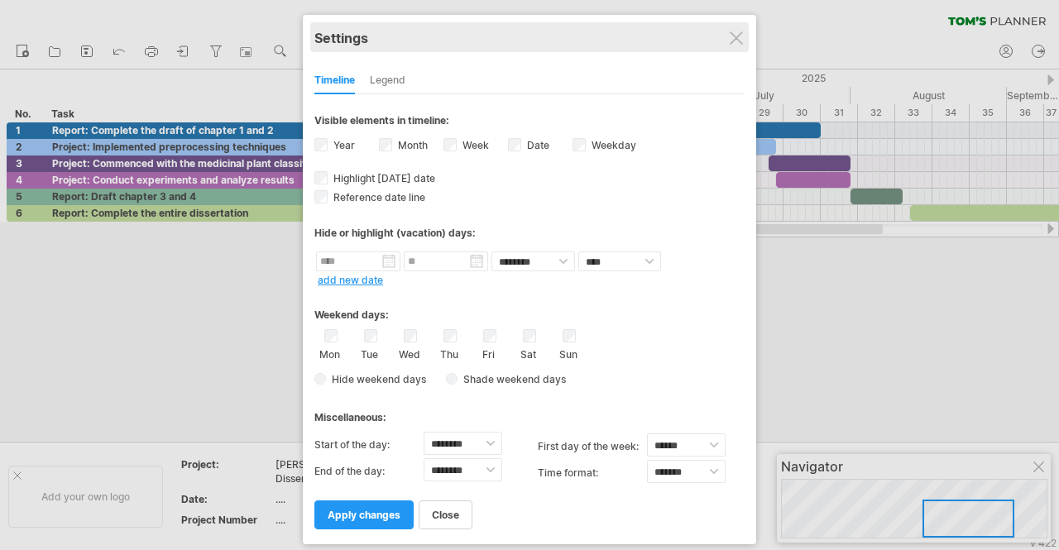
click at [731, 46] on div "Settings" at bounding box center [529, 37] width 430 height 30
click at [743, 45] on div "Settings" at bounding box center [529, 37] width 430 height 30
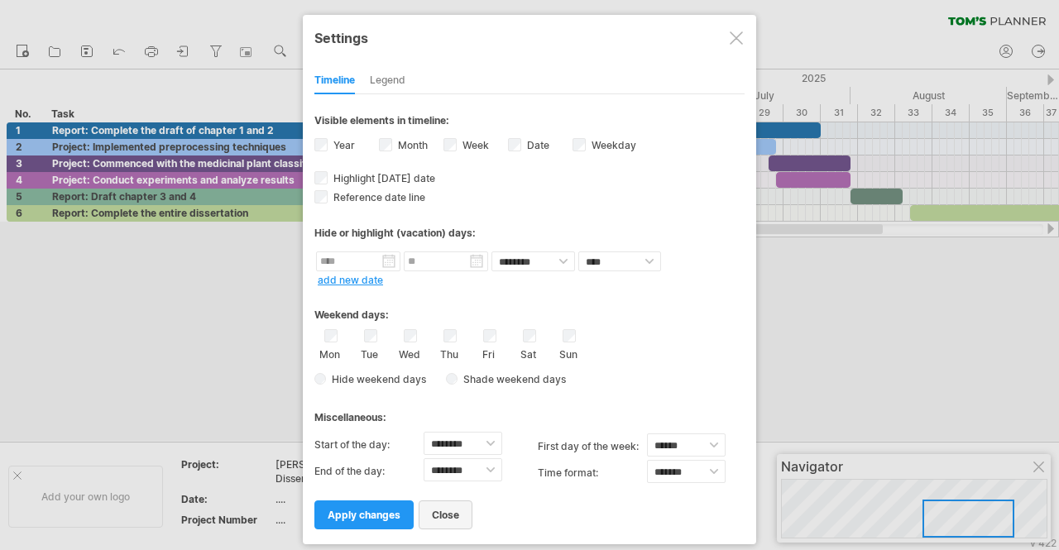
click at [439, 509] on span "close" at bounding box center [445, 515] width 27 height 12
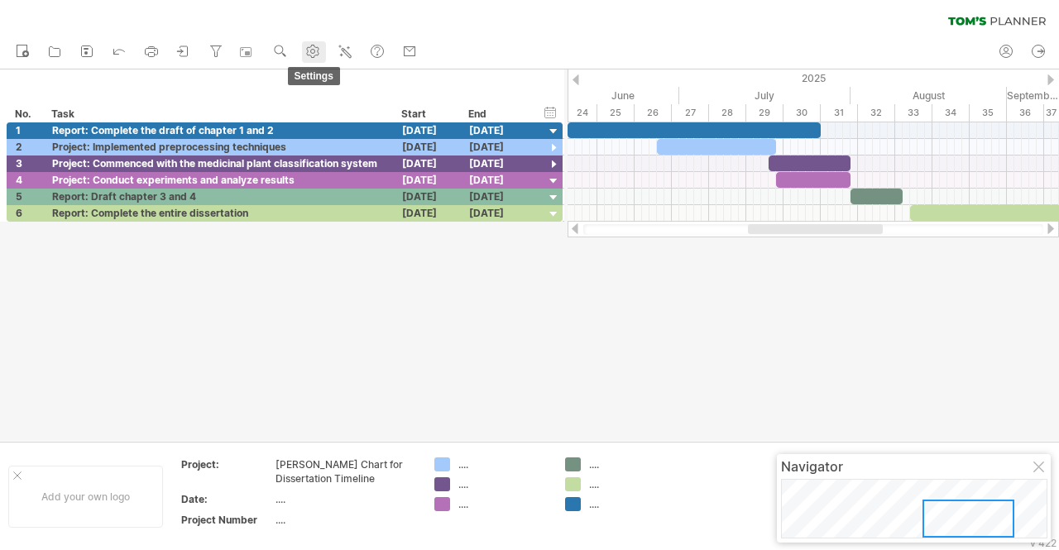
click at [317, 50] on use at bounding box center [313, 51] width 17 height 17
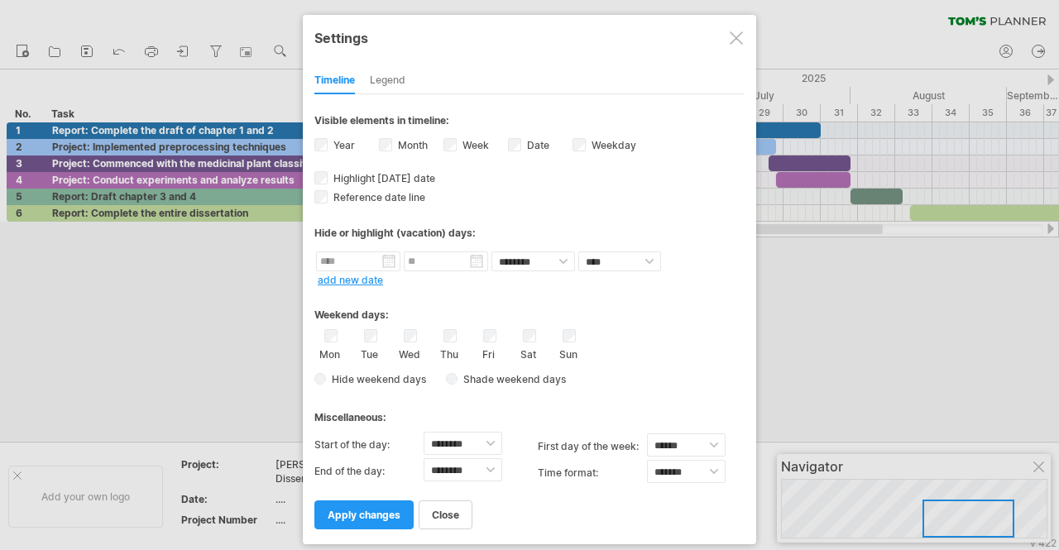
click at [732, 43] on div at bounding box center [736, 37] width 13 height 13
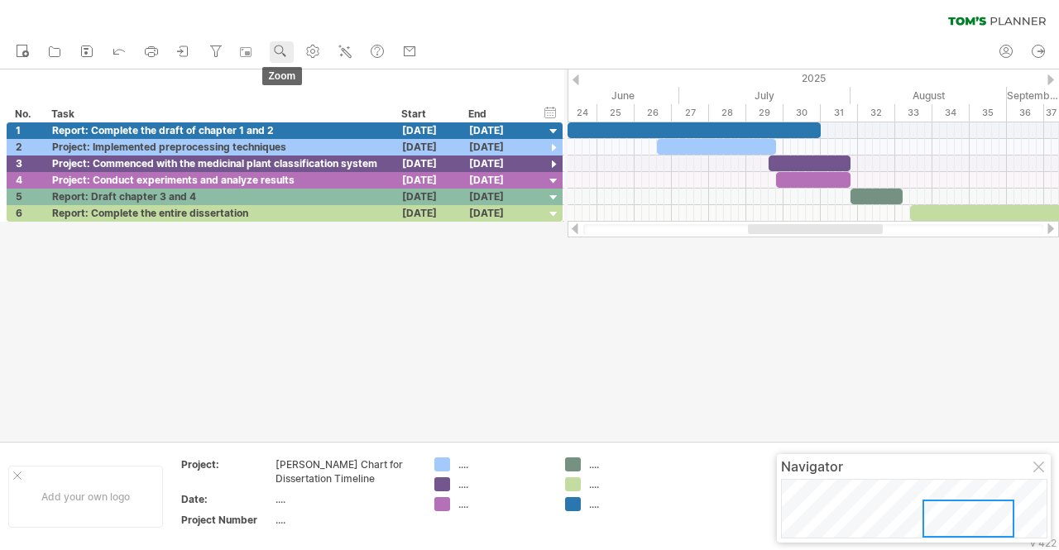
click at [286, 54] on rect at bounding box center [284, 55] width 4 height 4
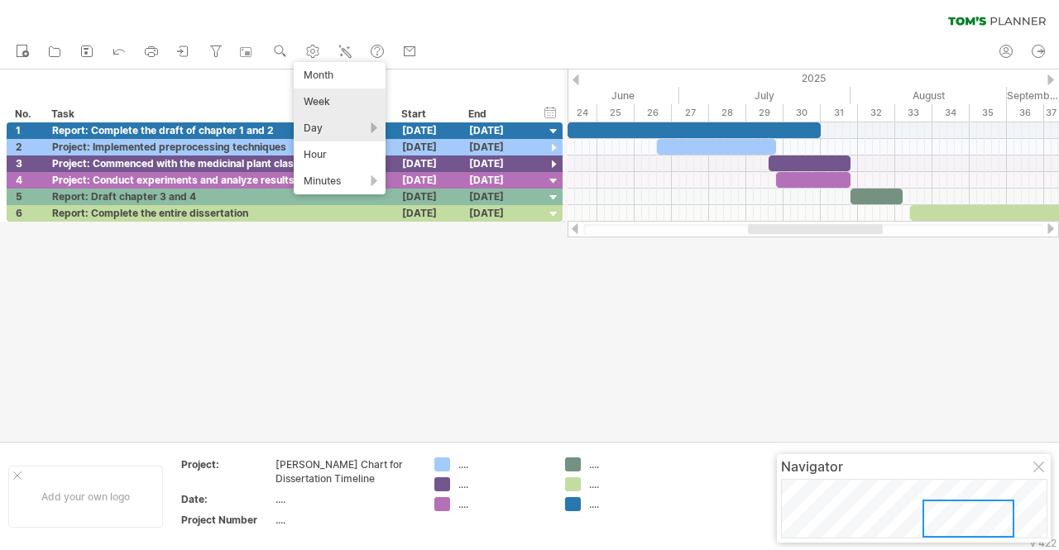
click at [329, 100] on div "Week" at bounding box center [340, 102] width 92 height 26
